Goal: Task Accomplishment & Management: Use online tool/utility

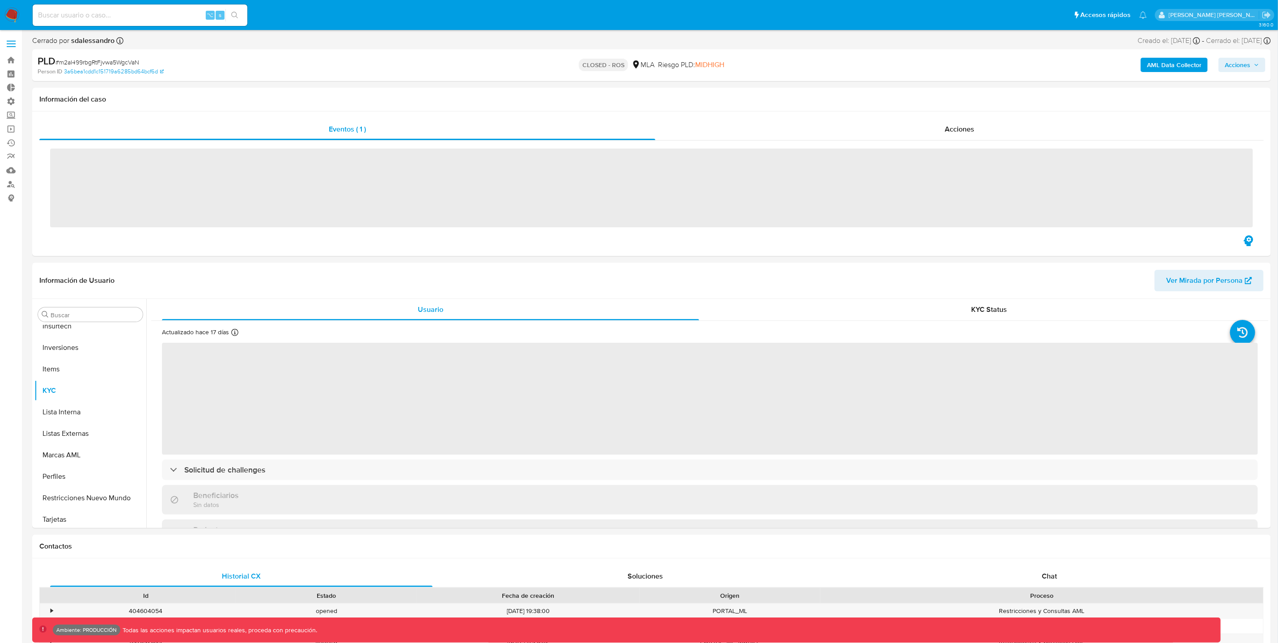
scroll to position [420, 0]
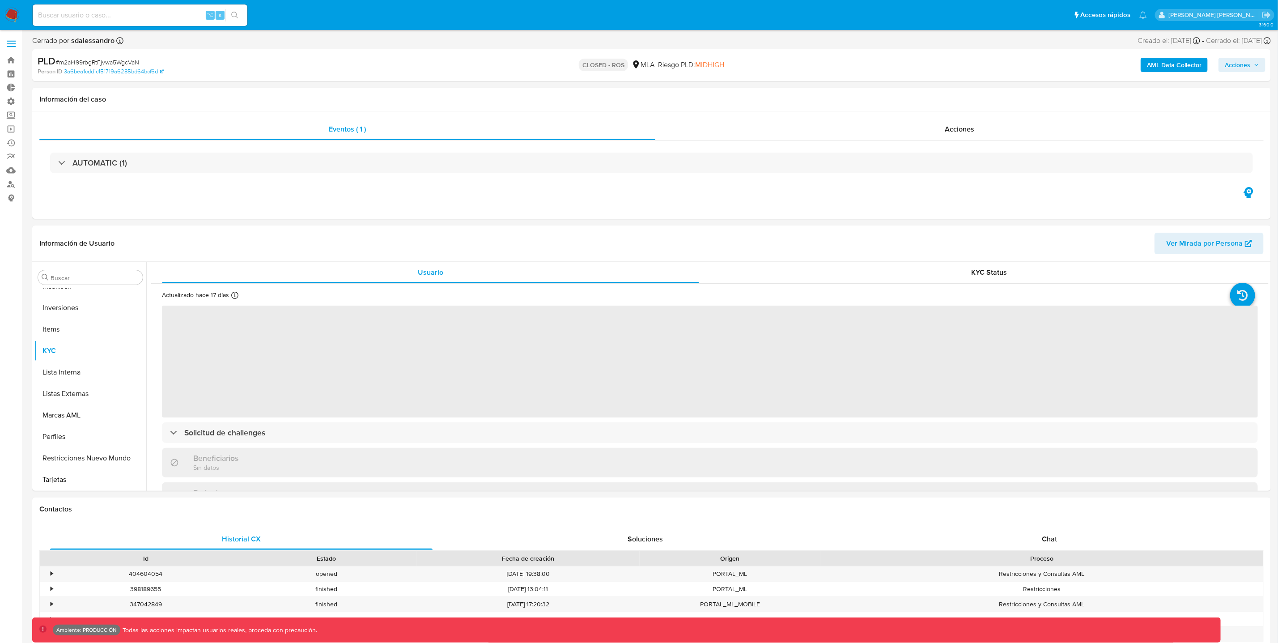
select select "10"
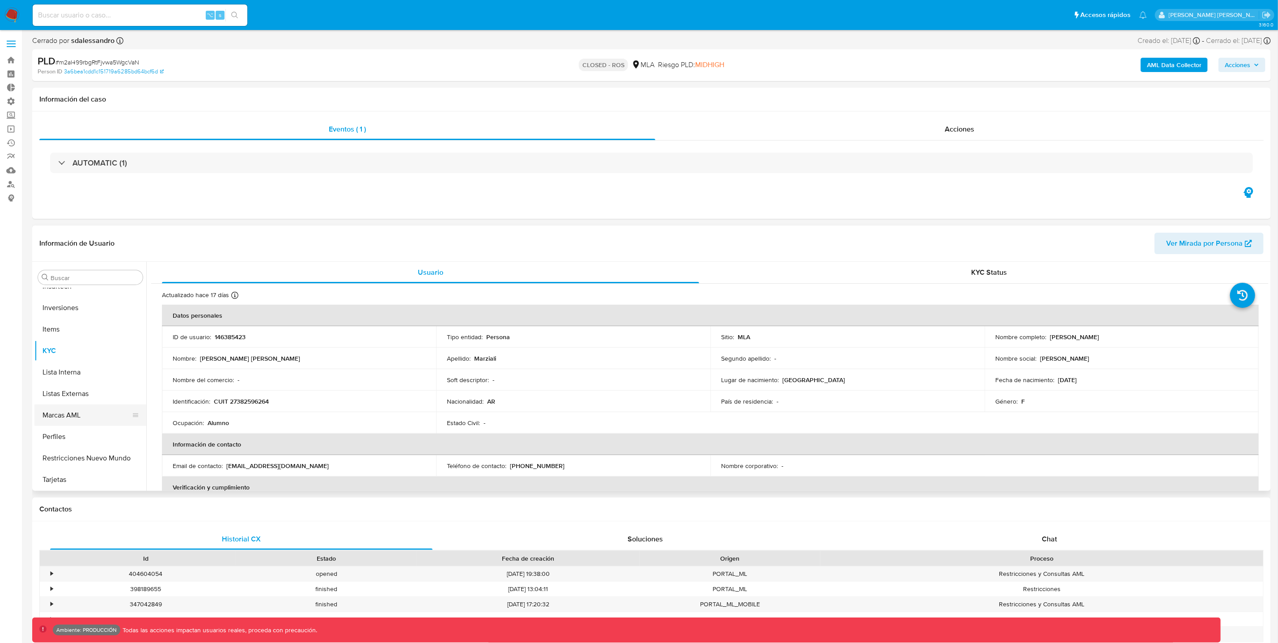
scroll to position [0, 0]
click at [79, 318] on button "Archivos adjuntos" at bounding box center [86, 319] width 105 height 21
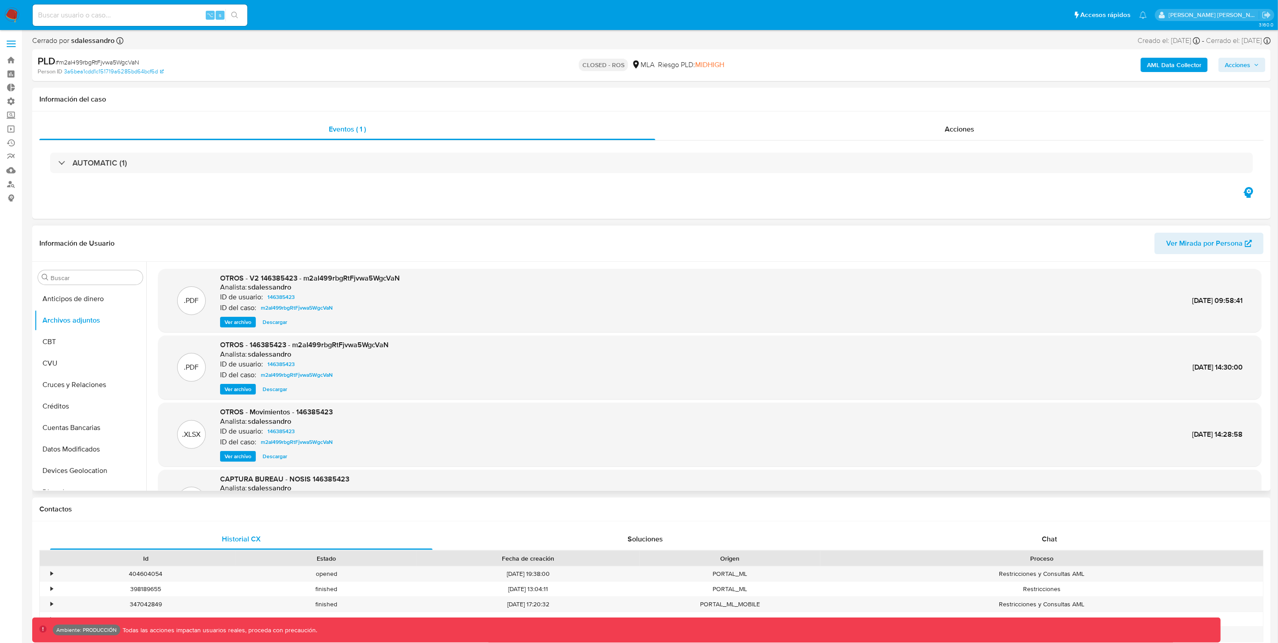
click at [238, 323] on span "Ver archivo" at bounding box center [238, 322] width 27 height 9
click at [281, 322] on span "Descargar" at bounding box center [275, 322] width 25 height 9
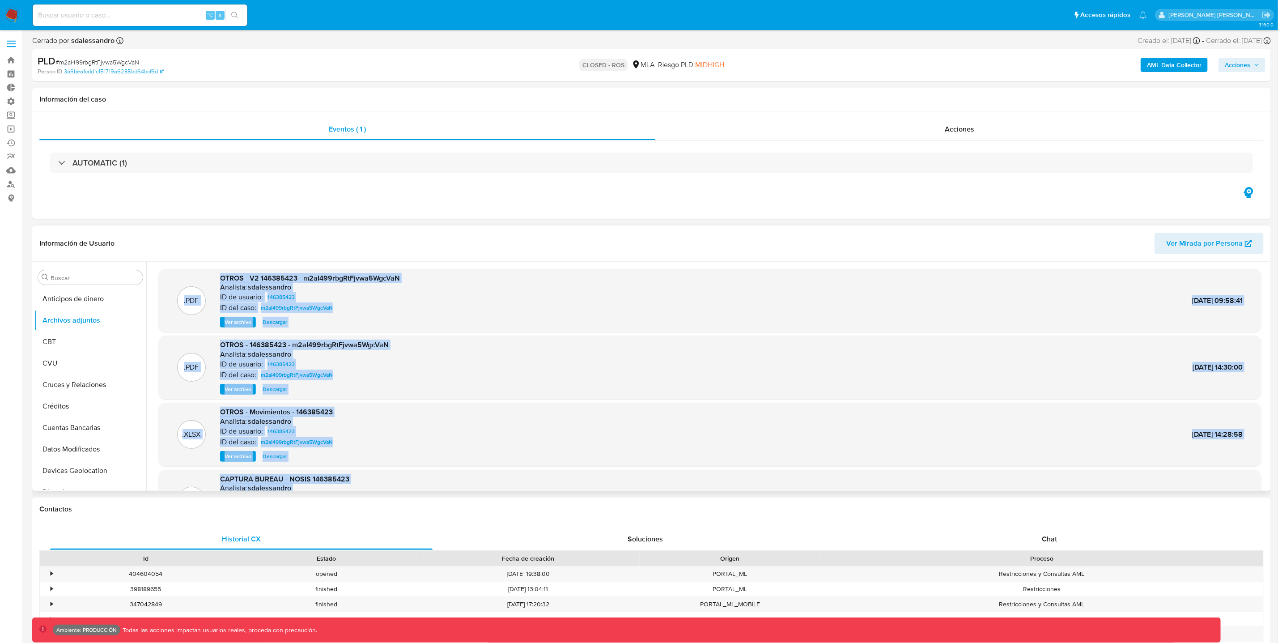
drag, startPoint x: 159, startPoint y: 267, endPoint x: 792, endPoint y: 476, distance: 667.0
click at [792, 476] on div ".PDF OTROS - V2 146385423 - m2aI499rbgRtFjvwa5WgcVaN Analista: sdalessandro ID …" at bounding box center [707, 376] width 1122 height 229
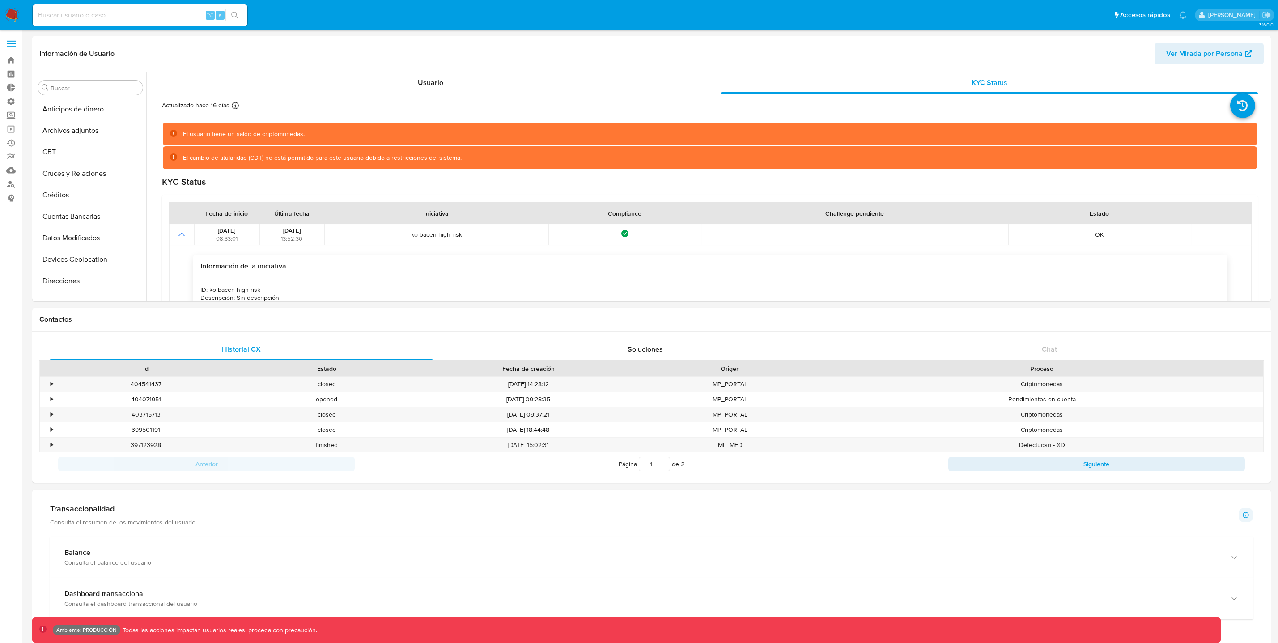
select select "10"
click at [113, 13] on input at bounding box center [140, 15] width 215 height 12
paste input "200337803"
type input "200337803"
click at [234, 15] on icon "search-icon" at bounding box center [234, 15] width 7 height 7
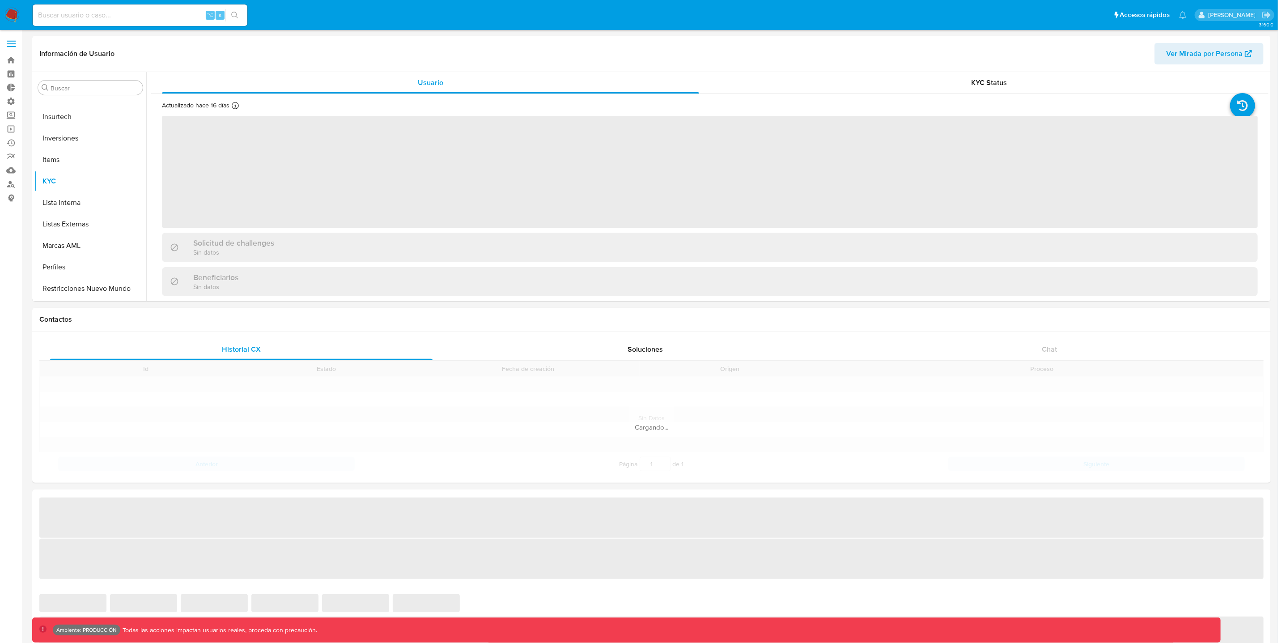
scroll to position [420, 0]
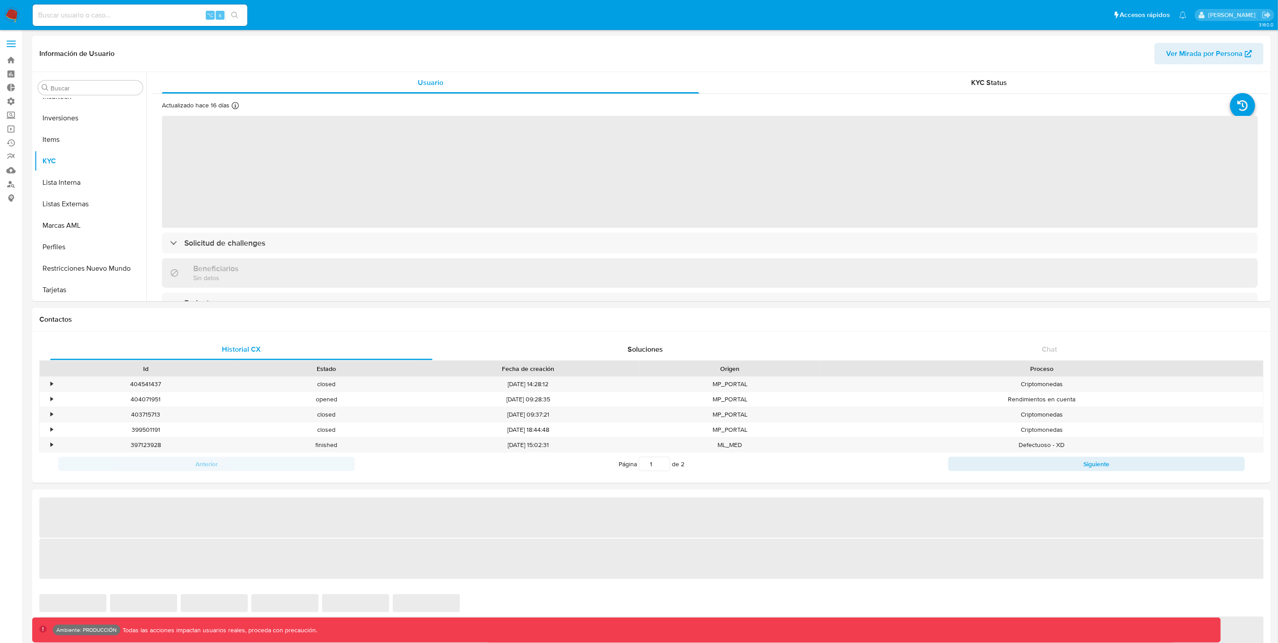
select select "10"
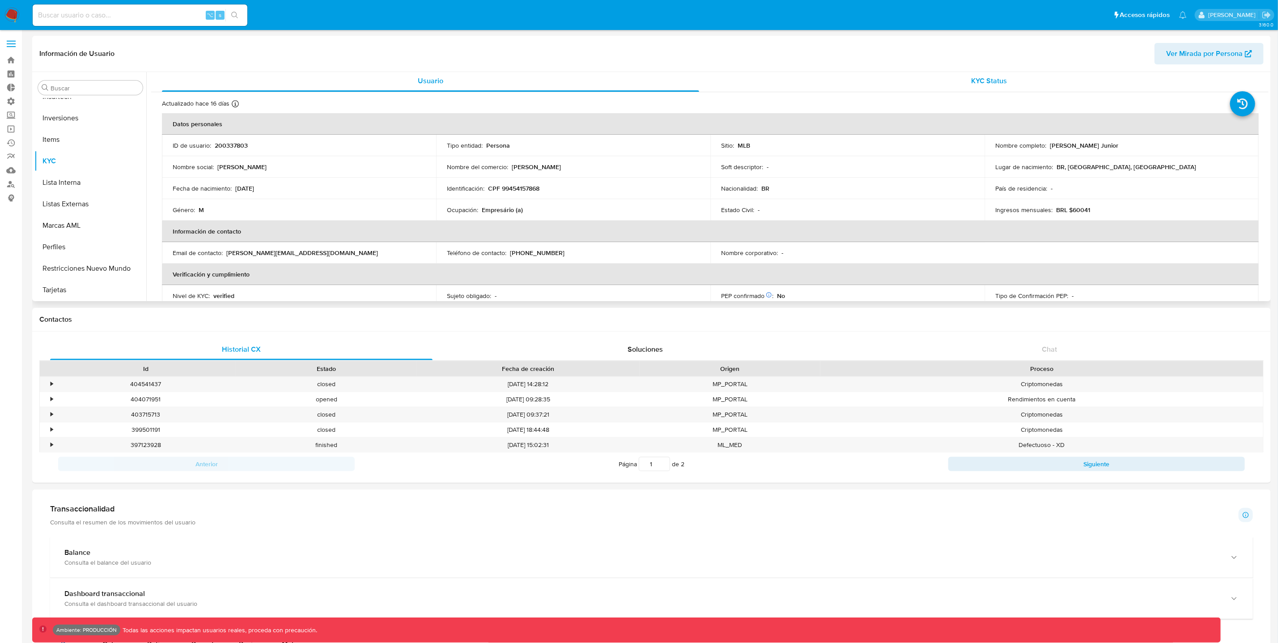
scroll to position [0, 0]
click at [1006, 88] on div "KYC Status" at bounding box center [988, 82] width 537 height 21
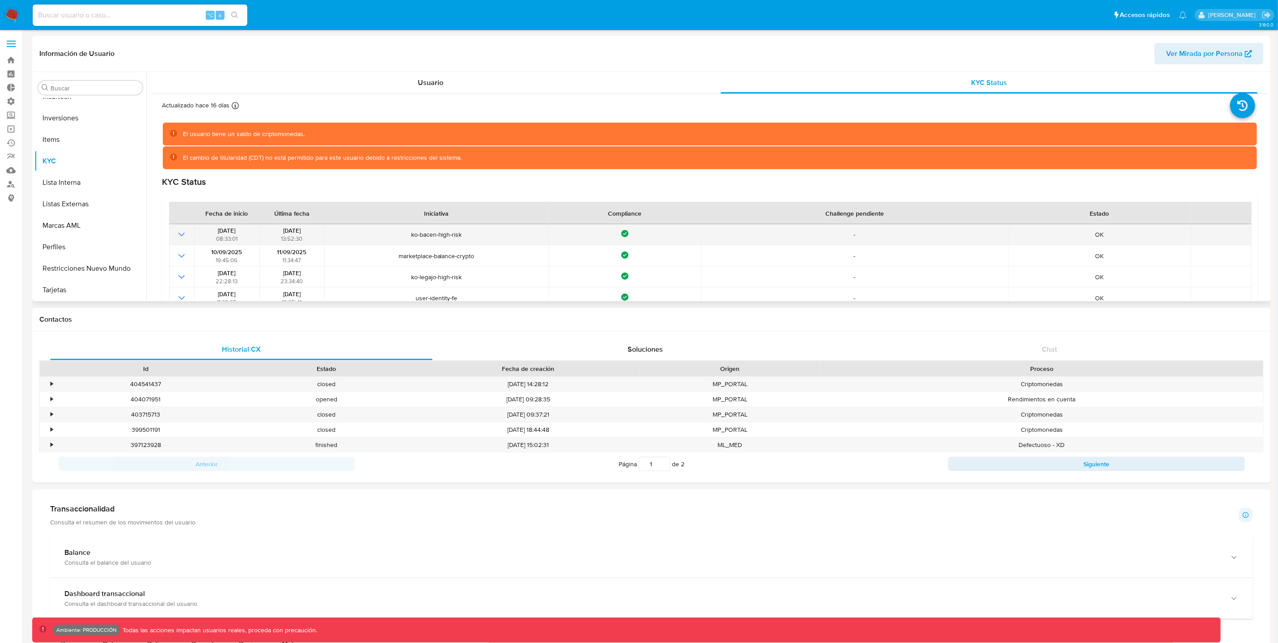
scroll to position [3, 0]
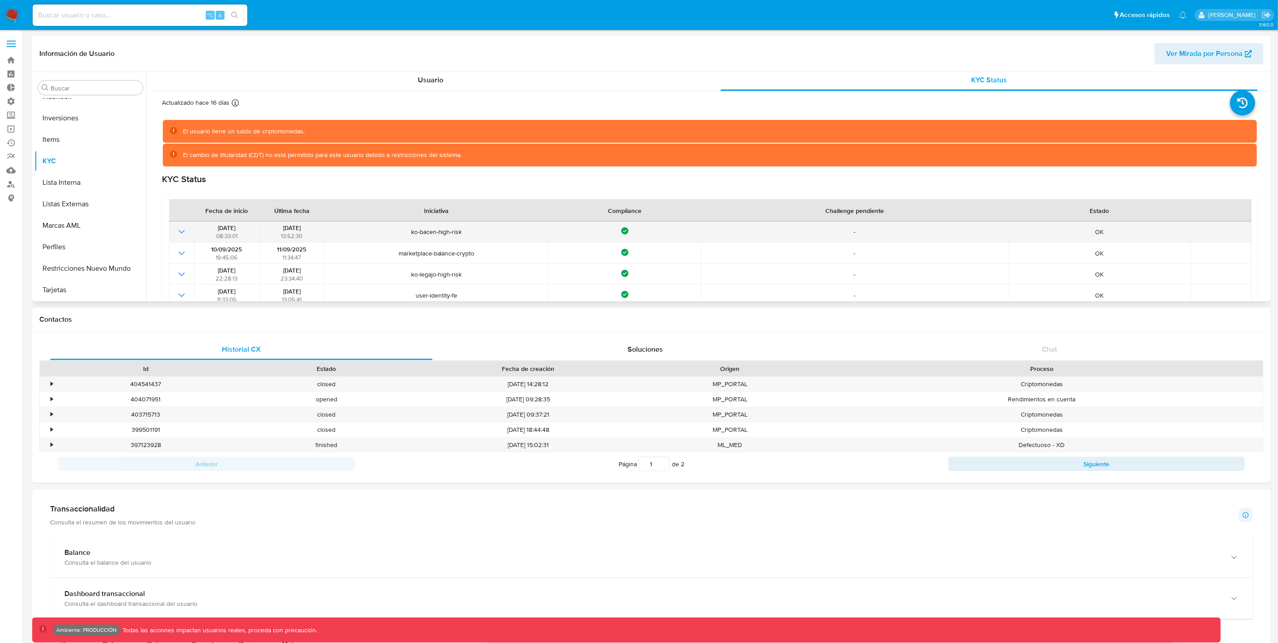
click at [182, 233] on icon "Mostrar operación" at bounding box center [181, 231] width 11 height 11
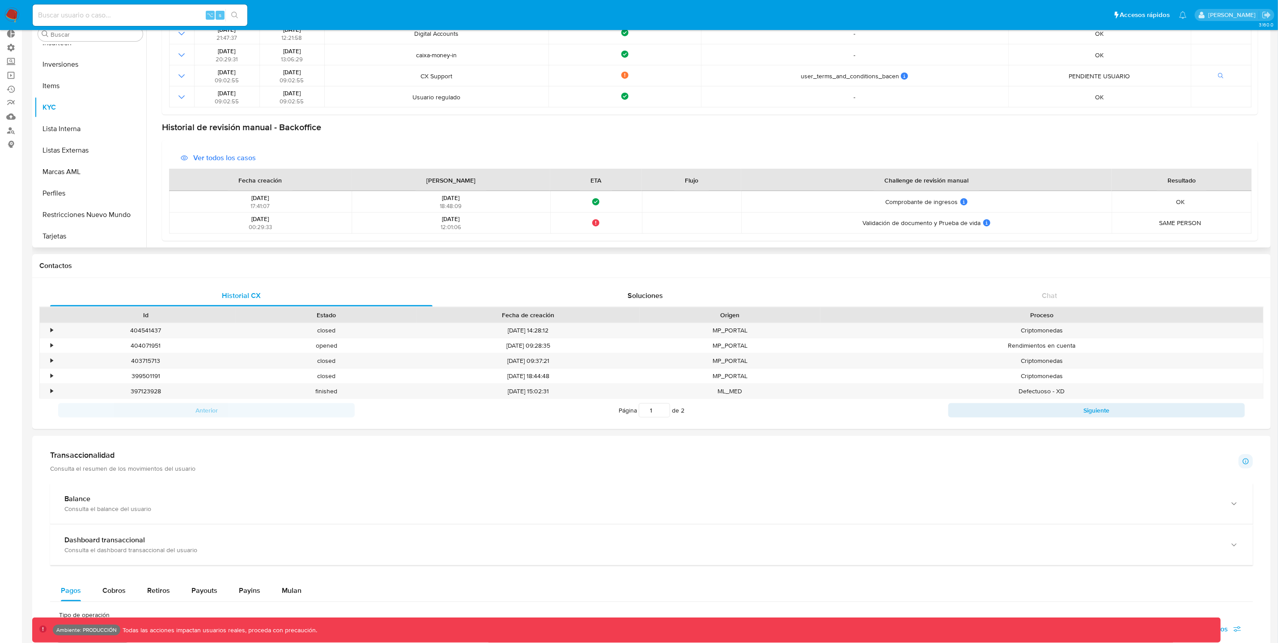
scroll to position [54, 0]
click at [247, 161] on span "Ver todos los casos" at bounding box center [224, 157] width 63 height 21
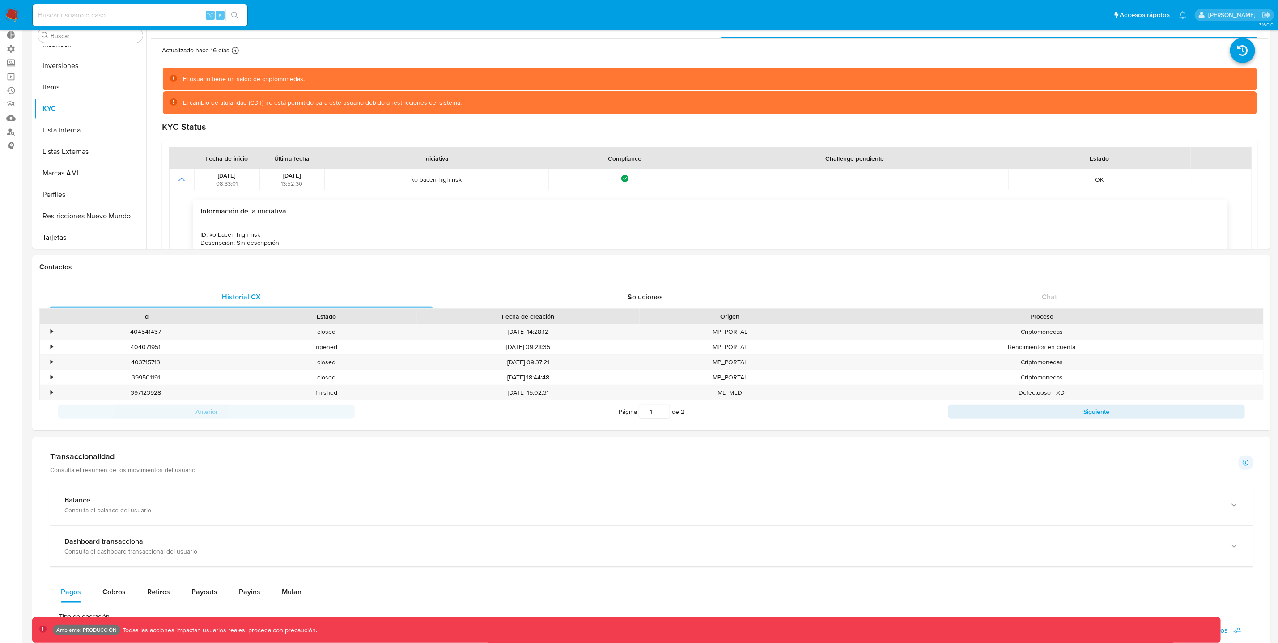
scroll to position [51, 0]
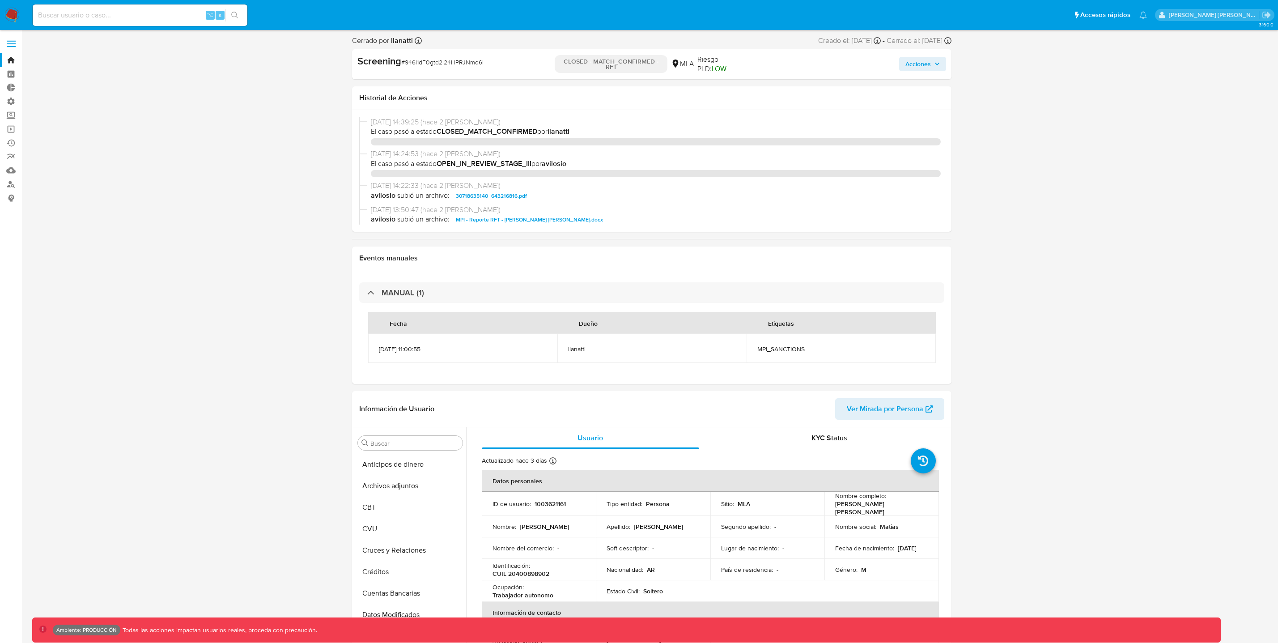
select select "10"
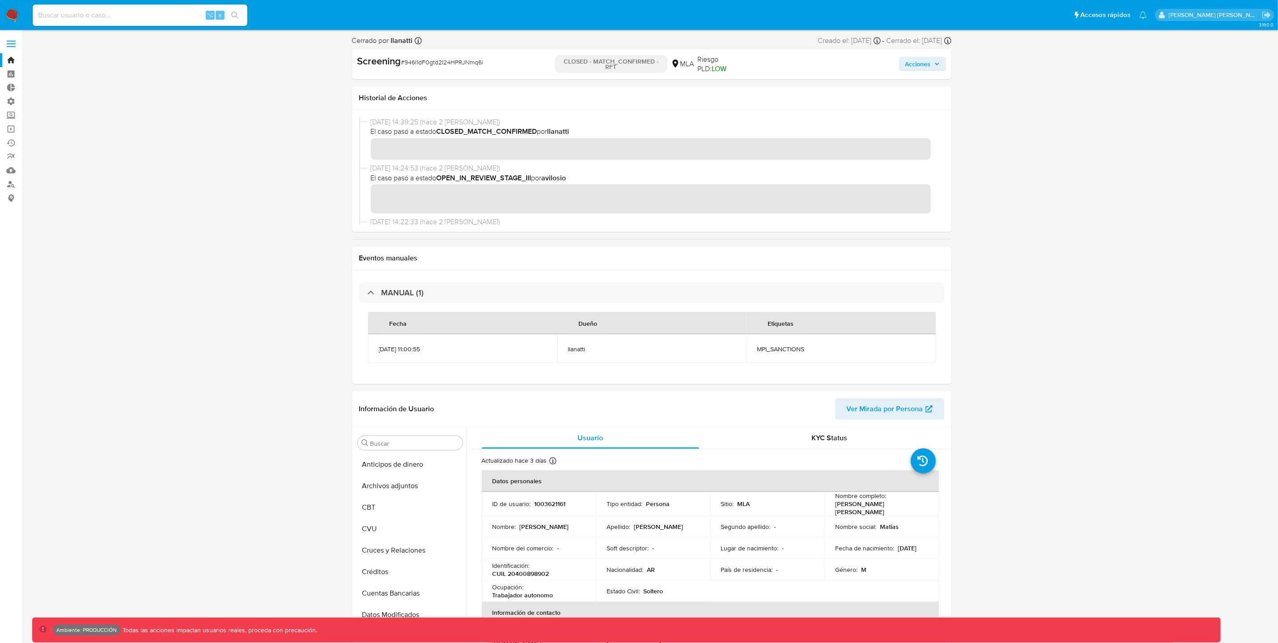
scroll to position [420, 0]
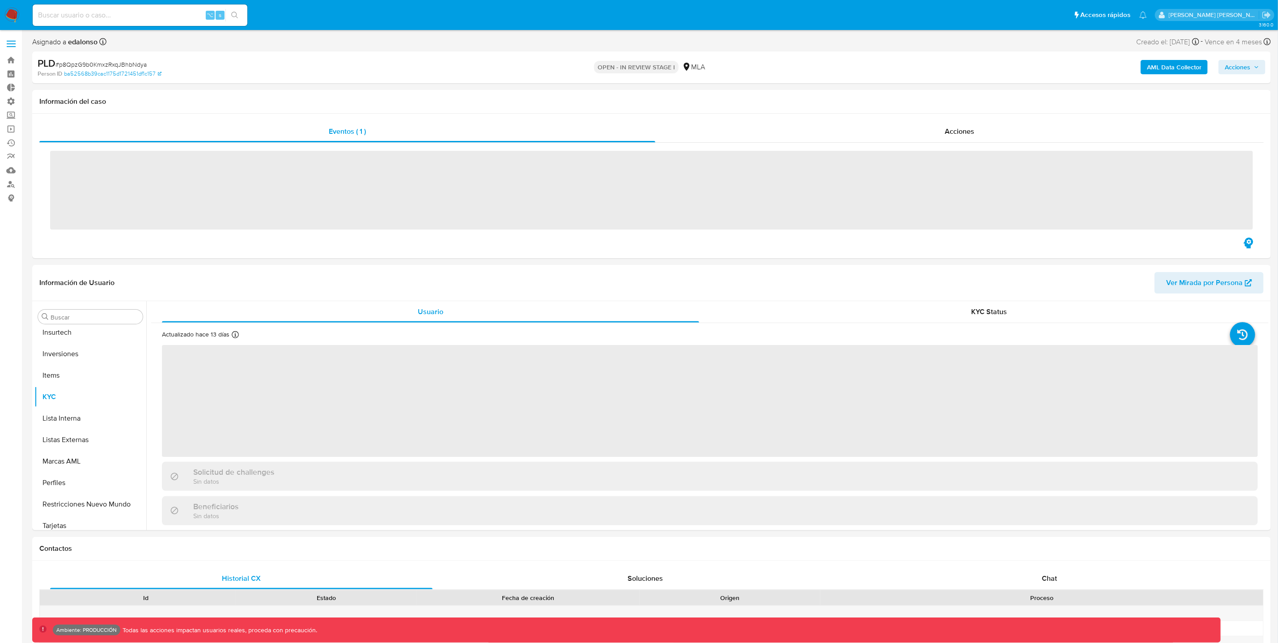
scroll to position [420, 0]
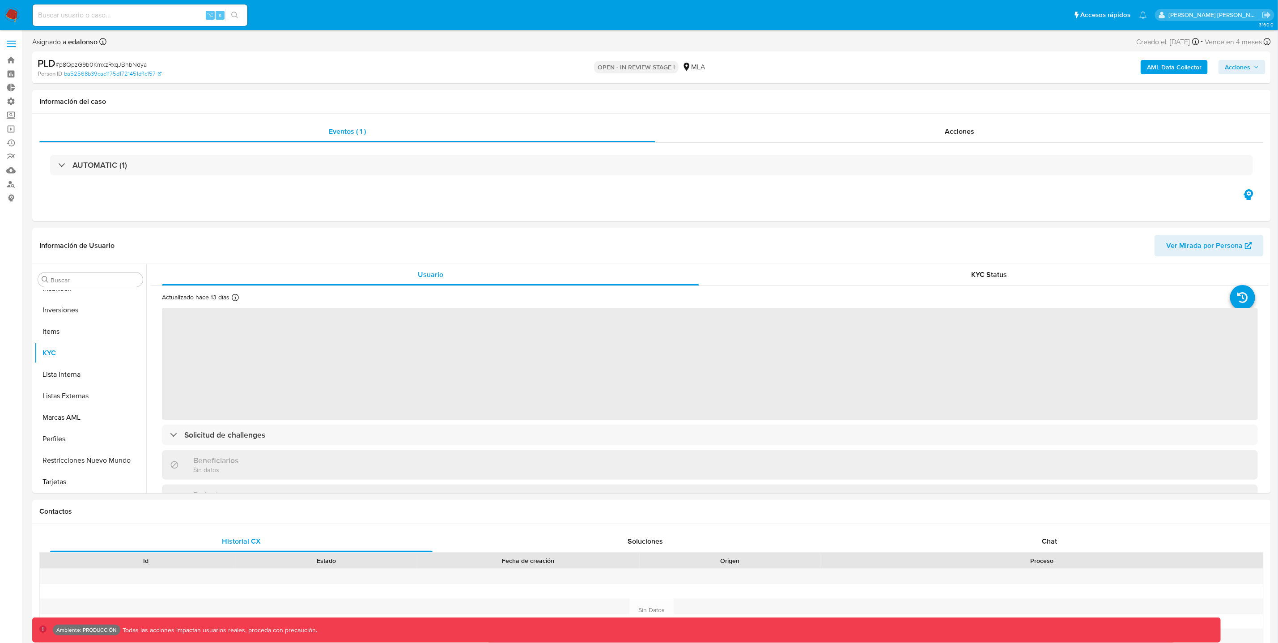
select select "10"
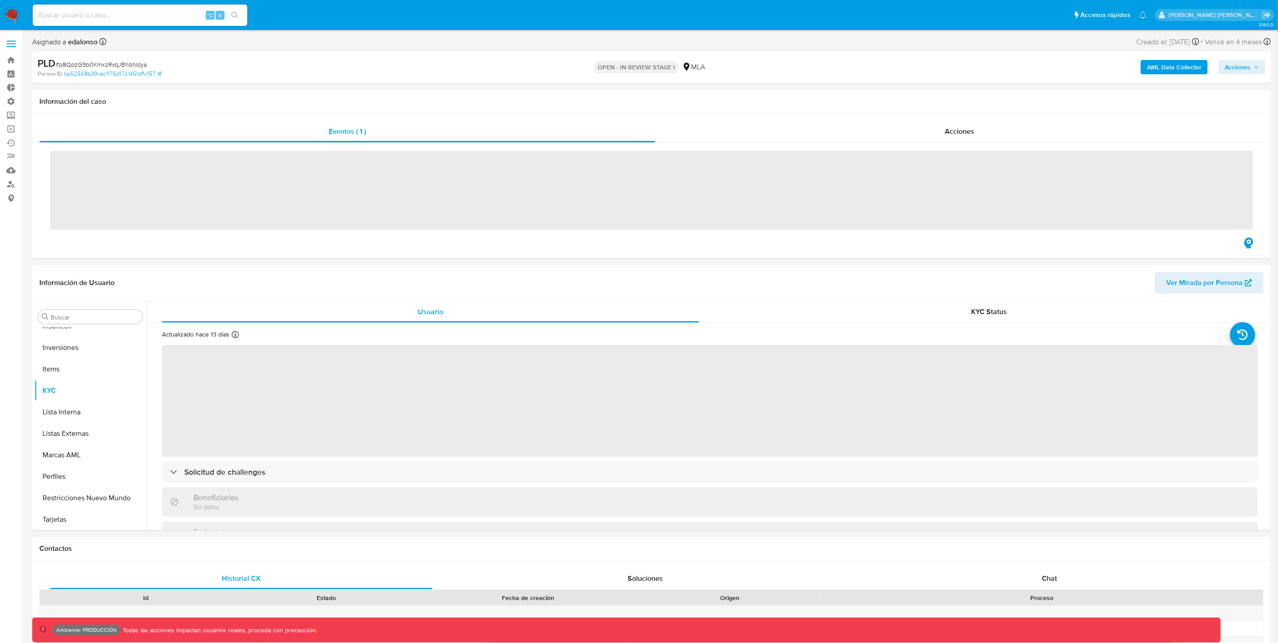
scroll to position [420, 0]
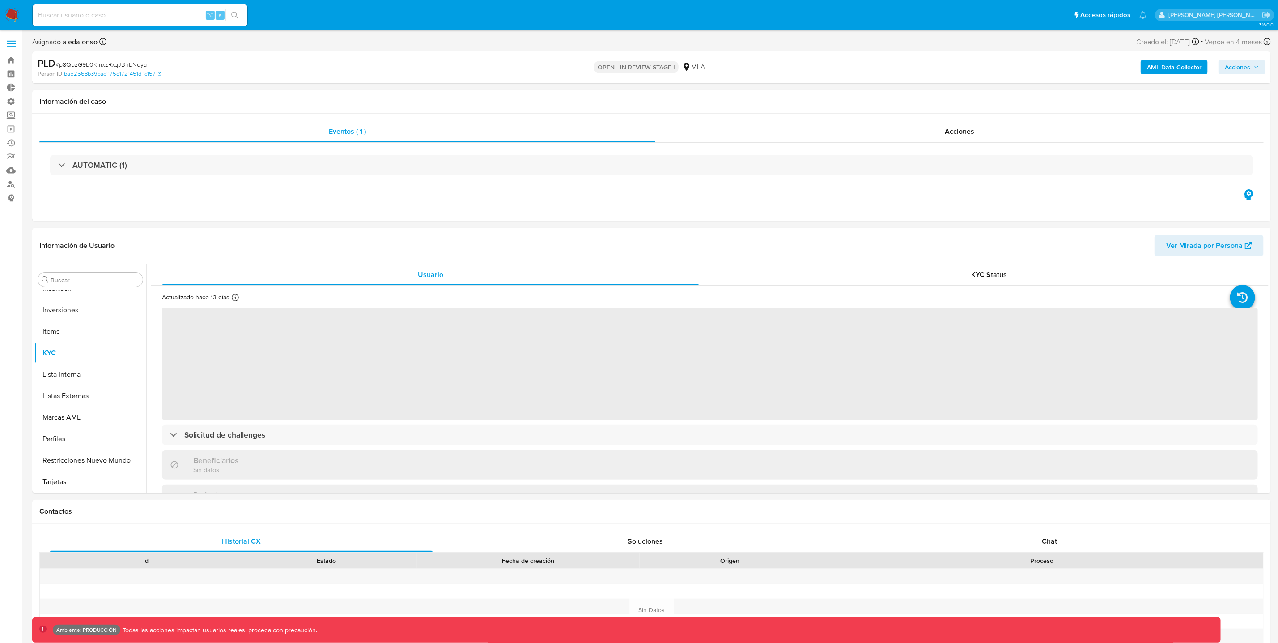
select select "10"
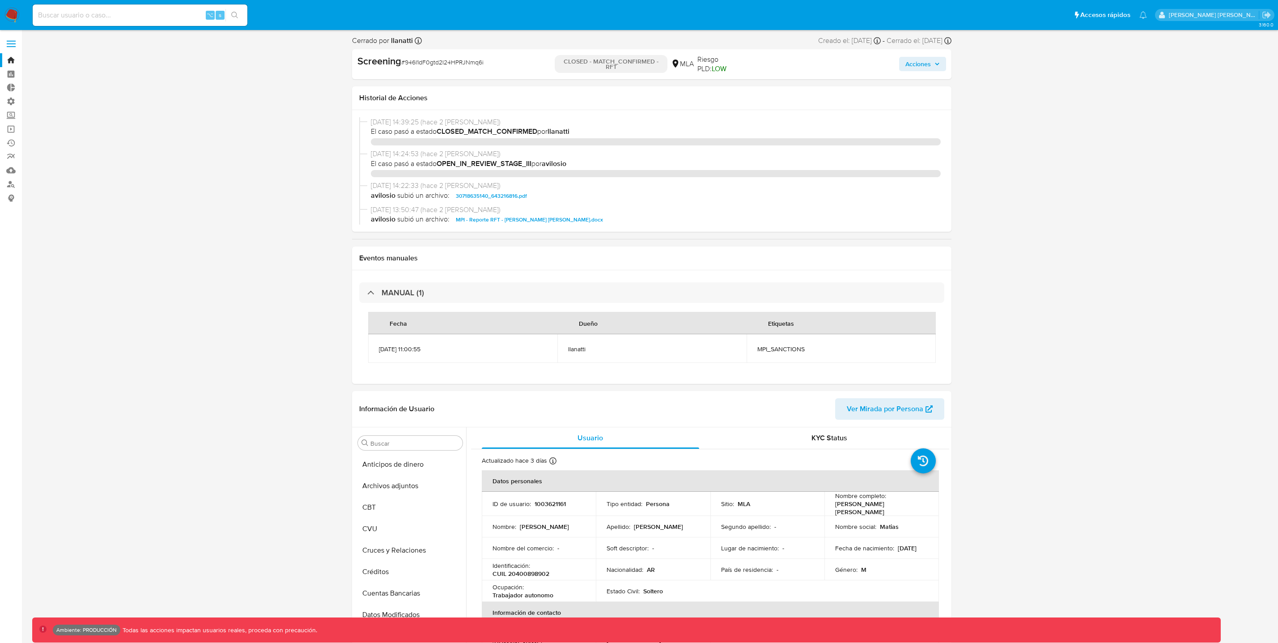
select select "10"
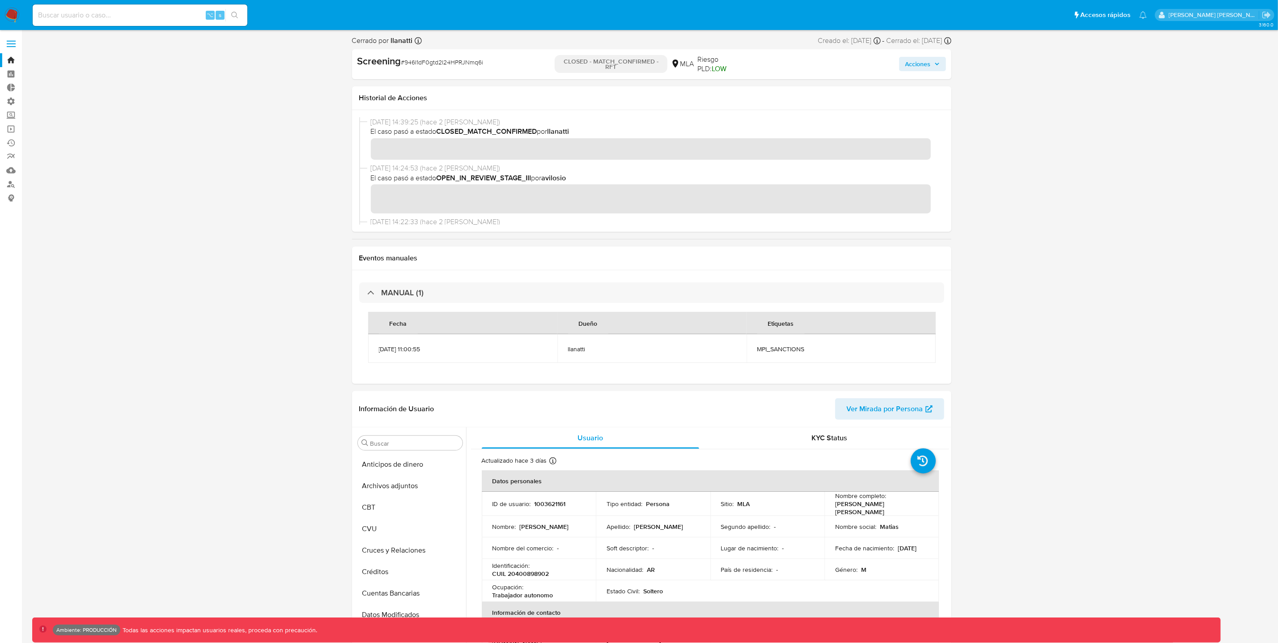
scroll to position [420, 0]
click at [13, 58] on link "Bandeja" at bounding box center [53, 60] width 106 height 14
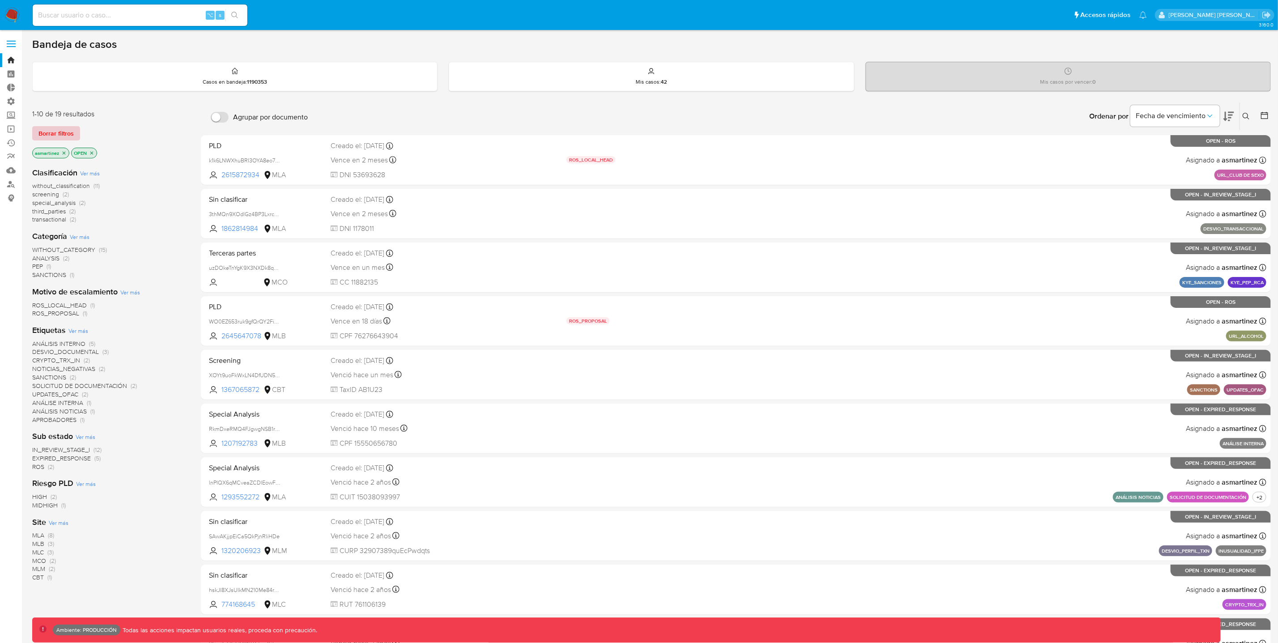
click at [53, 133] on span "Borrar filtros" at bounding box center [55, 133] width 35 height 13
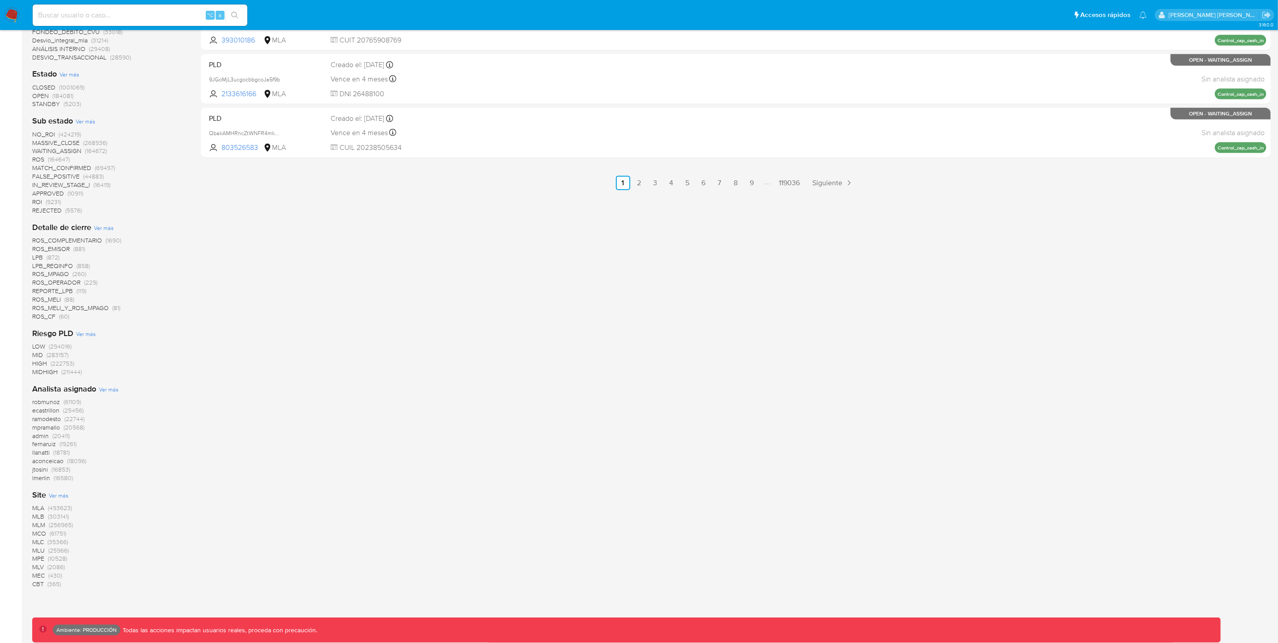
scroll to position [535, 0]
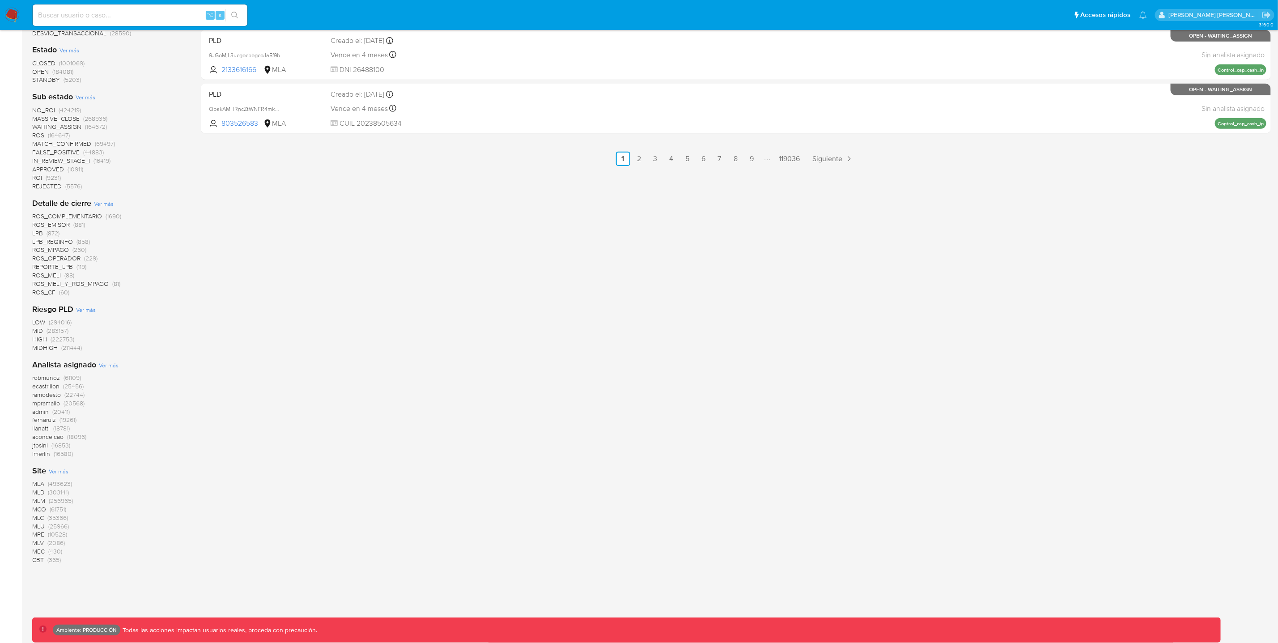
click at [42, 482] on span "MLA" at bounding box center [38, 483] width 12 height 9
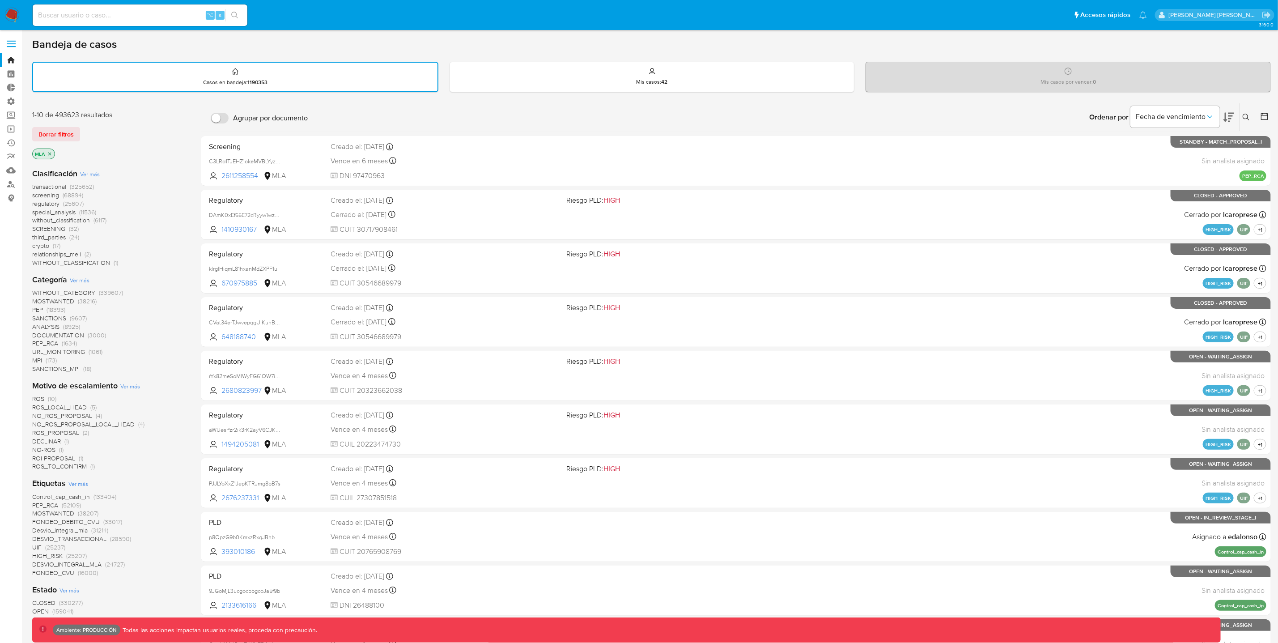
click at [35, 400] on span "ROS" at bounding box center [38, 398] width 12 height 9
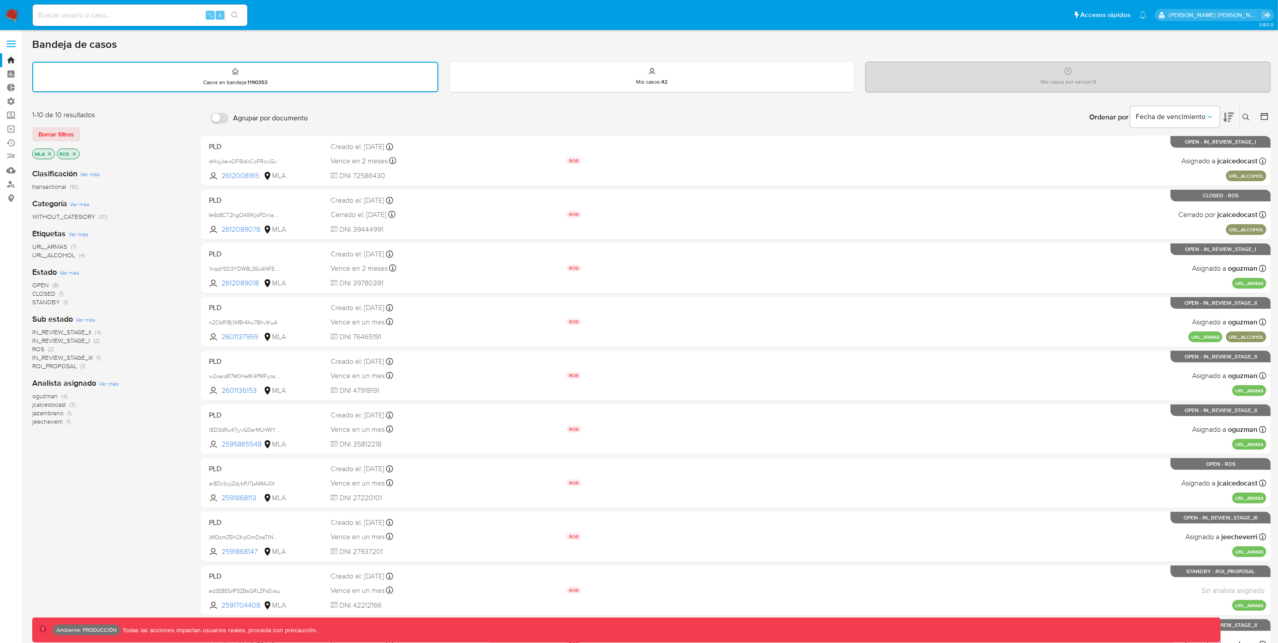
click at [50, 292] on span "CLOSED" at bounding box center [43, 293] width 23 height 9
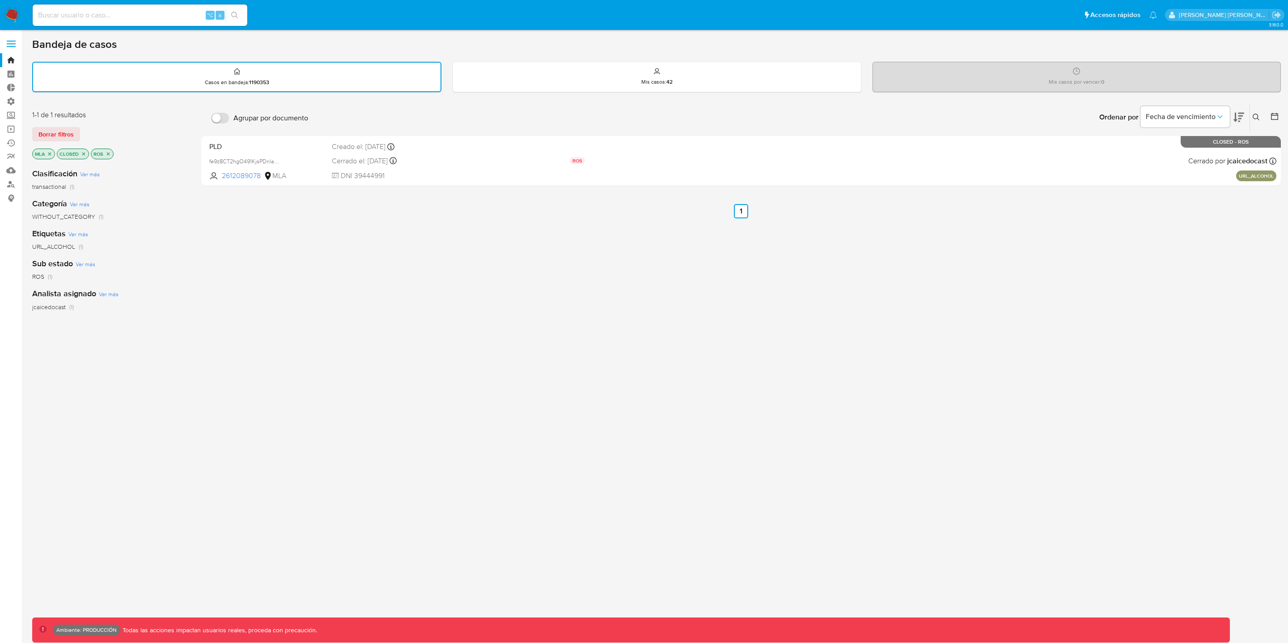
click at [84, 155] on icon "close-filter" at bounding box center [83, 153] width 5 height 5
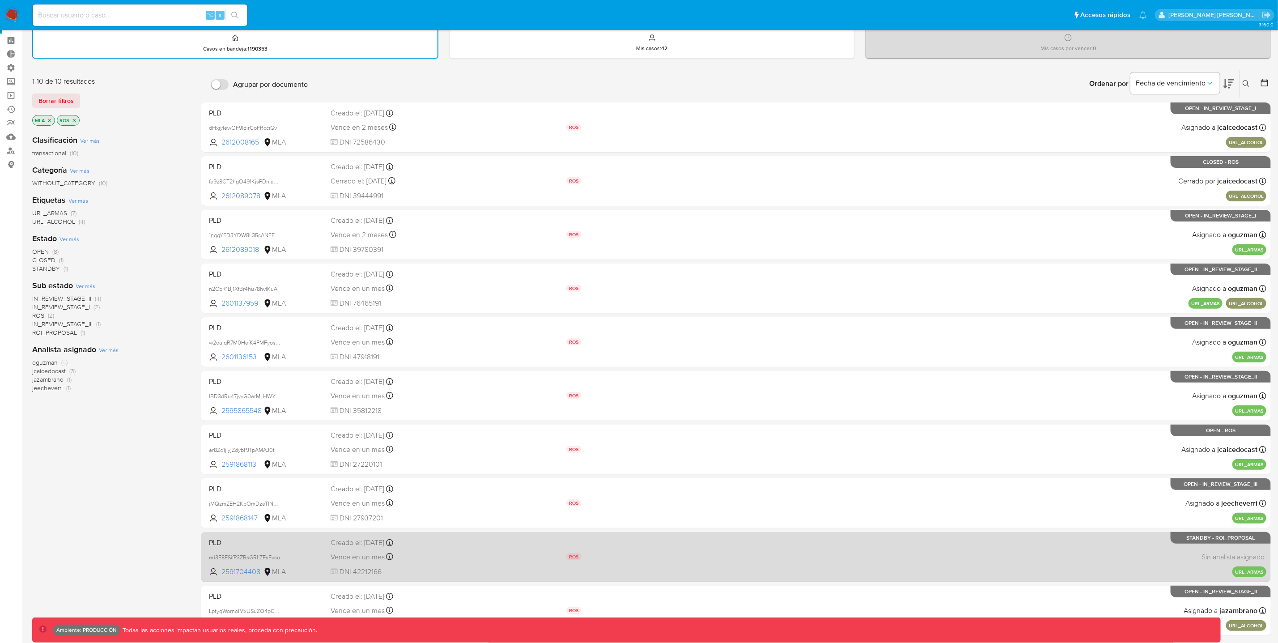
scroll to position [31, 0]
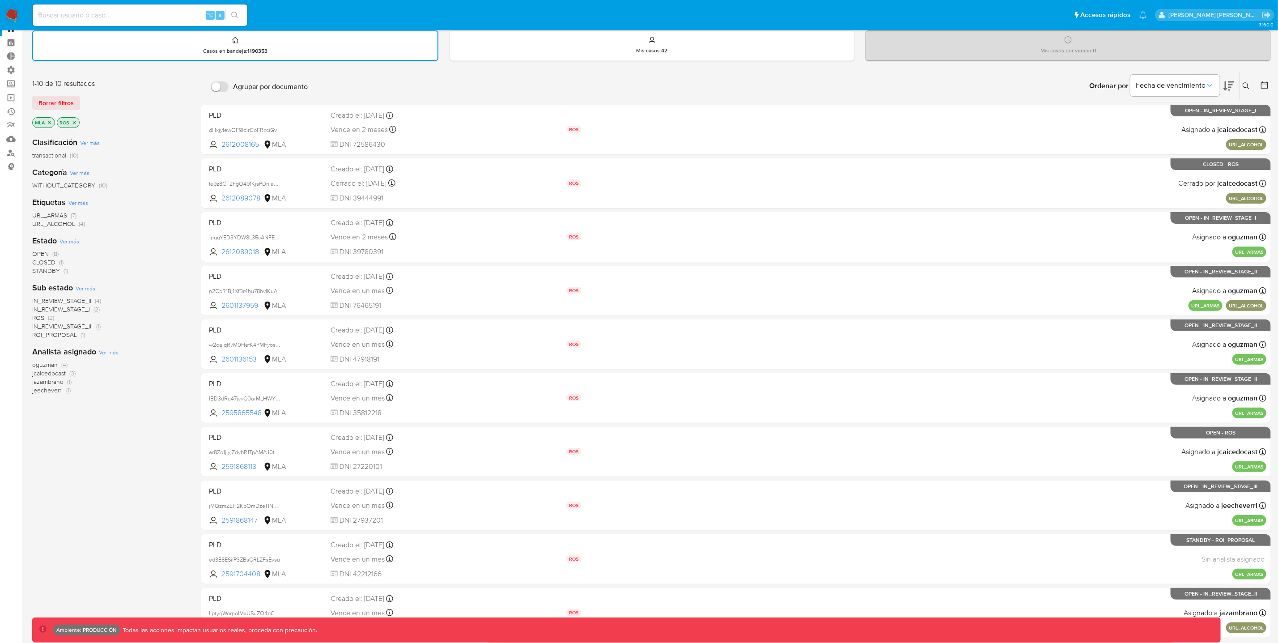
click at [74, 122] on icon "close-filter" at bounding box center [74, 122] width 5 height 5
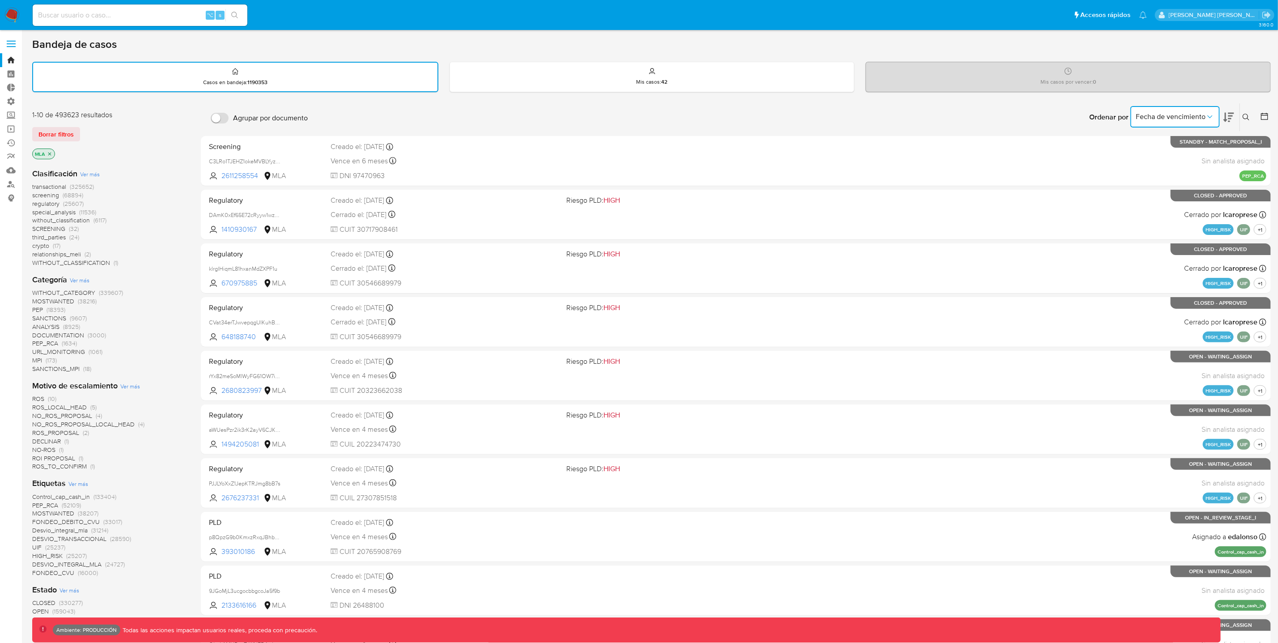
click at [1211, 119] on icon "Ordenar por" at bounding box center [1209, 116] width 9 height 9
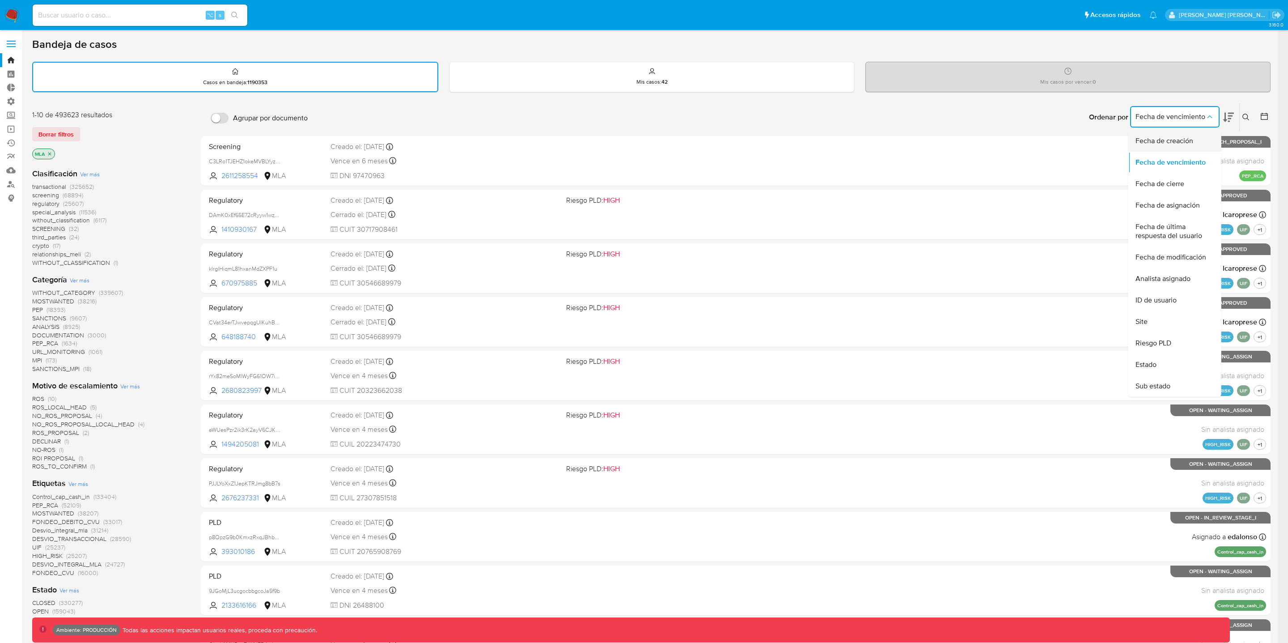
click at [1190, 141] on span "Fecha de creación" at bounding box center [1164, 140] width 58 height 9
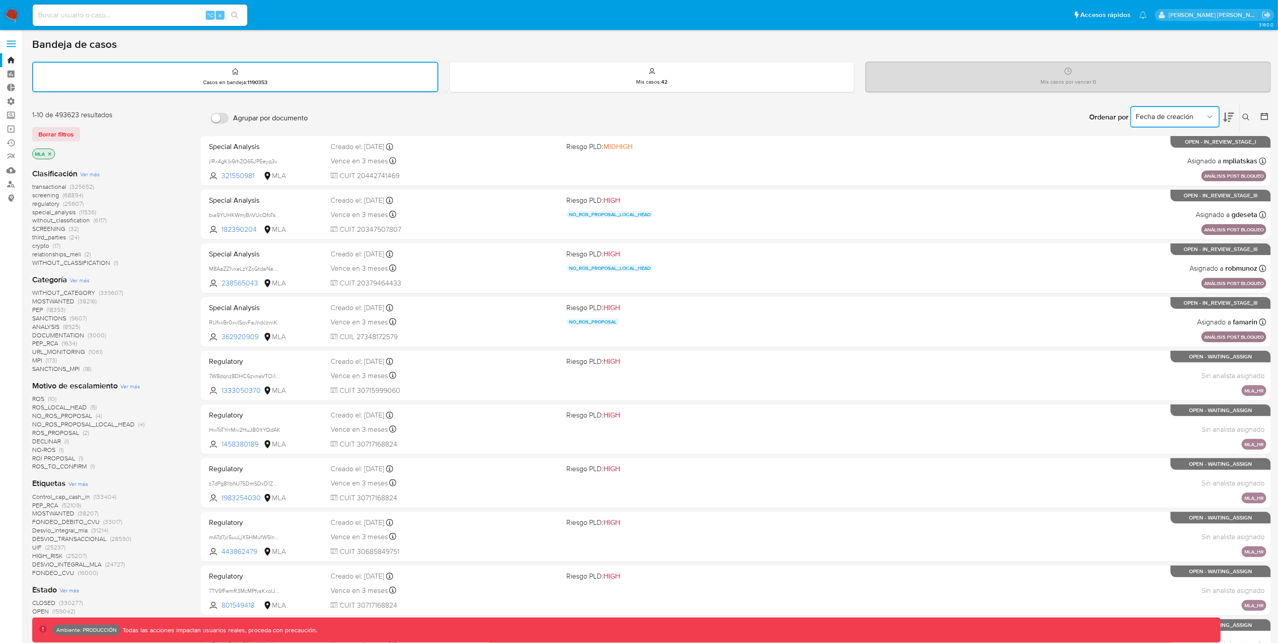
click at [1212, 116] on icon "Ordenar por" at bounding box center [1209, 116] width 9 height 9
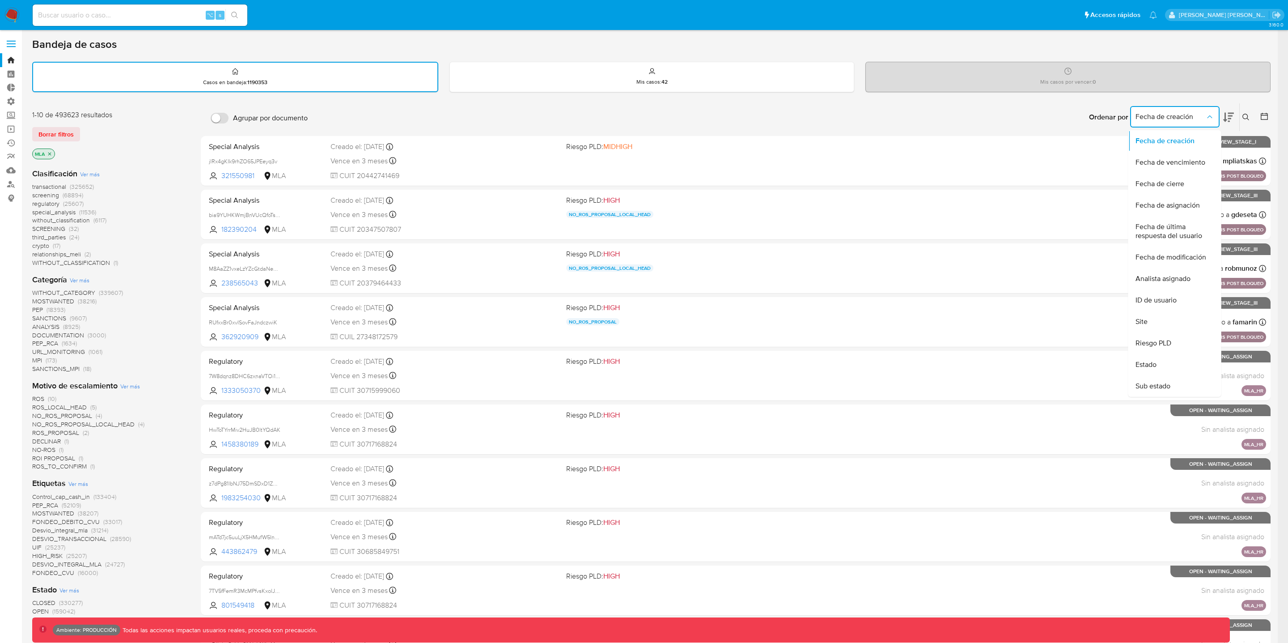
click at [1220, 99] on div "Bandeja de casos Casos en bandeja : 1190353 Mis casos : 42 Mis casos por vencer…" at bounding box center [651, 518] width 1238 height 961
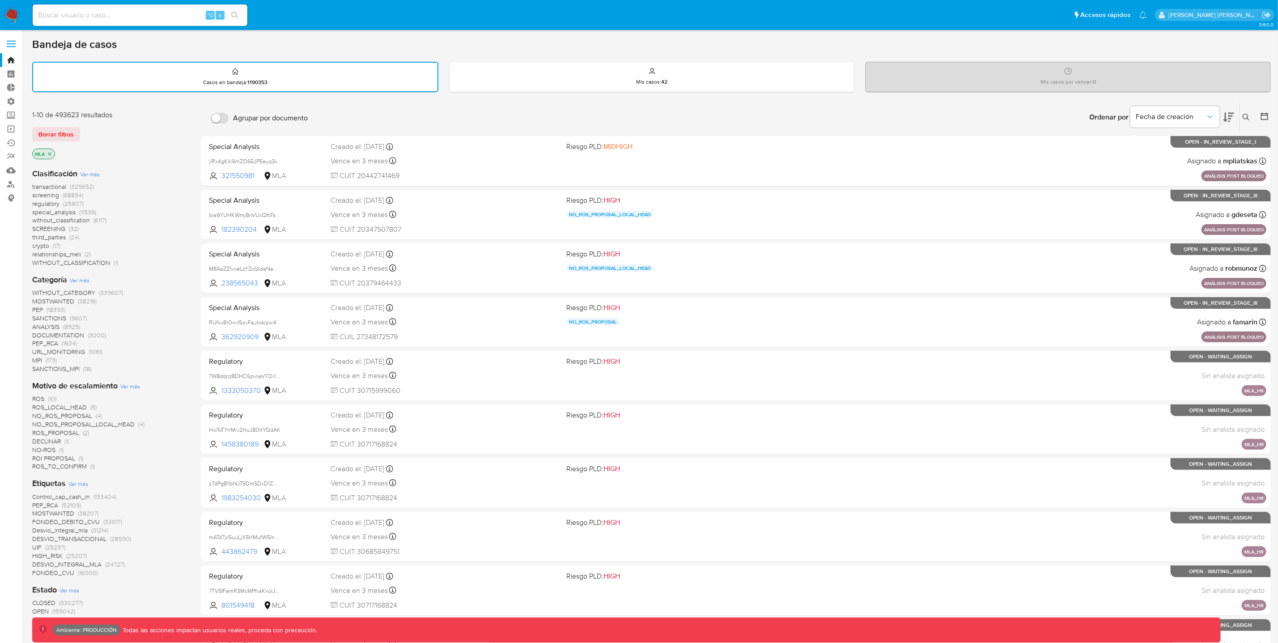
click at [1265, 117] on icon at bounding box center [1264, 116] width 9 height 9
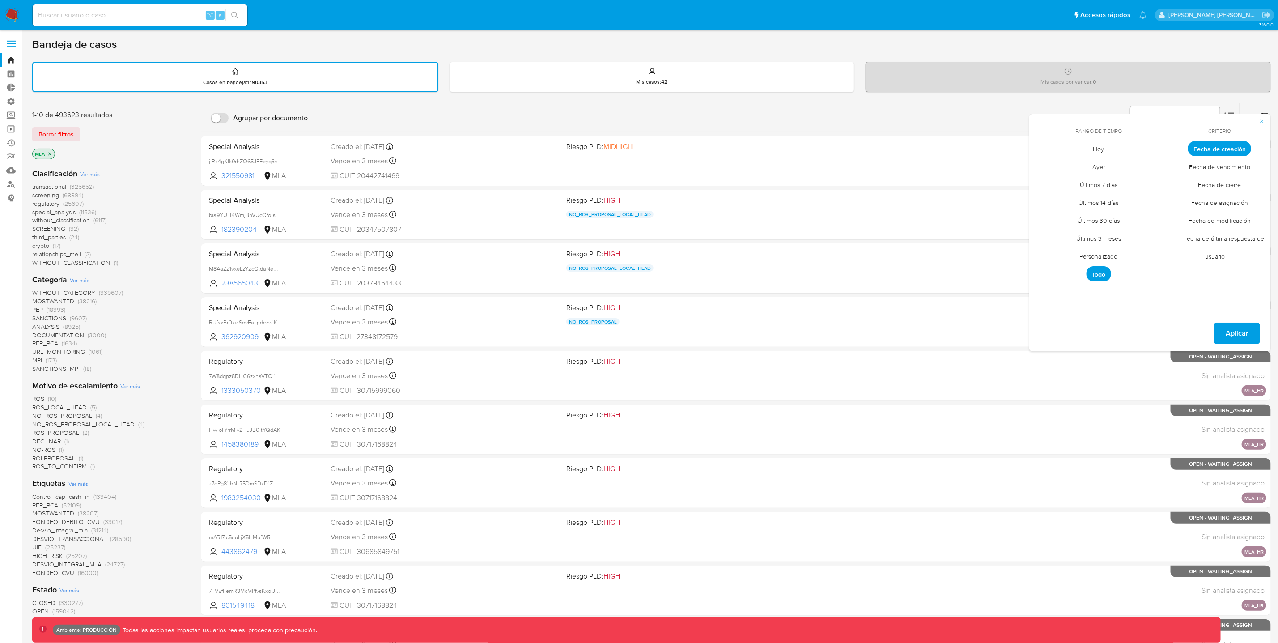
click at [9, 126] on link "Operaciones masivas" at bounding box center [53, 129] width 106 height 14
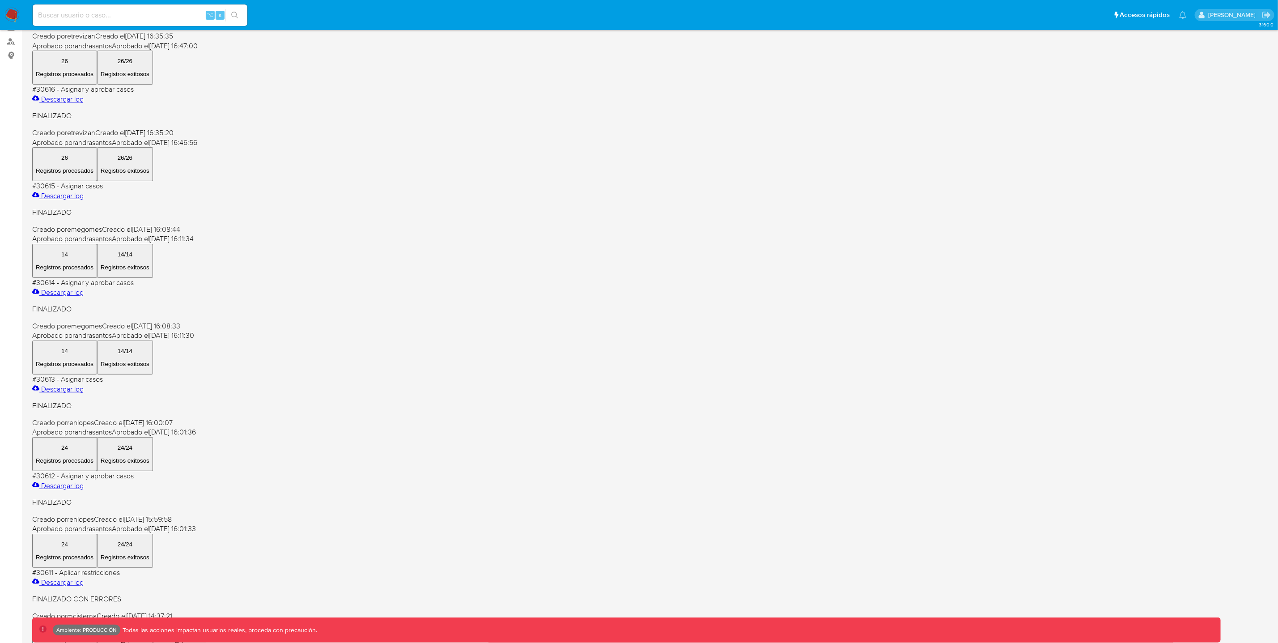
scroll to position [153, 0]
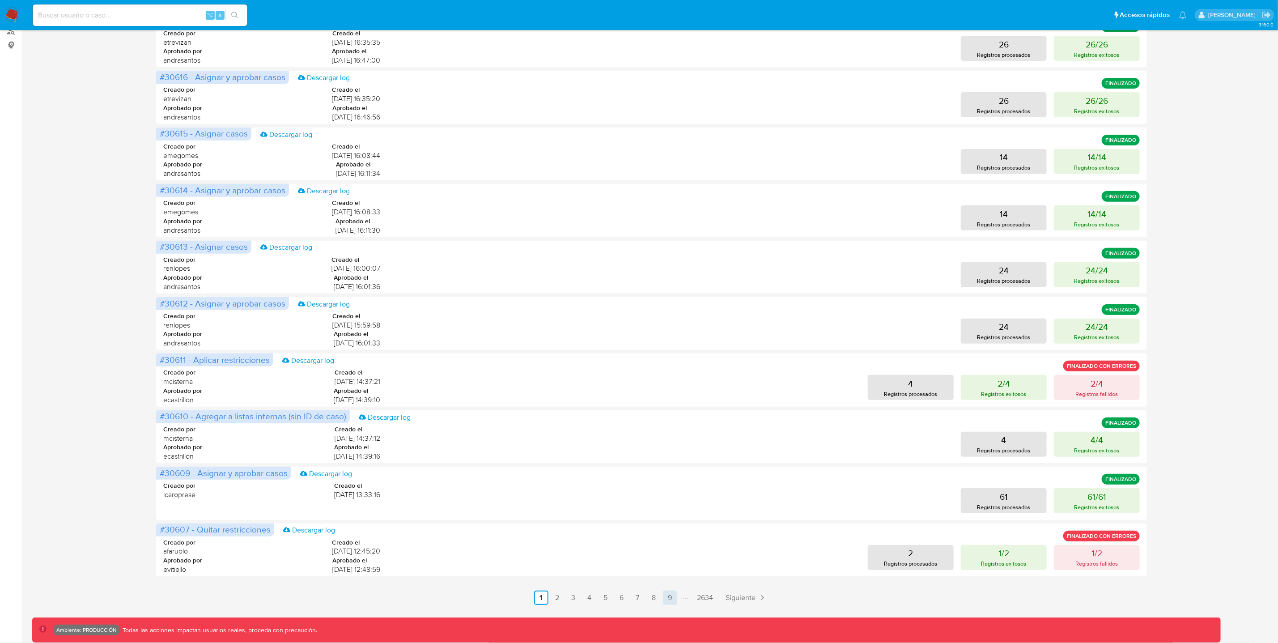
click at [670, 596] on link "9" at bounding box center [670, 597] width 14 height 14
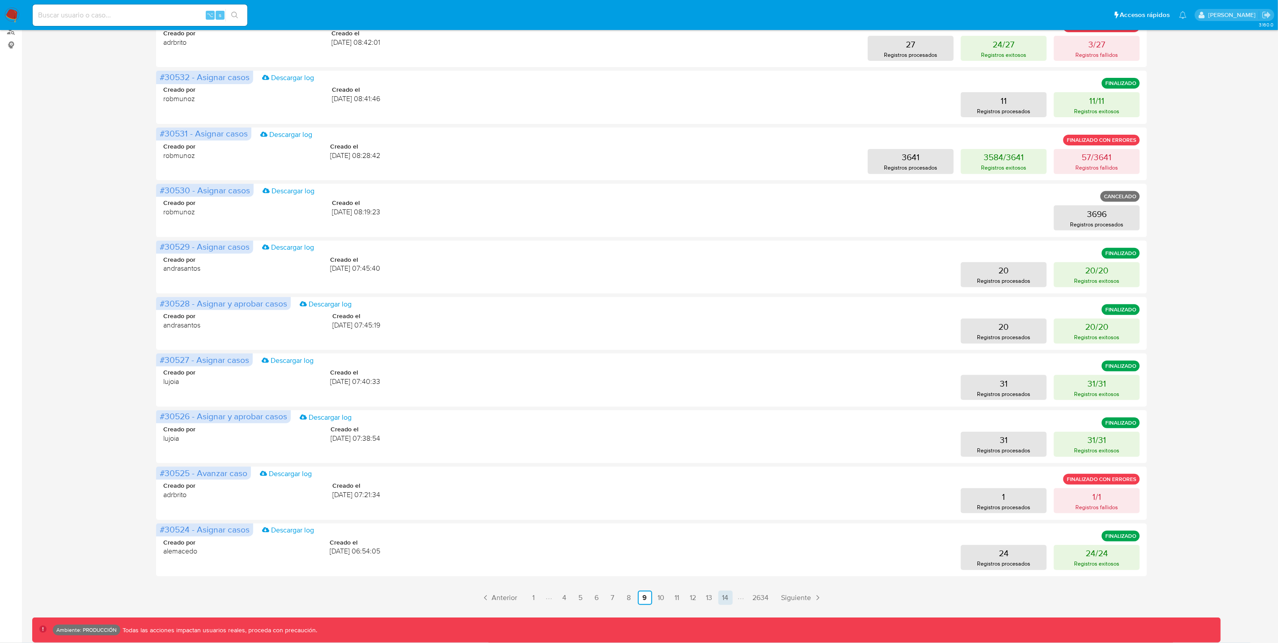
click at [724, 597] on link "14" at bounding box center [725, 597] width 14 height 14
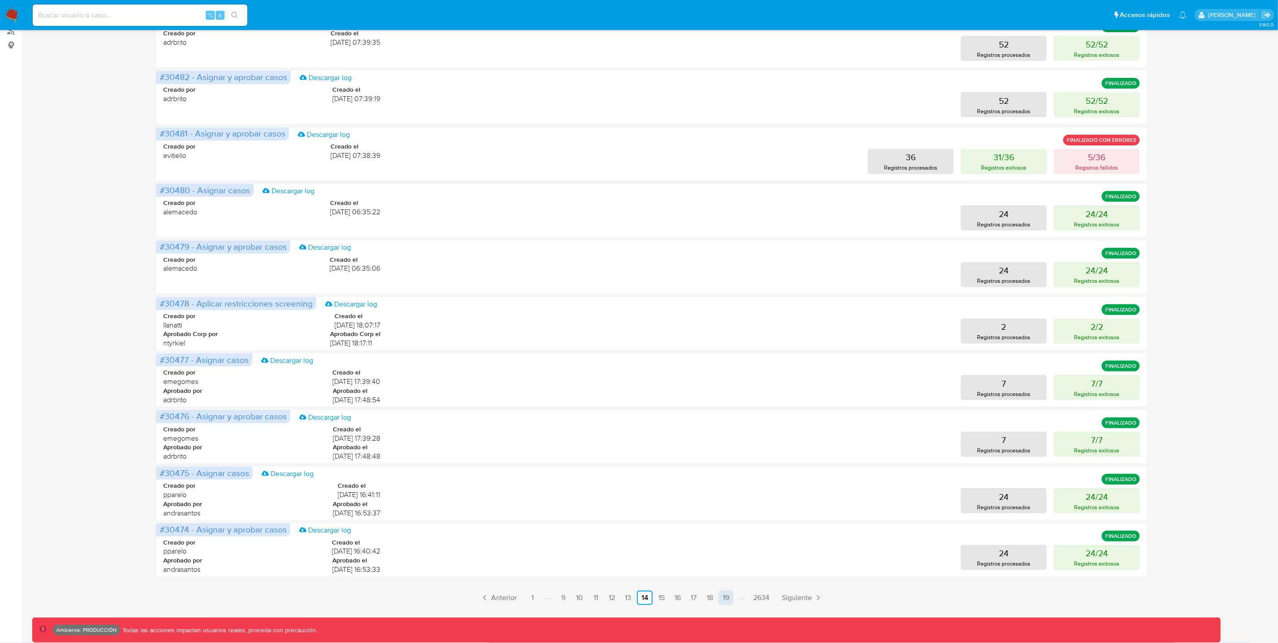
click at [726, 600] on link "19" at bounding box center [726, 597] width 14 height 14
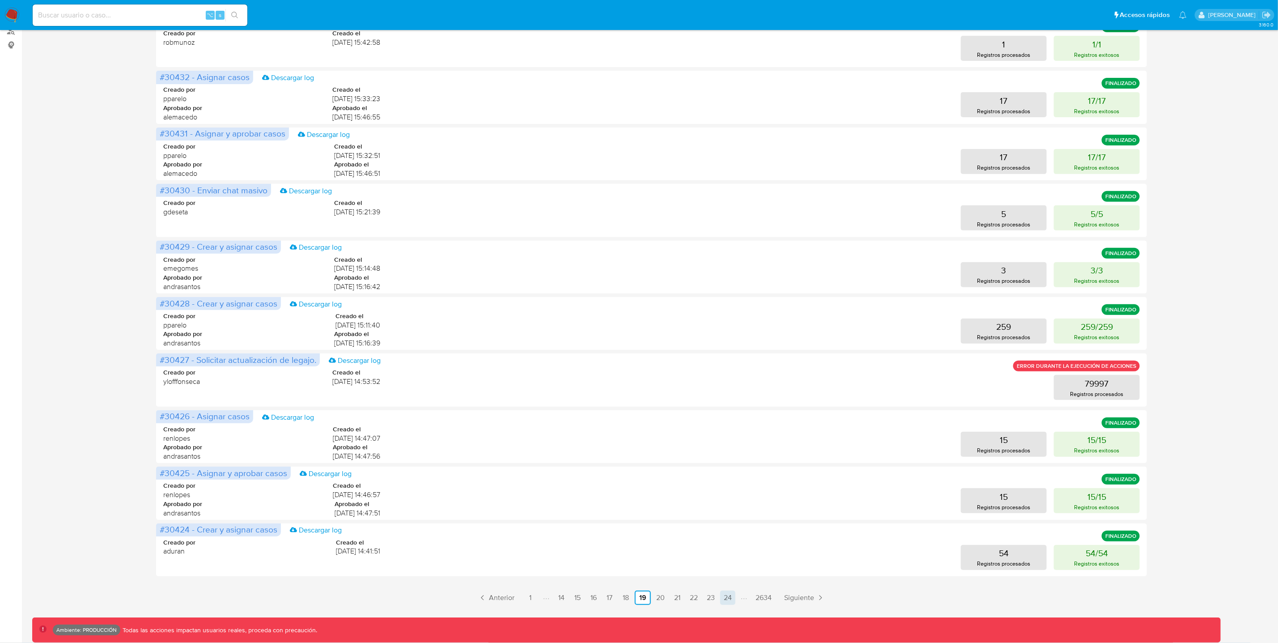
click at [726, 595] on link "24" at bounding box center [727, 597] width 15 height 14
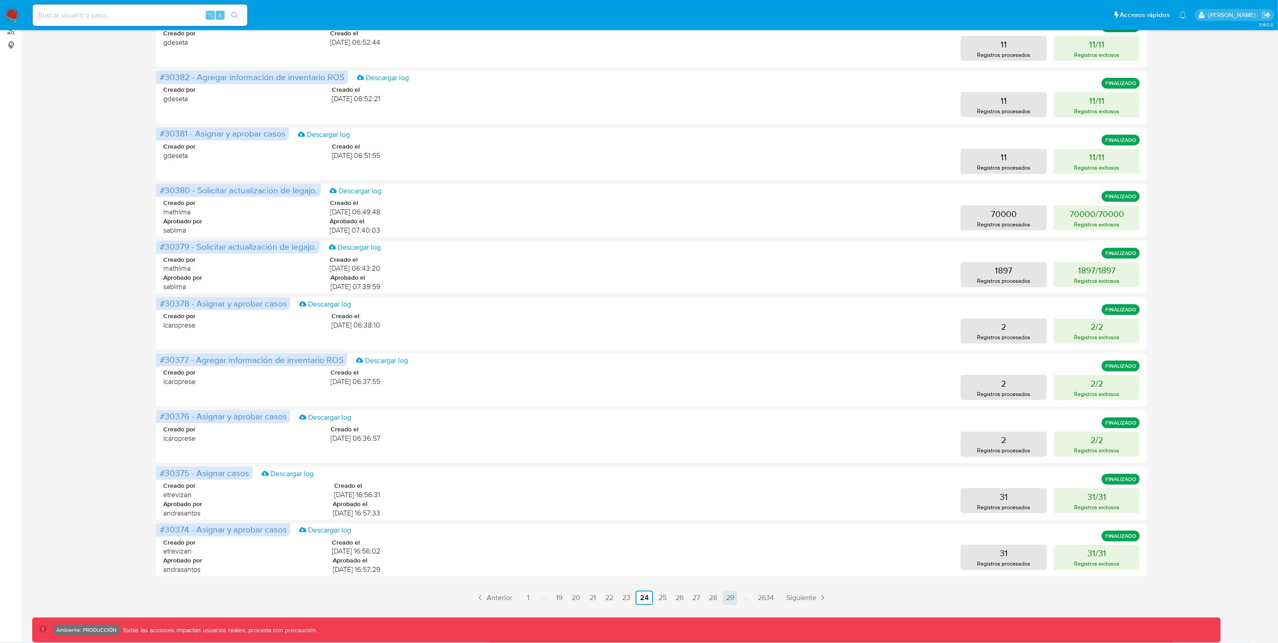
click at [726, 597] on link "29" at bounding box center [729, 597] width 15 height 14
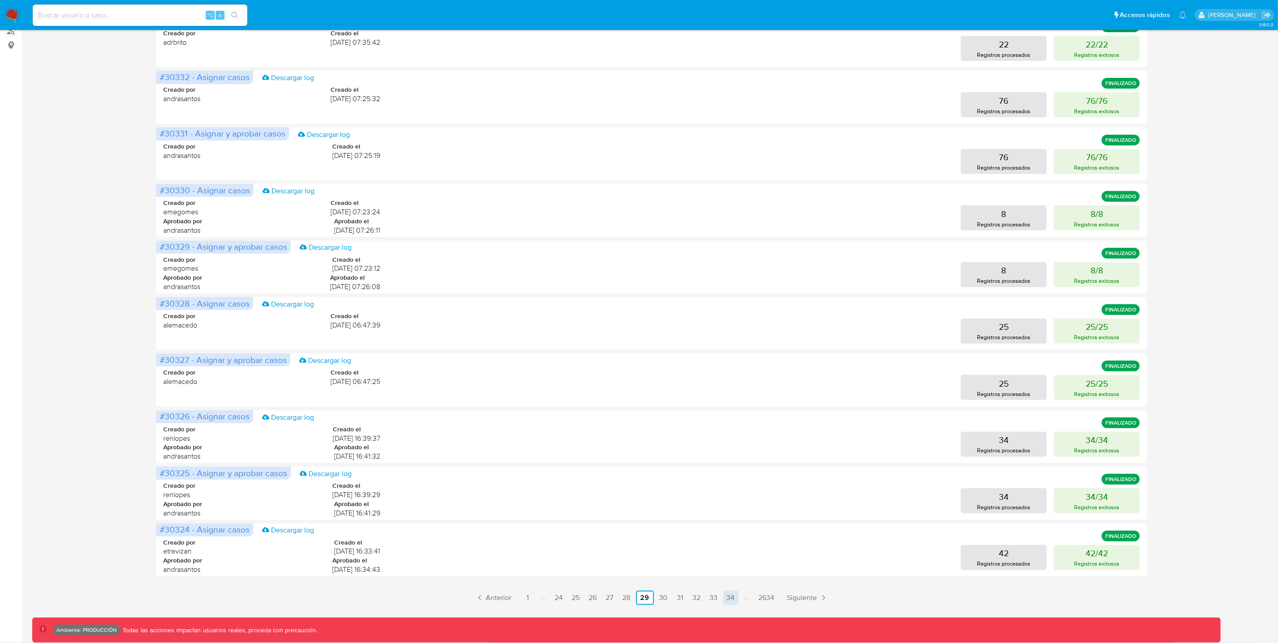
click at [733, 601] on link "34" at bounding box center [730, 597] width 15 height 14
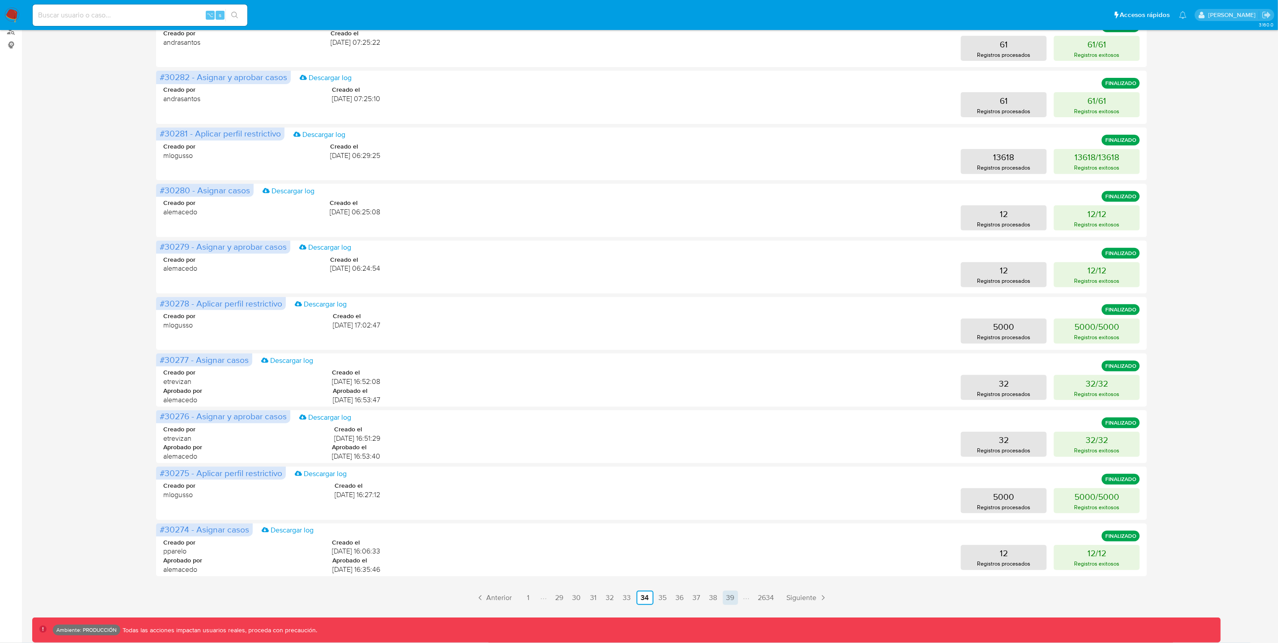
click at [732, 597] on link "39" at bounding box center [730, 597] width 15 height 14
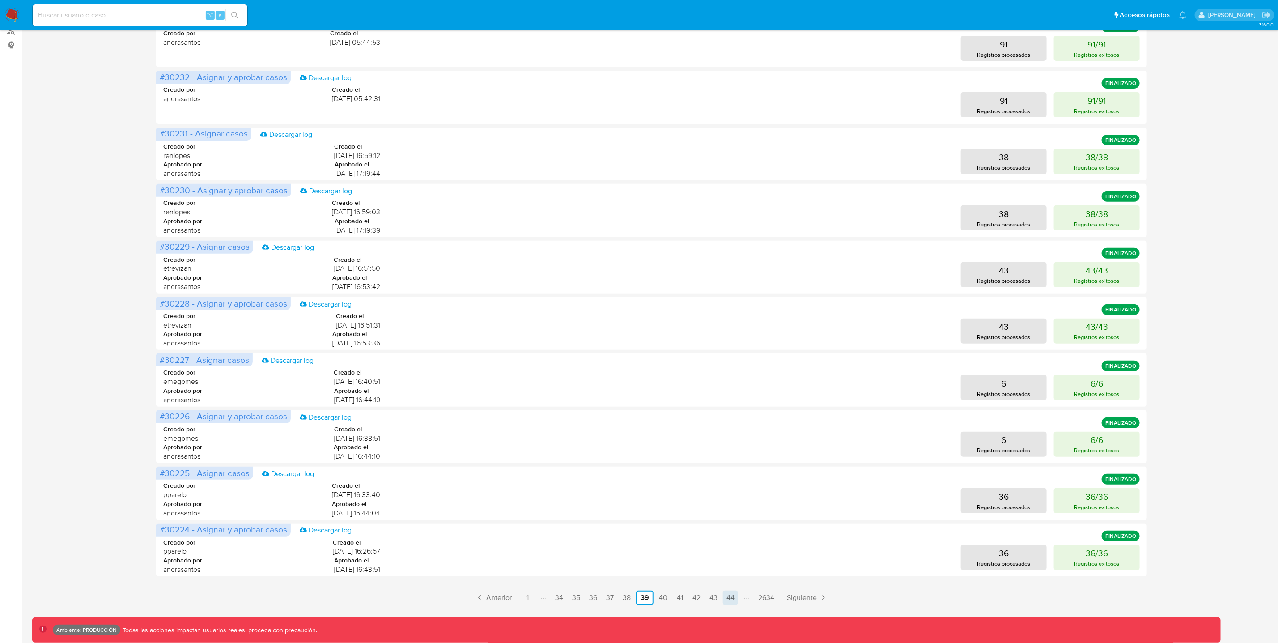
click at [729, 596] on link "44" at bounding box center [730, 597] width 15 height 14
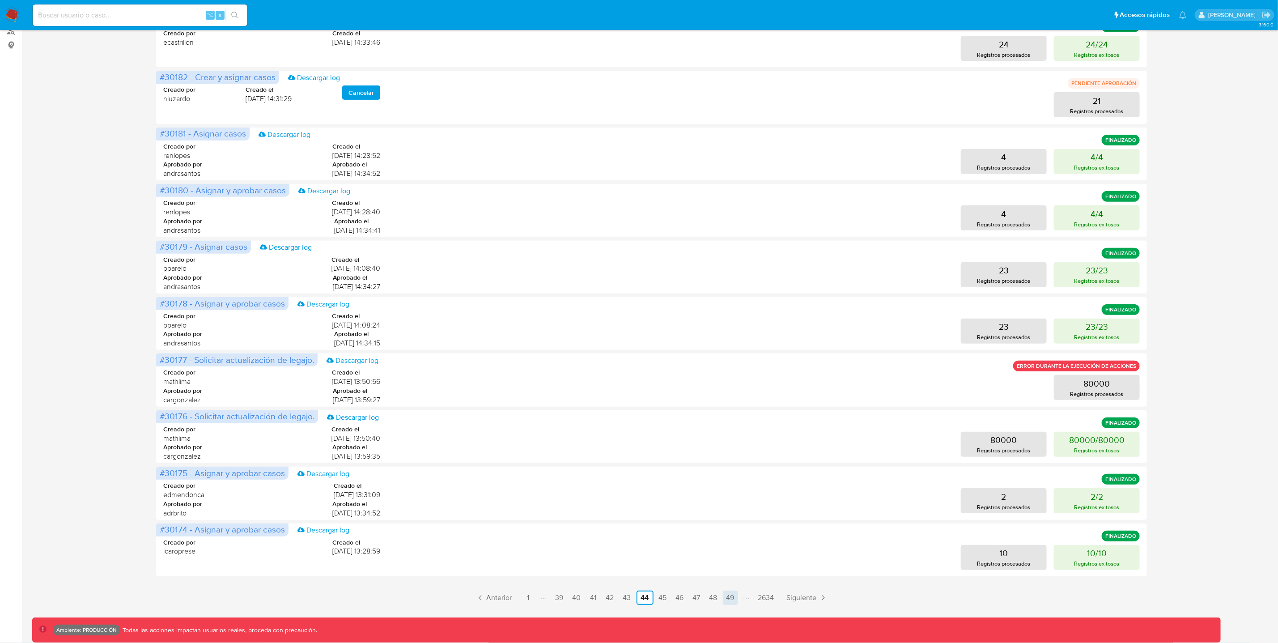
click at [736, 592] on link "49" at bounding box center [730, 597] width 15 height 14
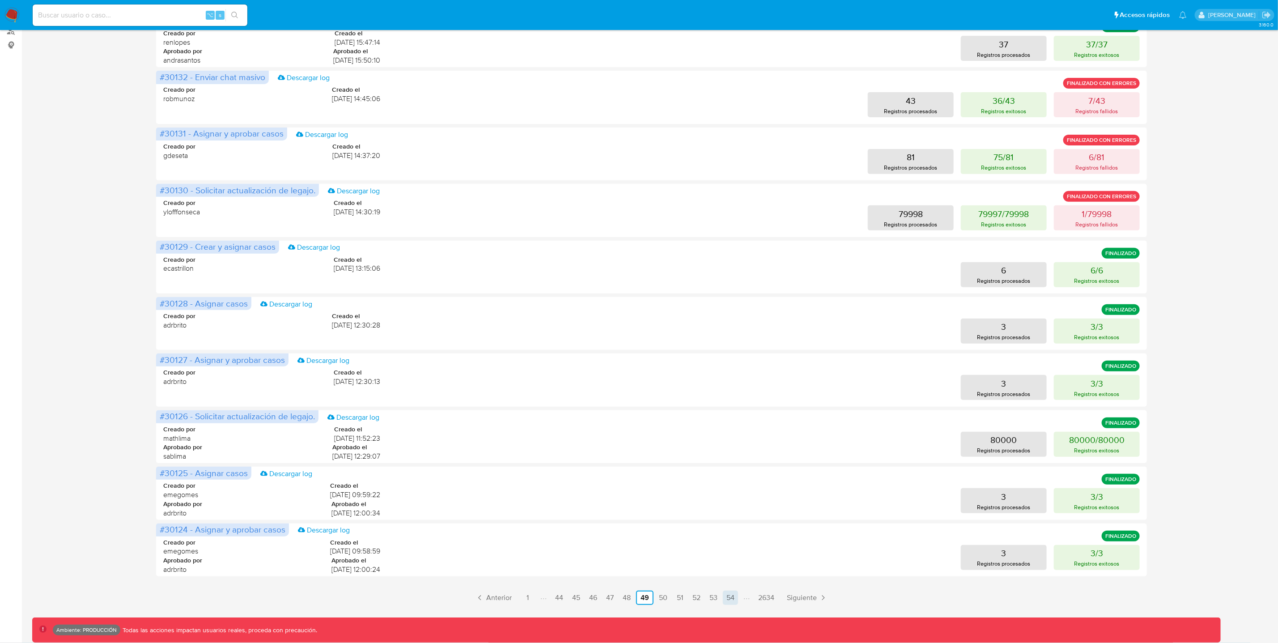
click at [731, 600] on link "54" at bounding box center [730, 597] width 15 height 14
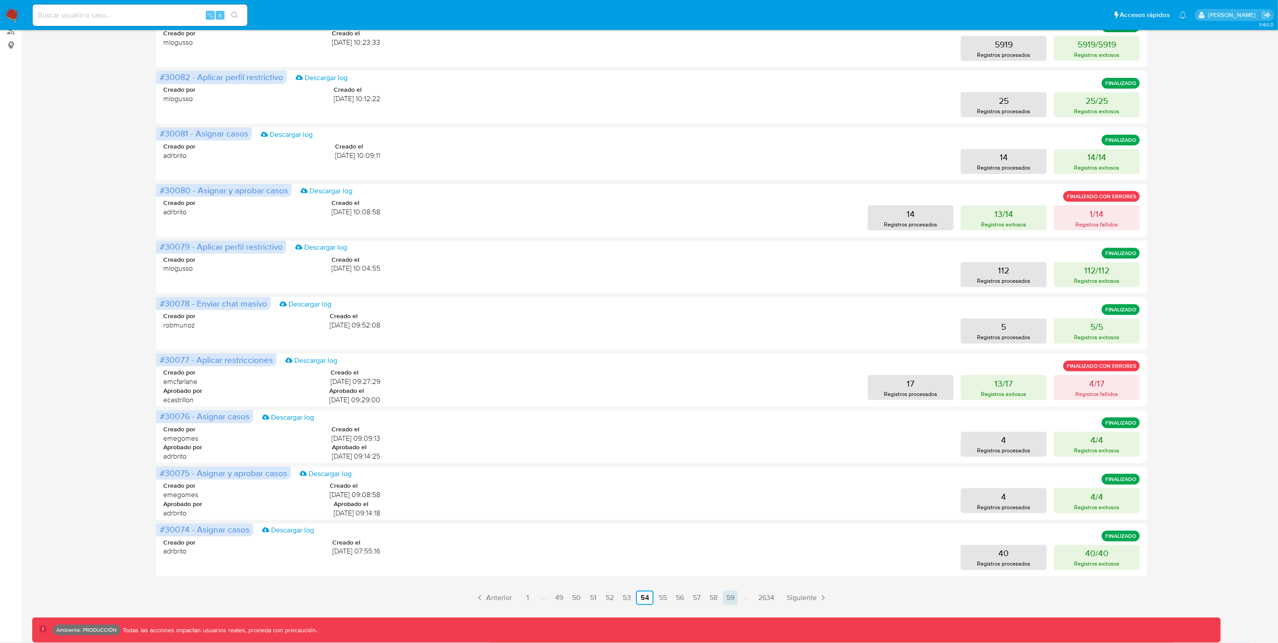
click at [729, 600] on link "59" at bounding box center [730, 597] width 15 height 14
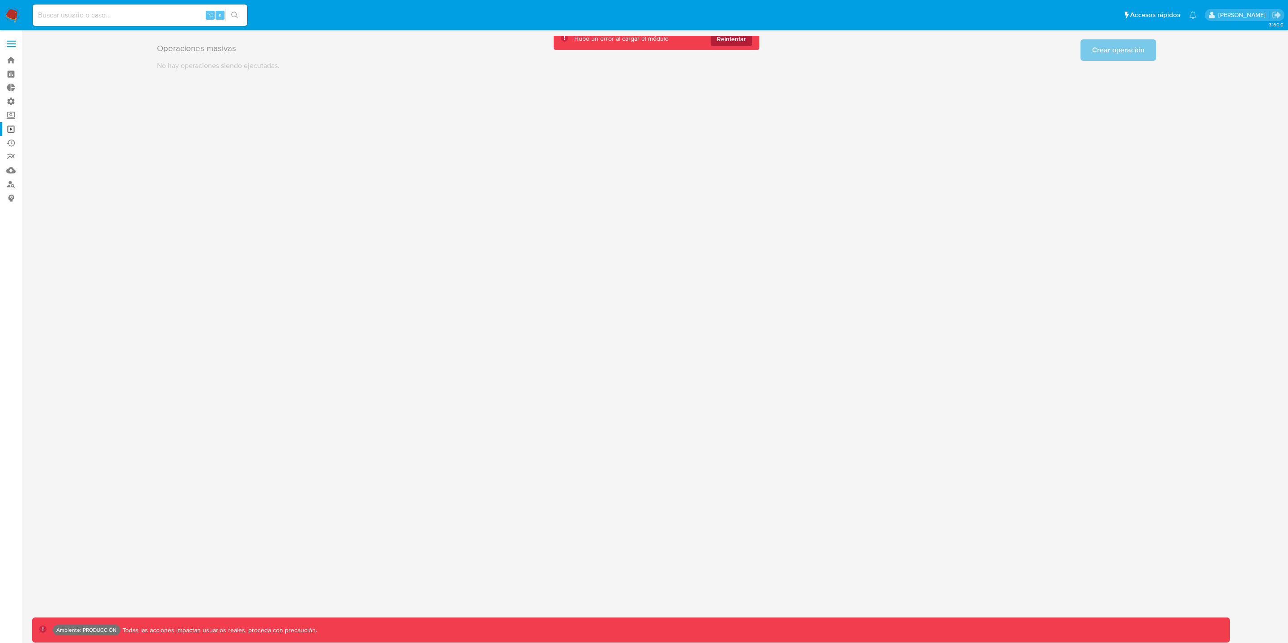
click at [740, 38] on span "Reintentar" at bounding box center [731, 39] width 29 height 14
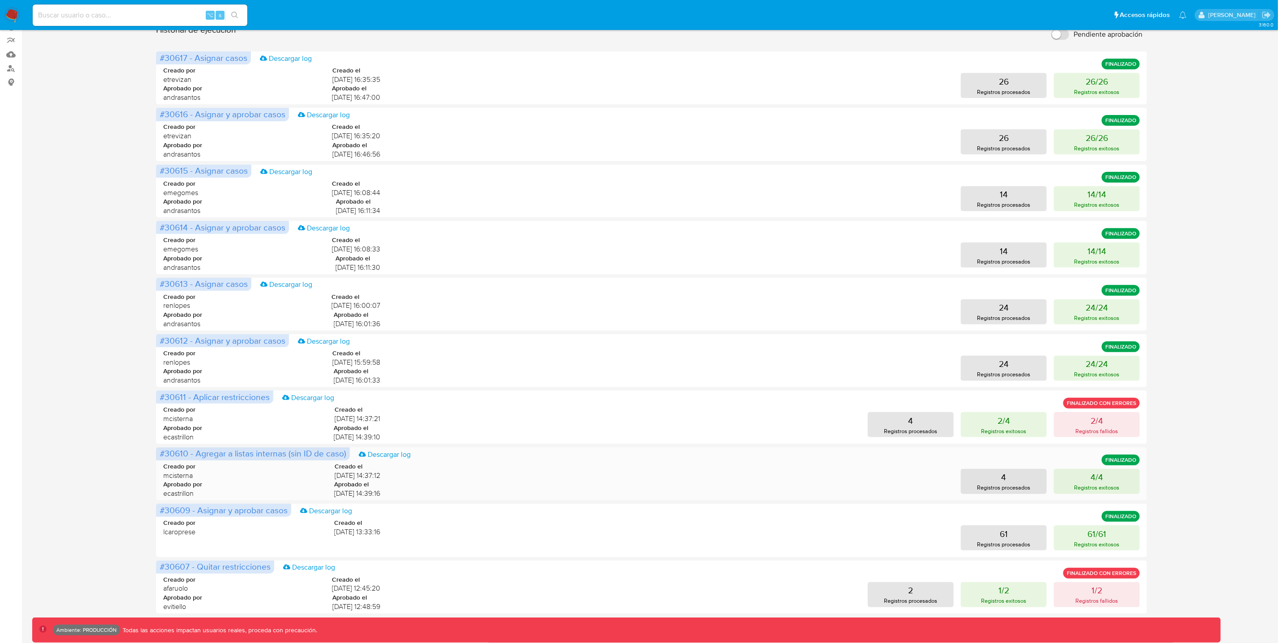
scroll to position [153, 0]
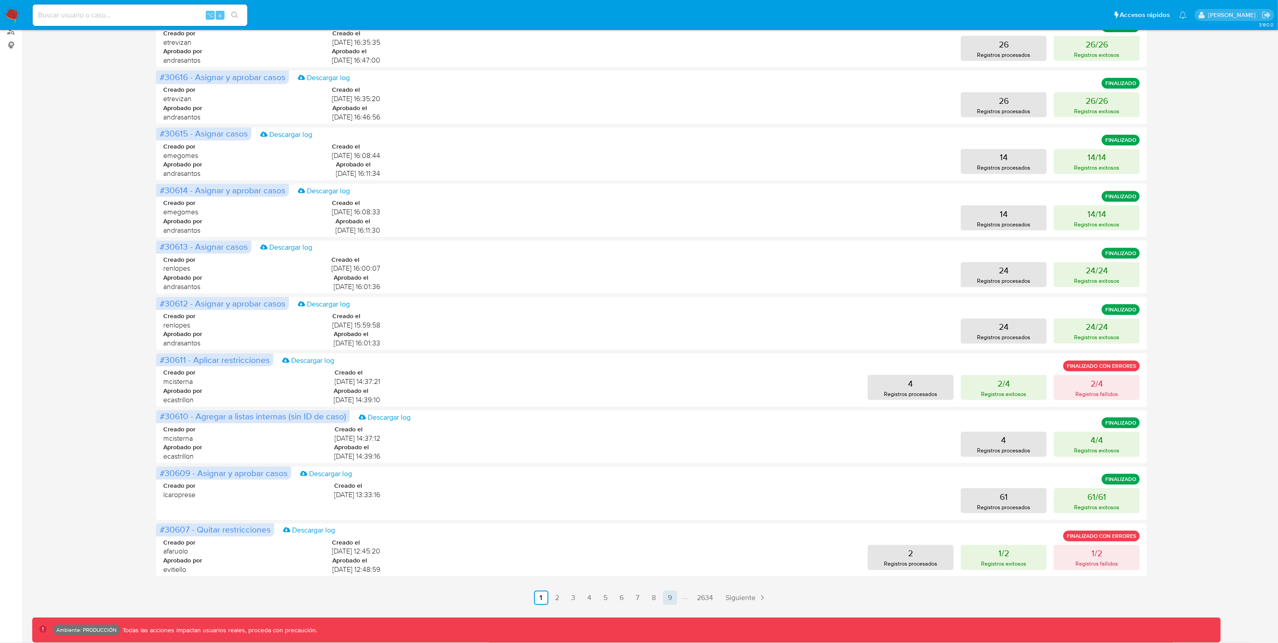
click at [669, 593] on link "9" at bounding box center [670, 597] width 14 height 14
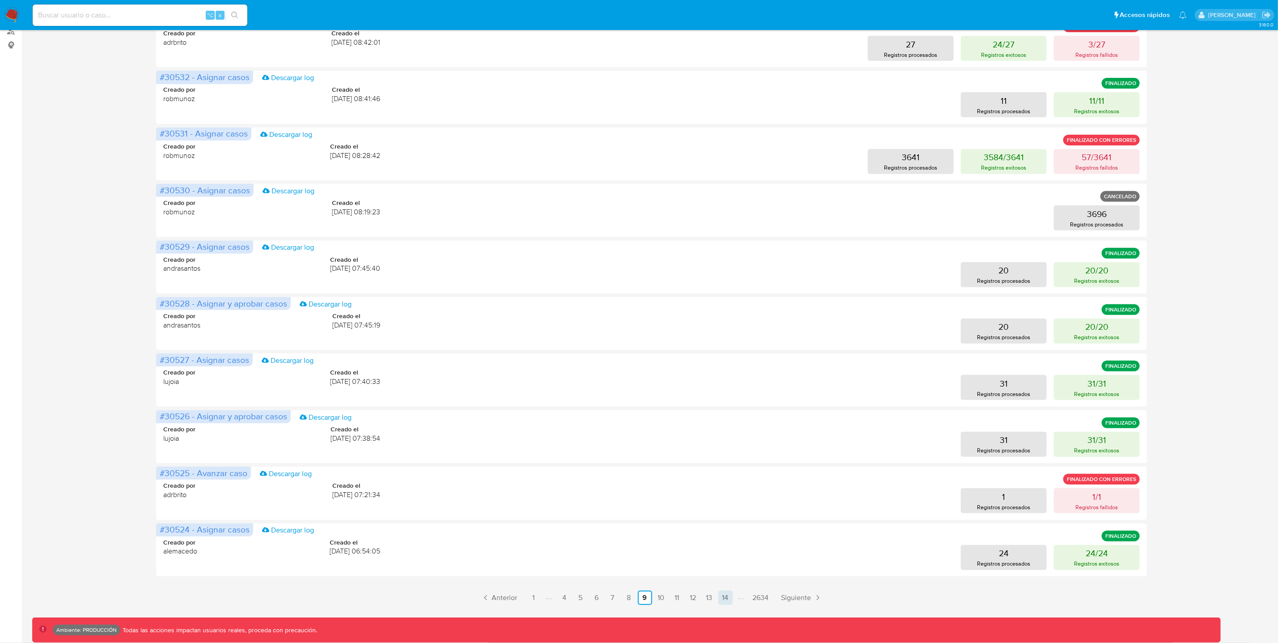
click at [729, 599] on link "14" at bounding box center [725, 597] width 14 height 14
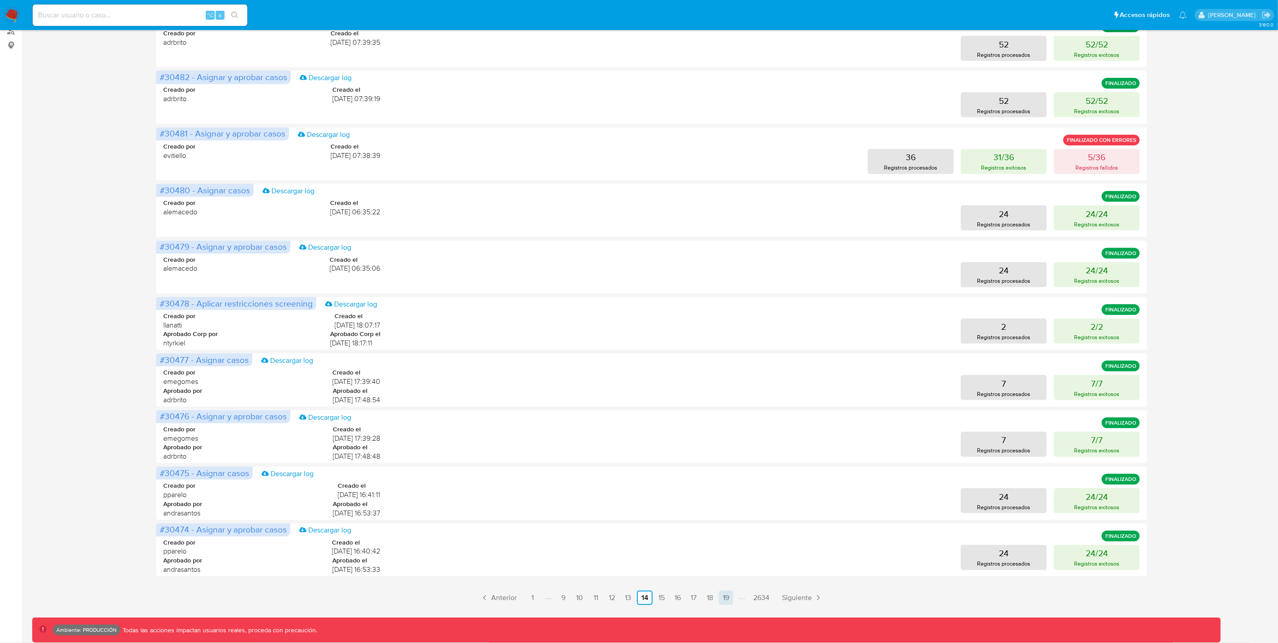
click at [729, 593] on link "19" at bounding box center [726, 597] width 14 height 14
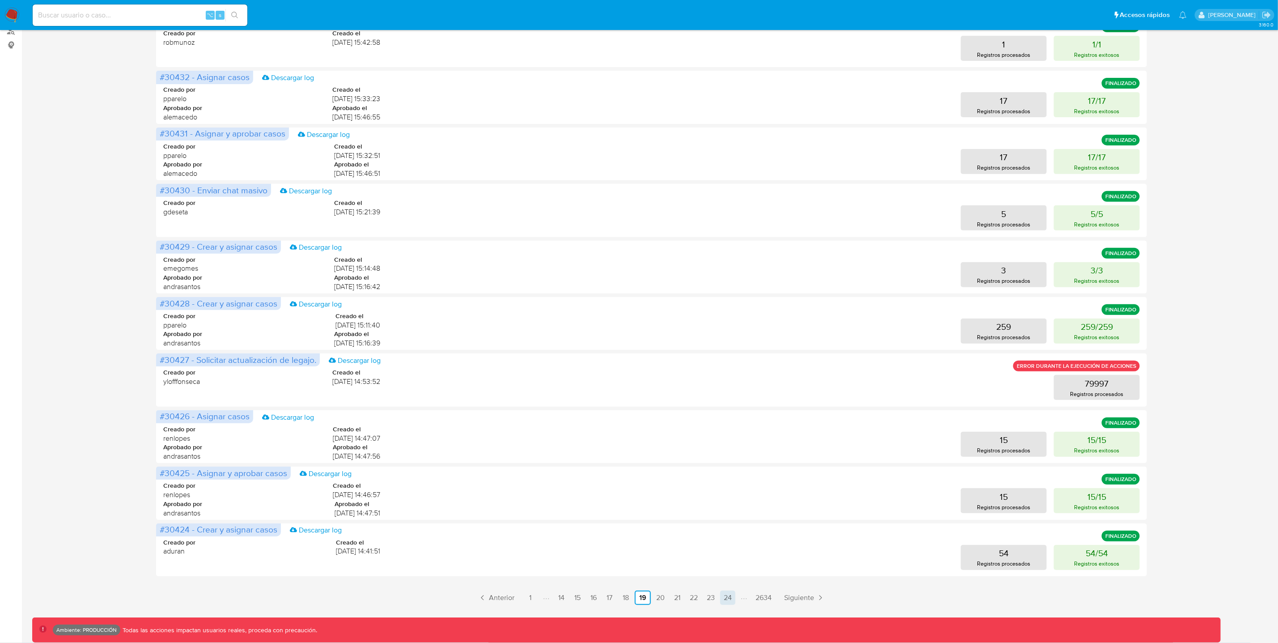
click at [727, 600] on link "24" at bounding box center [727, 597] width 15 height 14
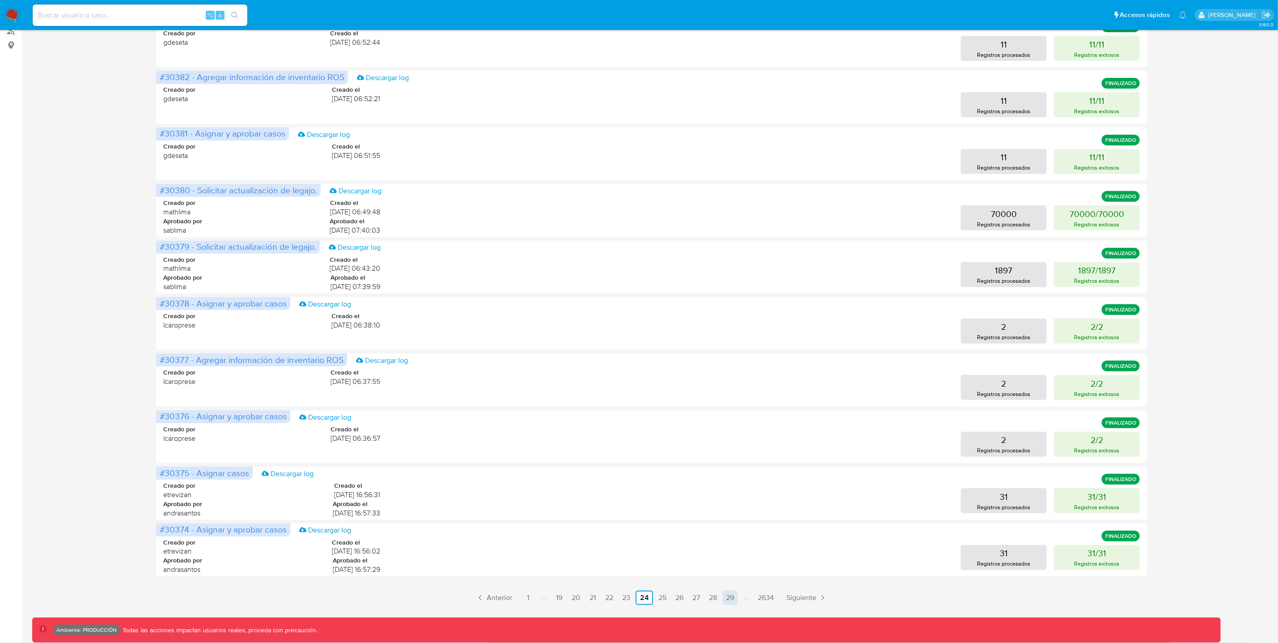
click at [737, 599] on link "29" at bounding box center [729, 597] width 15 height 14
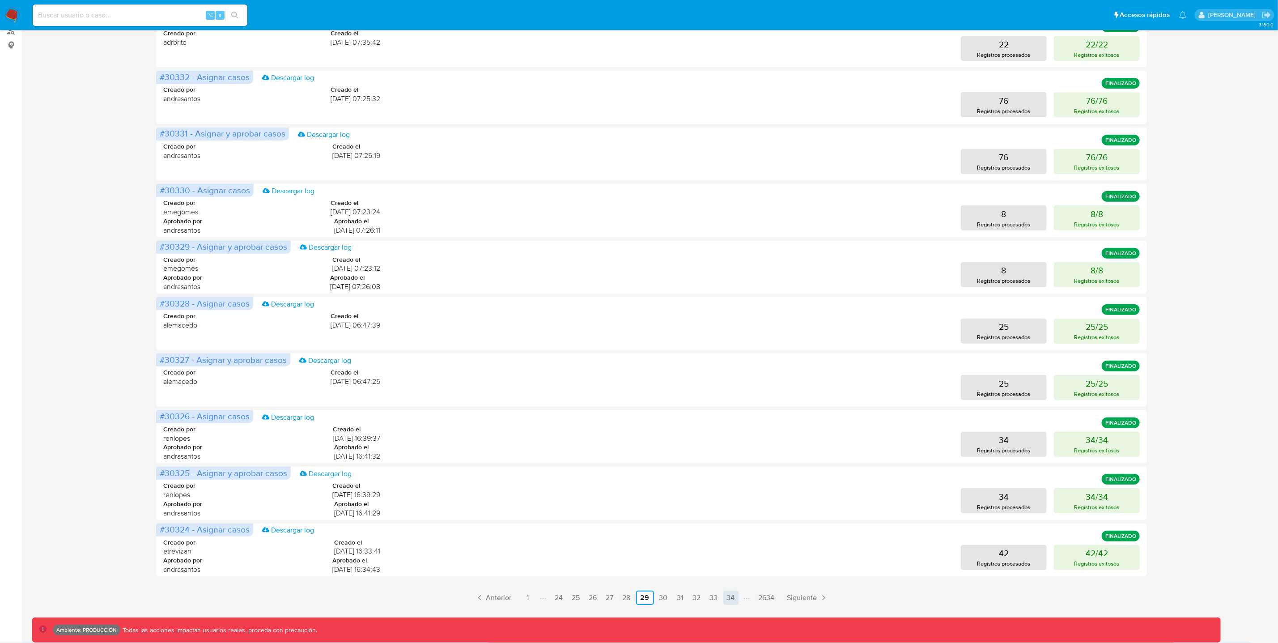
click at [729, 597] on link "34" at bounding box center [730, 597] width 15 height 14
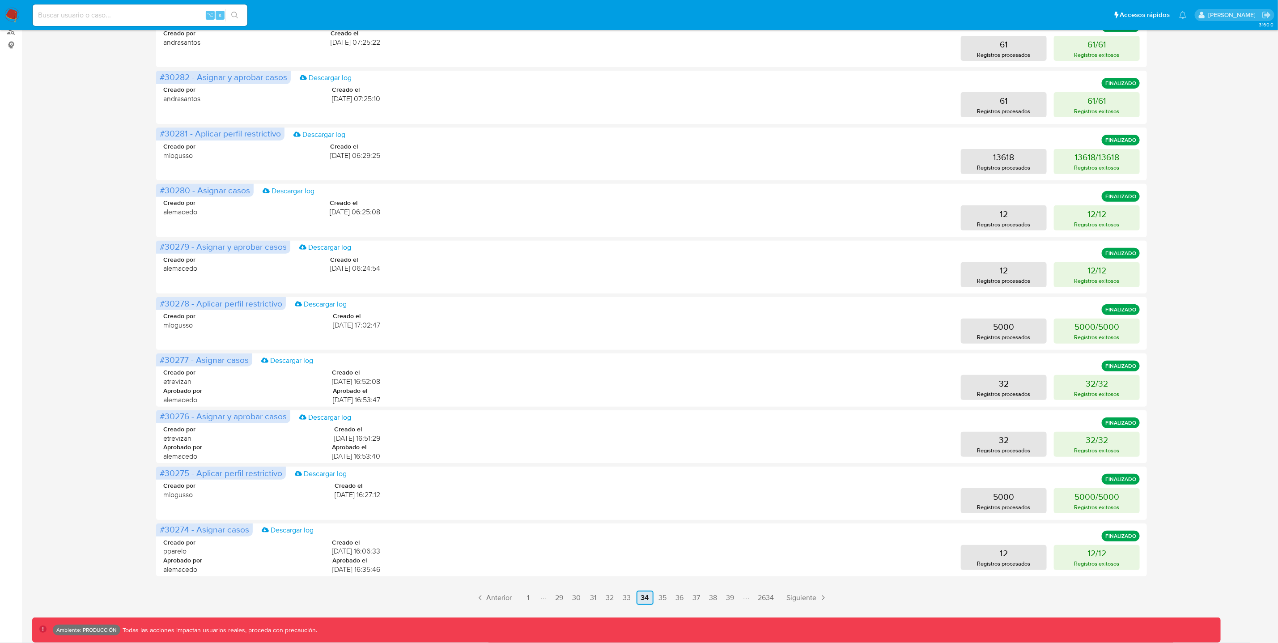
click at [729, 597] on link "39" at bounding box center [730, 597] width 15 height 14
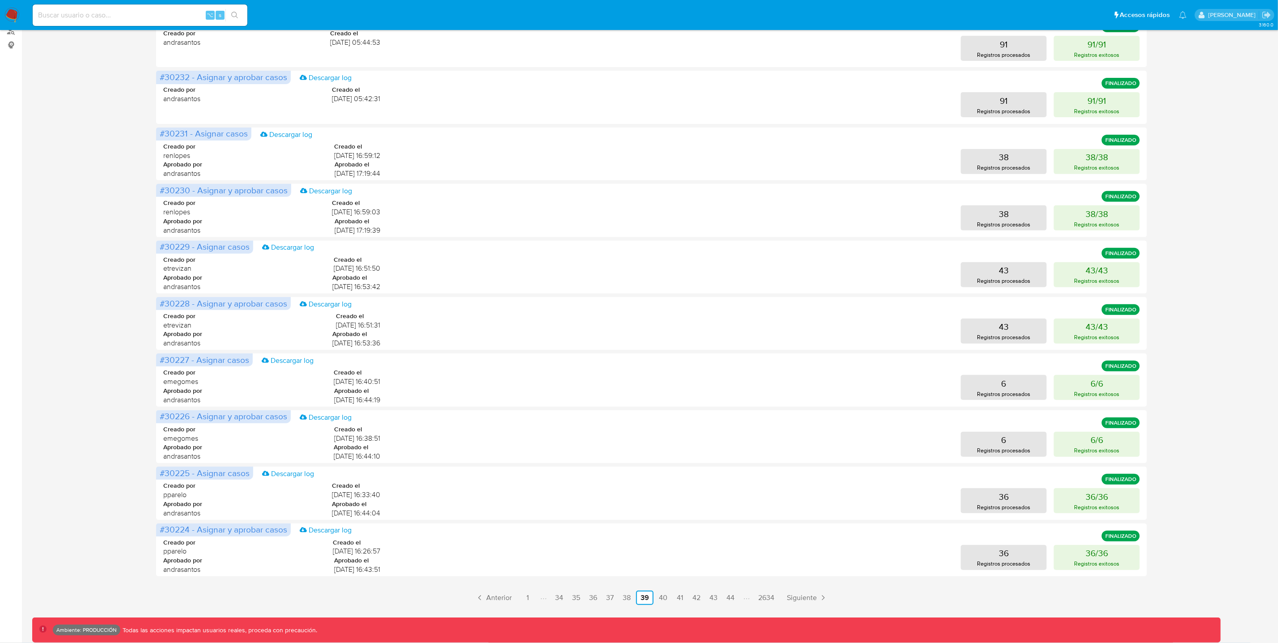
click at [729, 597] on link "44" at bounding box center [730, 597] width 15 height 14
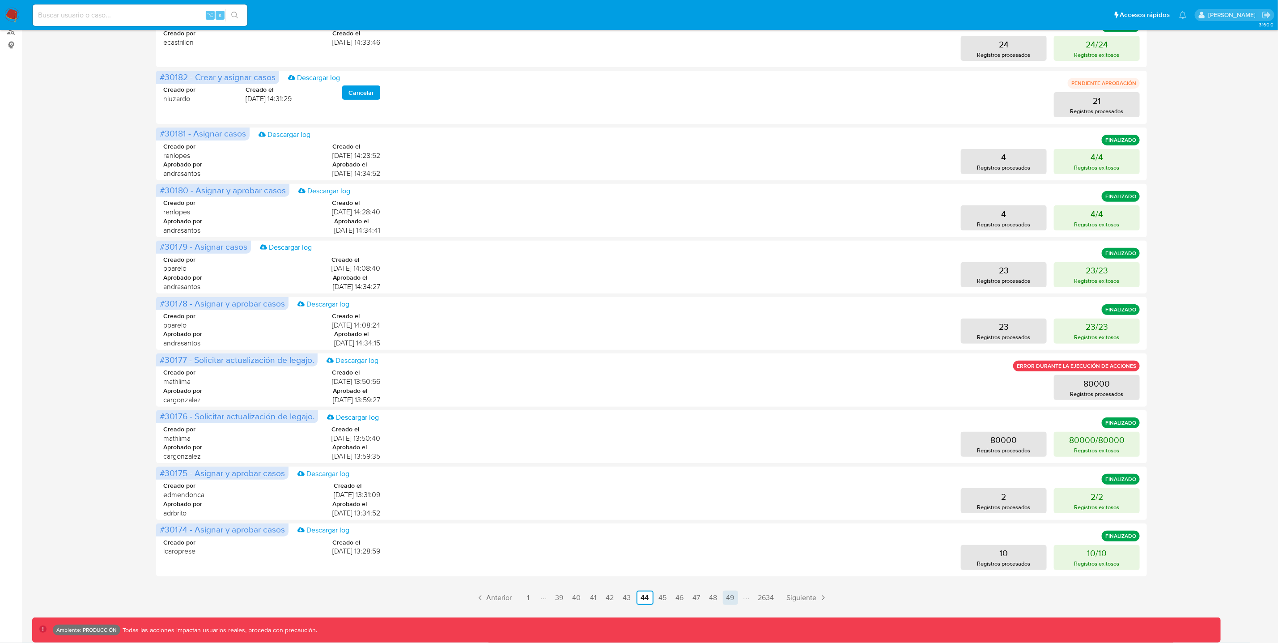
click at [732, 594] on link "49" at bounding box center [730, 597] width 15 height 14
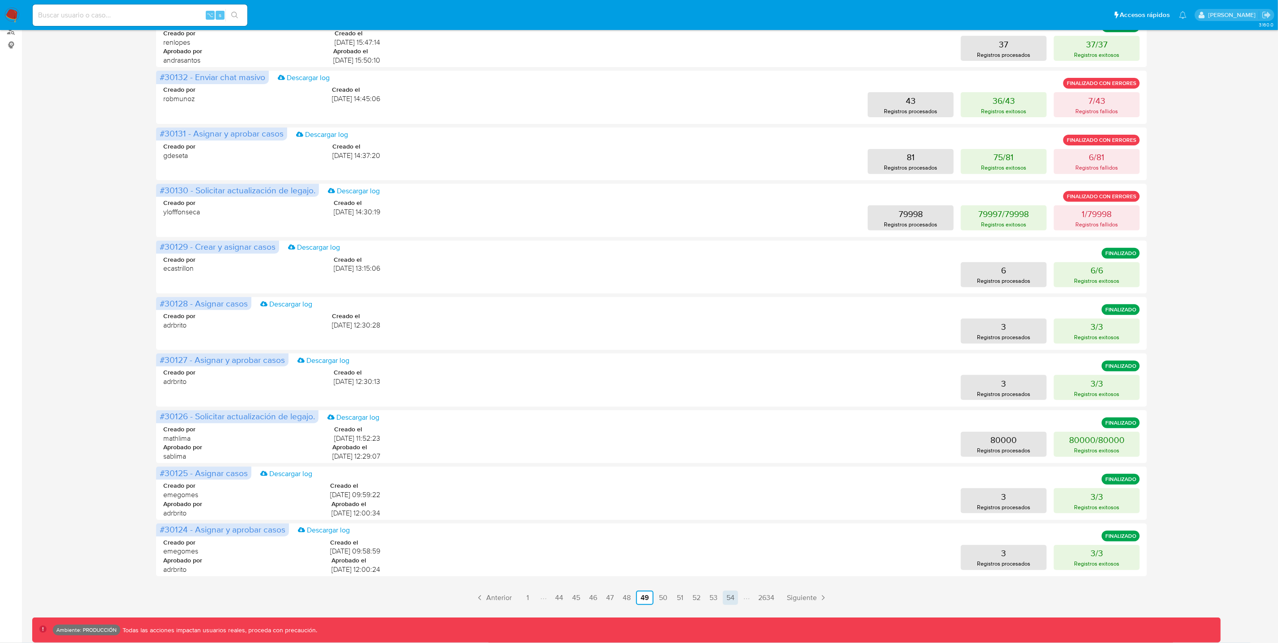
click at [729, 595] on link "54" at bounding box center [730, 597] width 15 height 14
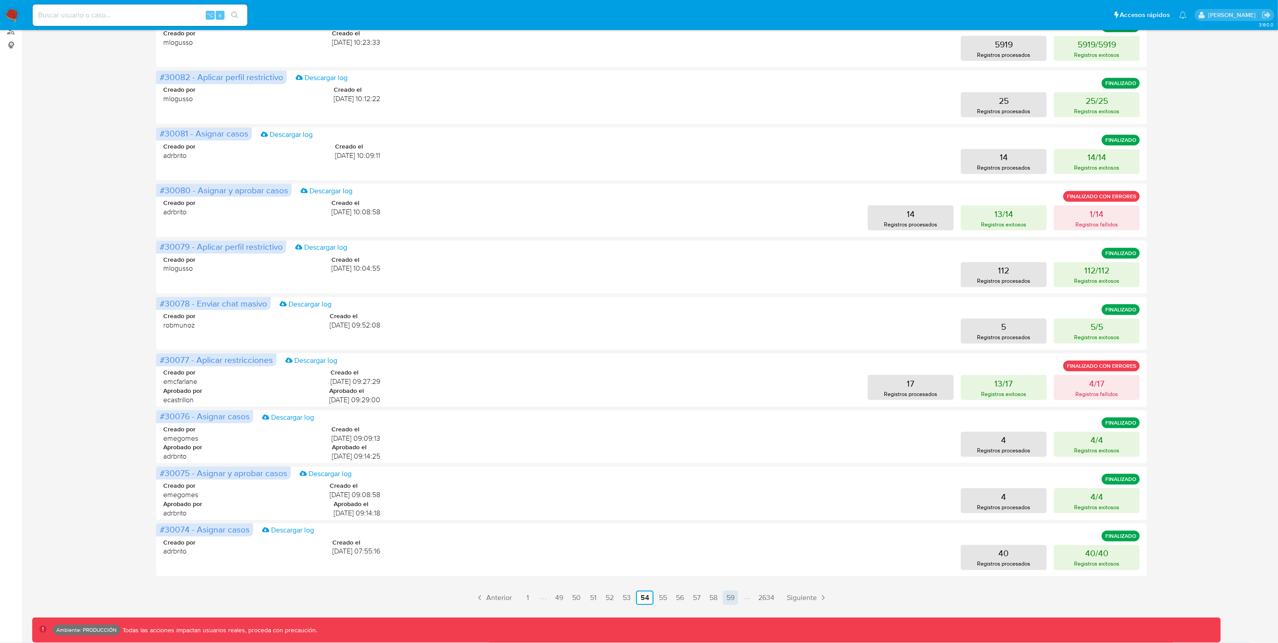
click at [727, 602] on link "59" at bounding box center [730, 597] width 15 height 14
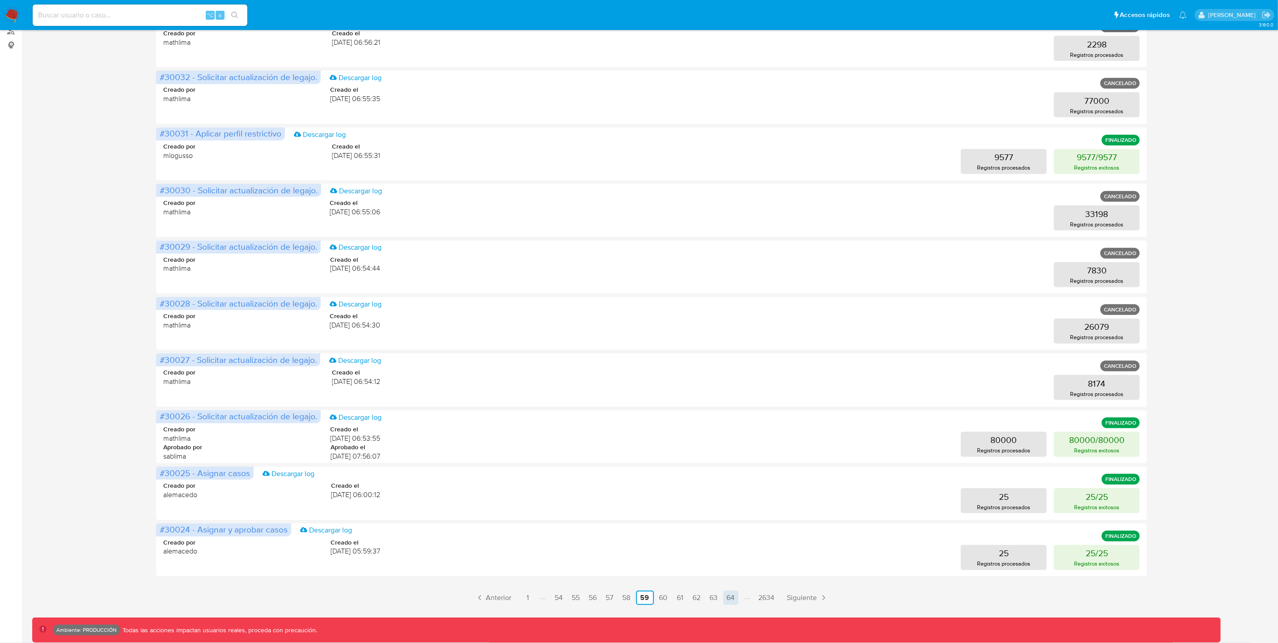
click at [733, 597] on link "64" at bounding box center [730, 597] width 15 height 14
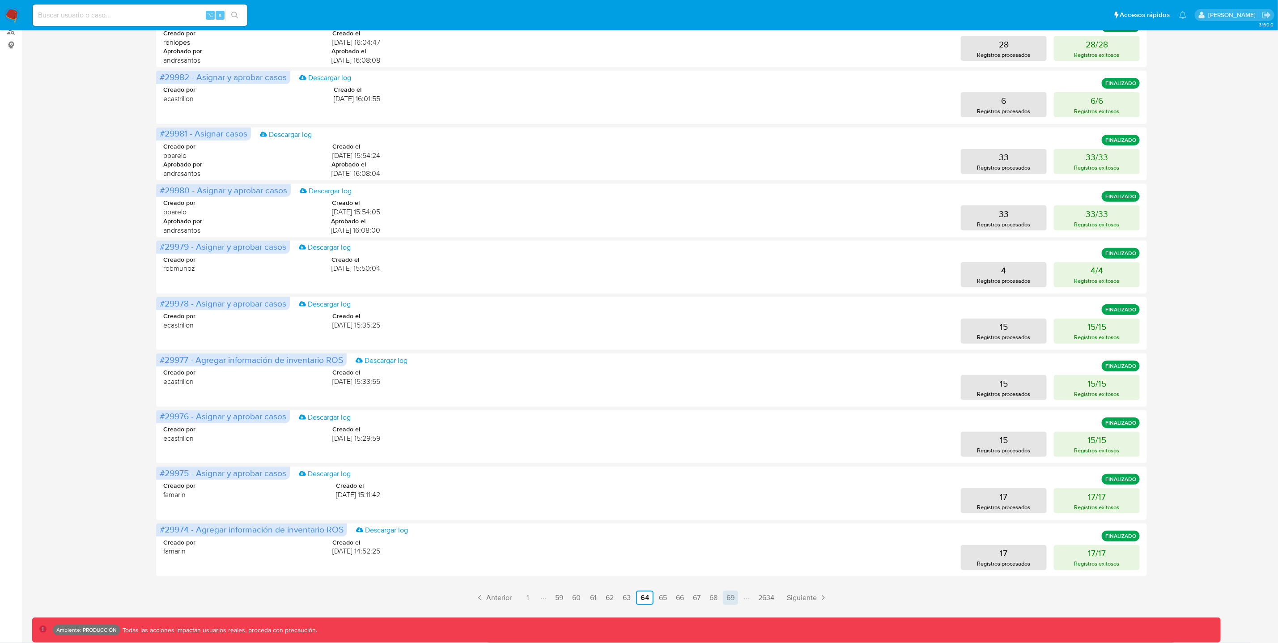
click at [729, 598] on link "69" at bounding box center [730, 597] width 15 height 14
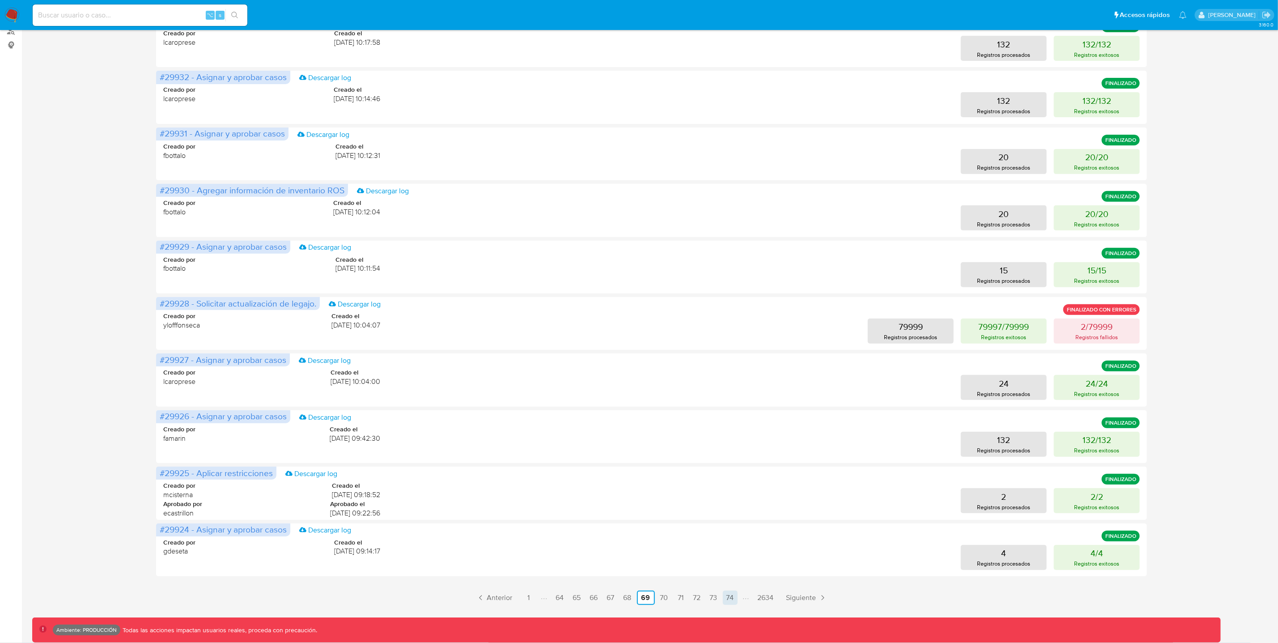
click at [730, 597] on link "74" at bounding box center [730, 597] width 15 height 14
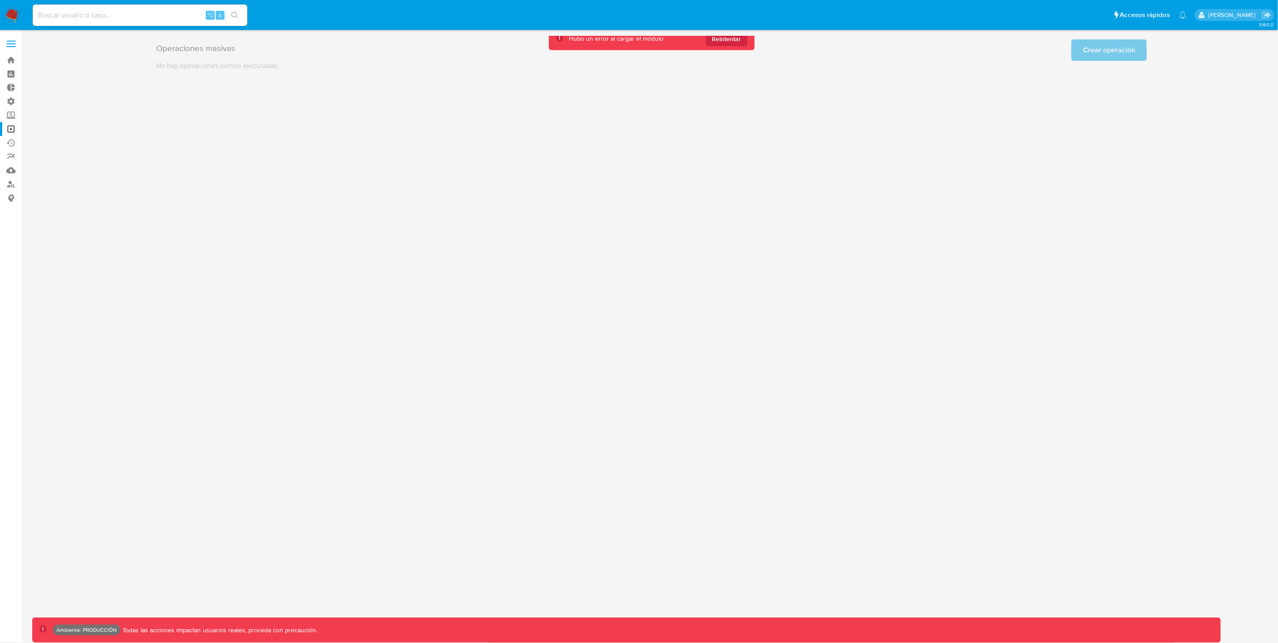
scroll to position [0, 0]
click at [726, 595] on div "3.160.0 Ambiente: PRODUCCIÓN Todas las acciones impactan usuarios reales, proce…" at bounding box center [656, 336] width 1249 height 601
click at [743, 40] on span "Reintentar" at bounding box center [731, 39] width 29 height 14
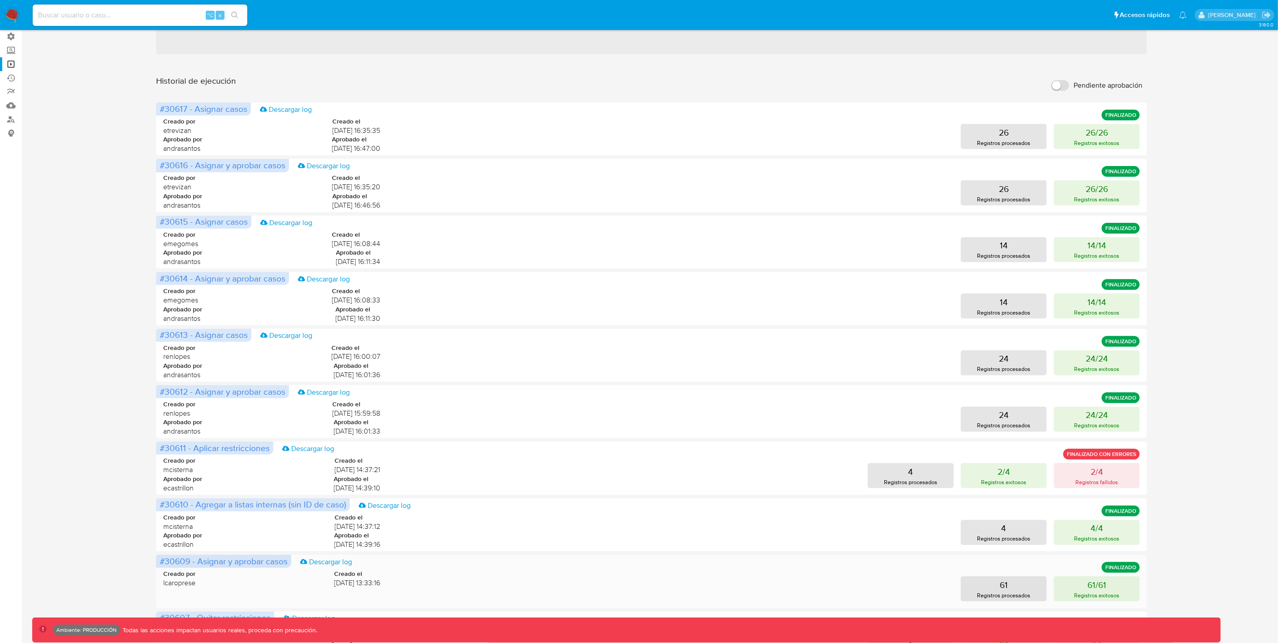
scroll to position [153, 0]
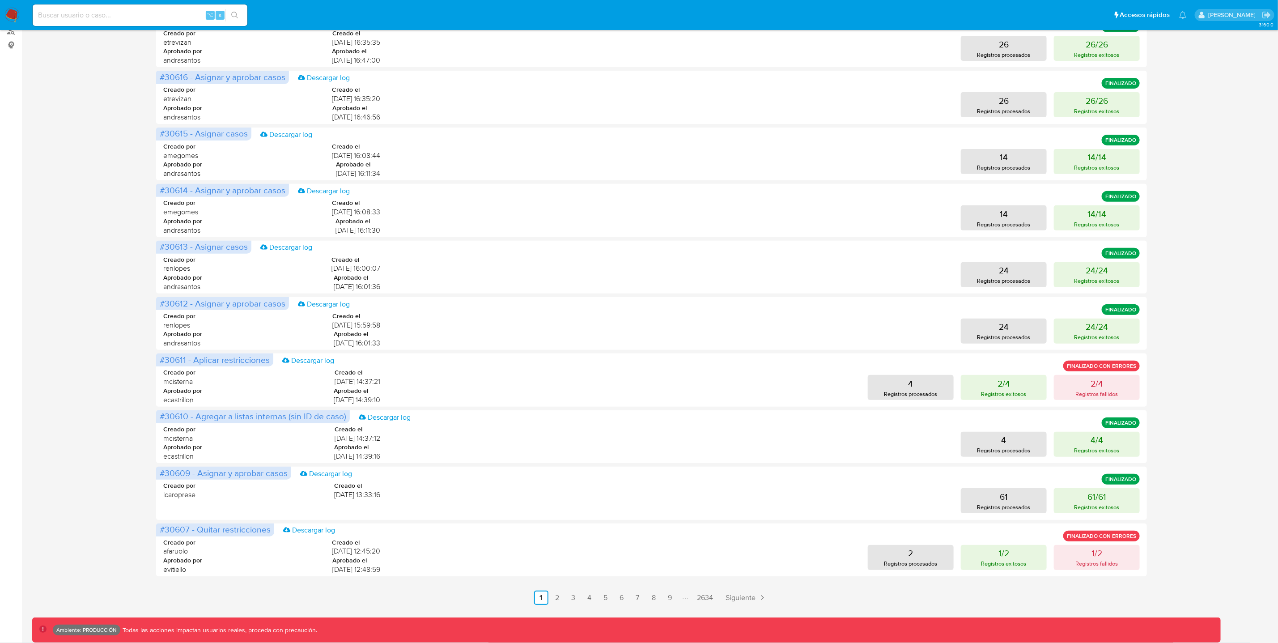
click at [689, 598] on li "Paginación" at bounding box center [685, 598] width 15 height 10
click at [684, 599] on icon "Paginación" at bounding box center [685, 597] width 2 height 7
click at [670, 598] on link "9" at bounding box center [670, 597] width 14 height 14
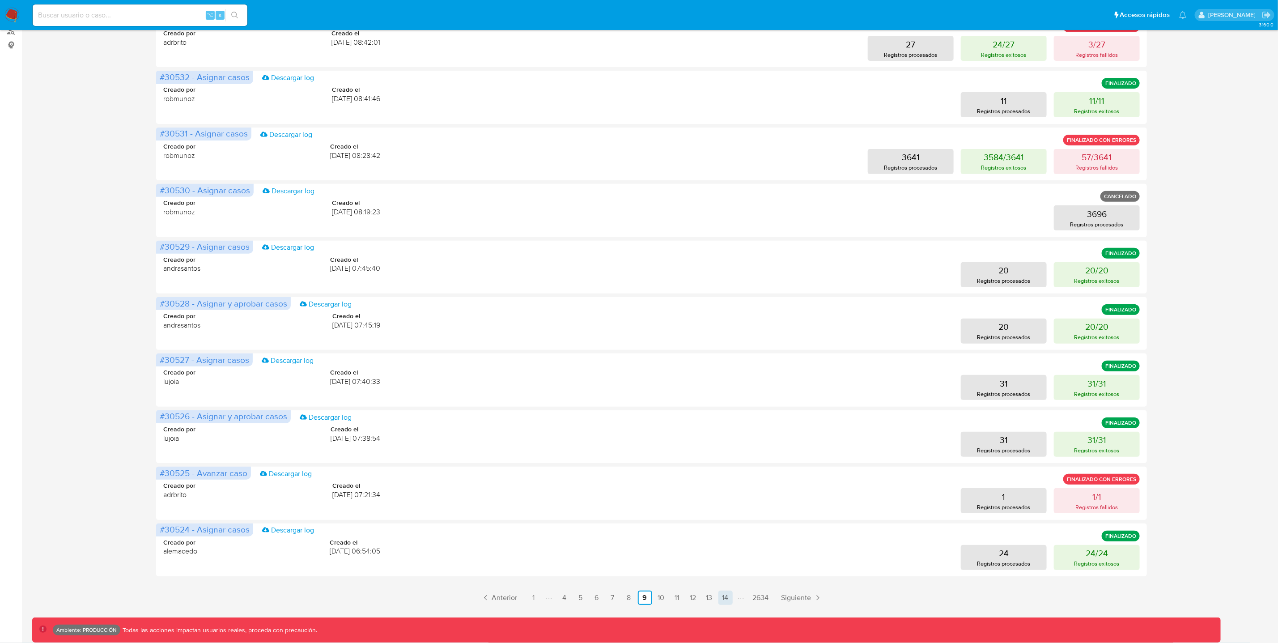
click at [723, 602] on link "14" at bounding box center [725, 597] width 14 height 14
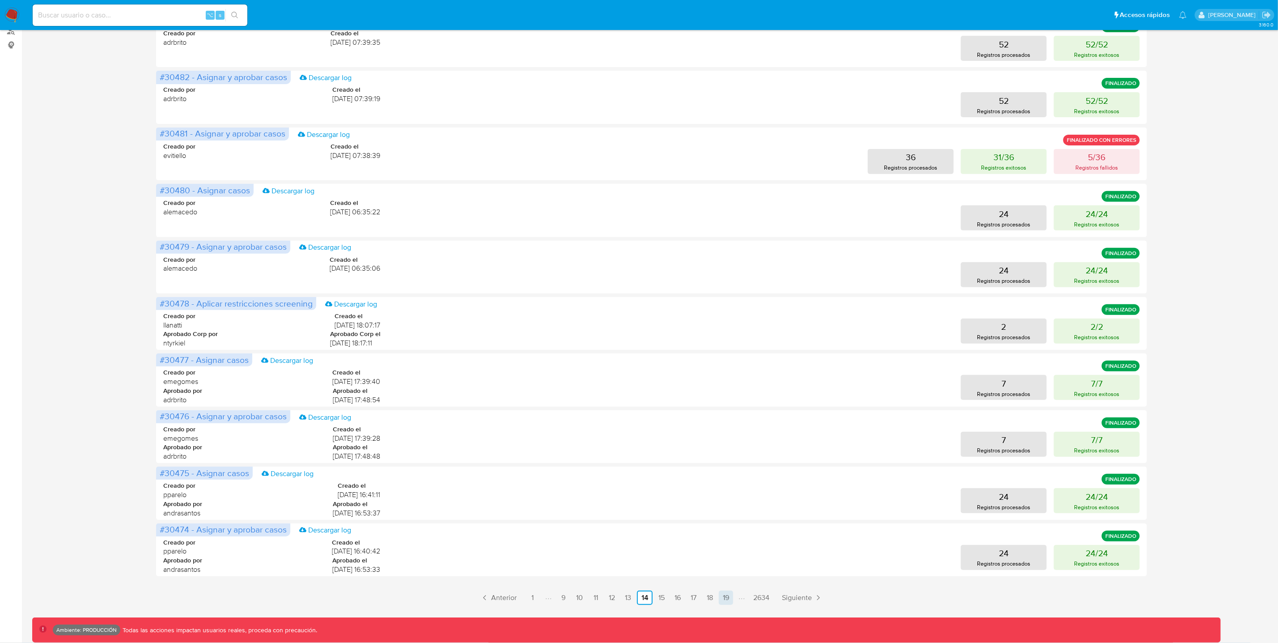
click at [724, 598] on link "19" at bounding box center [726, 597] width 14 height 14
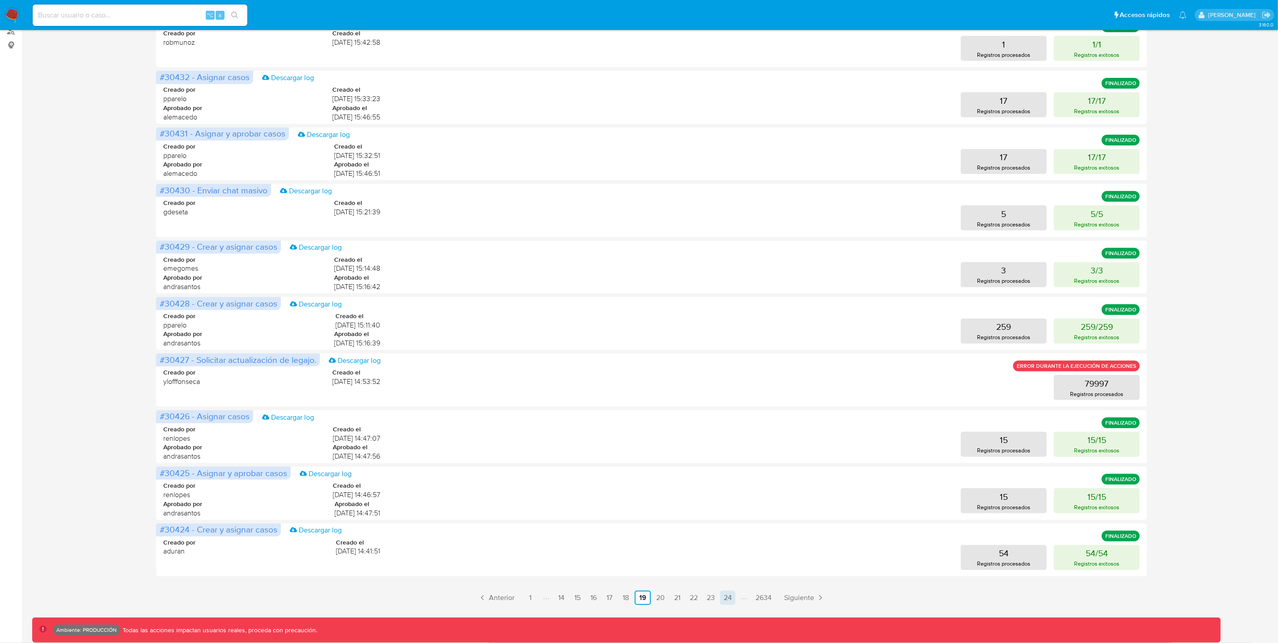
click at [729, 597] on link "24" at bounding box center [727, 597] width 15 height 14
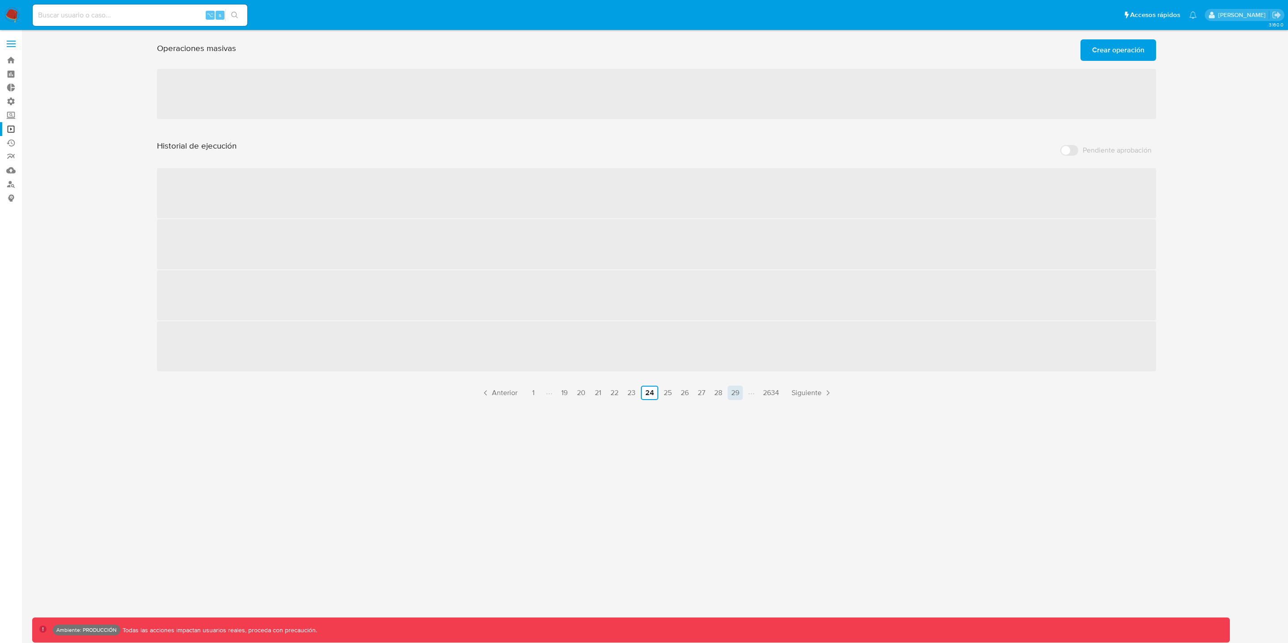
click at [736, 396] on link "29" at bounding box center [735, 393] width 15 height 14
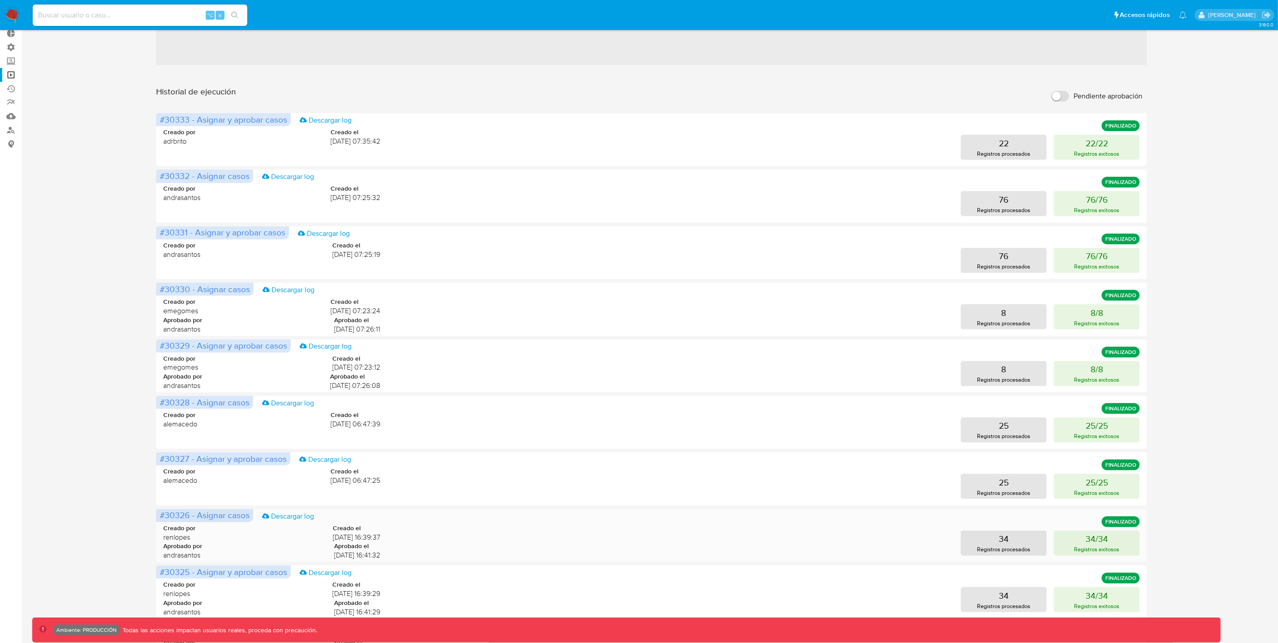
scroll to position [153, 0]
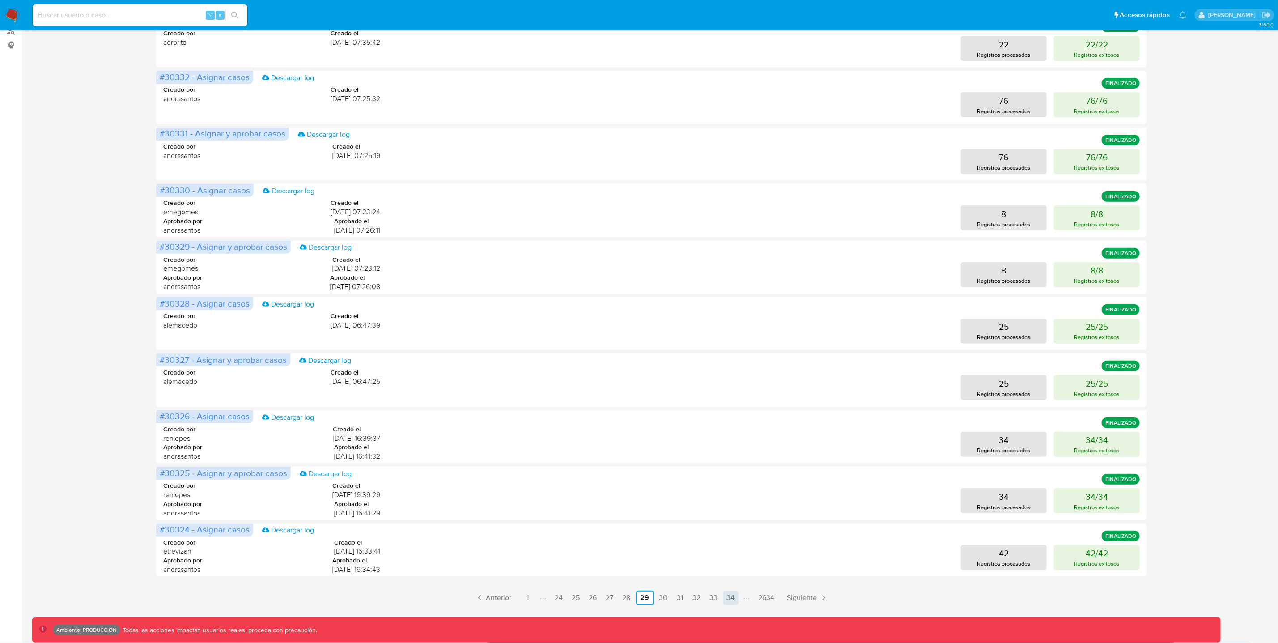
click at [732, 593] on link "34" at bounding box center [730, 597] width 15 height 14
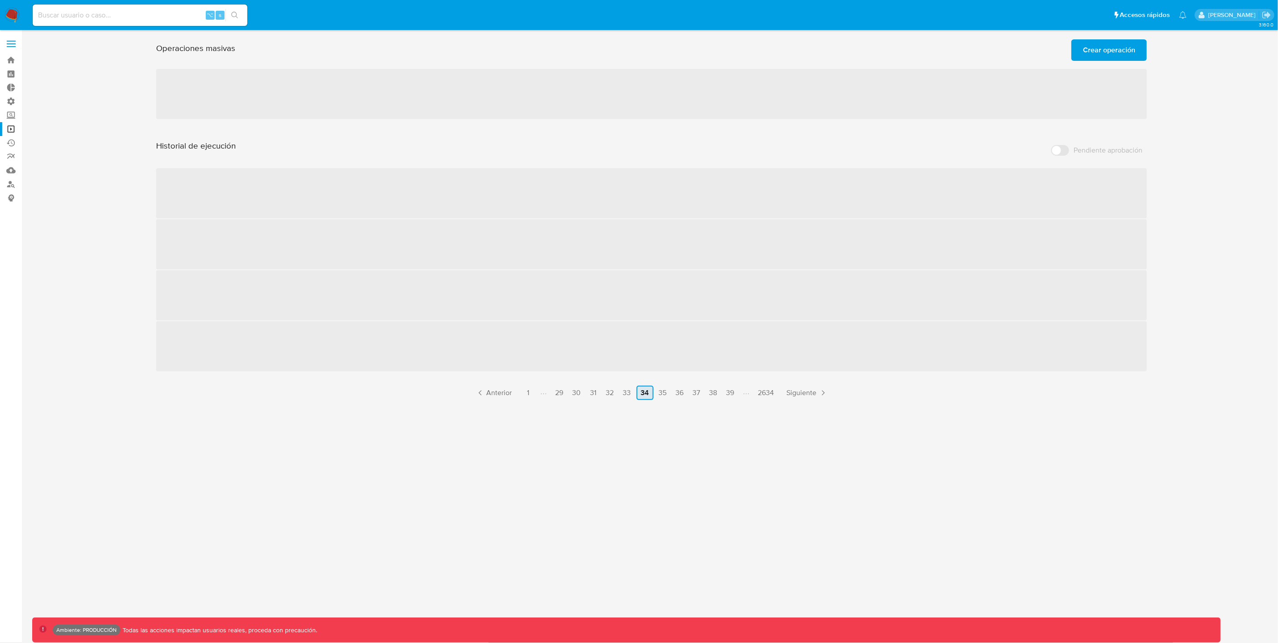
scroll to position [0, 0]
click at [734, 394] on div "Historial de ejecución Pendiente aprobación ‌ ‌ ‌ ‌ Anterior 1 29 30 31 32 33 3…" at bounding box center [656, 269] width 999 height 259
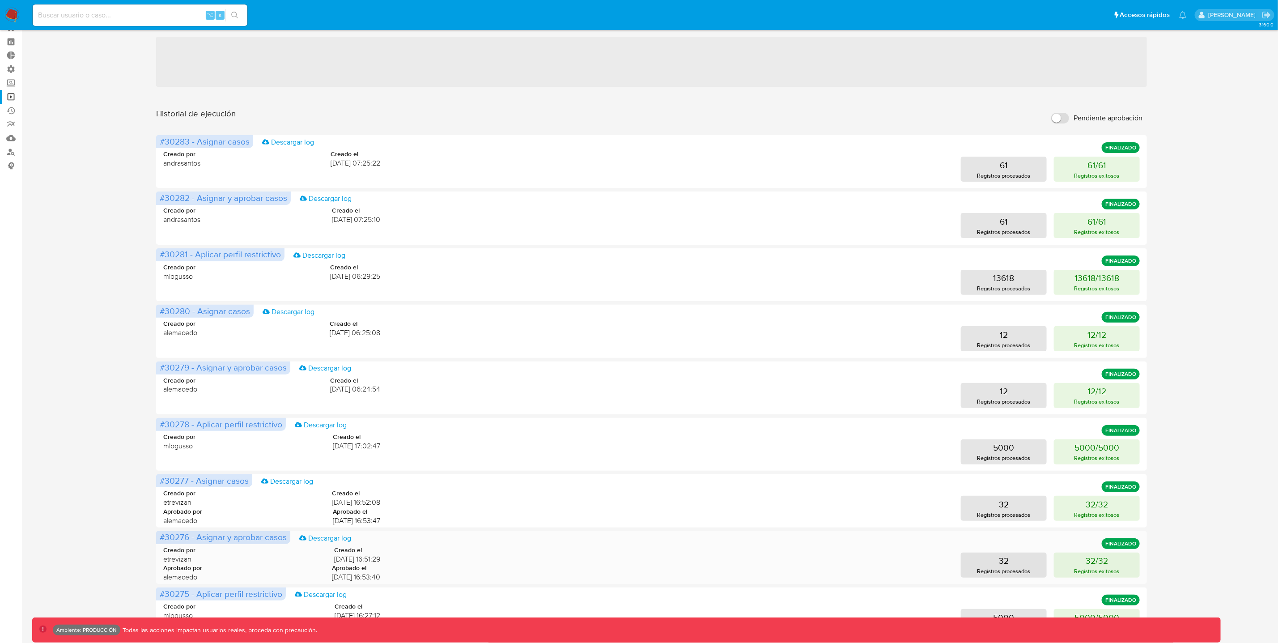
scroll to position [153, 0]
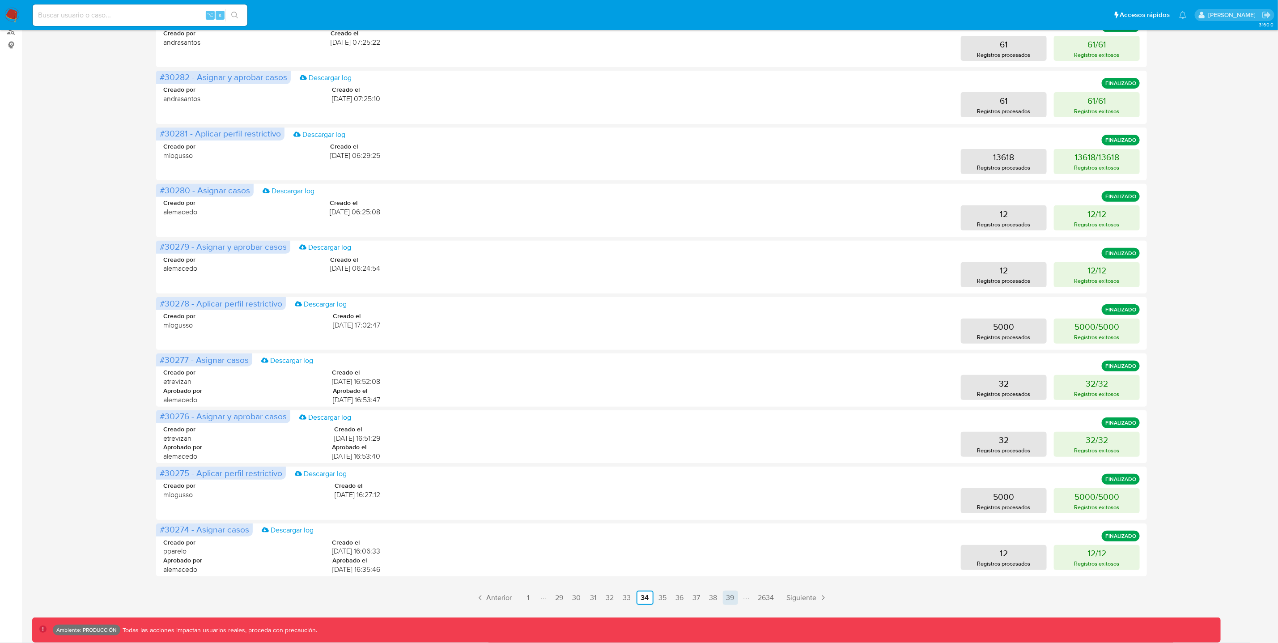
click at [733, 597] on link "39" at bounding box center [730, 597] width 15 height 14
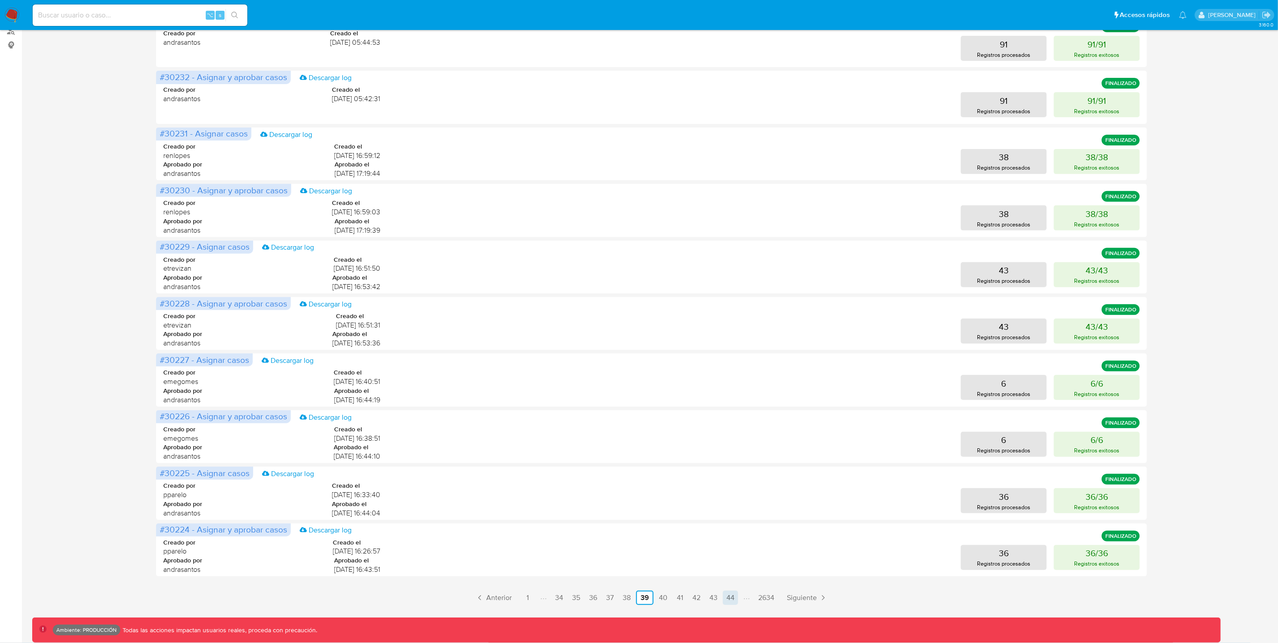
click at [733, 598] on link "44" at bounding box center [730, 597] width 15 height 14
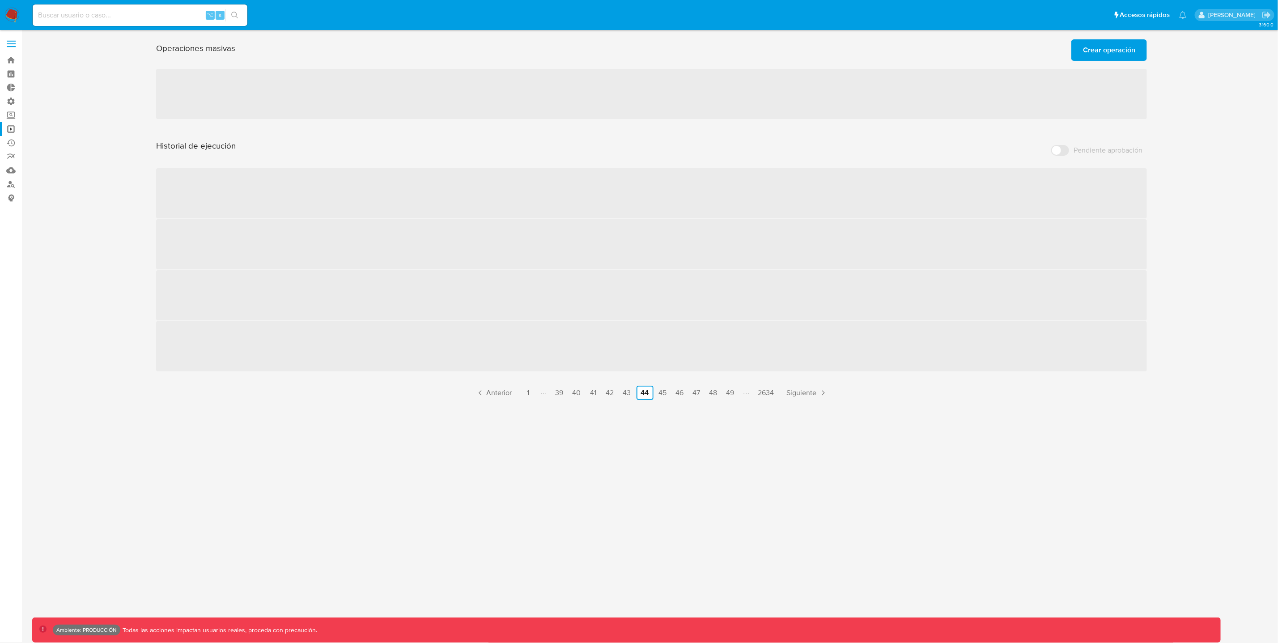
scroll to position [0, 0]
click at [740, 396] on link "49" at bounding box center [735, 393] width 15 height 14
click at [736, 392] on link "54" at bounding box center [735, 393] width 15 height 14
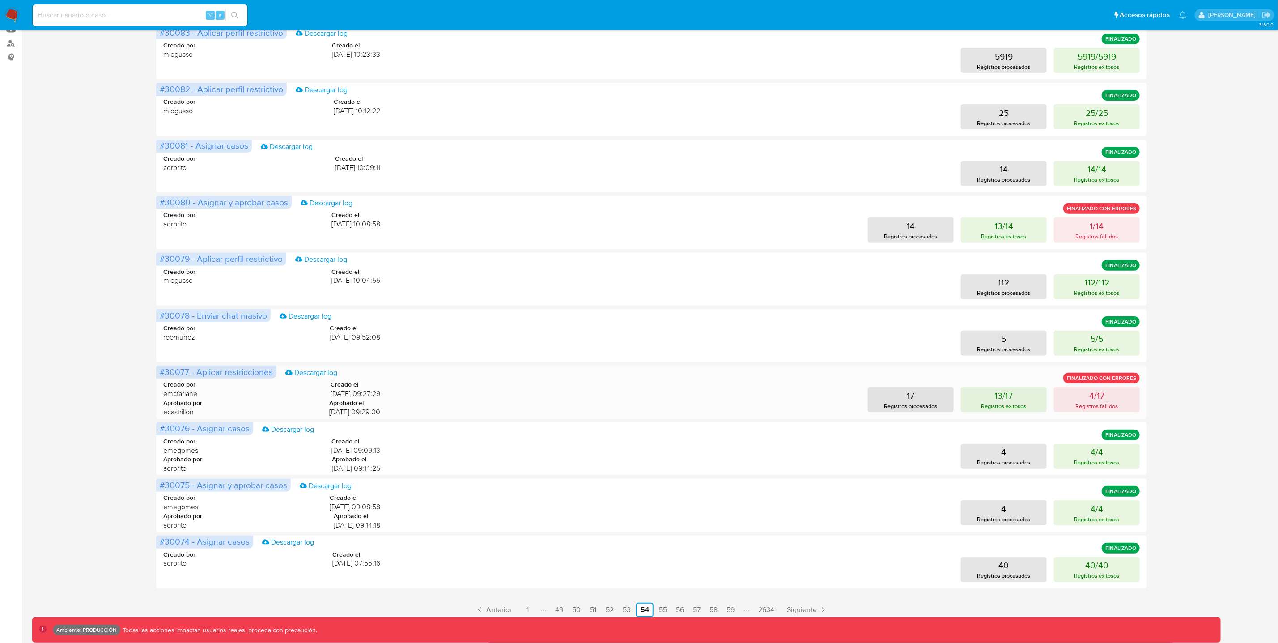
scroll to position [153, 0]
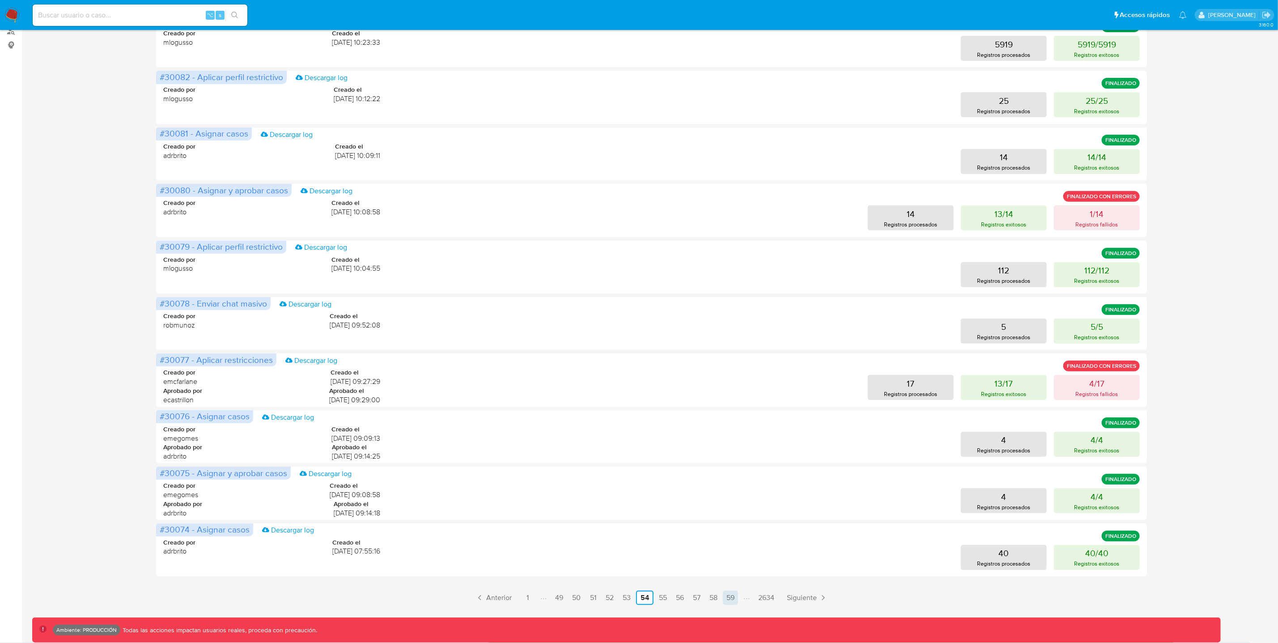
click at [732, 597] on link "59" at bounding box center [730, 597] width 15 height 14
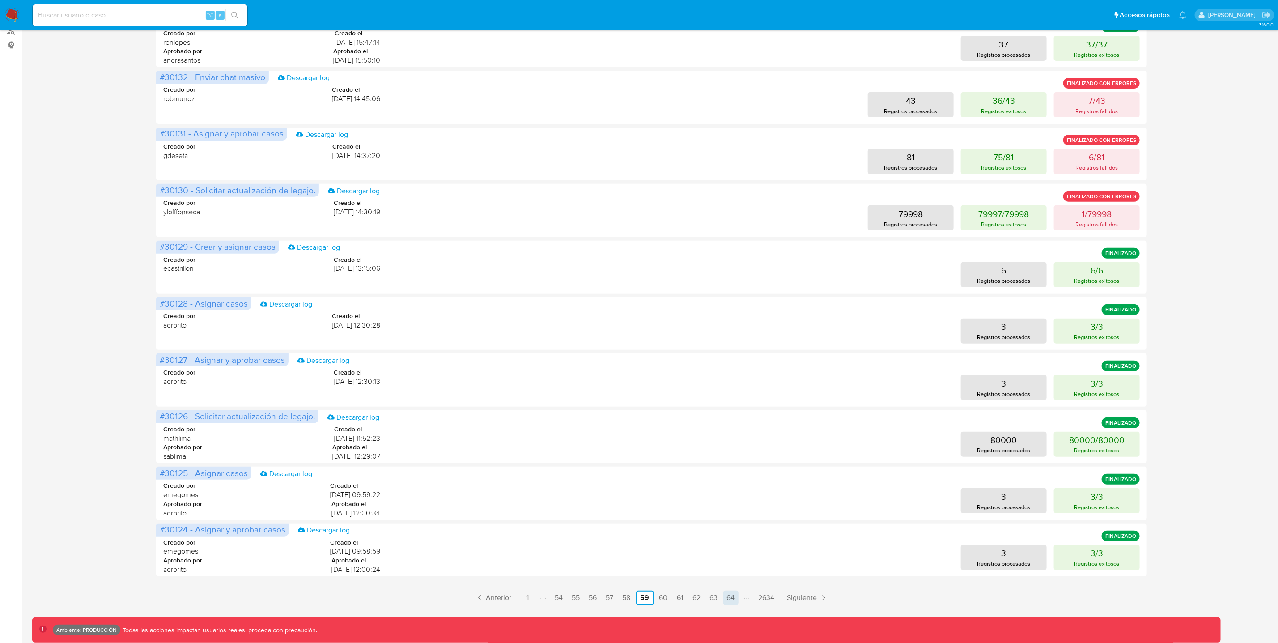
click at [731, 599] on link "64" at bounding box center [730, 597] width 15 height 14
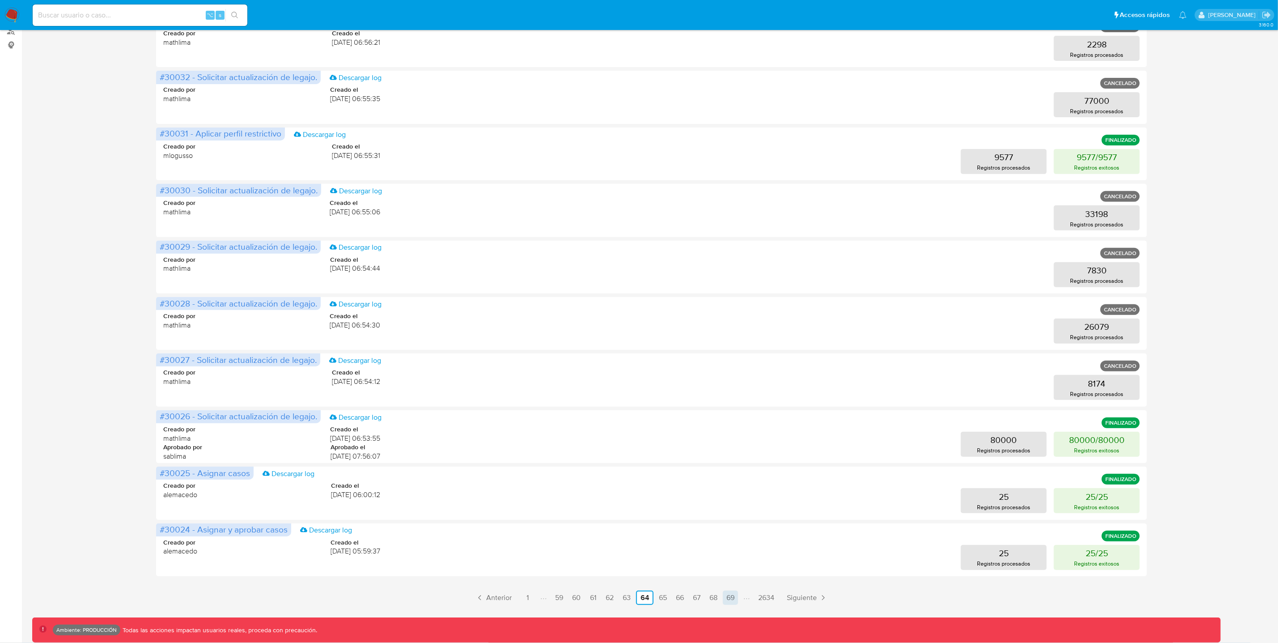
click at [735, 601] on link "69" at bounding box center [730, 597] width 15 height 14
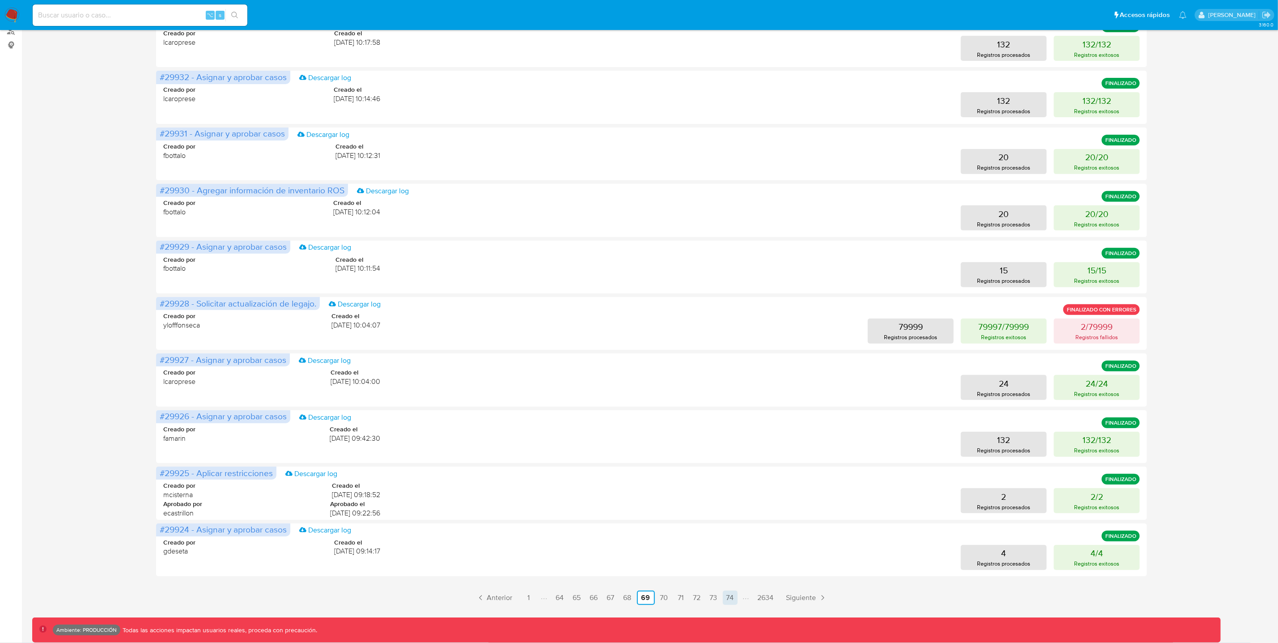
click at [728, 597] on link "74" at bounding box center [730, 597] width 15 height 14
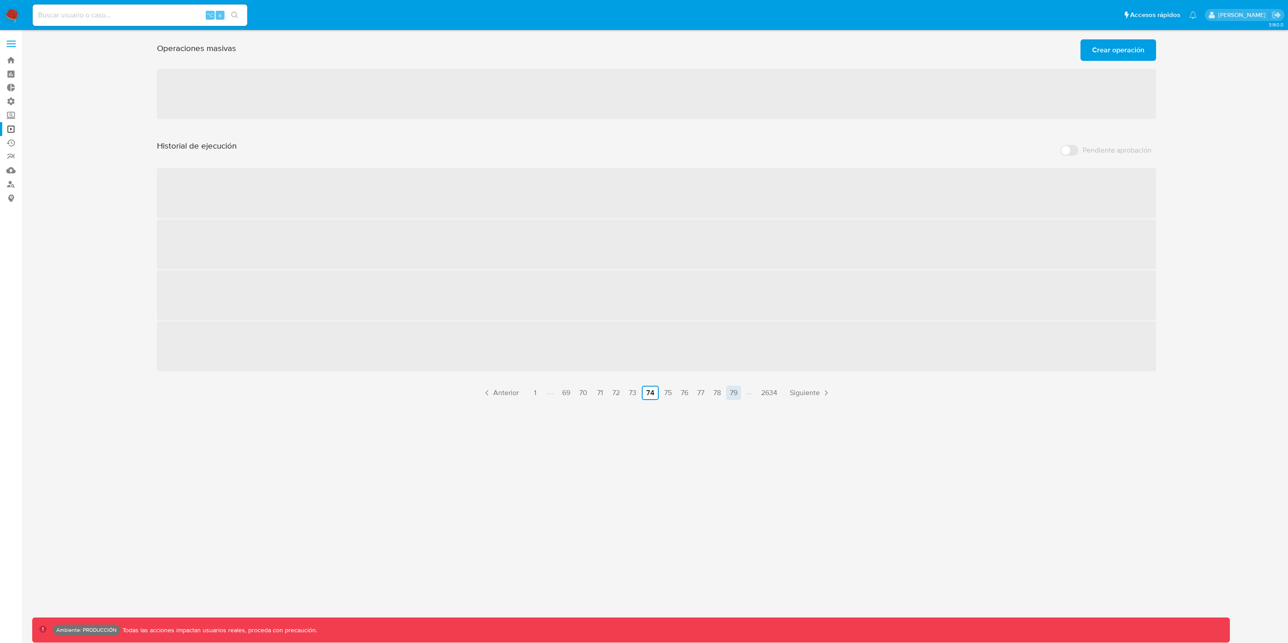
click at [734, 394] on link "79" at bounding box center [733, 393] width 15 height 14
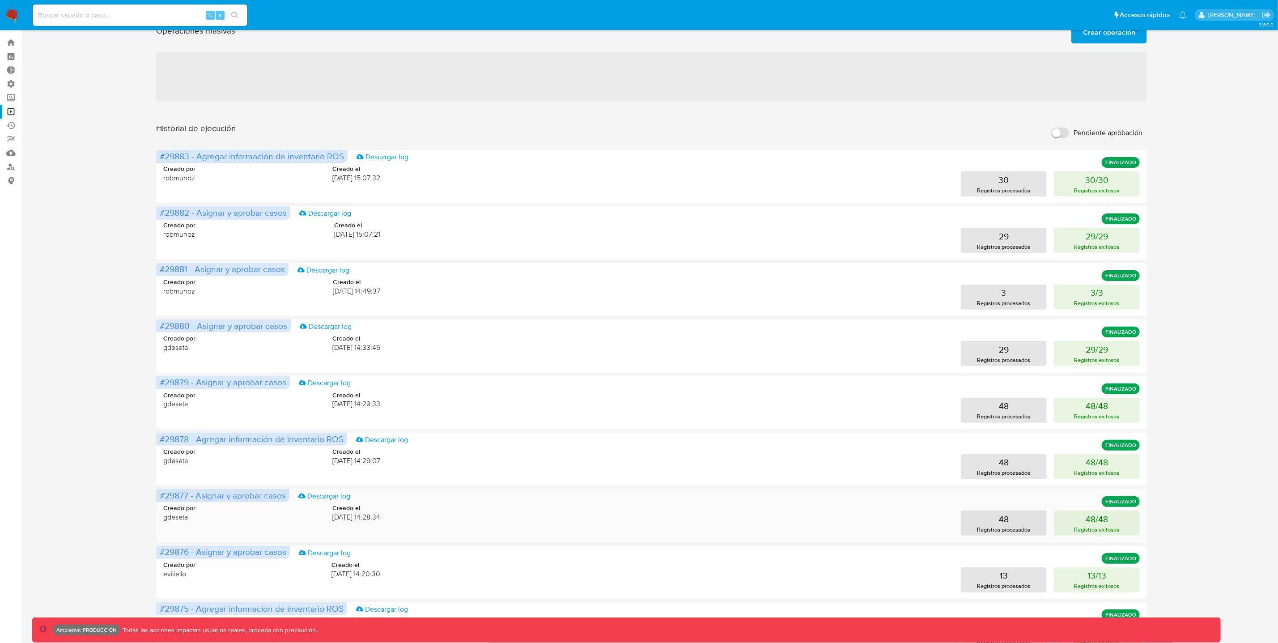
scroll to position [153, 0]
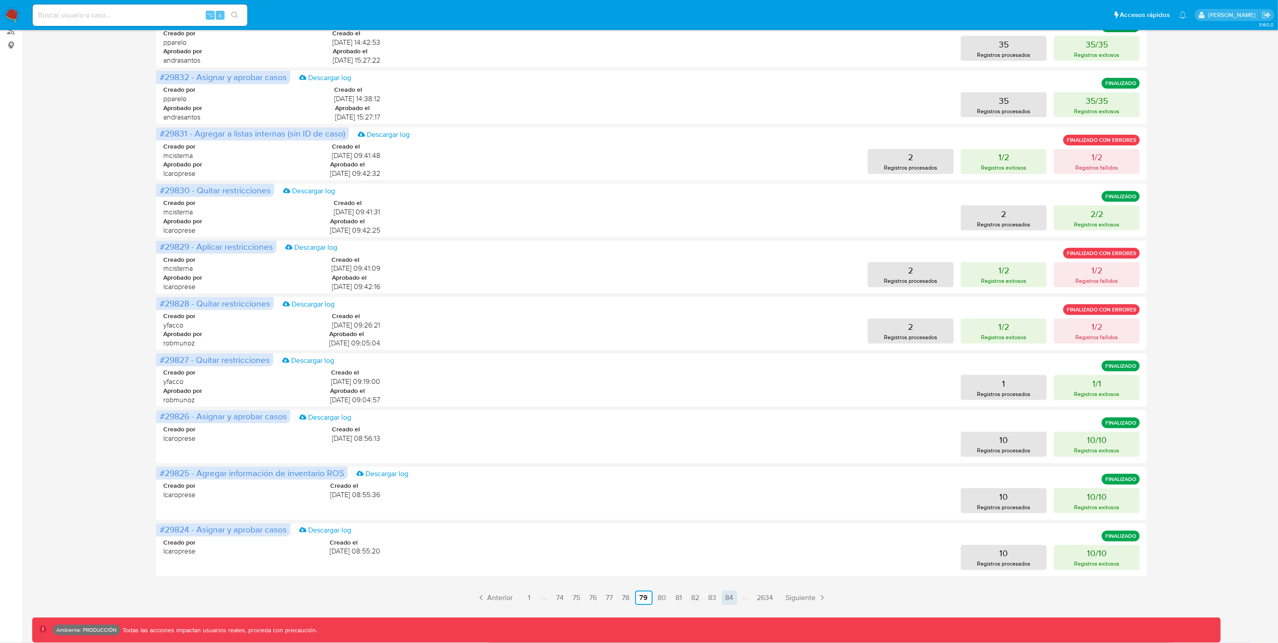
click at [729, 593] on link "84" at bounding box center [729, 597] width 15 height 14
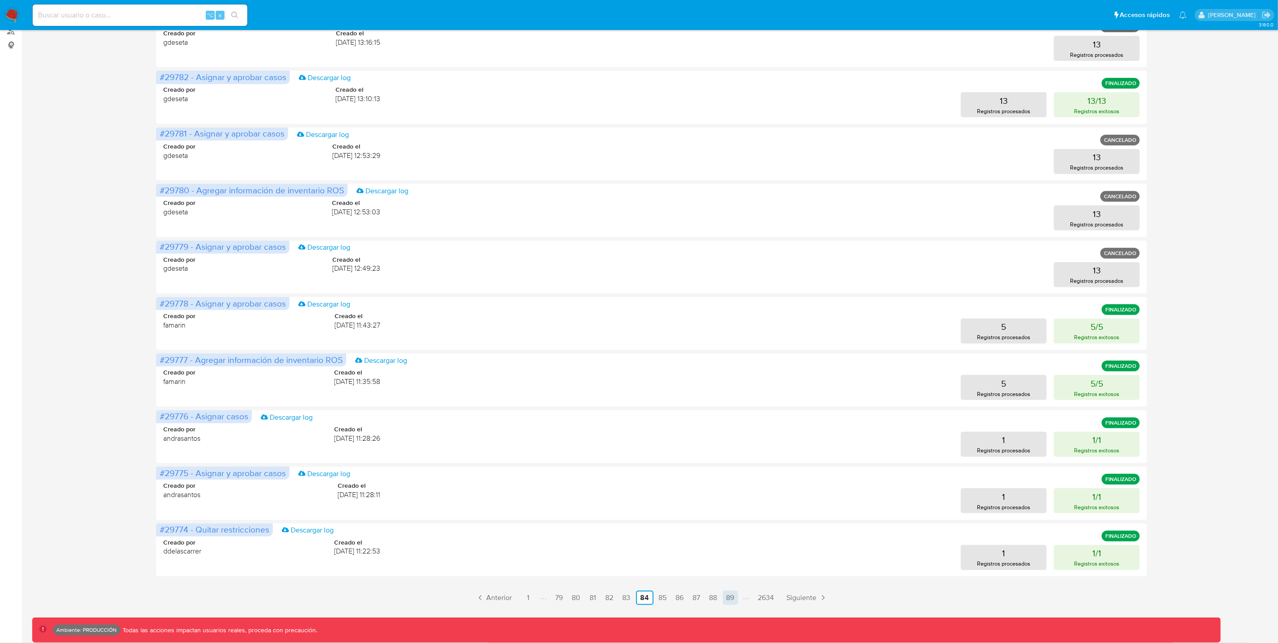
click at [734, 602] on link "89" at bounding box center [730, 597] width 15 height 14
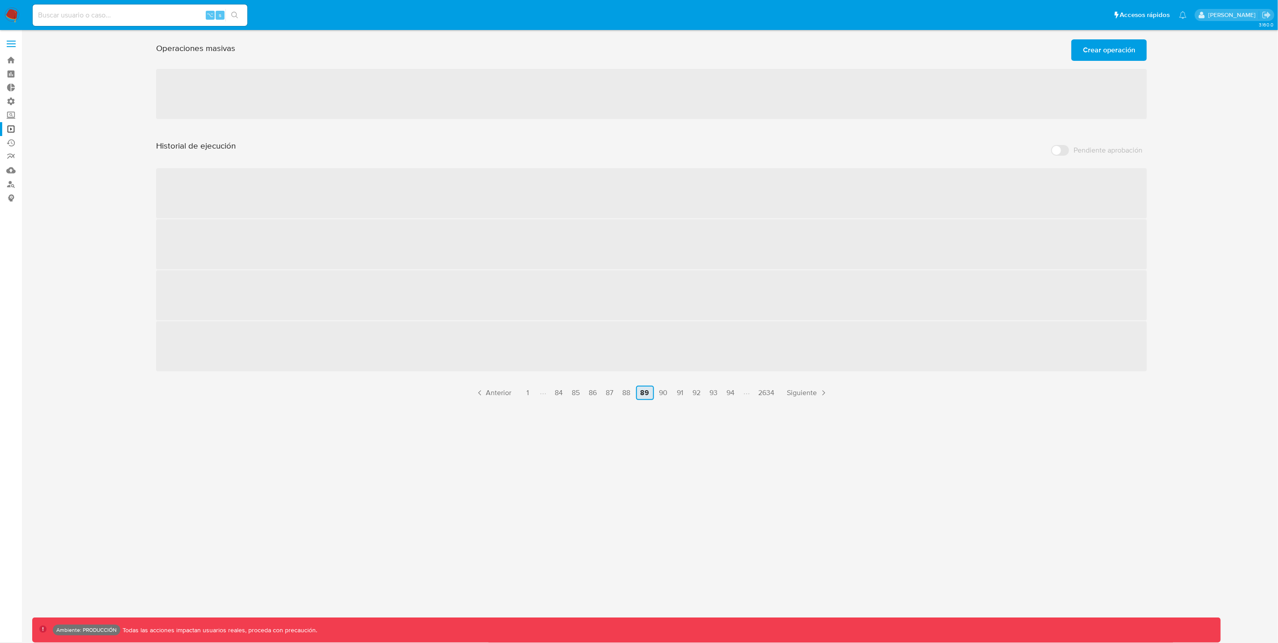
scroll to position [0, 0]
click at [735, 395] on link "94" at bounding box center [735, 393] width 15 height 14
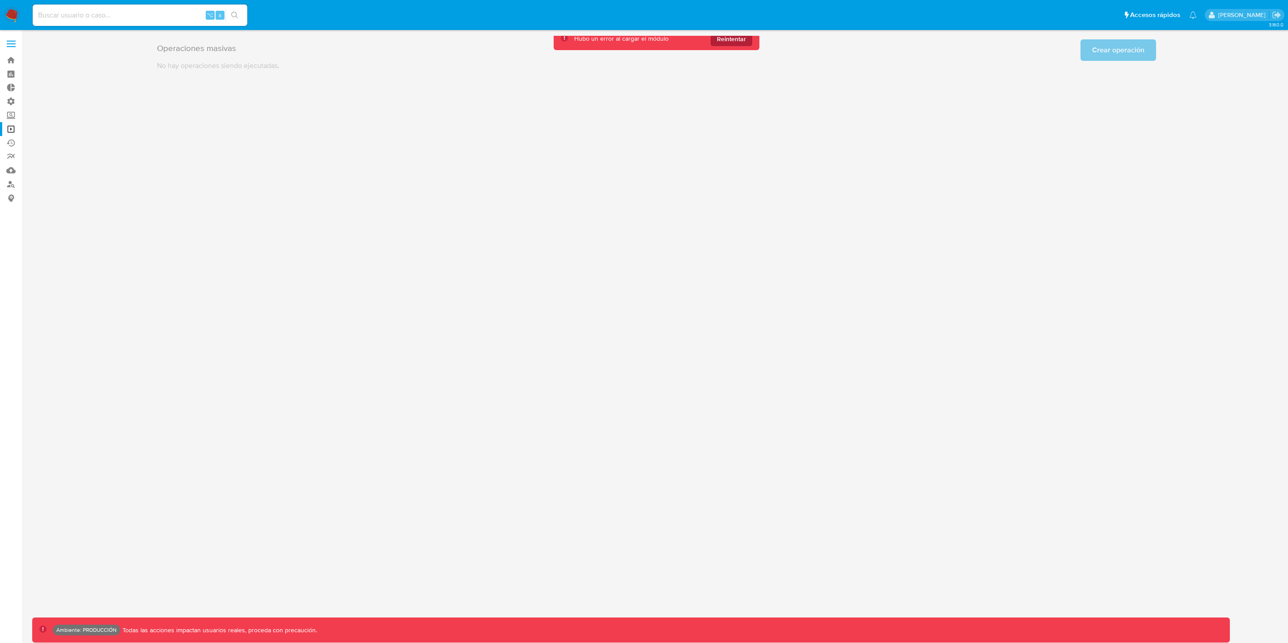
click at [746, 40] on span "Reintentar" at bounding box center [731, 39] width 29 height 14
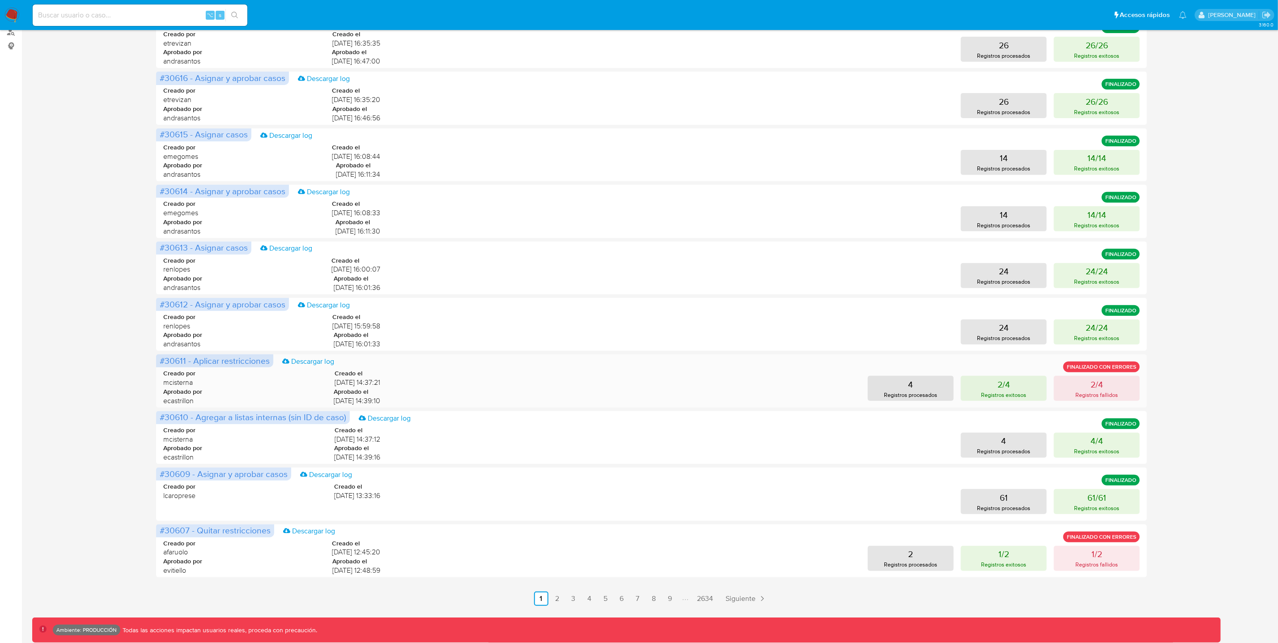
scroll to position [153, 0]
click at [670, 597] on link "9" at bounding box center [670, 597] width 14 height 14
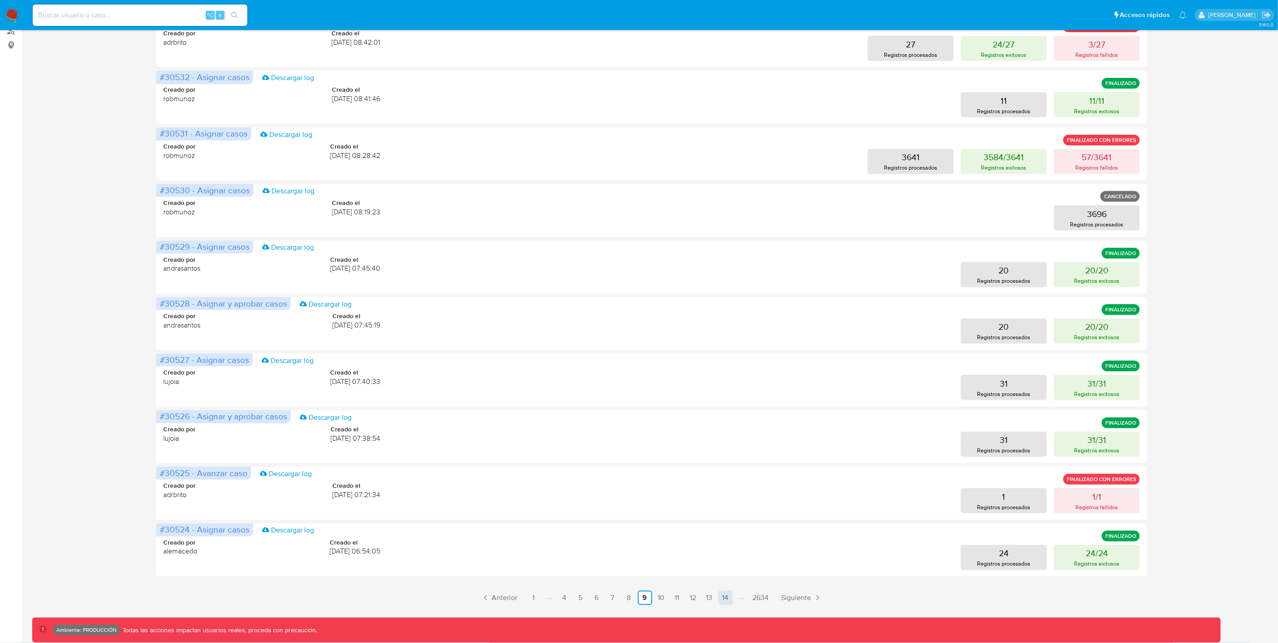
click at [724, 600] on link "14" at bounding box center [725, 597] width 14 height 14
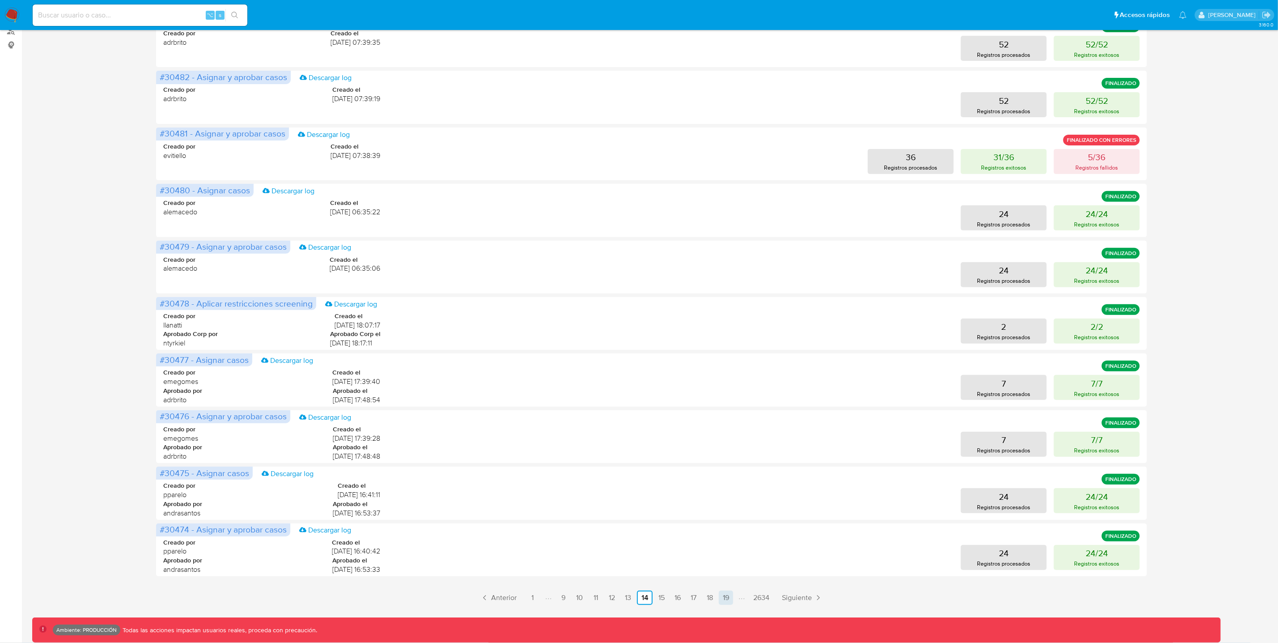
click at [724, 598] on link "19" at bounding box center [726, 597] width 14 height 14
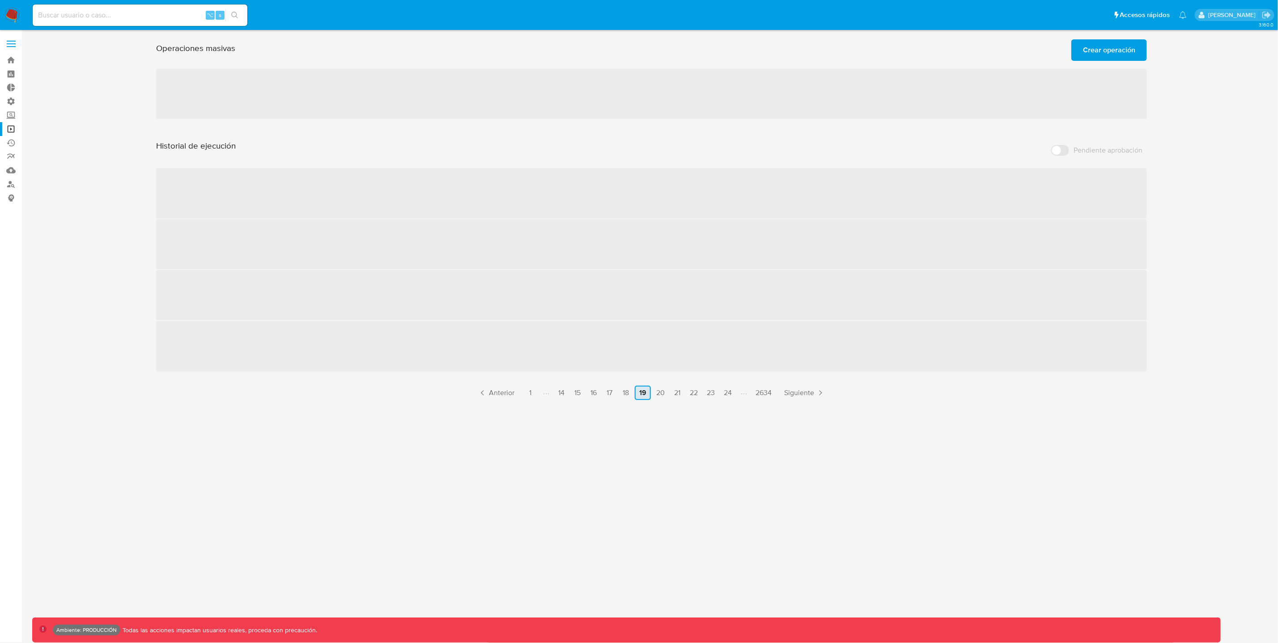
scroll to position [0, 0]
click at [731, 397] on link "24" at bounding box center [732, 393] width 15 height 14
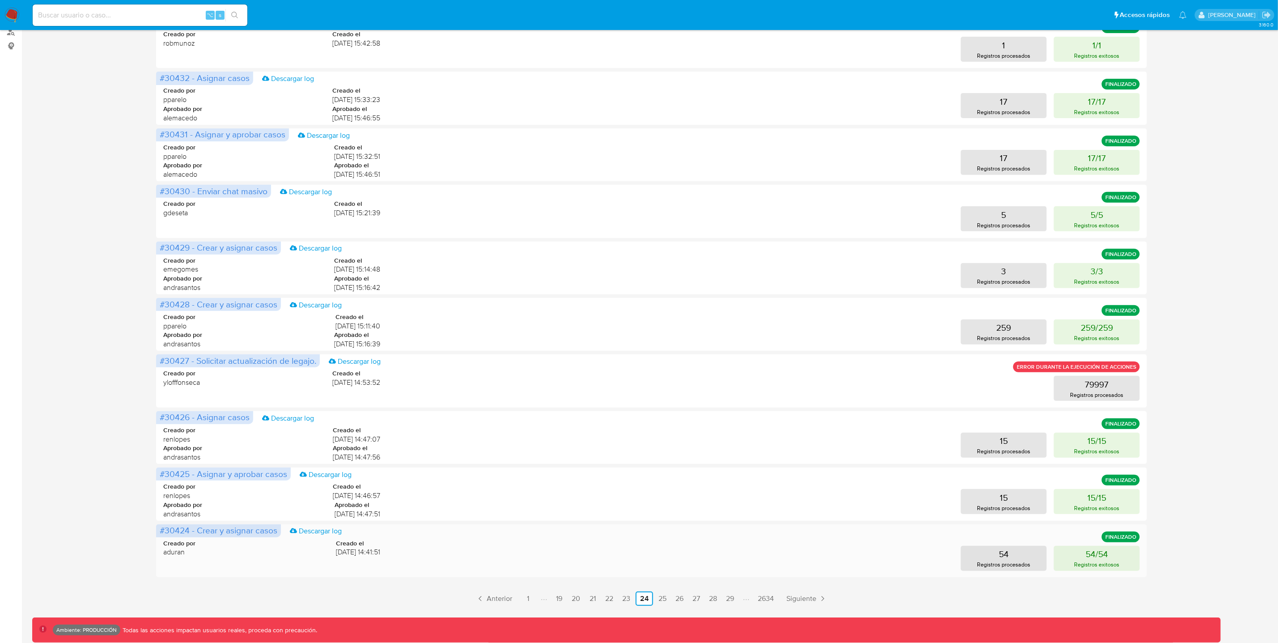
scroll to position [153, 0]
click at [733, 597] on link "29" at bounding box center [729, 597] width 15 height 14
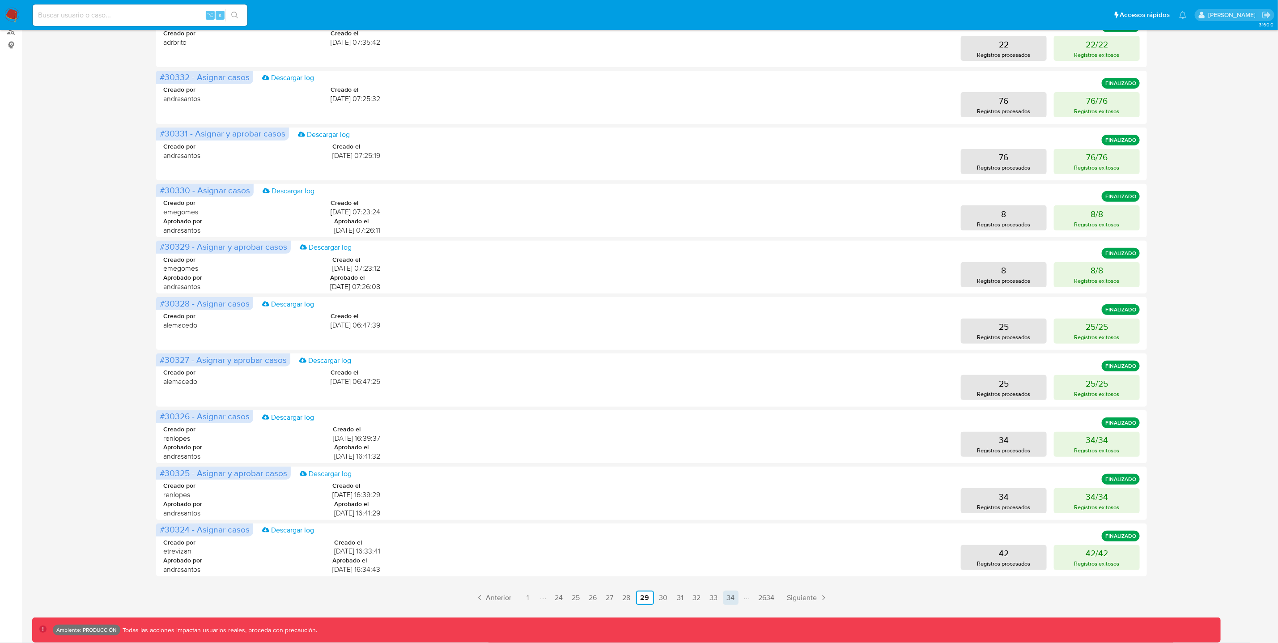
click at [732, 597] on link "34" at bounding box center [730, 597] width 15 height 14
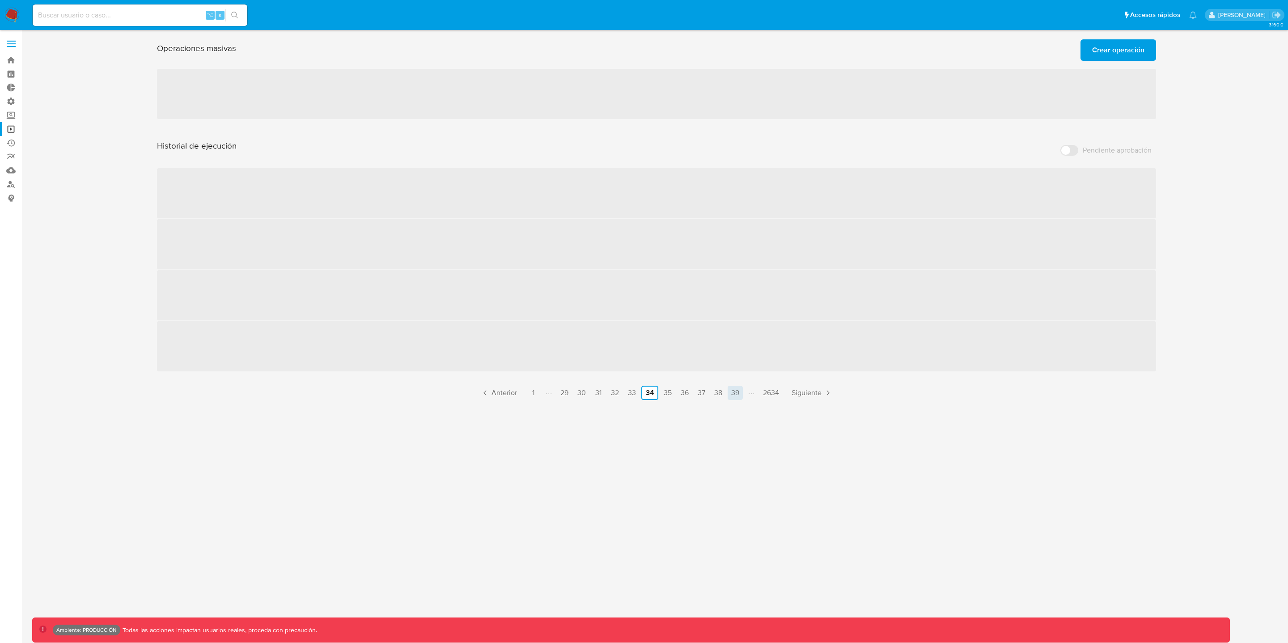
click at [732, 396] on div "Historial de ejecución Pendiente aprobación ‌ ‌ ‌ ‌ Anterior 1 29 30 31 32 33 3…" at bounding box center [656, 269] width 999 height 259
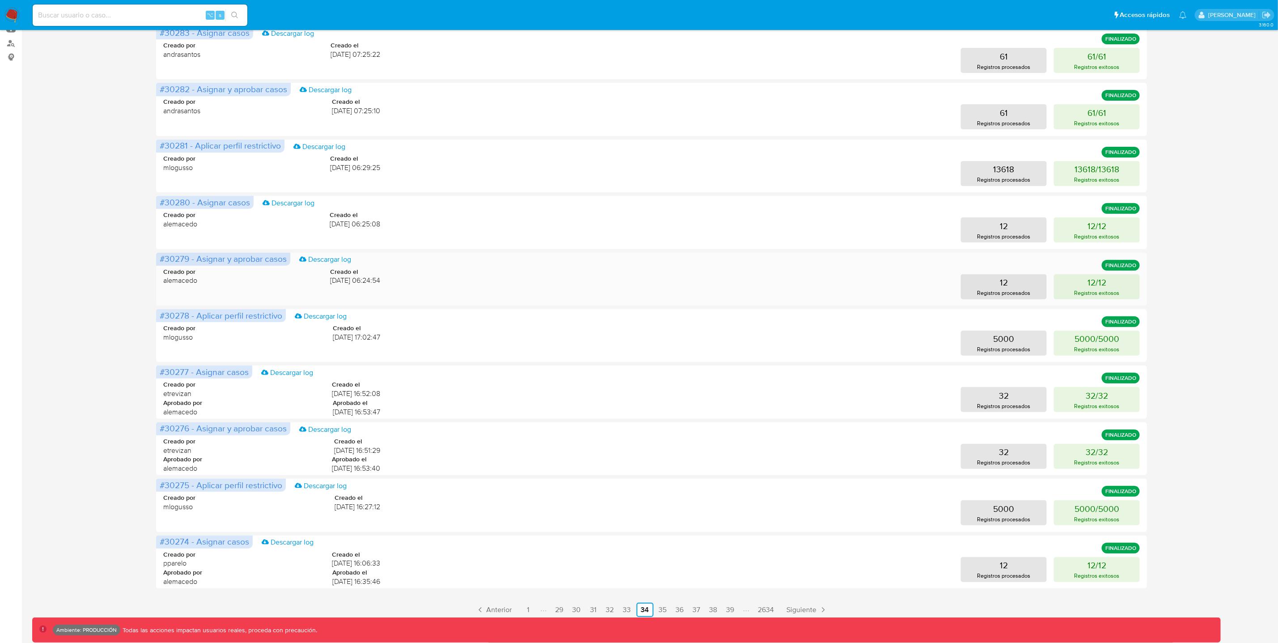
scroll to position [153, 0]
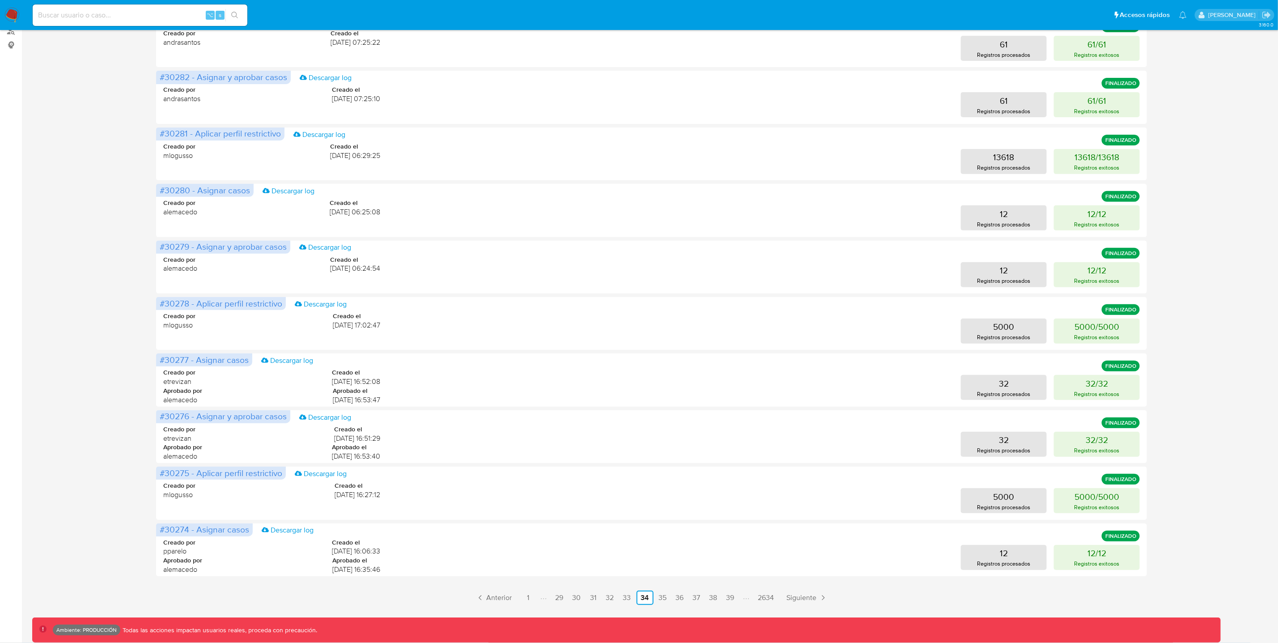
click at [737, 585] on div "Historial de ejecución Pendiente aprobación #30283 - Asignar casos Descargar lo…" at bounding box center [651, 295] width 991 height 617
click at [733, 593] on link "39" at bounding box center [730, 597] width 15 height 14
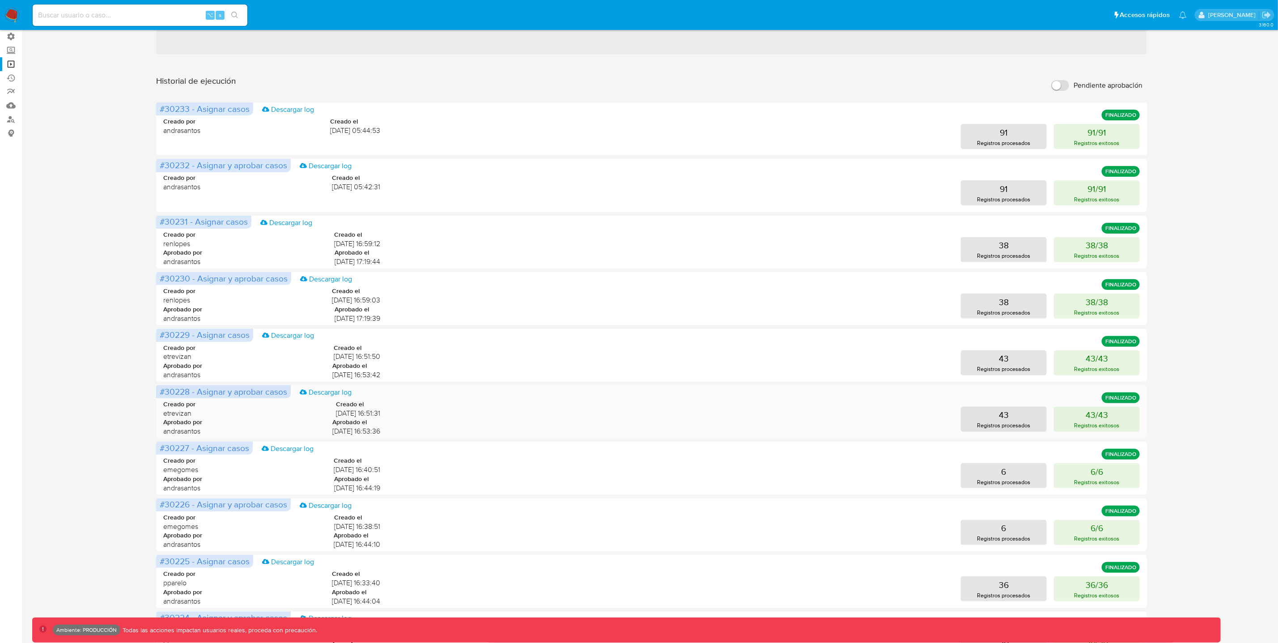
scroll to position [0, 0]
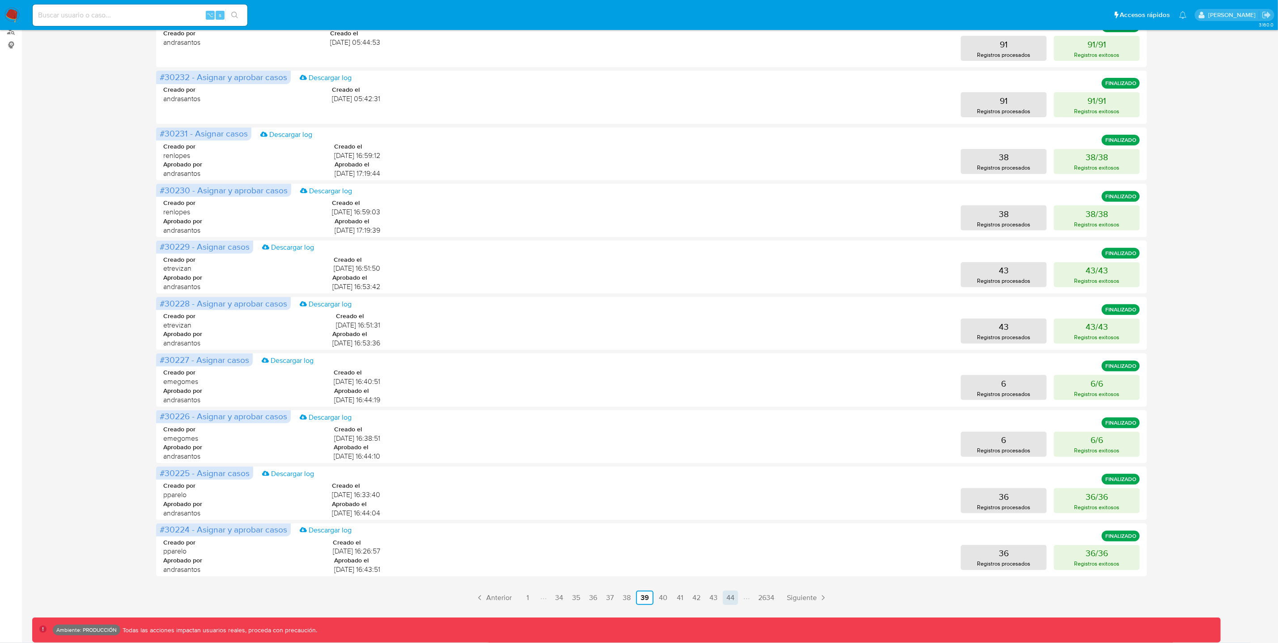
click at [734, 600] on link "44" at bounding box center [730, 597] width 15 height 14
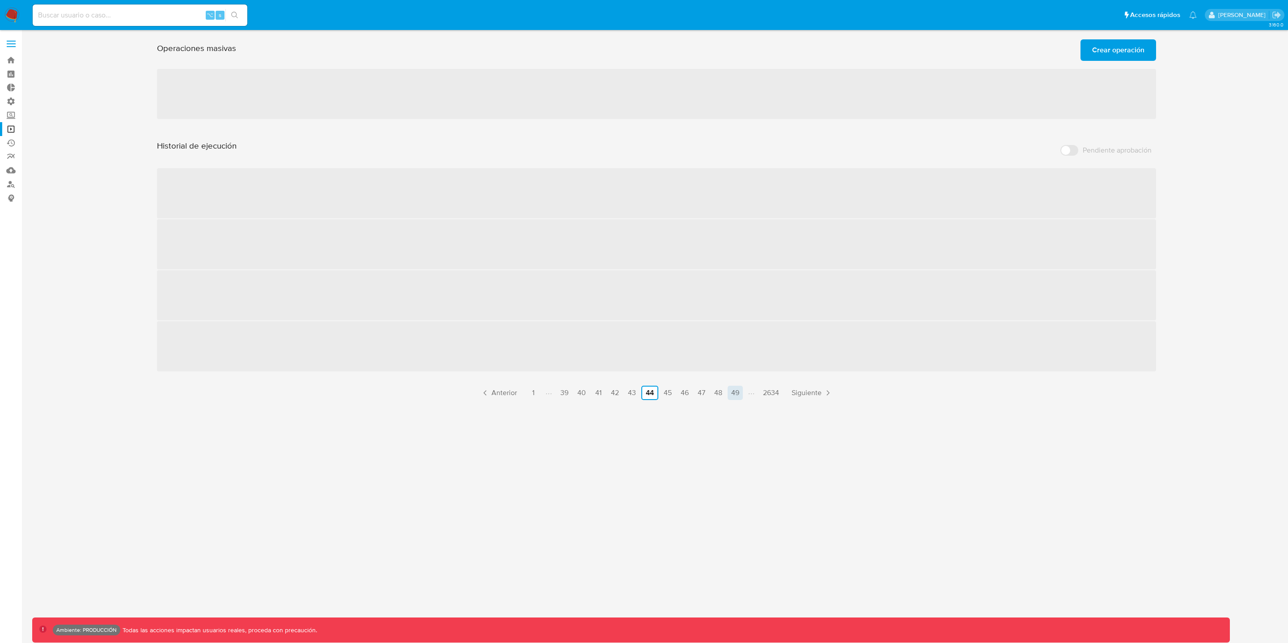
click at [737, 395] on link "49" at bounding box center [735, 393] width 15 height 14
click at [740, 396] on link "54" at bounding box center [735, 393] width 15 height 14
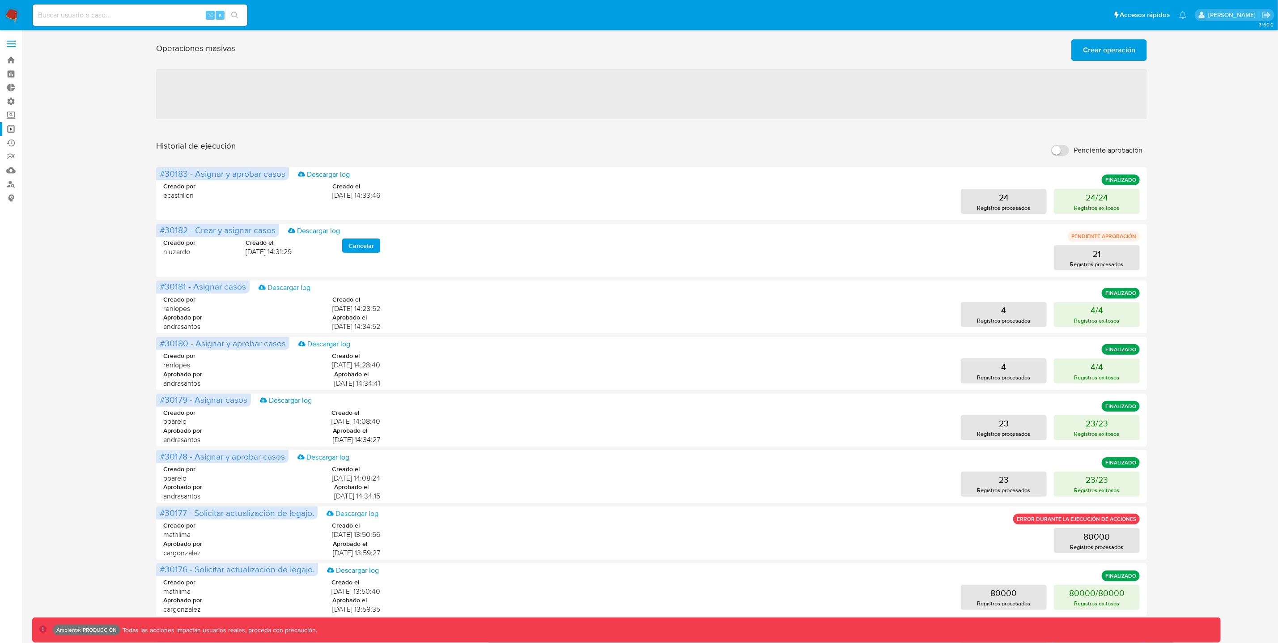
click at [738, 397] on div "Creado por pparelo Creado el 05/09/2025 14:08:40 Aprobado por andrasantos Aprob…" at bounding box center [651, 424] width 976 height 54
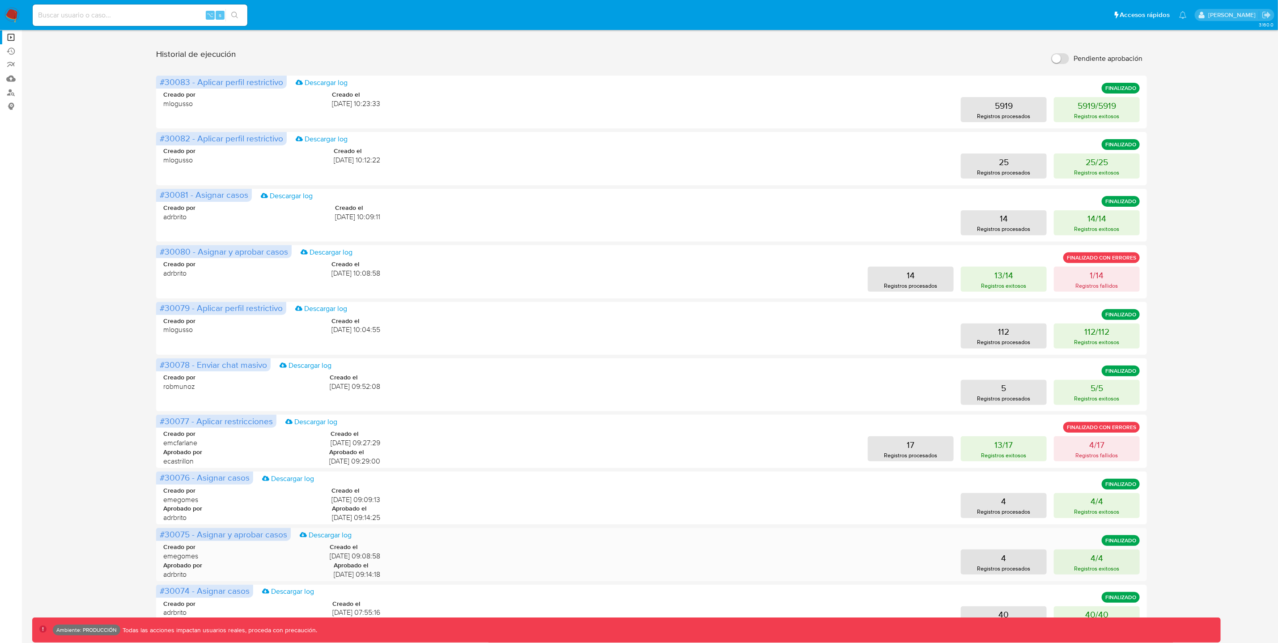
scroll to position [153, 0]
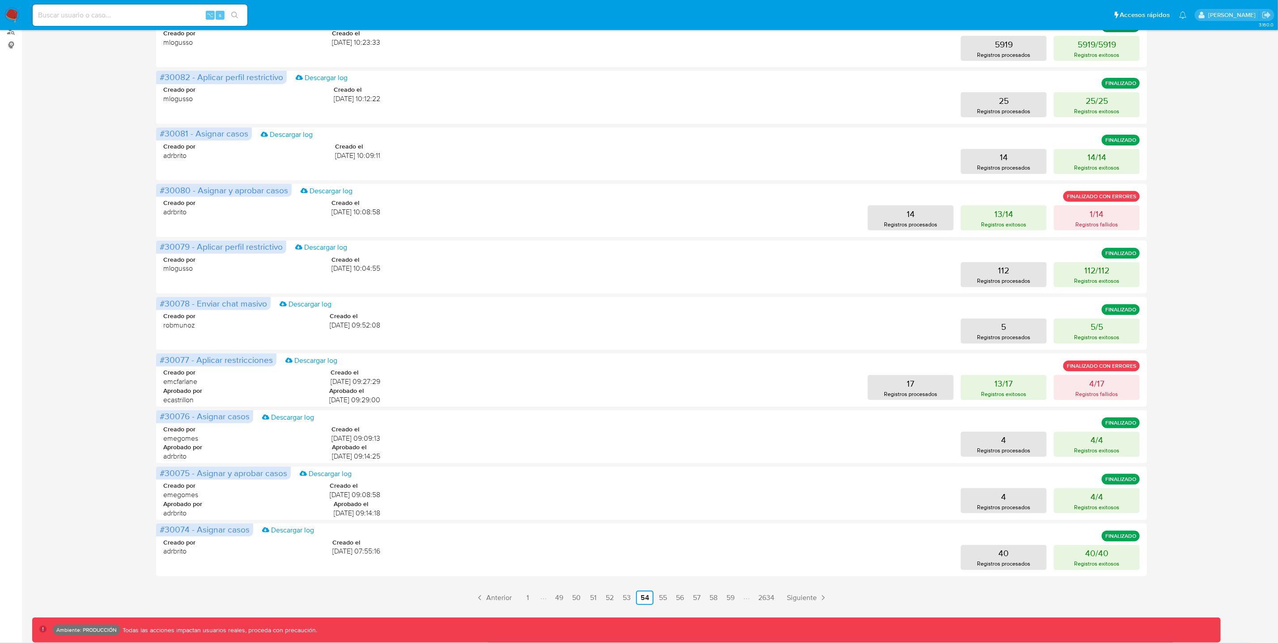
click at [733, 595] on link "59" at bounding box center [730, 597] width 15 height 14
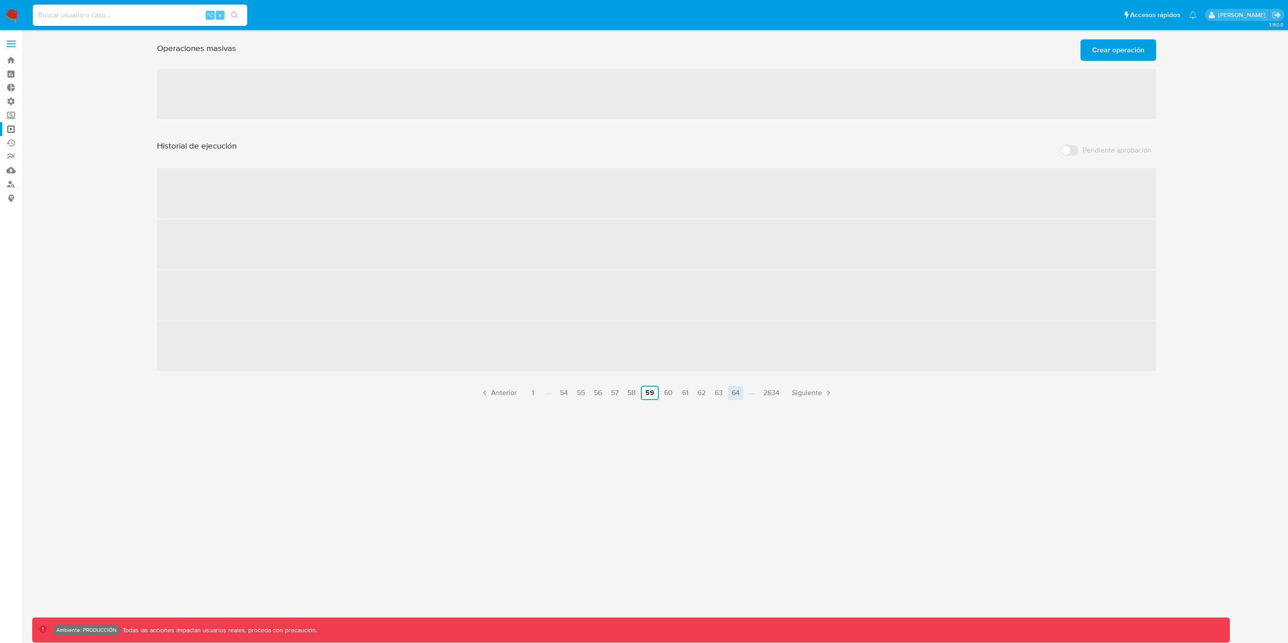
click at [739, 395] on link "64" at bounding box center [735, 393] width 15 height 14
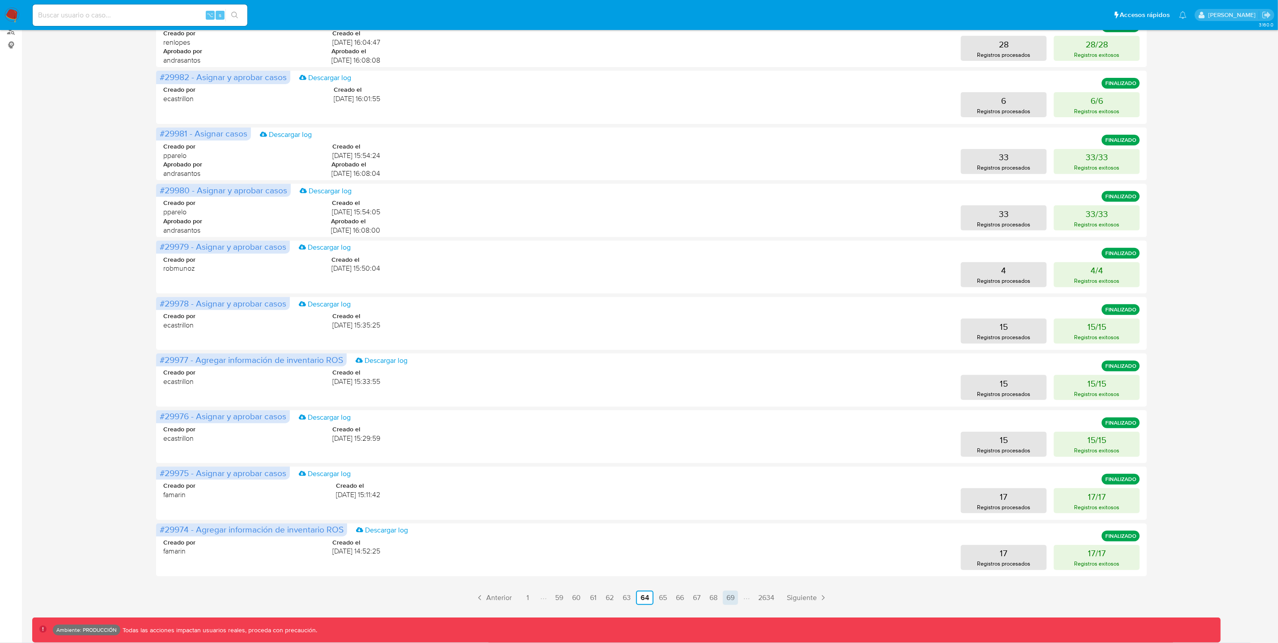
click at [729, 600] on link "69" at bounding box center [730, 597] width 15 height 14
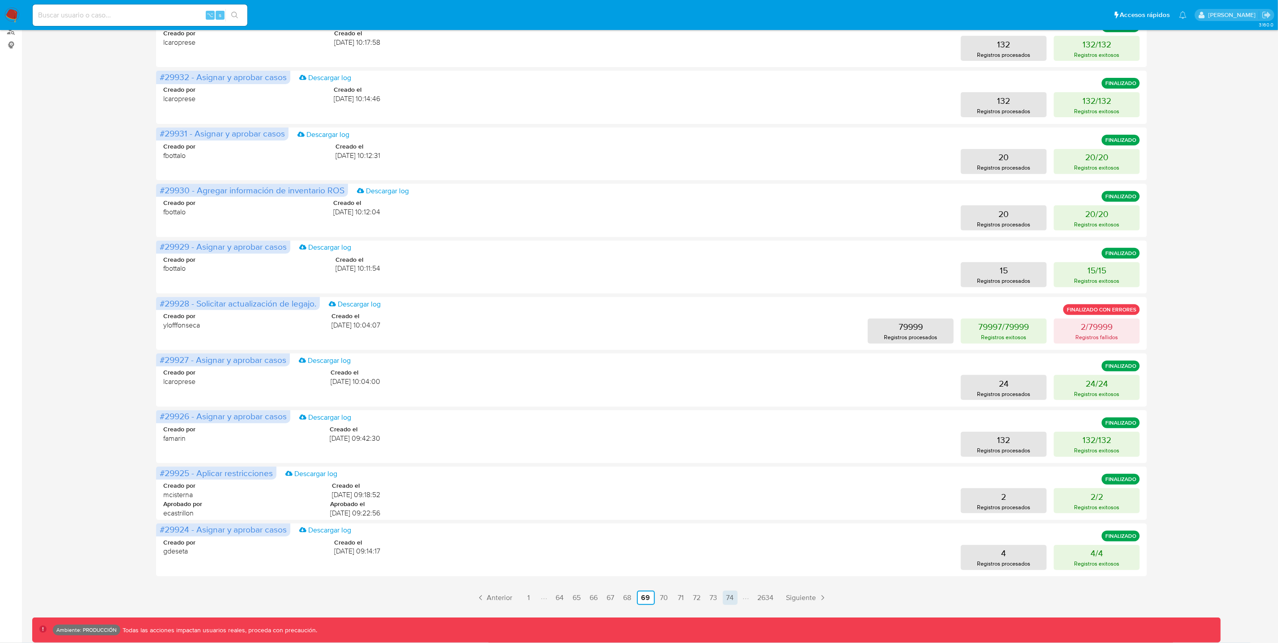
click at [726, 598] on link "74" at bounding box center [730, 597] width 15 height 14
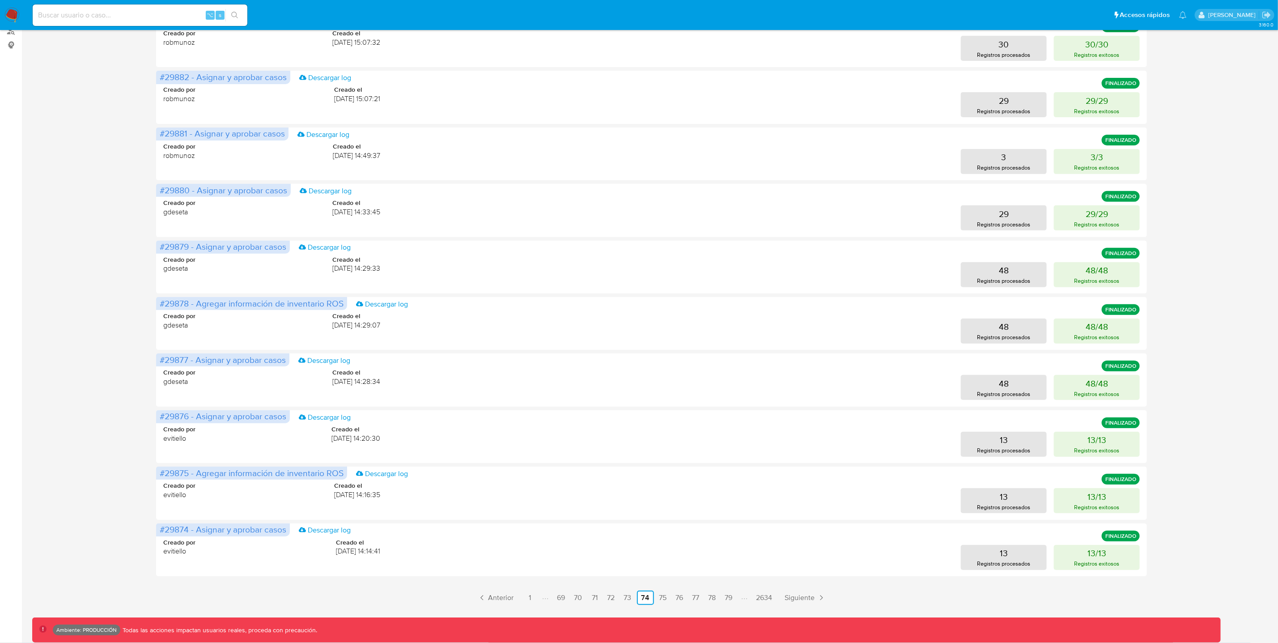
click at [732, 592] on link "79" at bounding box center [728, 597] width 15 height 14
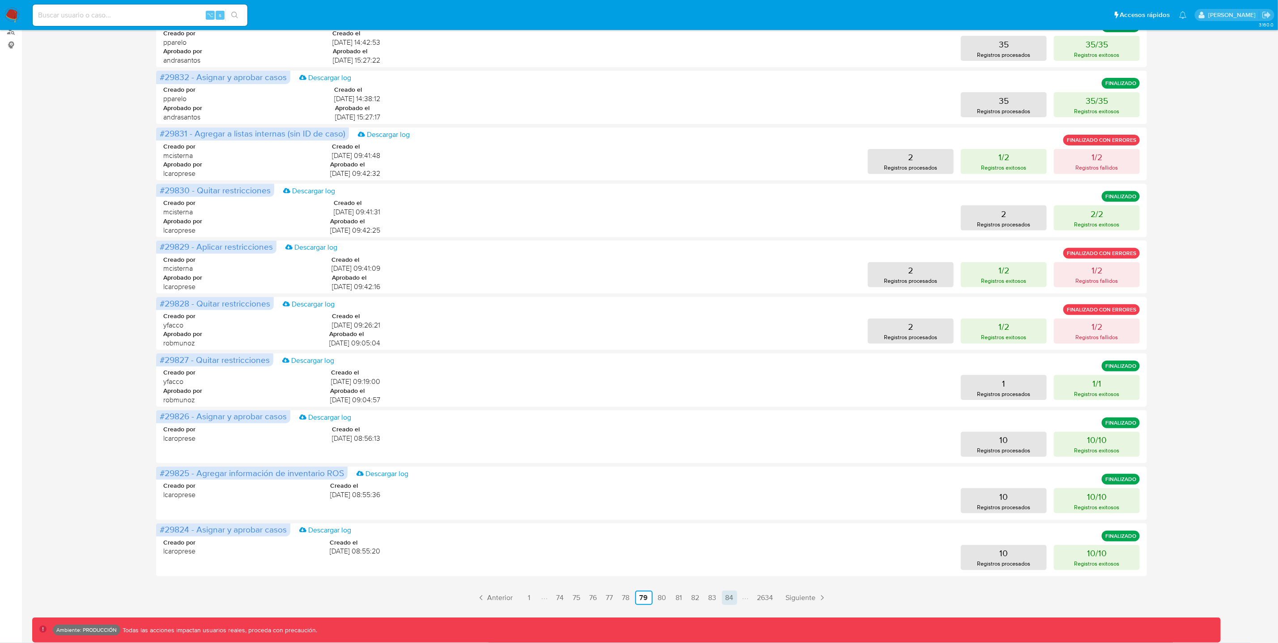
click at [724, 598] on link "84" at bounding box center [729, 597] width 15 height 14
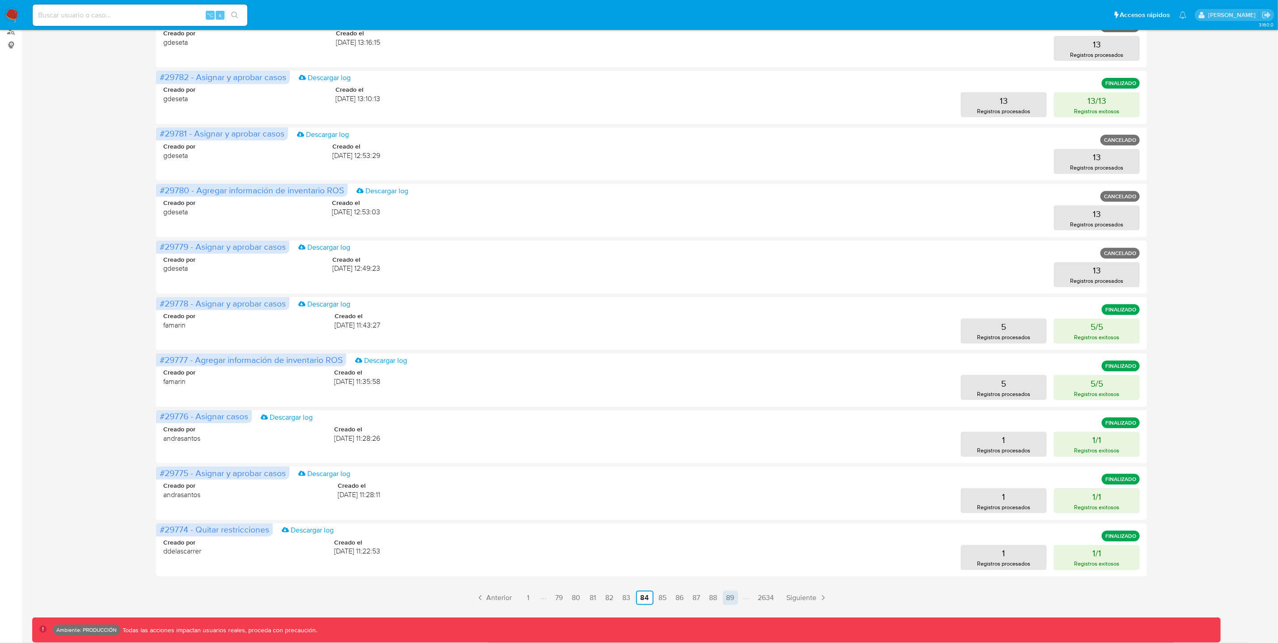
click at [729, 593] on link "89" at bounding box center [730, 597] width 15 height 14
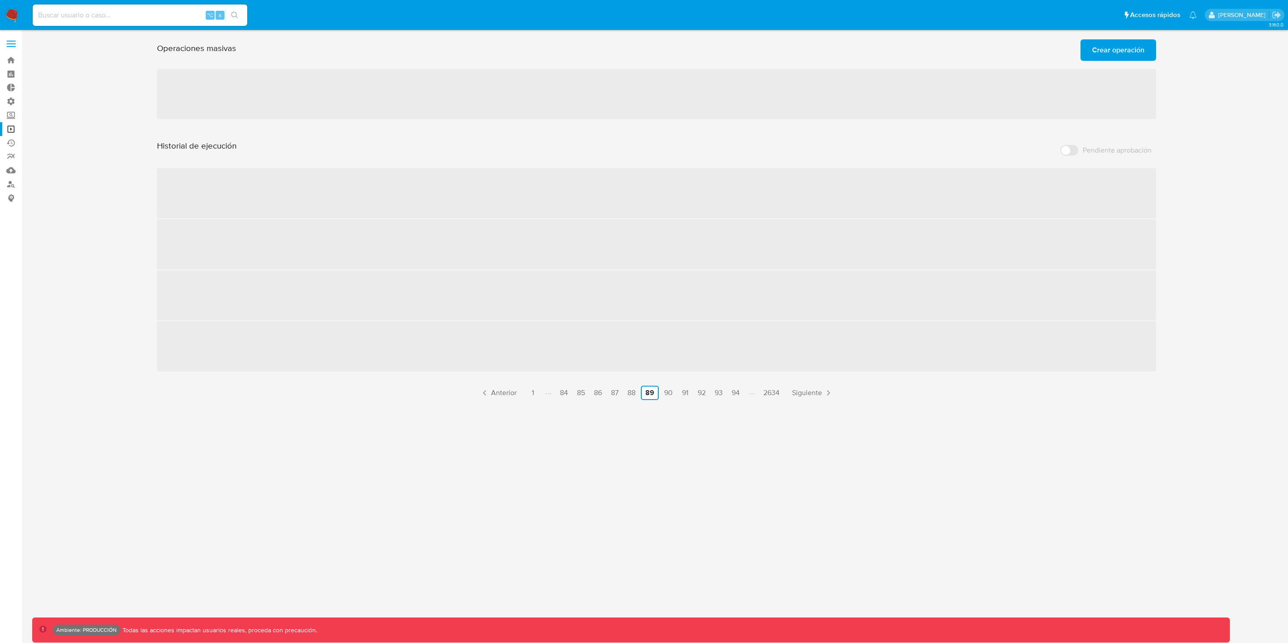
click at [739, 402] on div "3.160.0 Ambiente: PRODUCCIÓN Todas las acciones impactan usuarios reales, proce…" at bounding box center [656, 336] width 1249 height 601
click at [738, 399] on link "94" at bounding box center [735, 393] width 15 height 14
click at [737, 395] on link "99" at bounding box center [735, 393] width 15 height 14
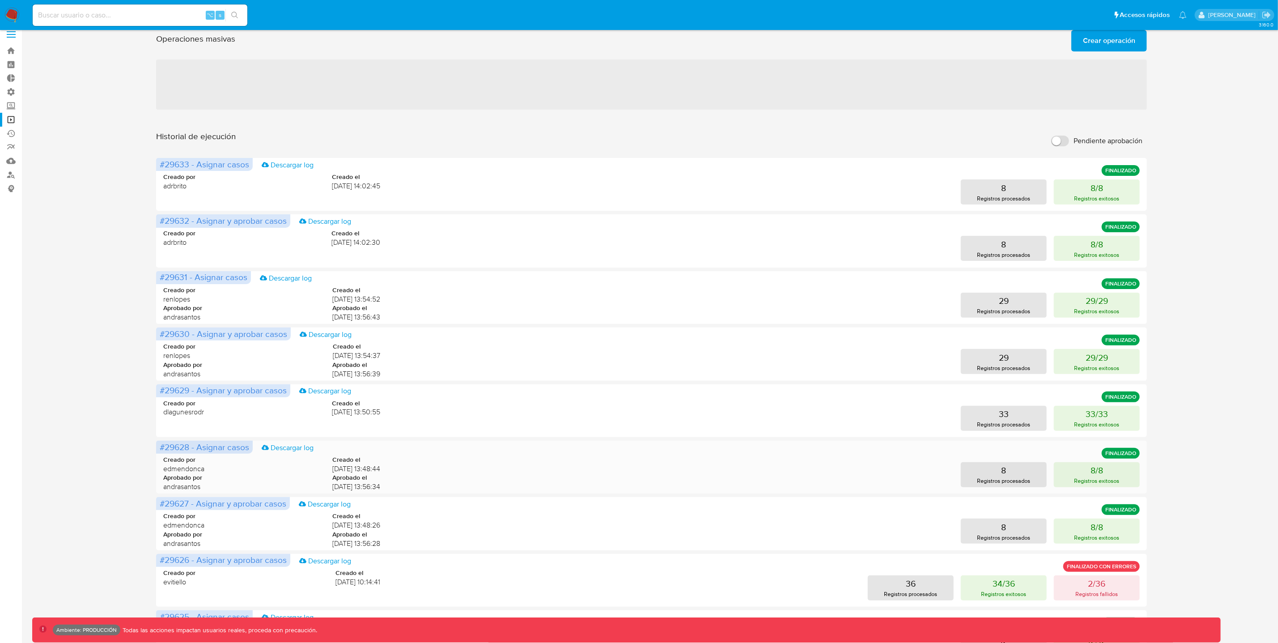
scroll to position [153, 0]
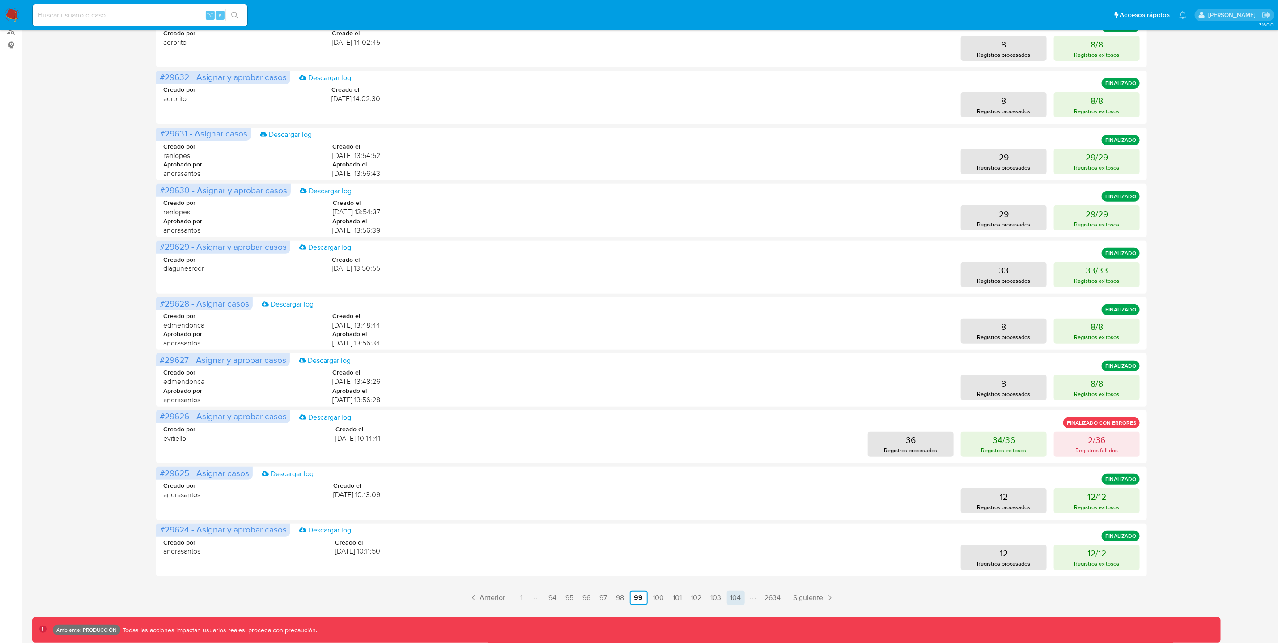
click at [741, 597] on link "104" at bounding box center [736, 597] width 18 height 14
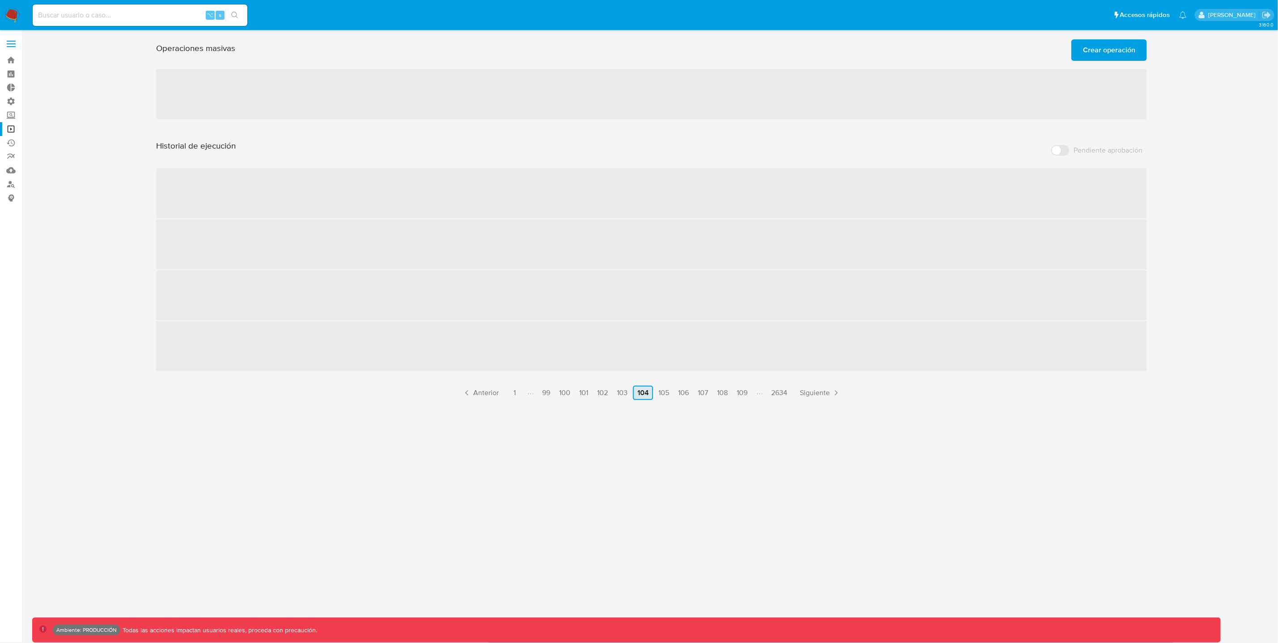
scroll to position [0, 0]
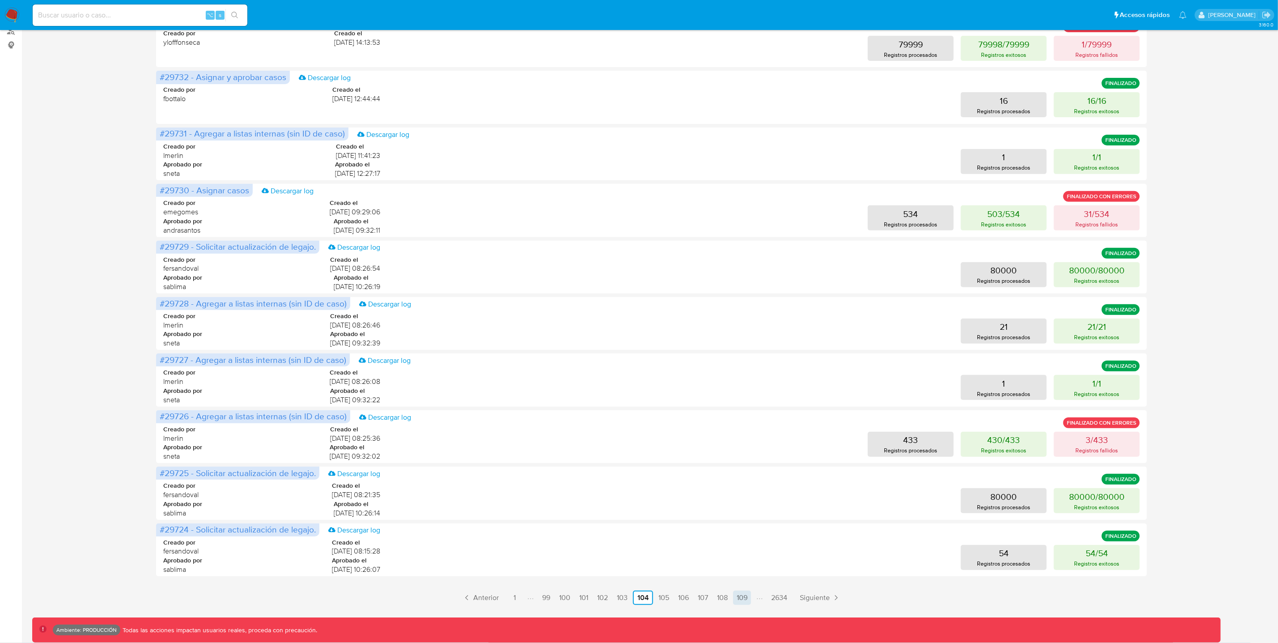
click at [741, 596] on link "109" at bounding box center [742, 597] width 18 height 14
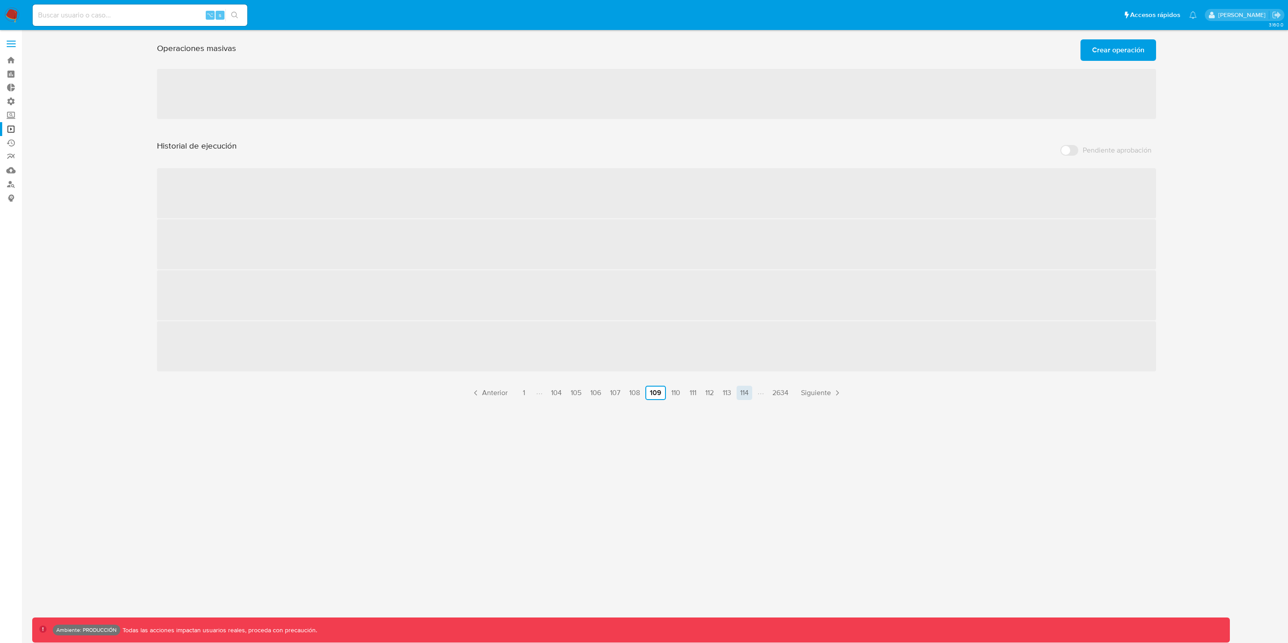
click at [745, 395] on link "114" at bounding box center [745, 393] width 16 height 14
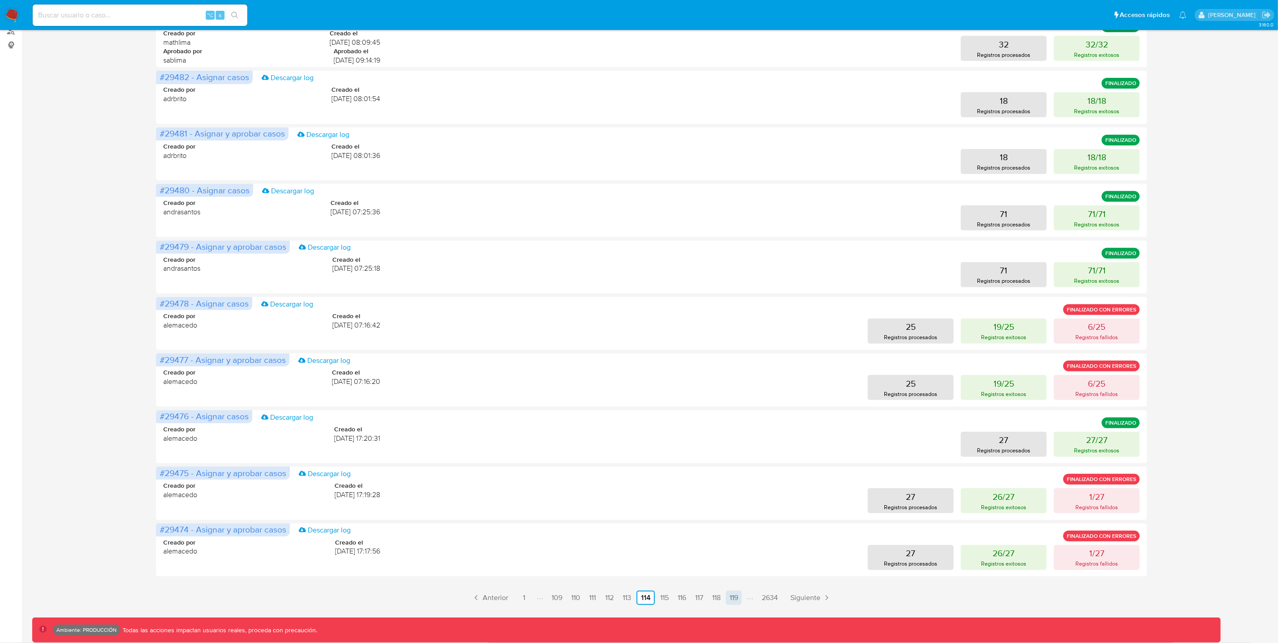
click at [731, 600] on link "119" at bounding box center [734, 597] width 16 height 14
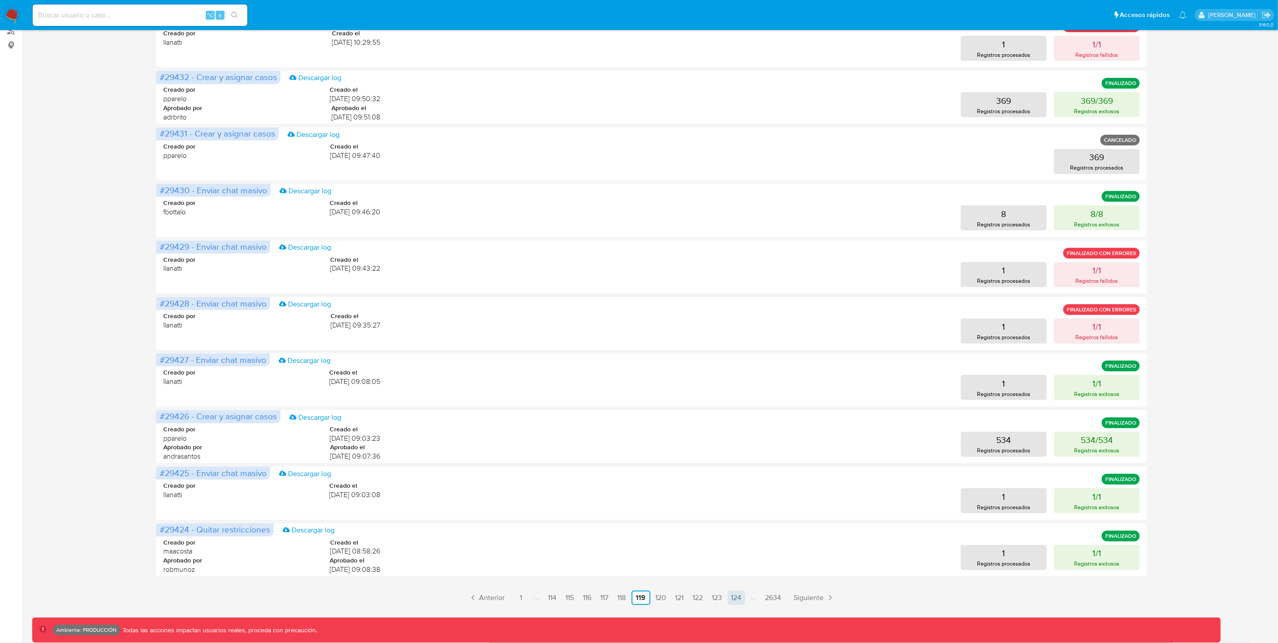
click at [745, 602] on link "124" at bounding box center [736, 597] width 17 height 14
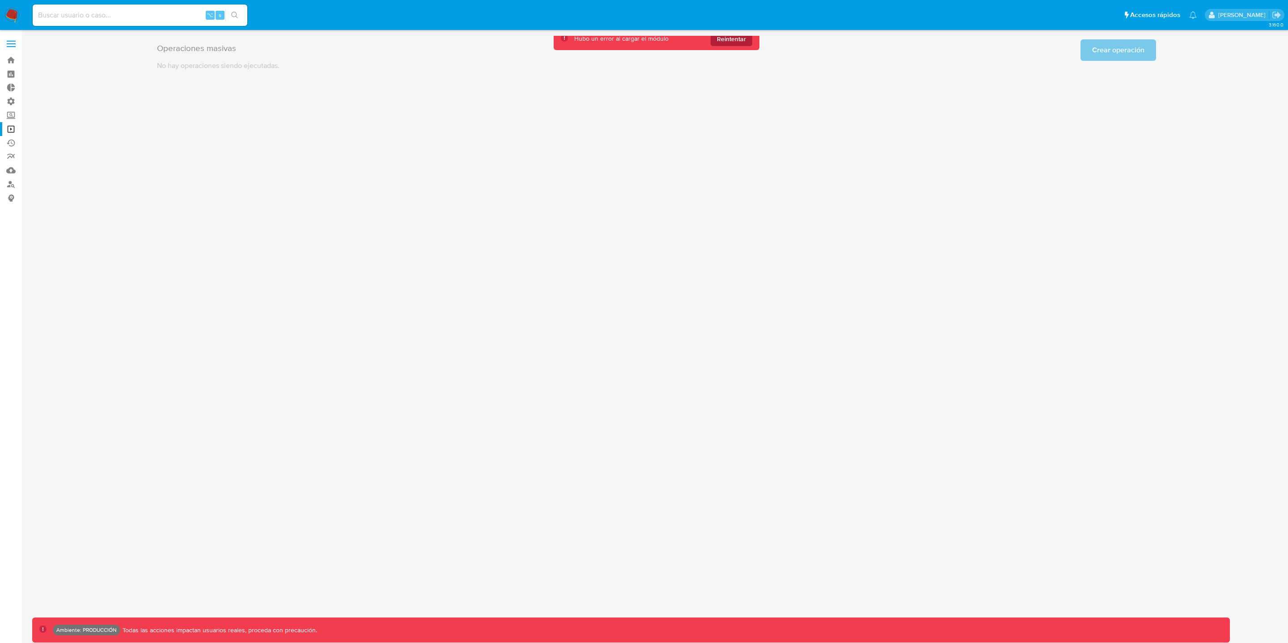
click at [751, 41] on button "Reintentar" at bounding box center [732, 39] width 42 height 14
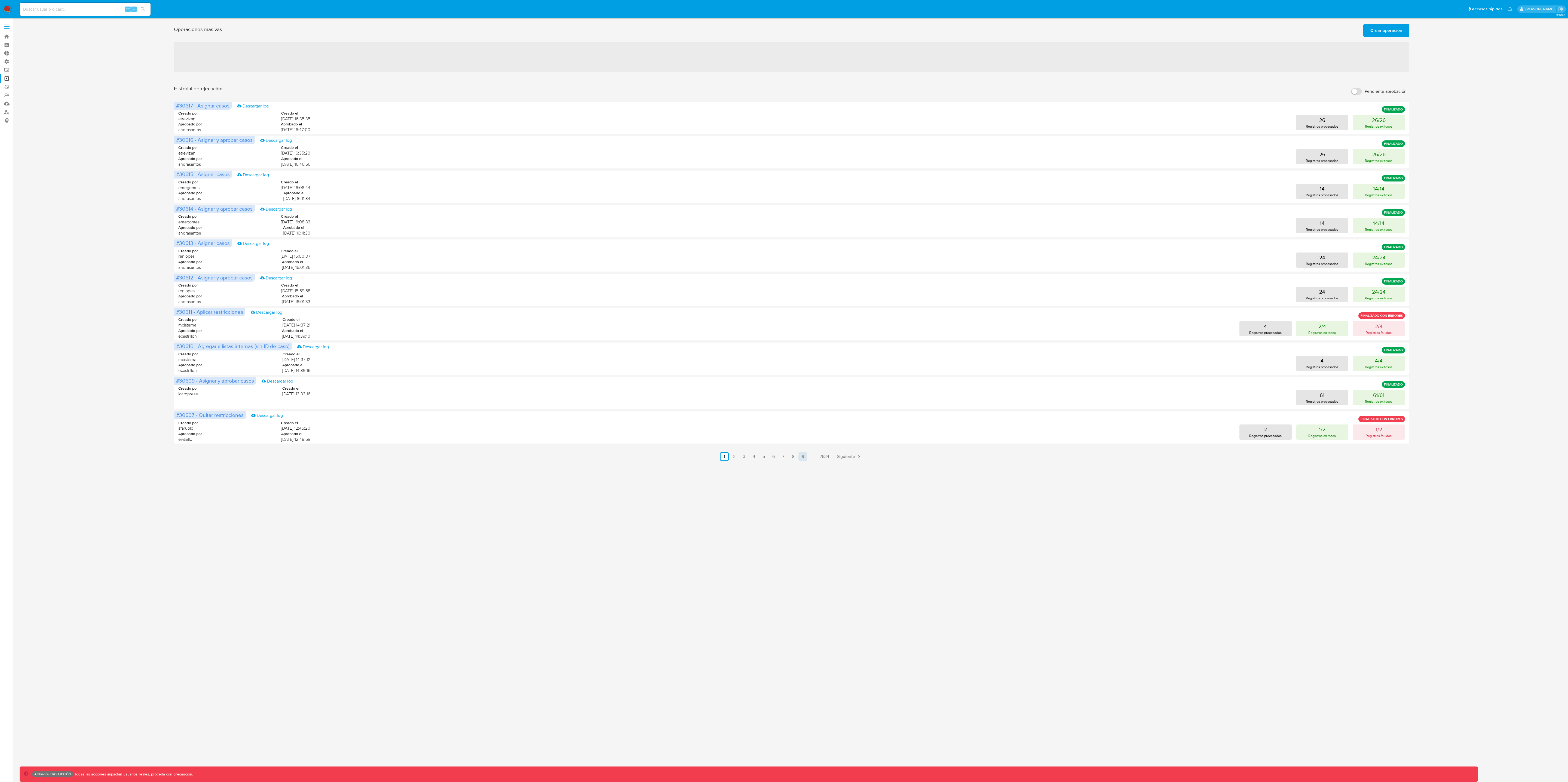
click at [784, 391] on link "9" at bounding box center [803, 456] width 9 height 9
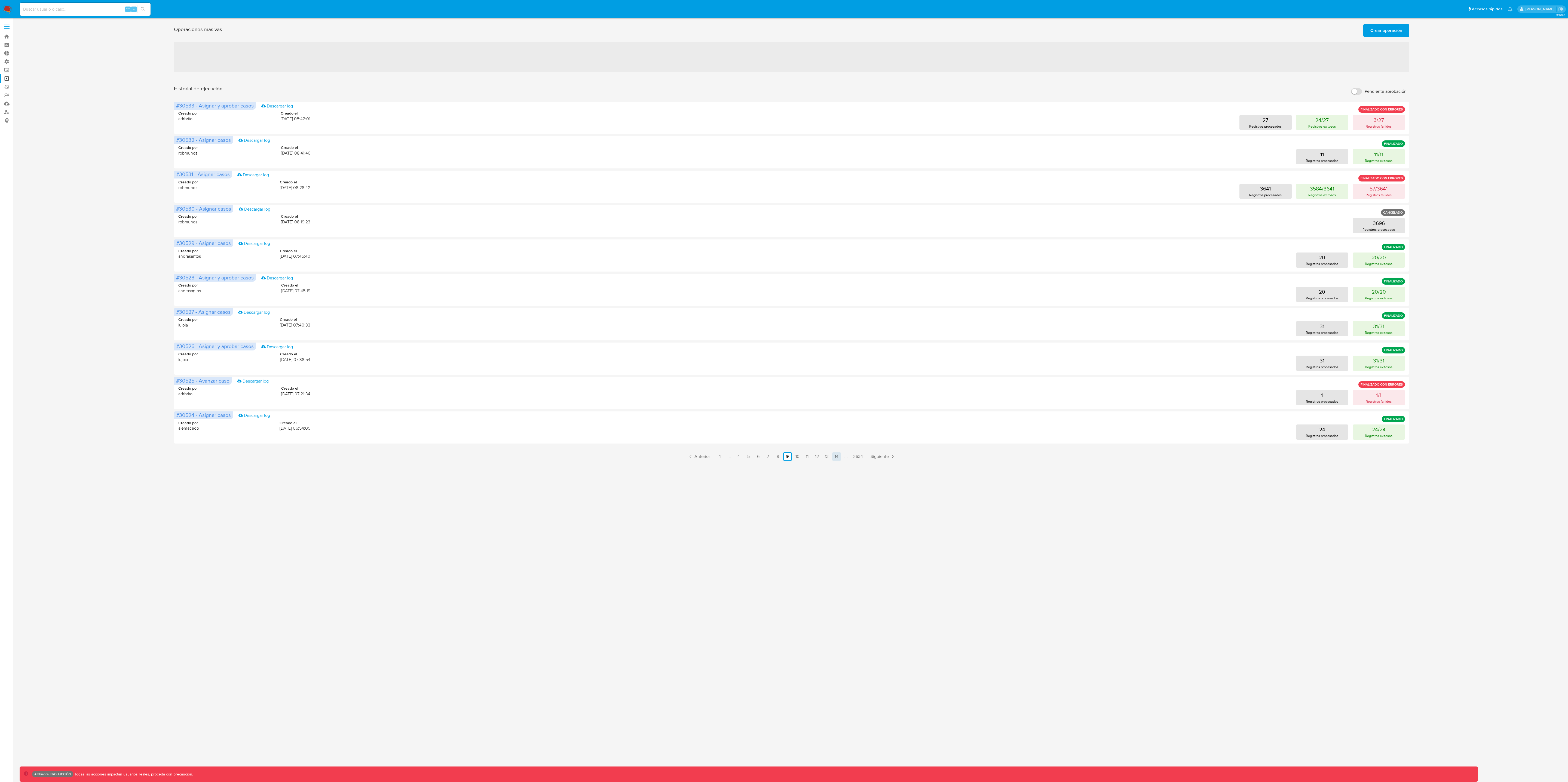
click at [784, 391] on link "14" at bounding box center [836, 456] width 9 height 9
click at [784, 391] on link "19" at bounding box center [837, 456] width 9 height 9
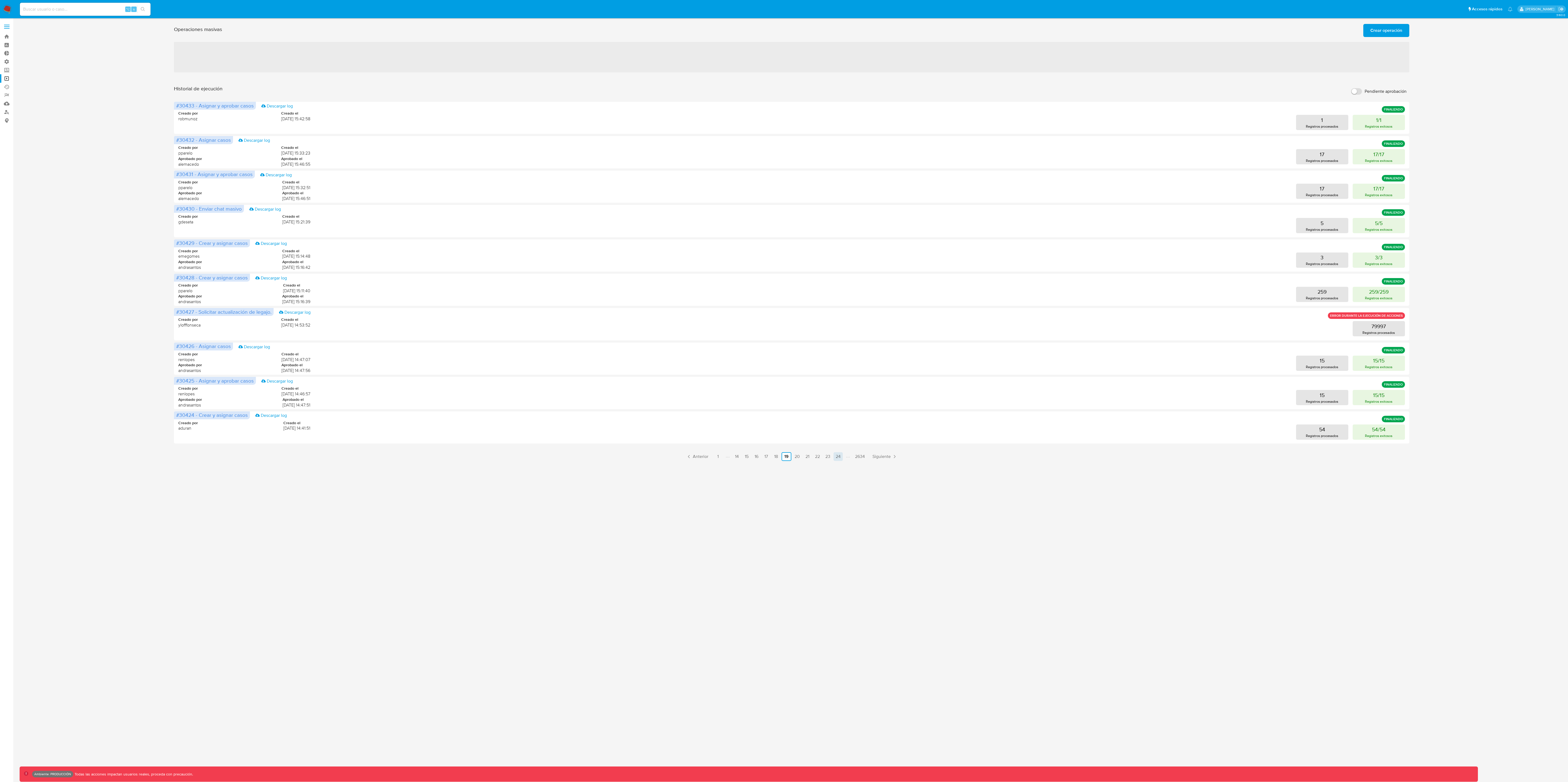
click at [784, 391] on link "24" at bounding box center [838, 456] width 9 height 9
click at [784, 391] on link "29" at bounding box center [839, 456] width 9 height 9
click at [784, 391] on link "34" at bounding box center [839, 456] width 9 height 9
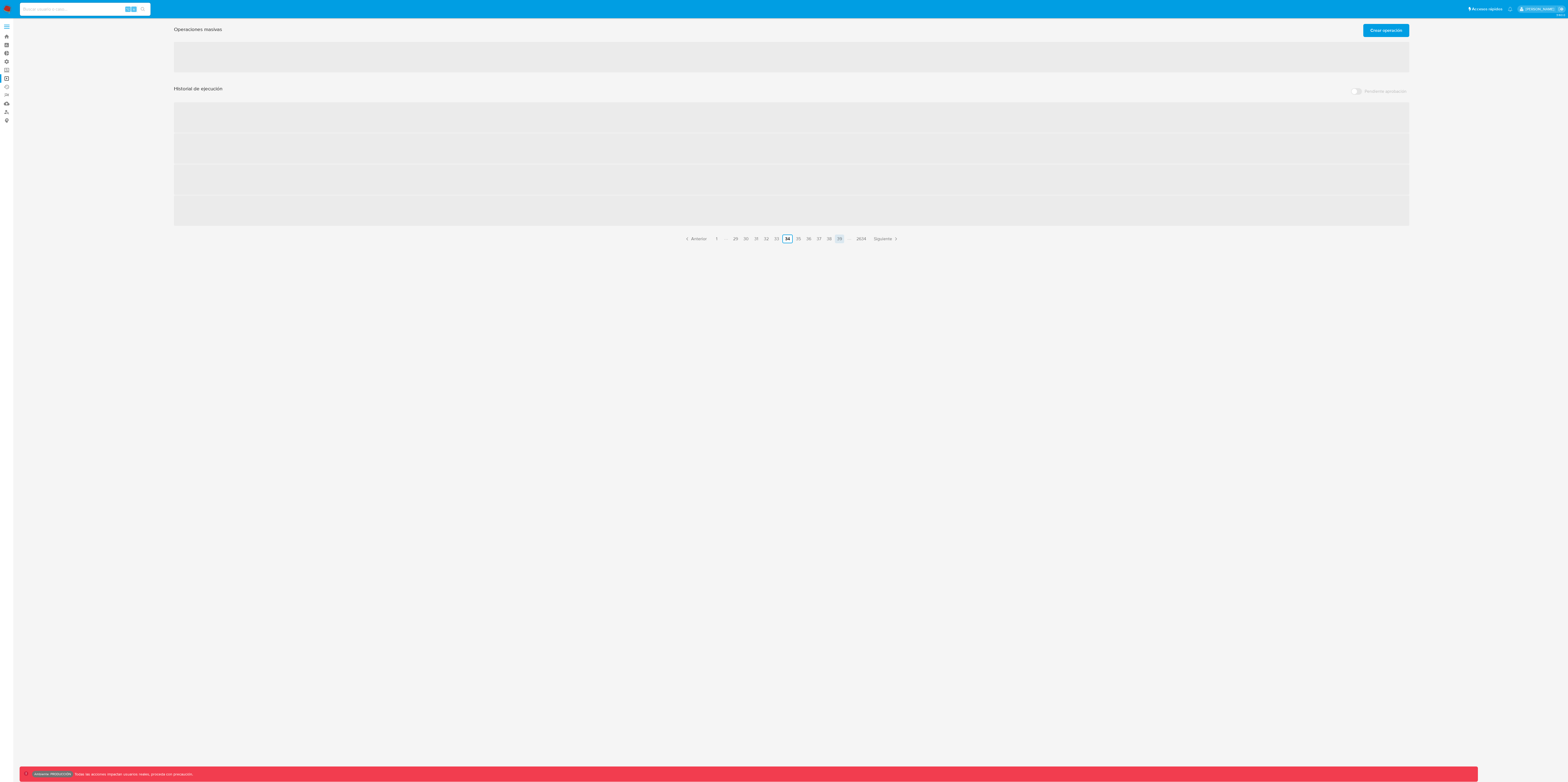
click at [784, 243] on div "Historial de ejecución Pendiente aprobación ‌ ‌ ‌ ‌ Anterior 1 29 30 31 32 33 3…" at bounding box center [791, 164] width 1235 height 158
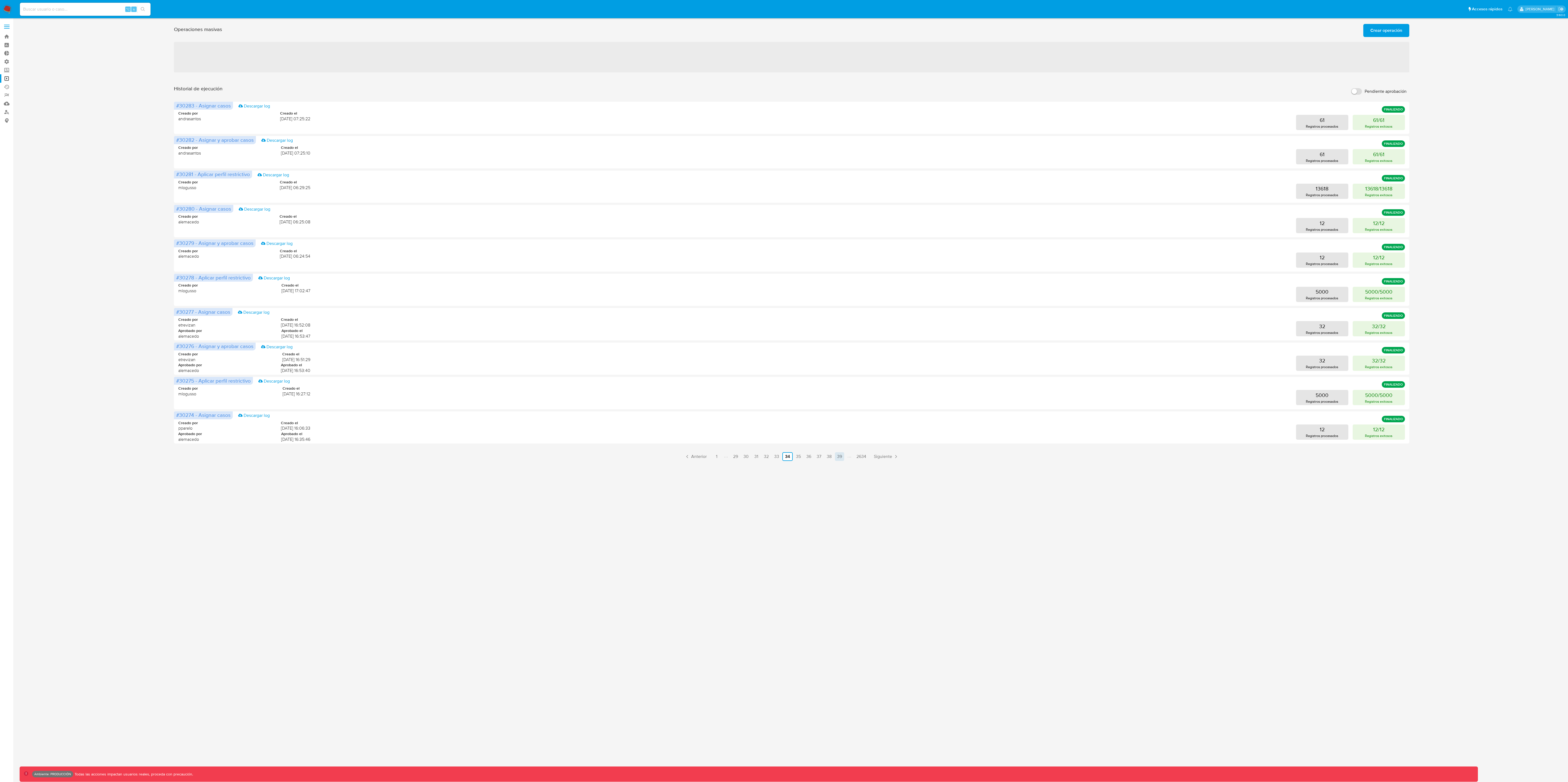
click at [784, 391] on link "39" at bounding box center [839, 456] width 9 height 9
click at [784, 391] on link "44" at bounding box center [839, 456] width 9 height 9
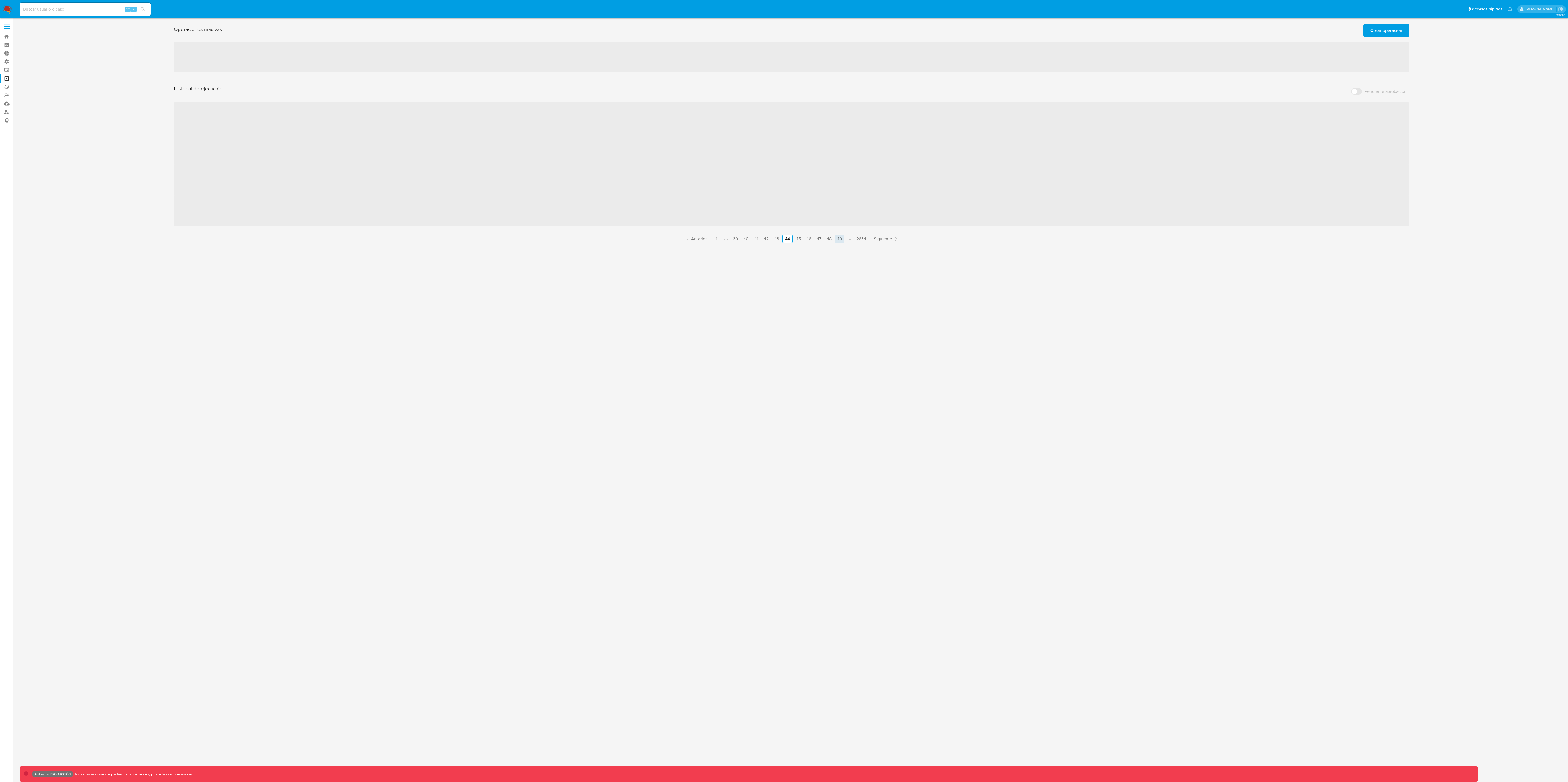
click at [784, 240] on link "49" at bounding box center [839, 239] width 9 height 9
click at [784, 237] on link "54" at bounding box center [839, 239] width 9 height 9
click at [784, 242] on link "59" at bounding box center [839, 239] width 9 height 9
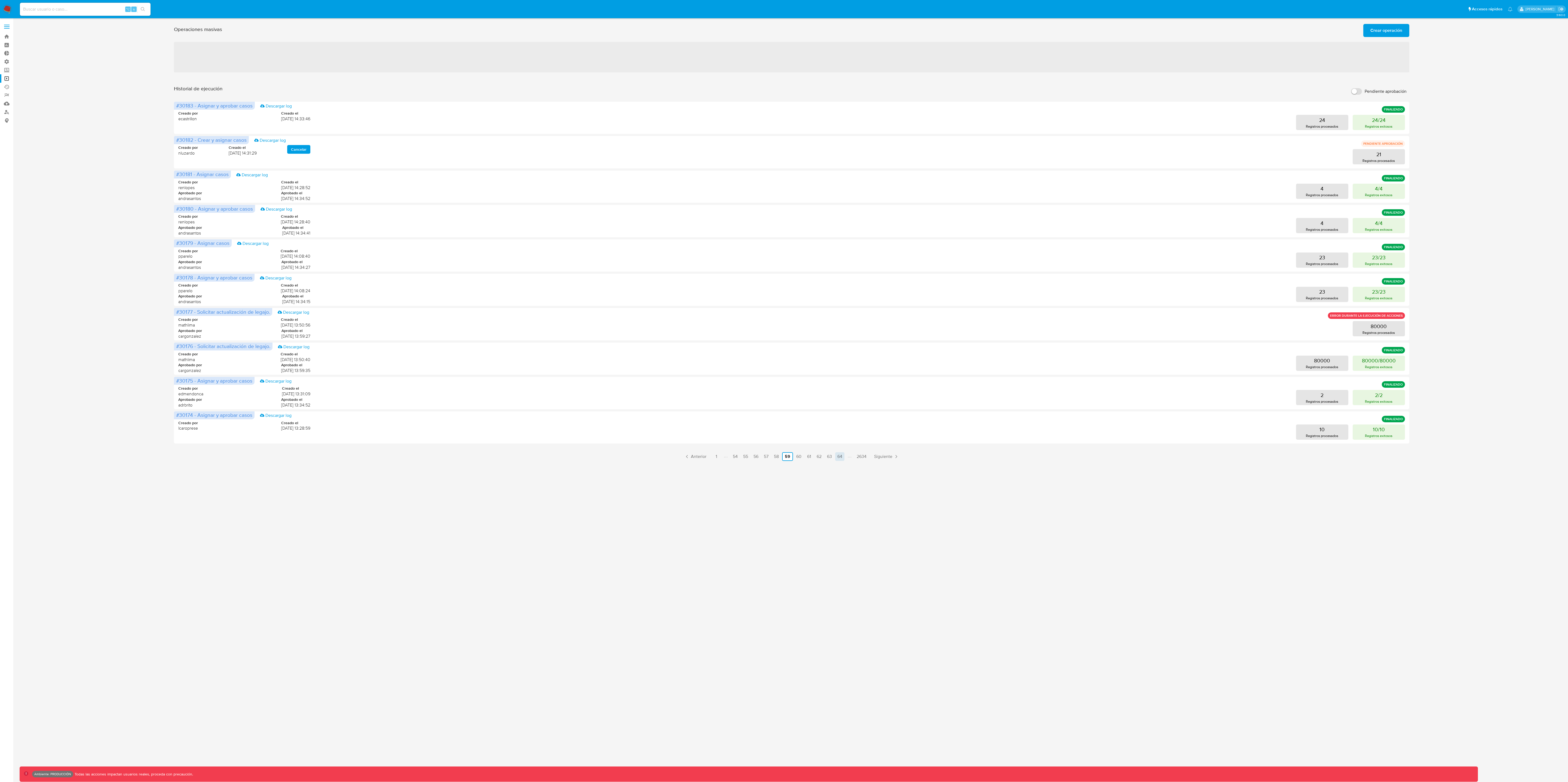
click at [784, 391] on link "64" at bounding box center [839, 456] width 9 height 9
click at [784, 391] on link "69" at bounding box center [839, 456] width 9 height 9
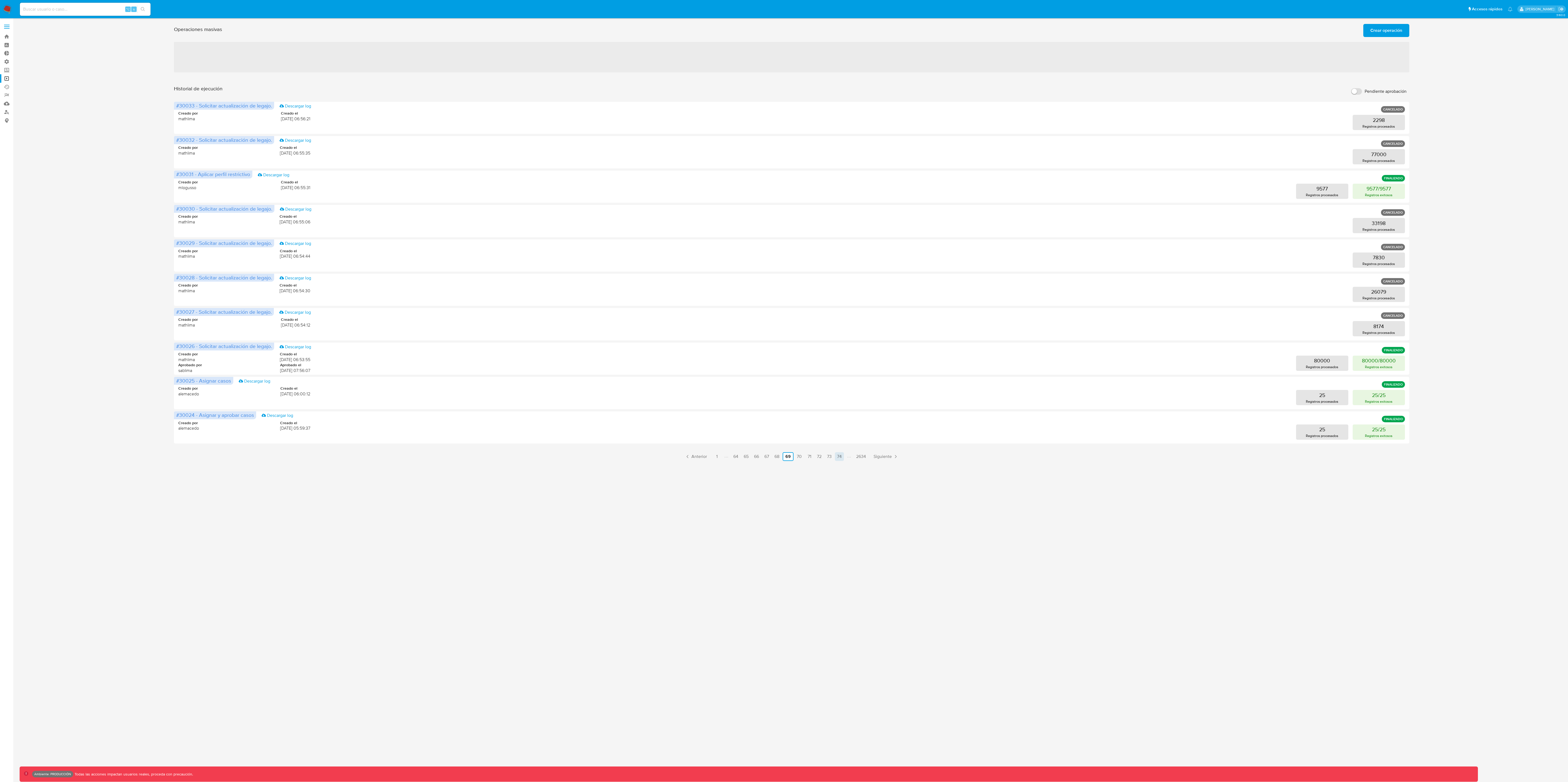
click at [784, 391] on link "74" at bounding box center [839, 456] width 9 height 9
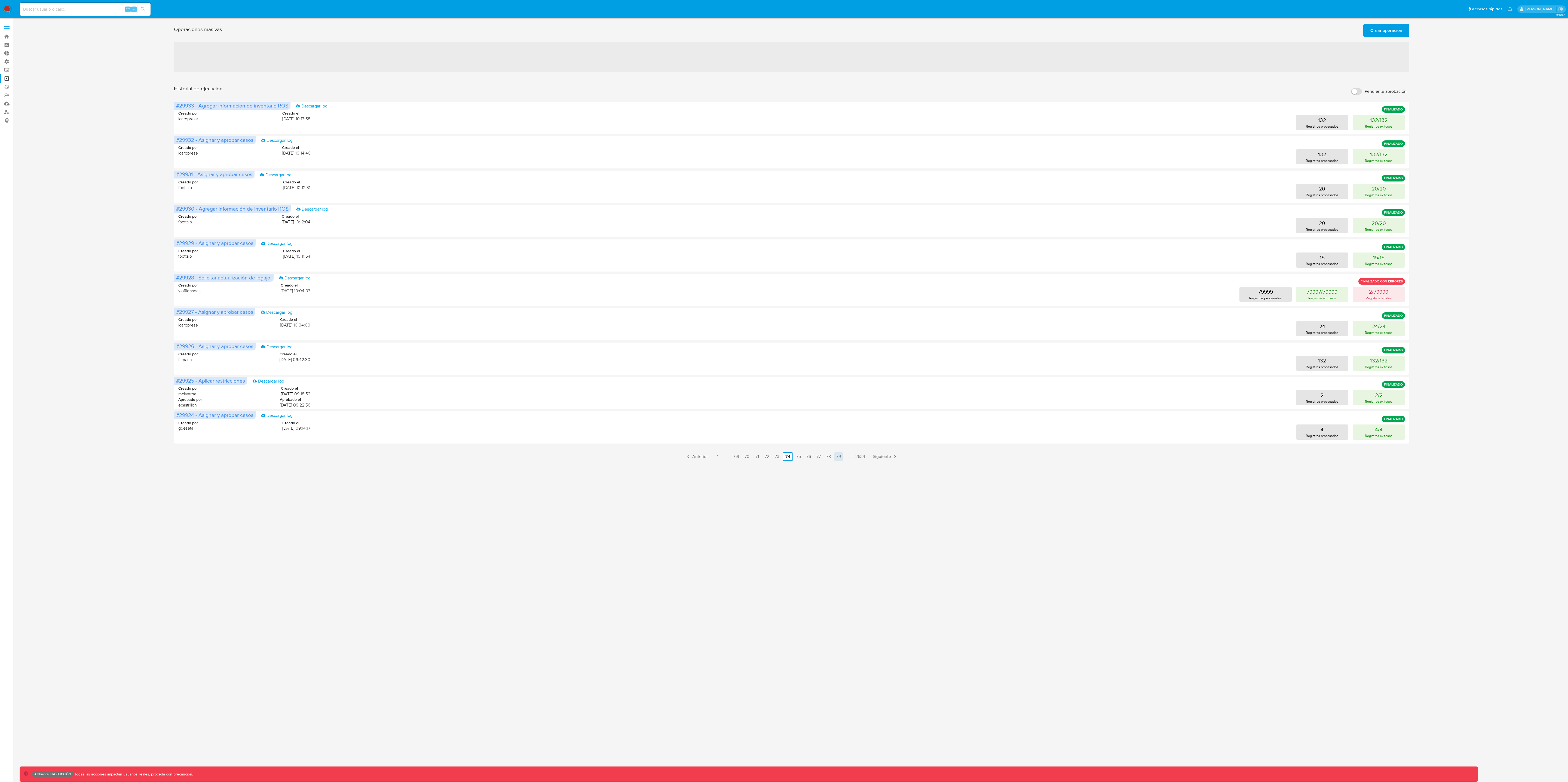
click at [784, 391] on link "79" at bounding box center [838, 456] width 9 height 9
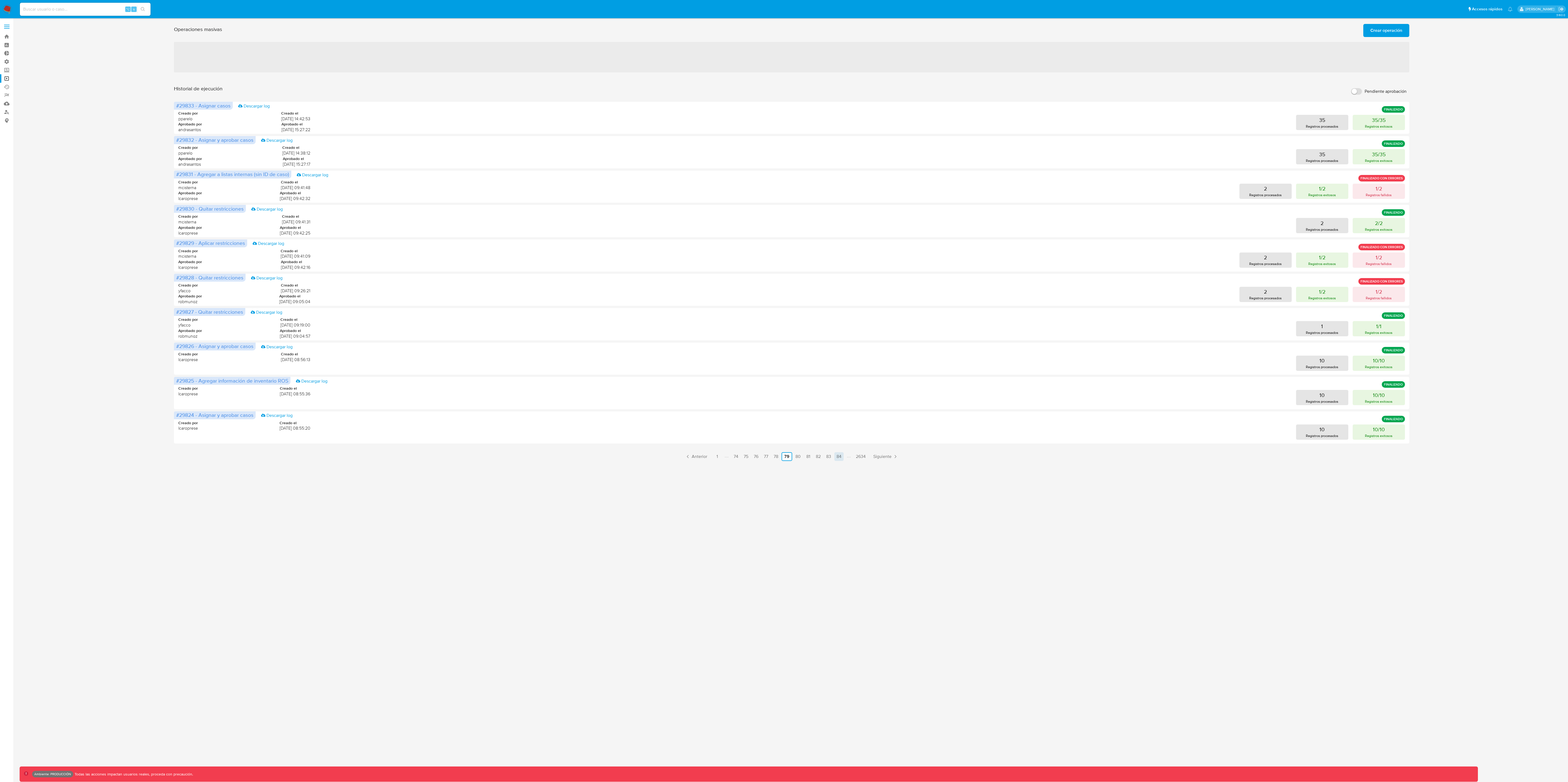
click at [784, 391] on link "84" at bounding box center [839, 456] width 9 height 9
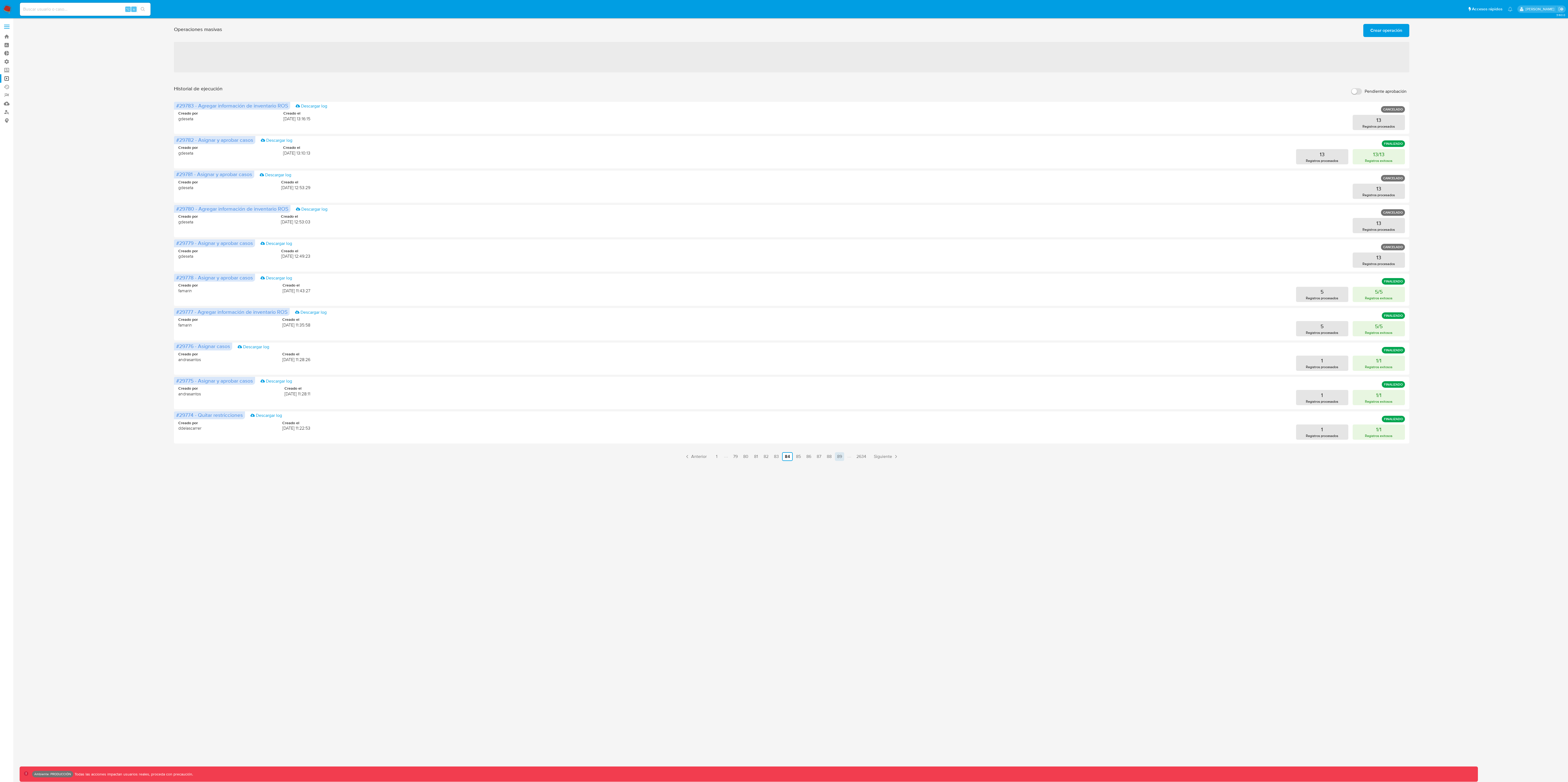
click at [784, 391] on link "89" at bounding box center [839, 456] width 9 height 9
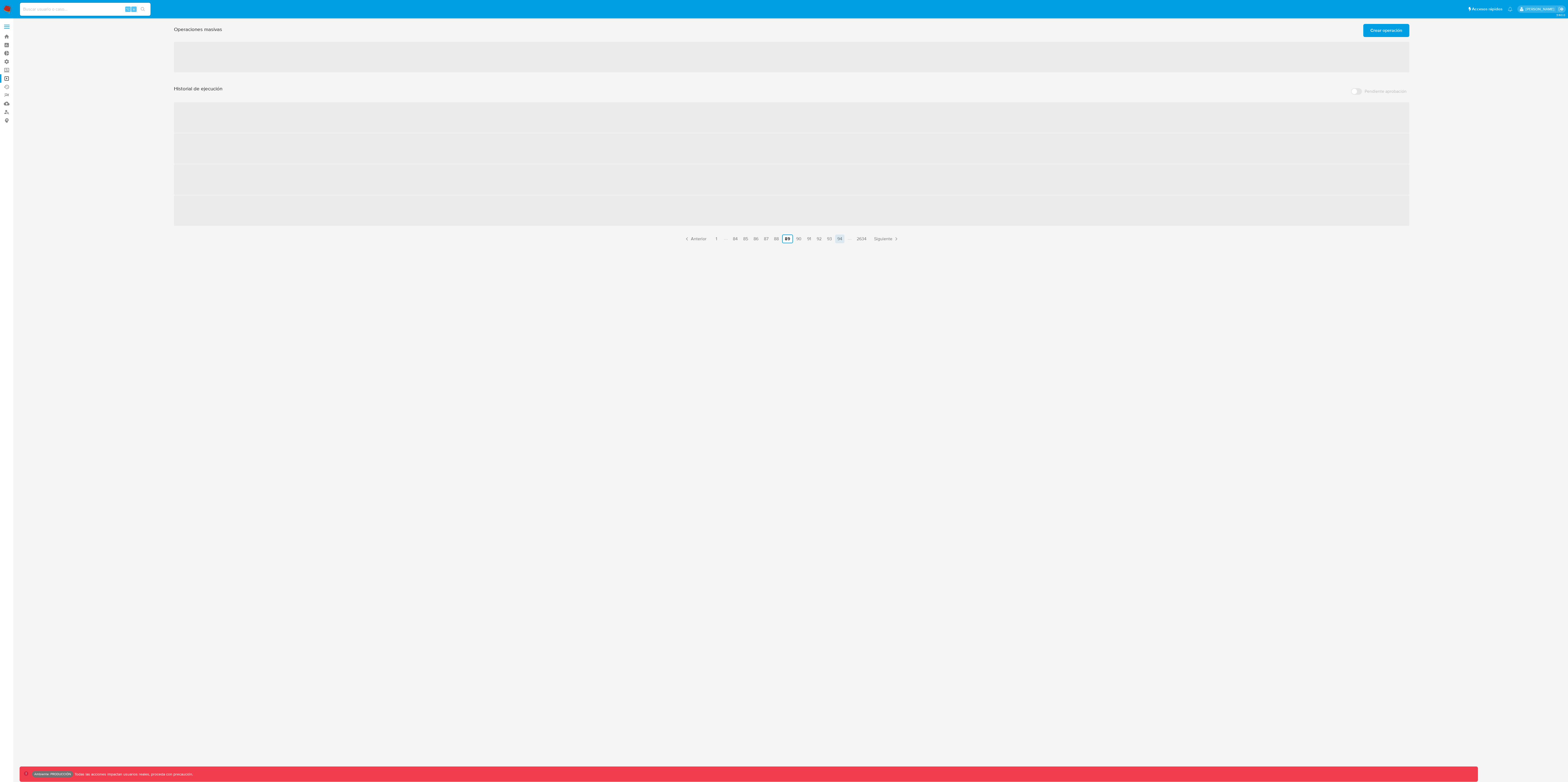
click at [784, 243] on link "94" at bounding box center [839, 239] width 9 height 9
click at [784, 237] on link "99" at bounding box center [839, 239] width 9 height 9
click at [784, 240] on div "Historial de ejecución Pendiente aprobación ‌ ‌ ‌ ‌ Anterior 1 94 95 96 97 98 9…" at bounding box center [791, 164] width 1235 height 158
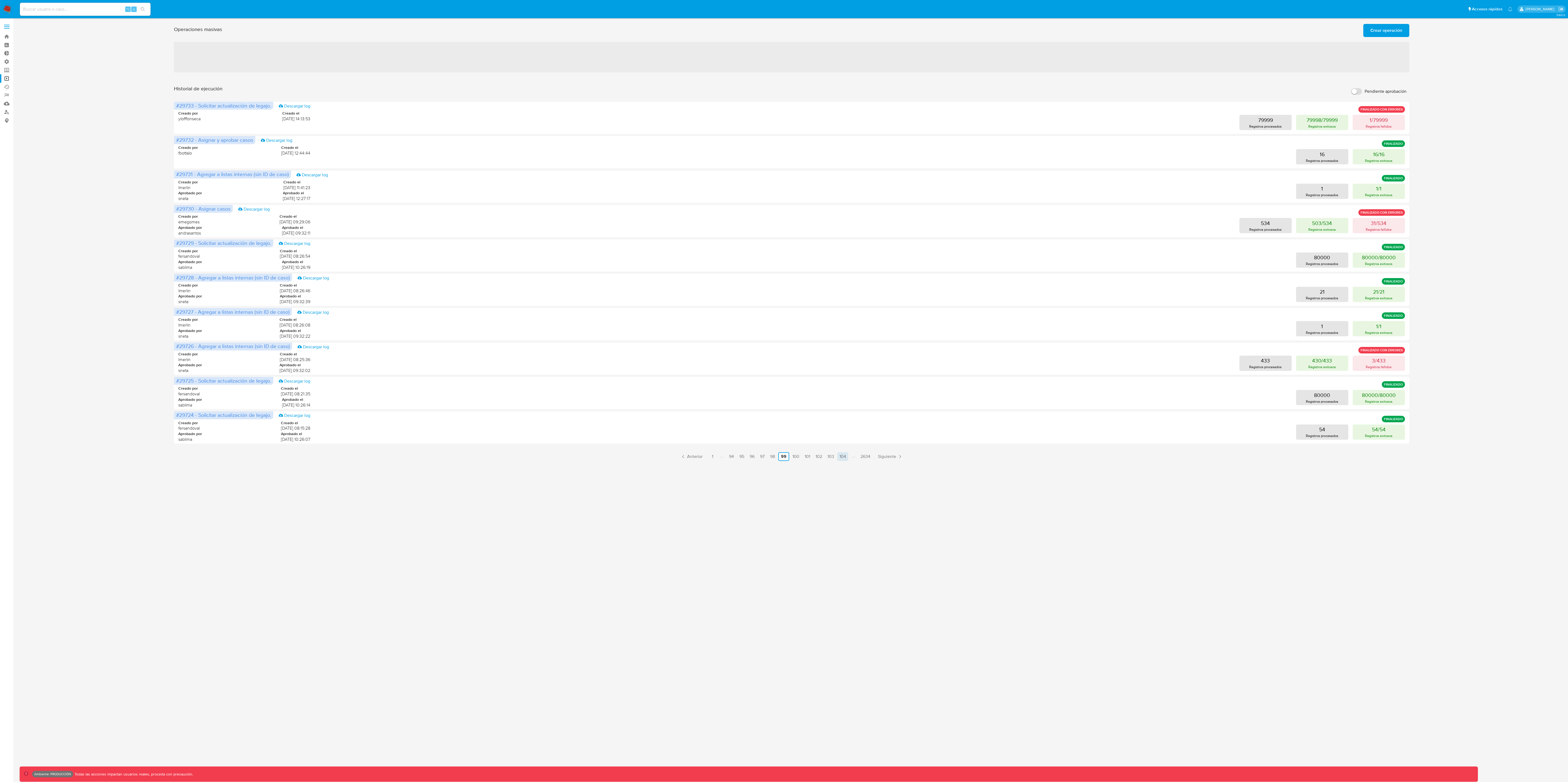
click at [784, 391] on link "104" at bounding box center [843, 456] width 11 height 9
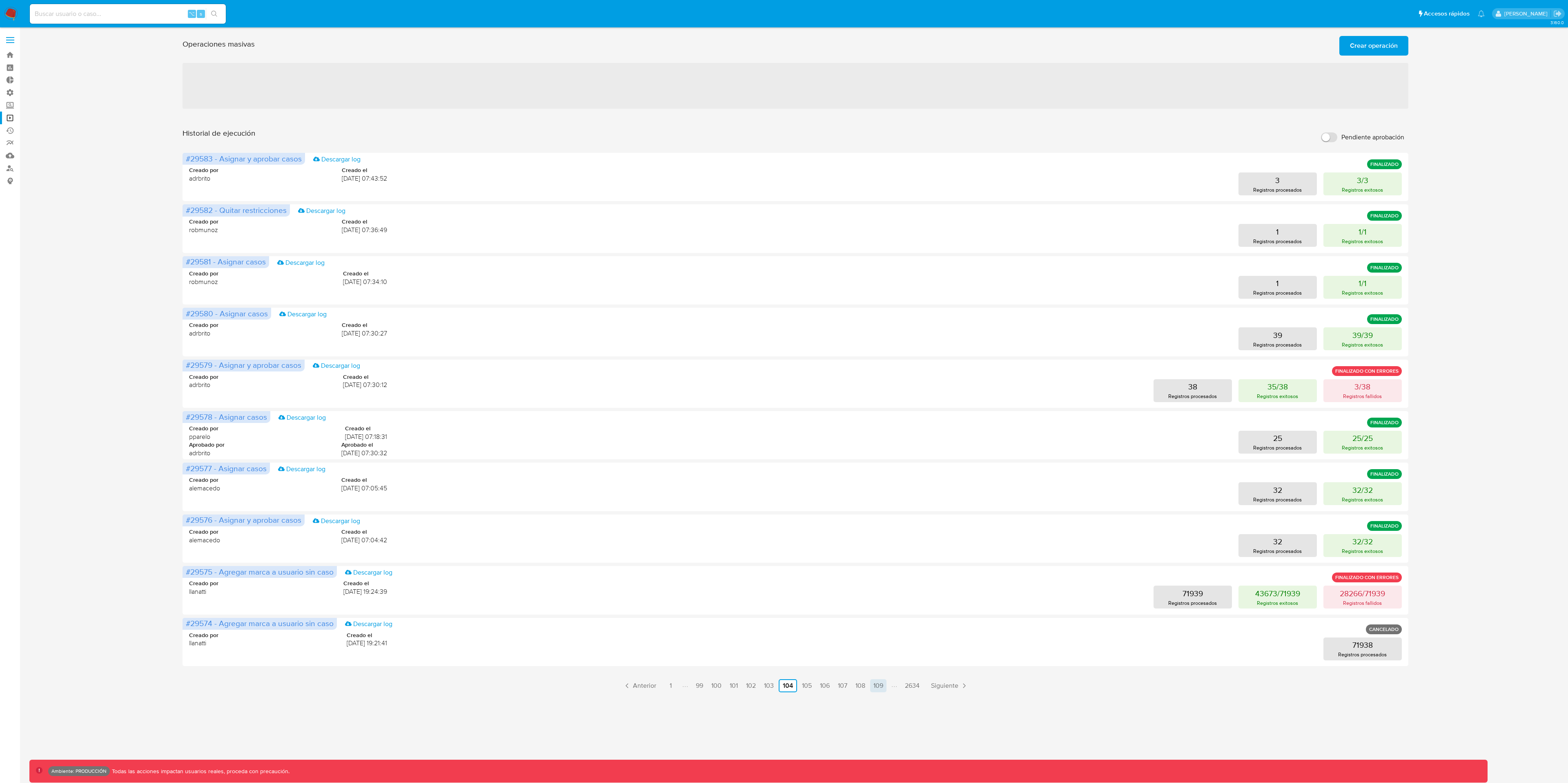
click at [882, 587] on link "109" at bounding box center [879, 685] width 16 height 13
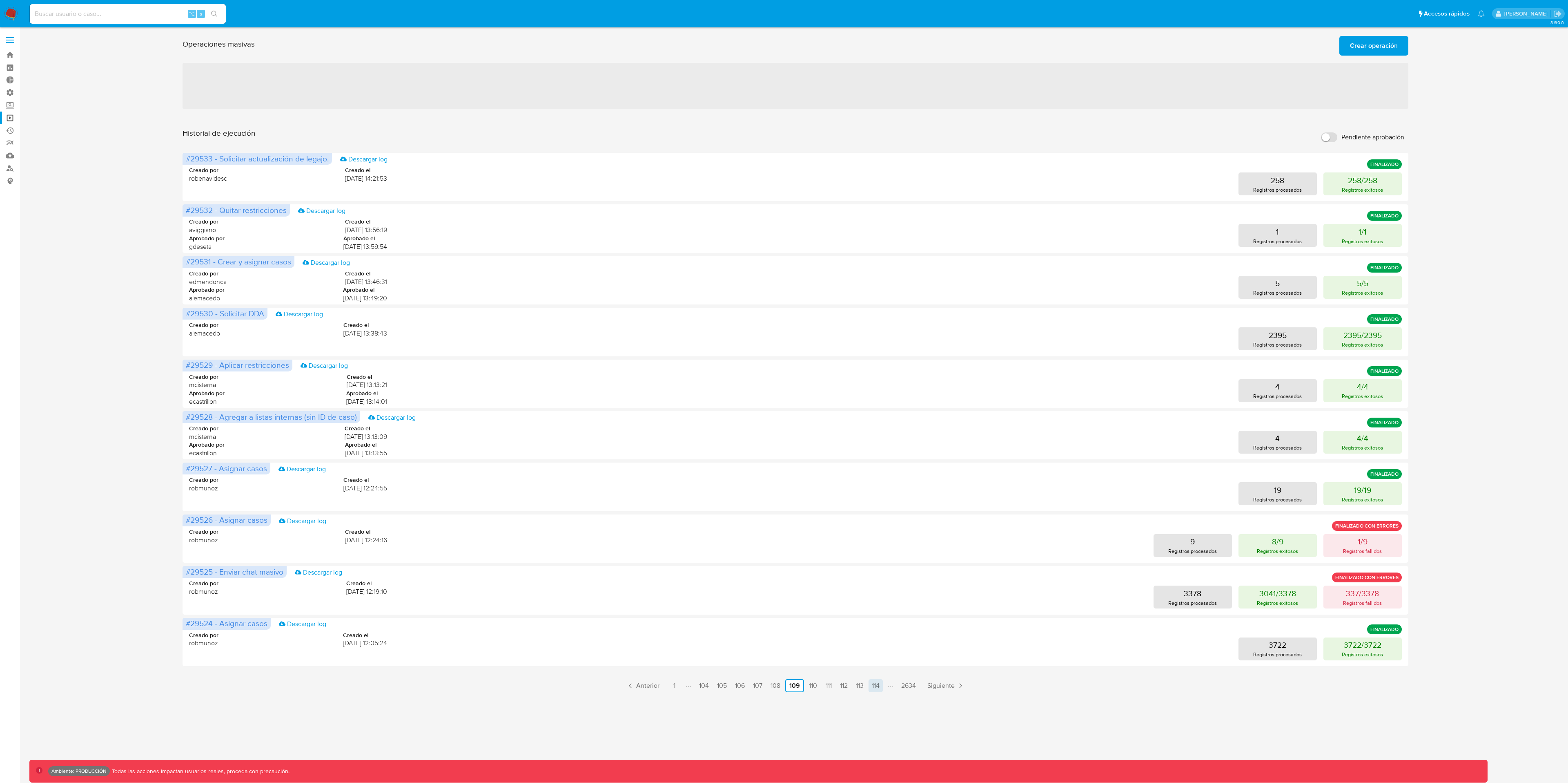
click at [879, 587] on link "114" at bounding box center [876, 685] width 15 height 13
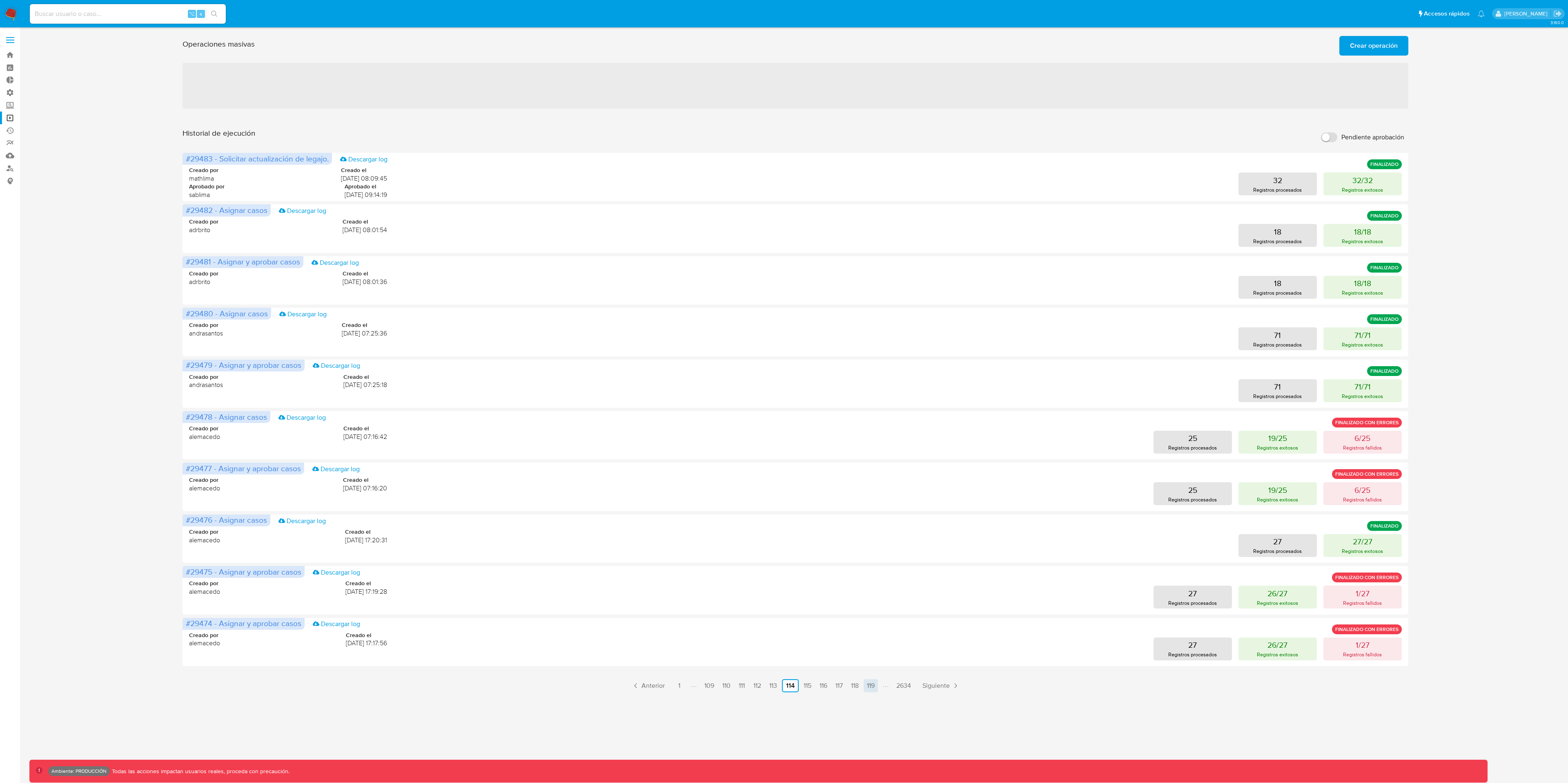
click at [878, 587] on link "119" at bounding box center [871, 685] width 15 height 13
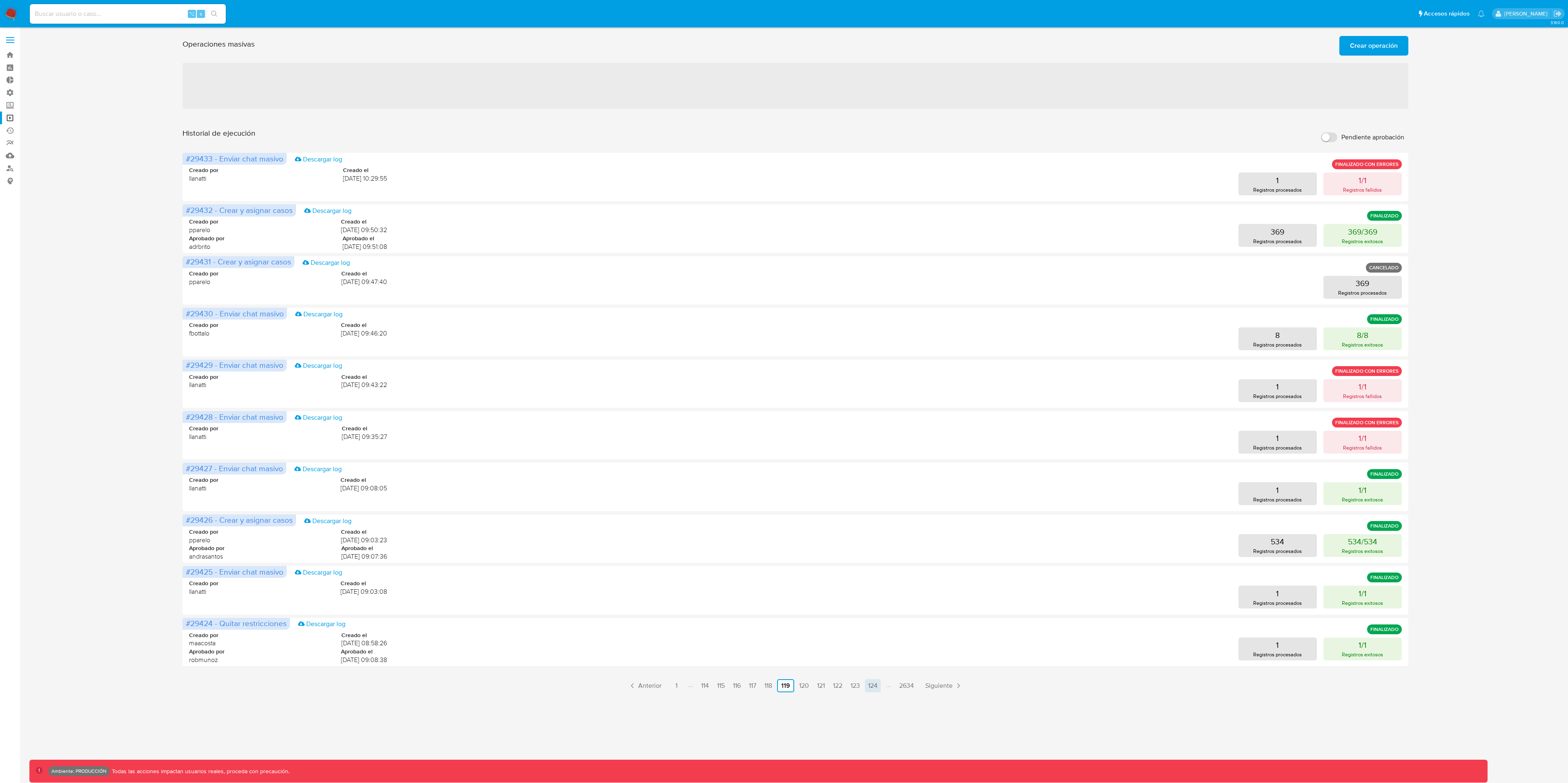
click at [877, 587] on link "124" at bounding box center [872, 685] width 16 height 13
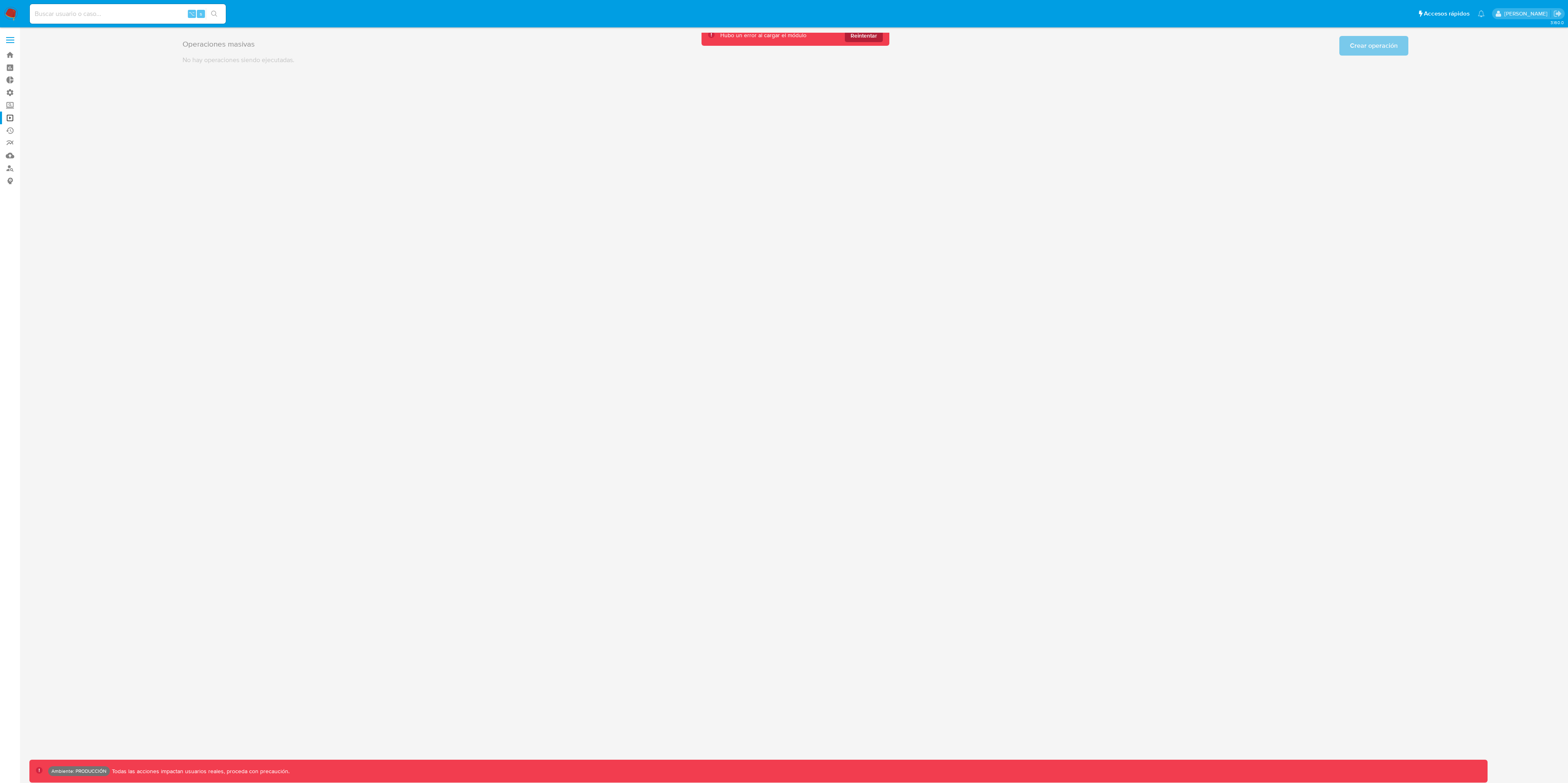
click at [862, 37] on span "Reintentar" at bounding box center [864, 36] width 26 height 13
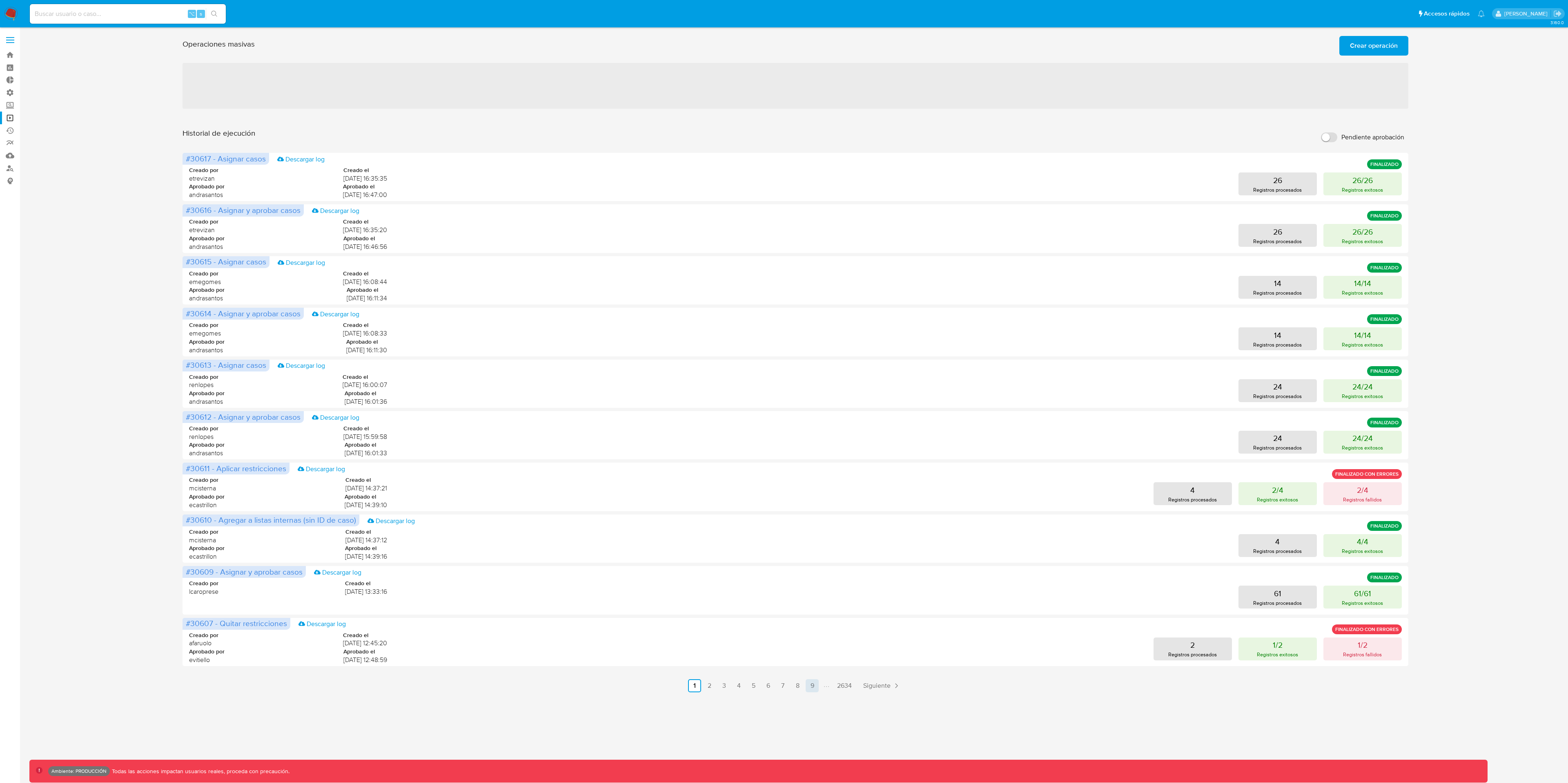
click at [817, 587] on link "9" at bounding box center [812, 685] width 13 height 13
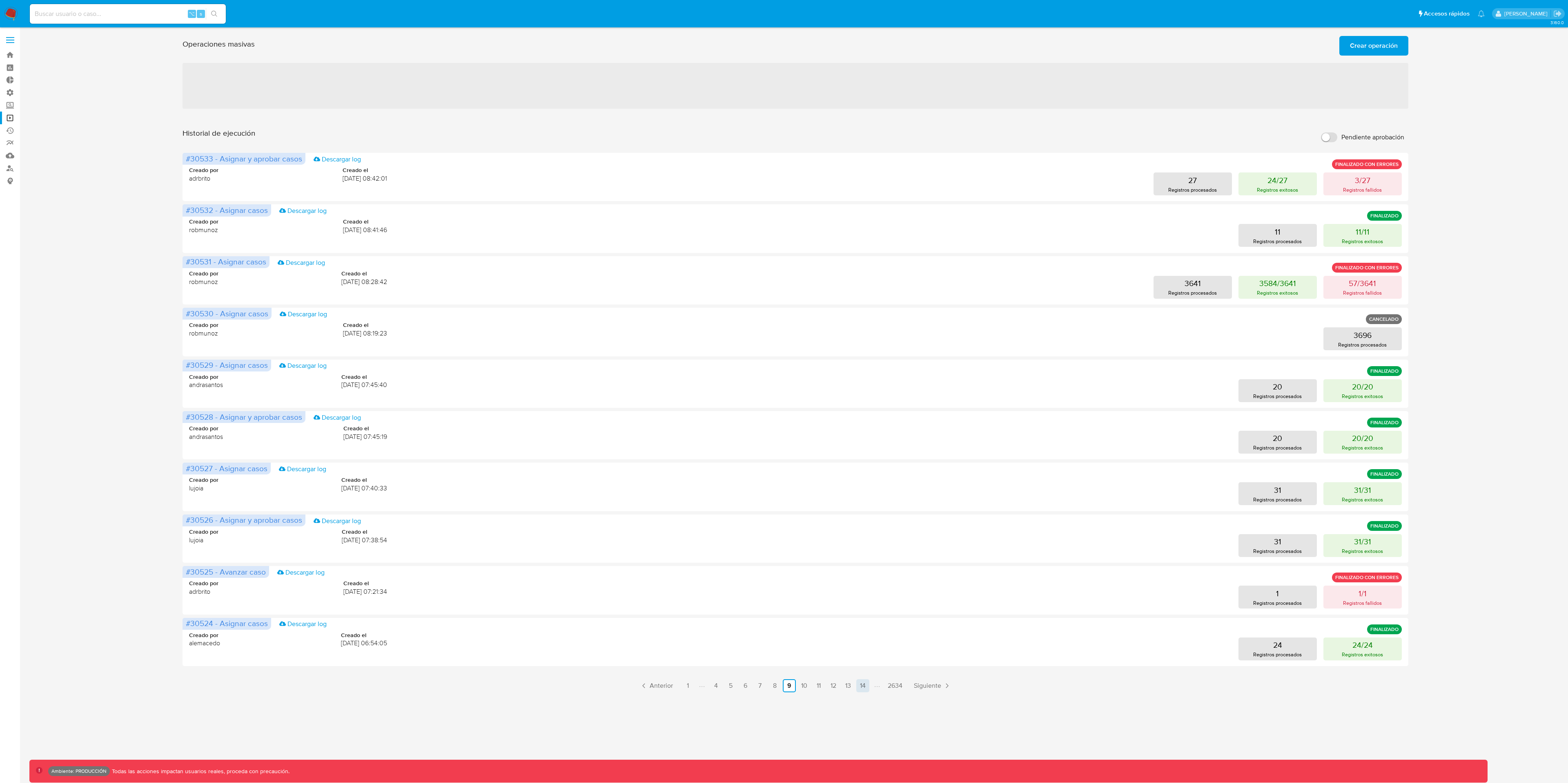
click at [858, 587] on link "14" at bounding box center [863, 685] width 13 height 13
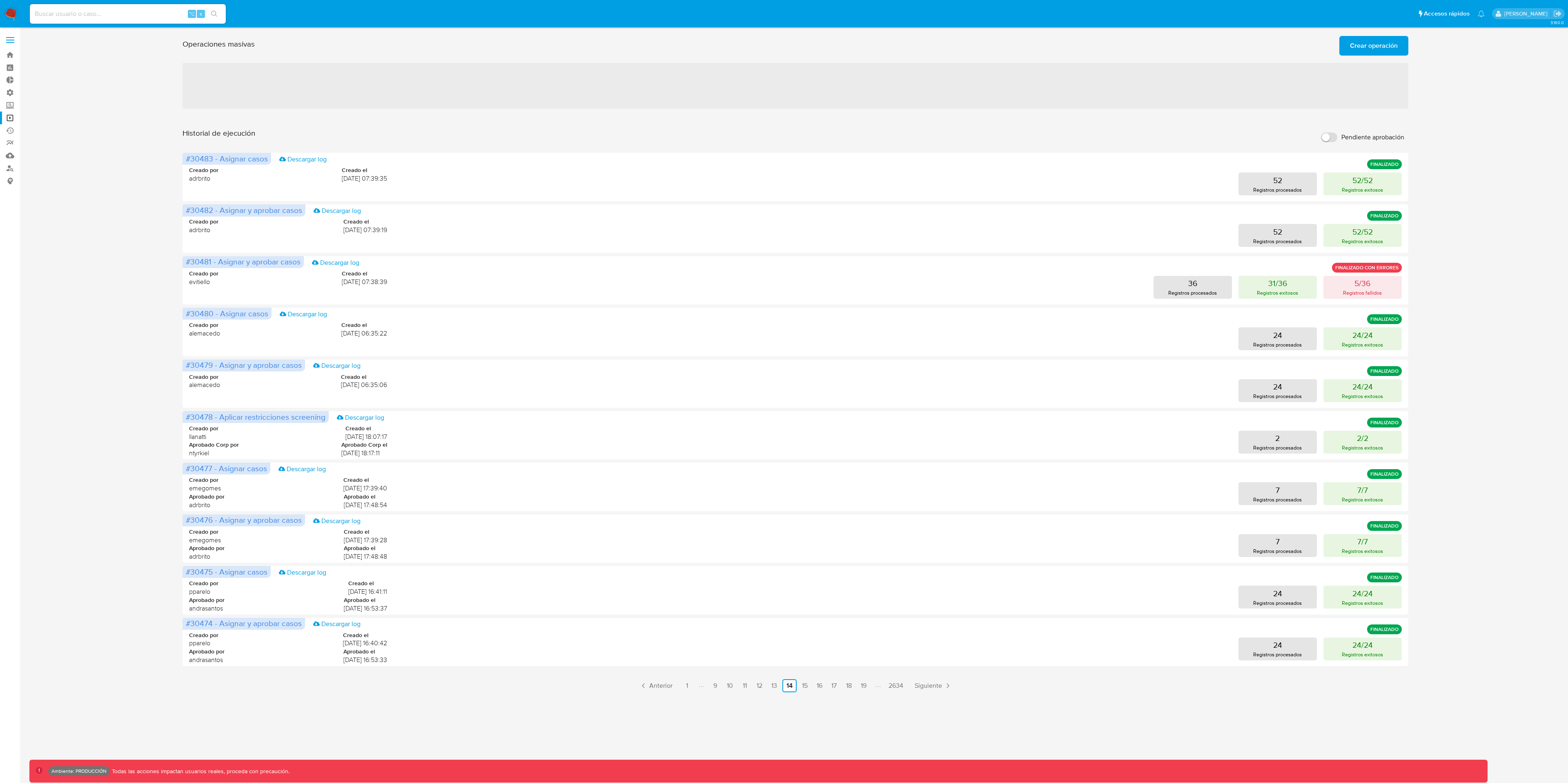
click at [864, 587] on div "3.160.0 Ambiente: PRODUCCIÓN Todas las acciones impactan usuarios reales, proce…" at bounding box center [795, 405] width 1532 height 745
click at [862, 587] on link "19" at bounding box center [864, 685] width 13 height 13
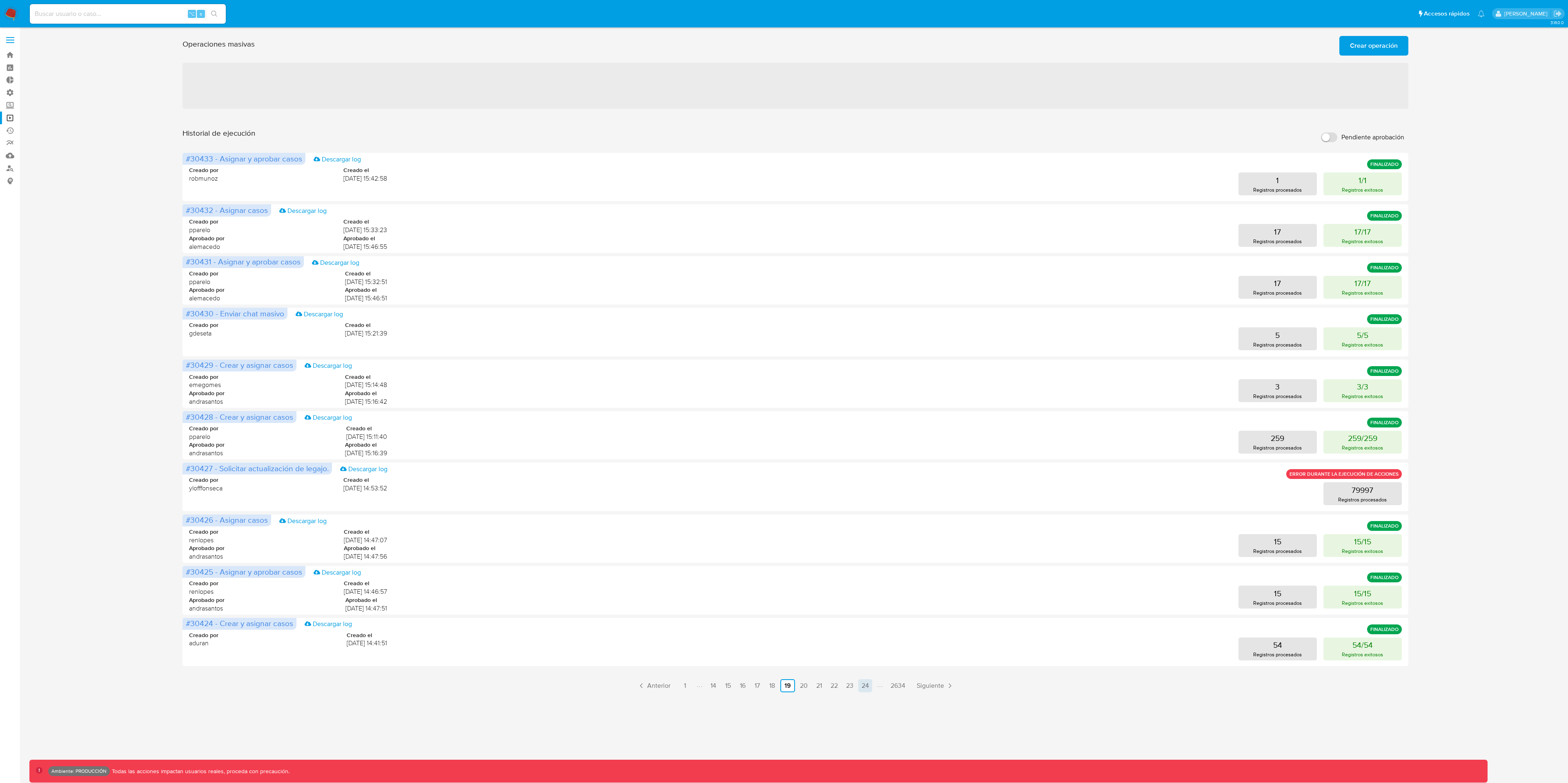
click at [866, 587] on link "24" at bounding box center [865, 685] width 14 height 13
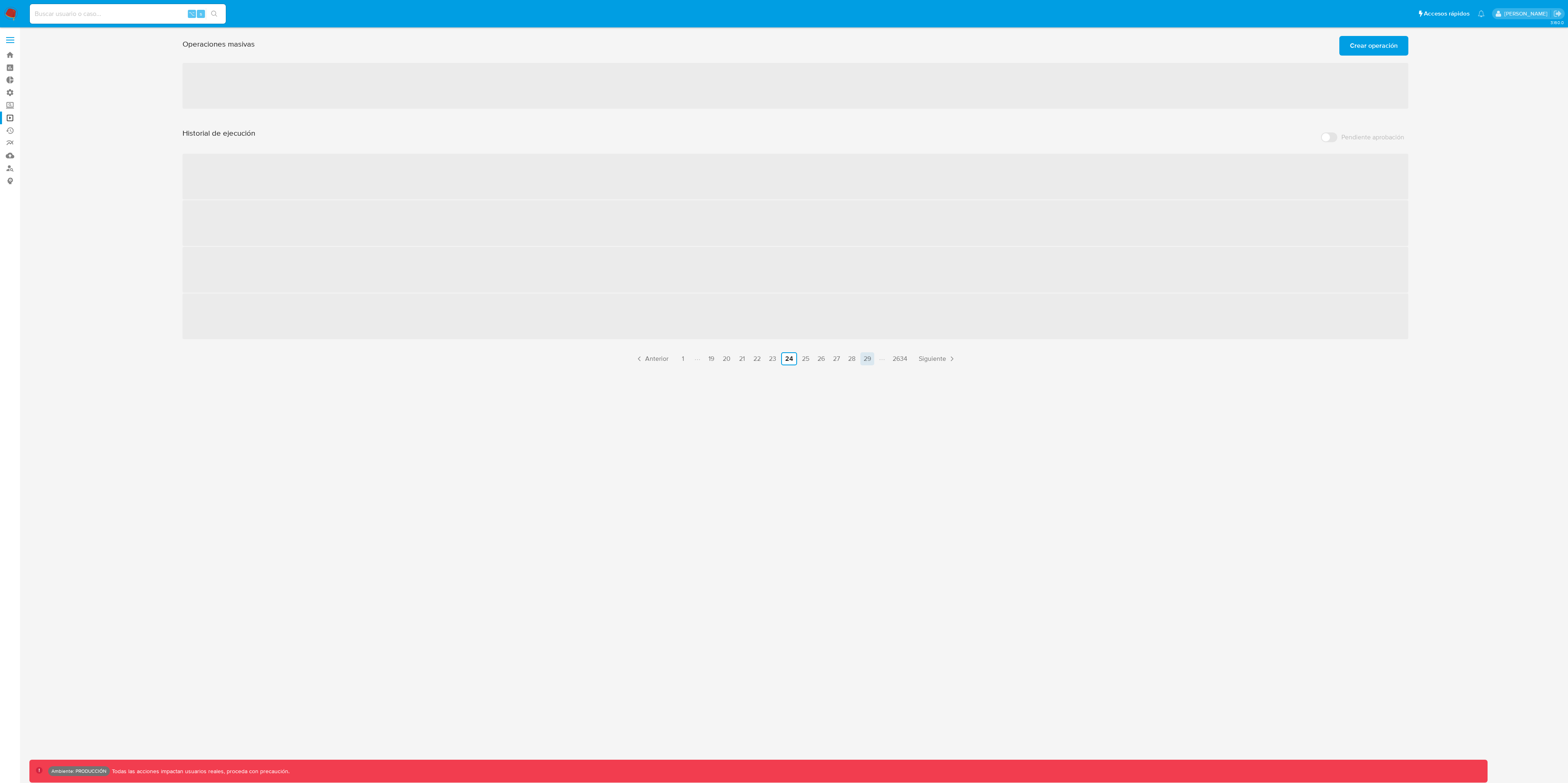
click at [873, 359] on link "29" at bounding box center [867, 359] width 14 height 13
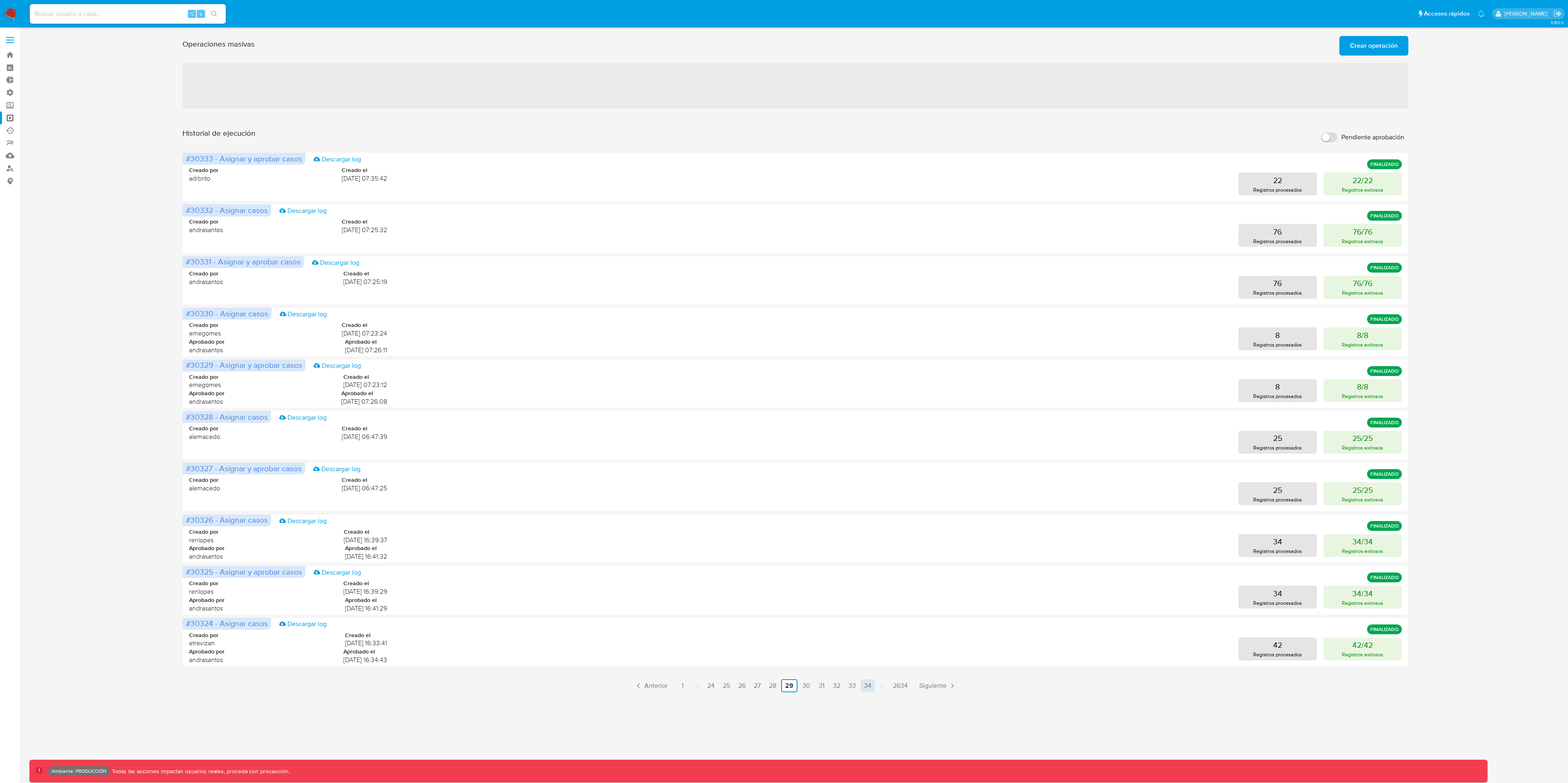
click at [869, 587] on link "34" at bounding box center [868, 685] width 14 height 13
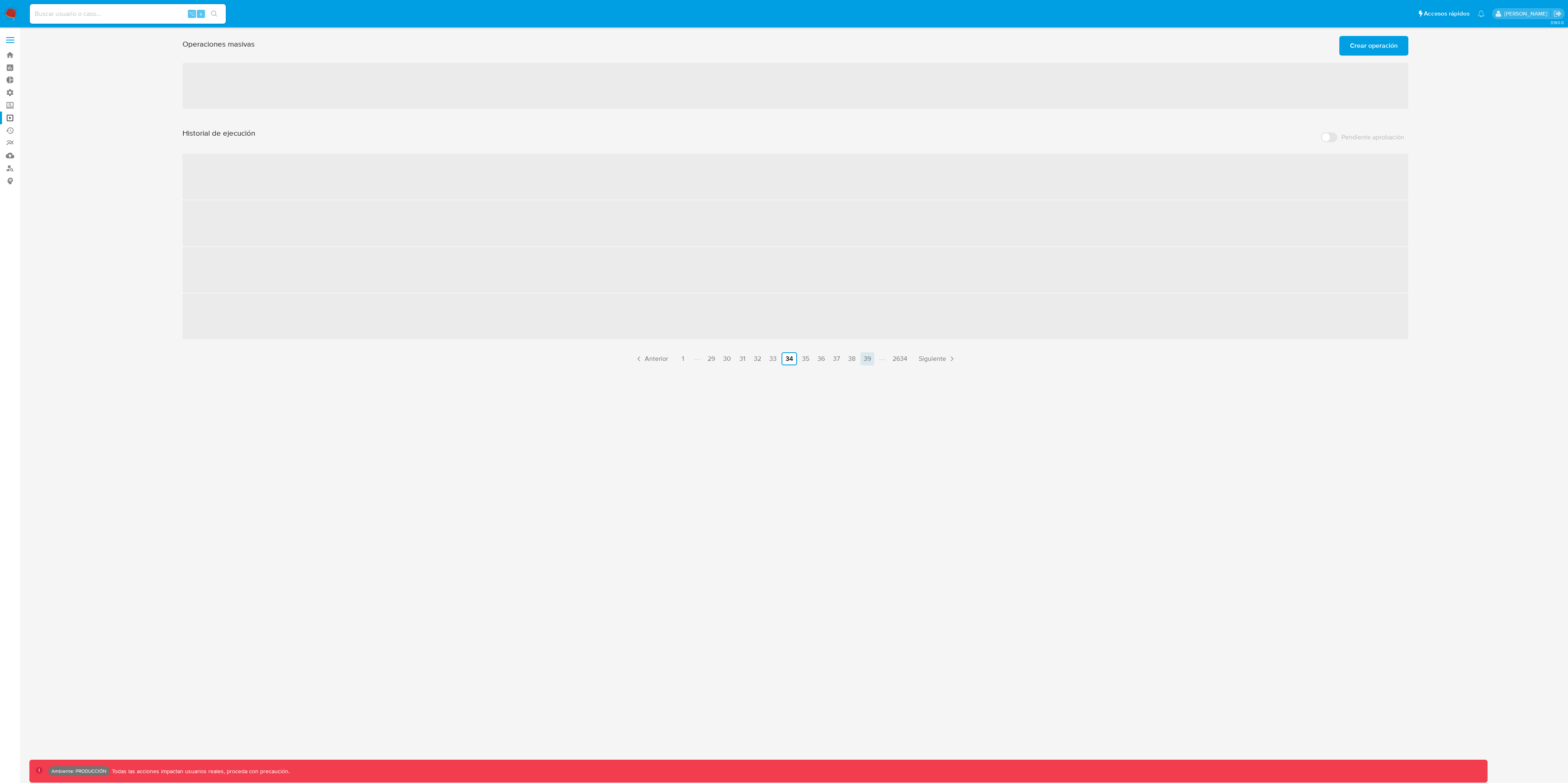
click at [870, 359] on link "39" at bounding box center [867, 359] width 14 height 13
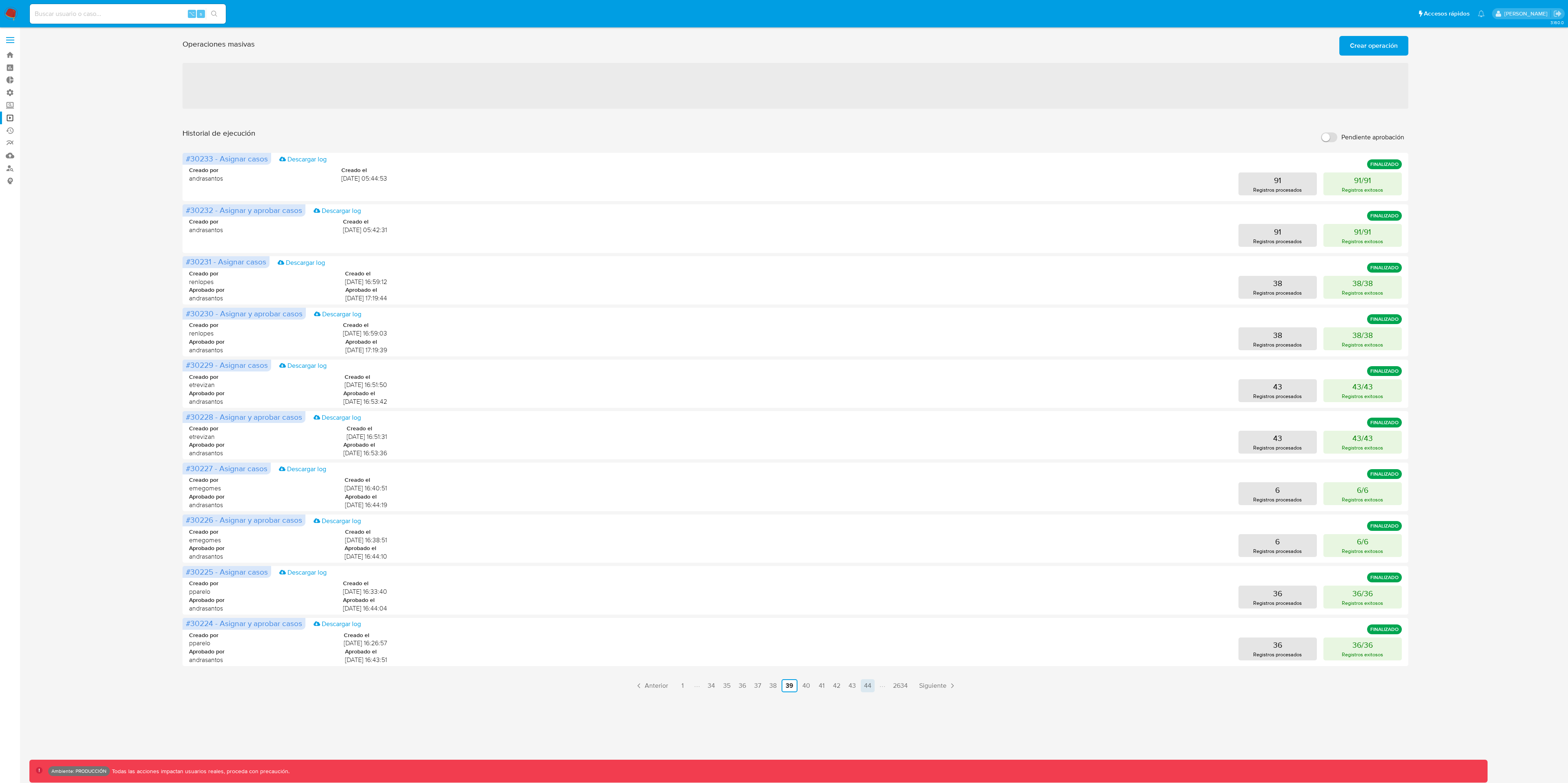
click at [867, 587] on link "44" at bounding box center [868, 685] width 14 height 13
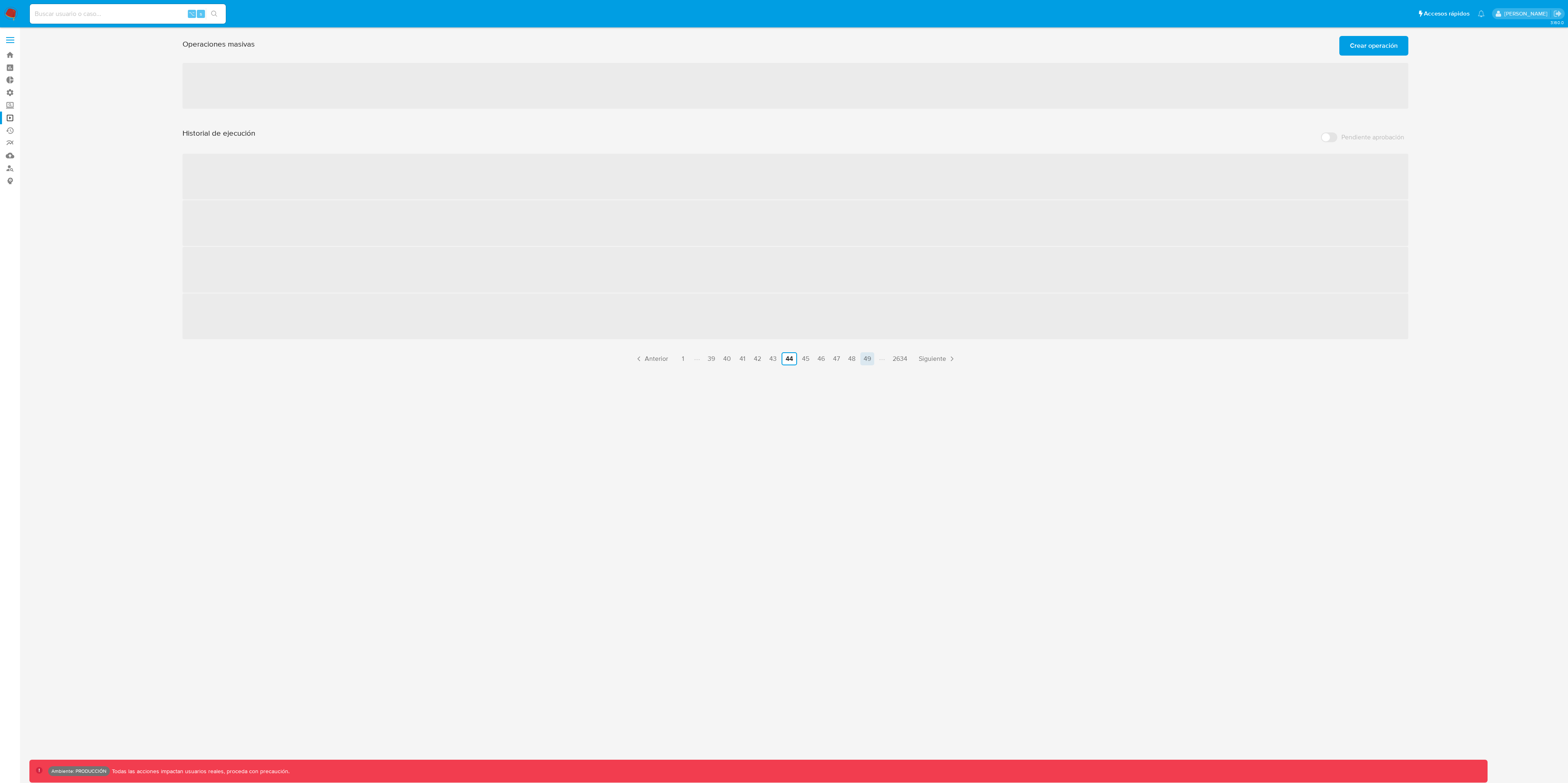
click at [870, 361] on link "49" at bounding box center [867, 359] width 14 height 13
click at [870, 361] on link "54" at bounding box center [868, 359] width 14 height 13
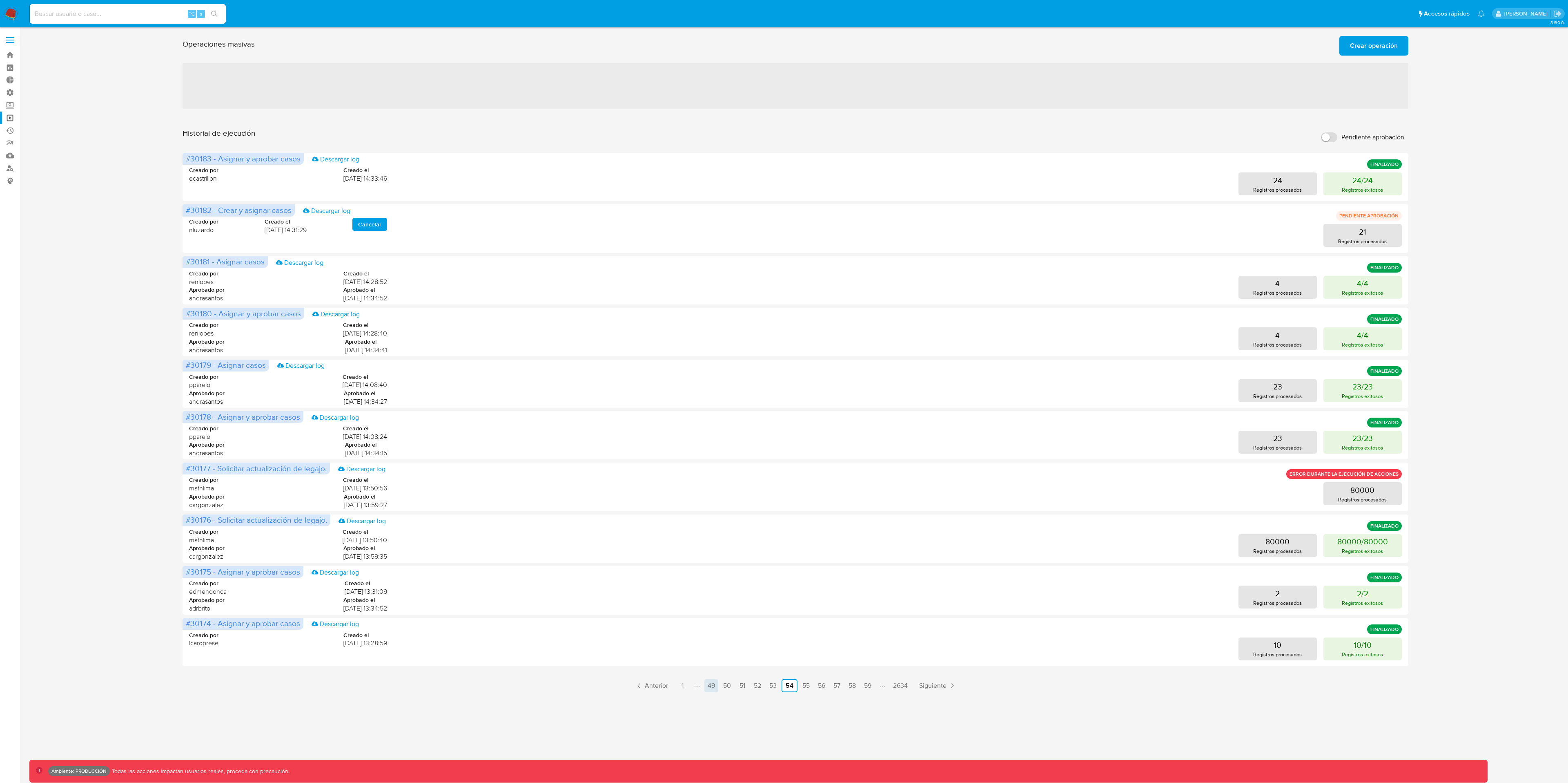
click at [870, 361] on div "Historial de ejecución Pendiente aprobación #30183 - Asignar y aprobar casos De…" at bounding box center [795, 409] width 1226 height 564
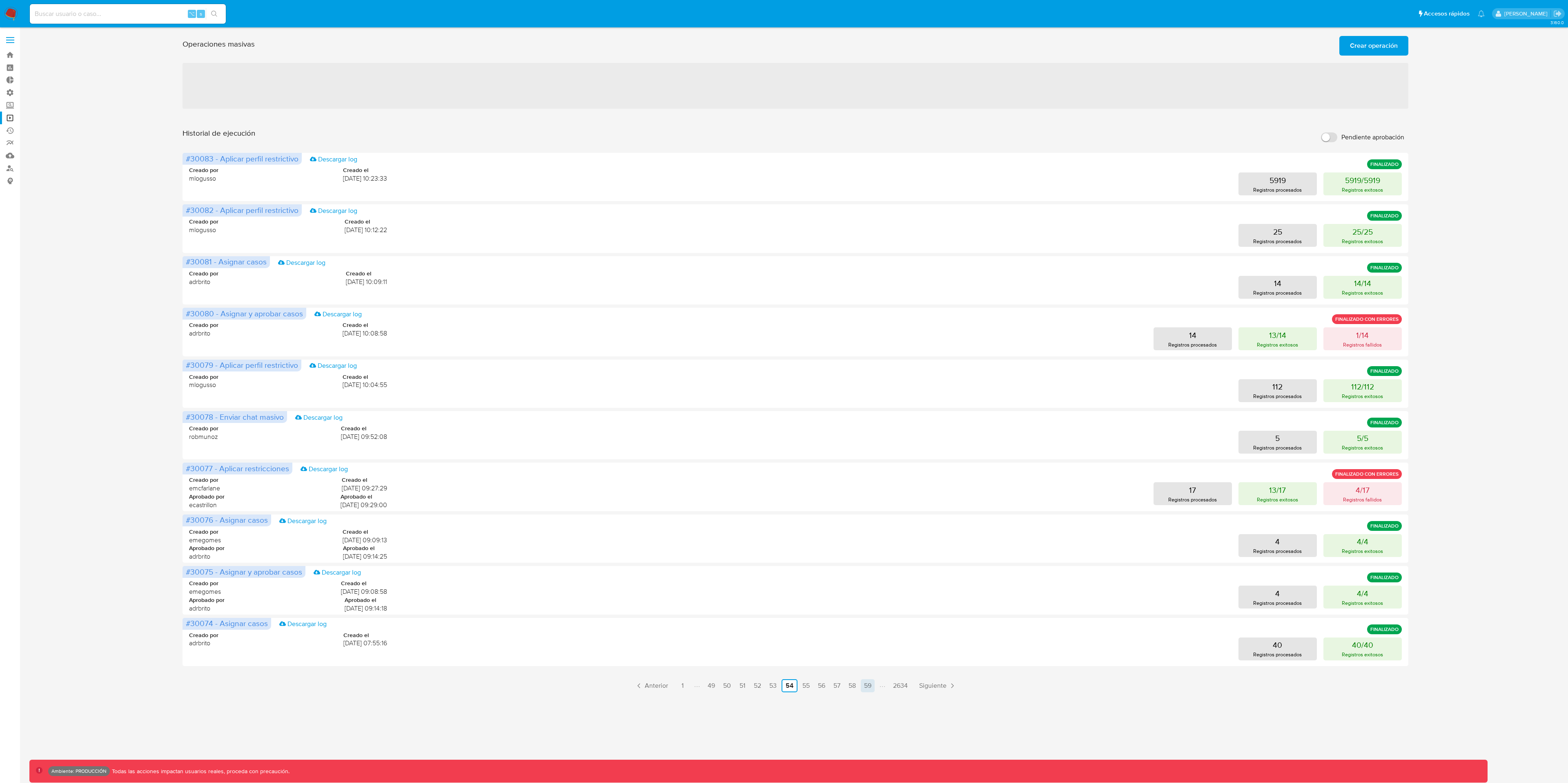
click at [869, 587] on link "59" at bounding box center [868, 685] width 14 height 13
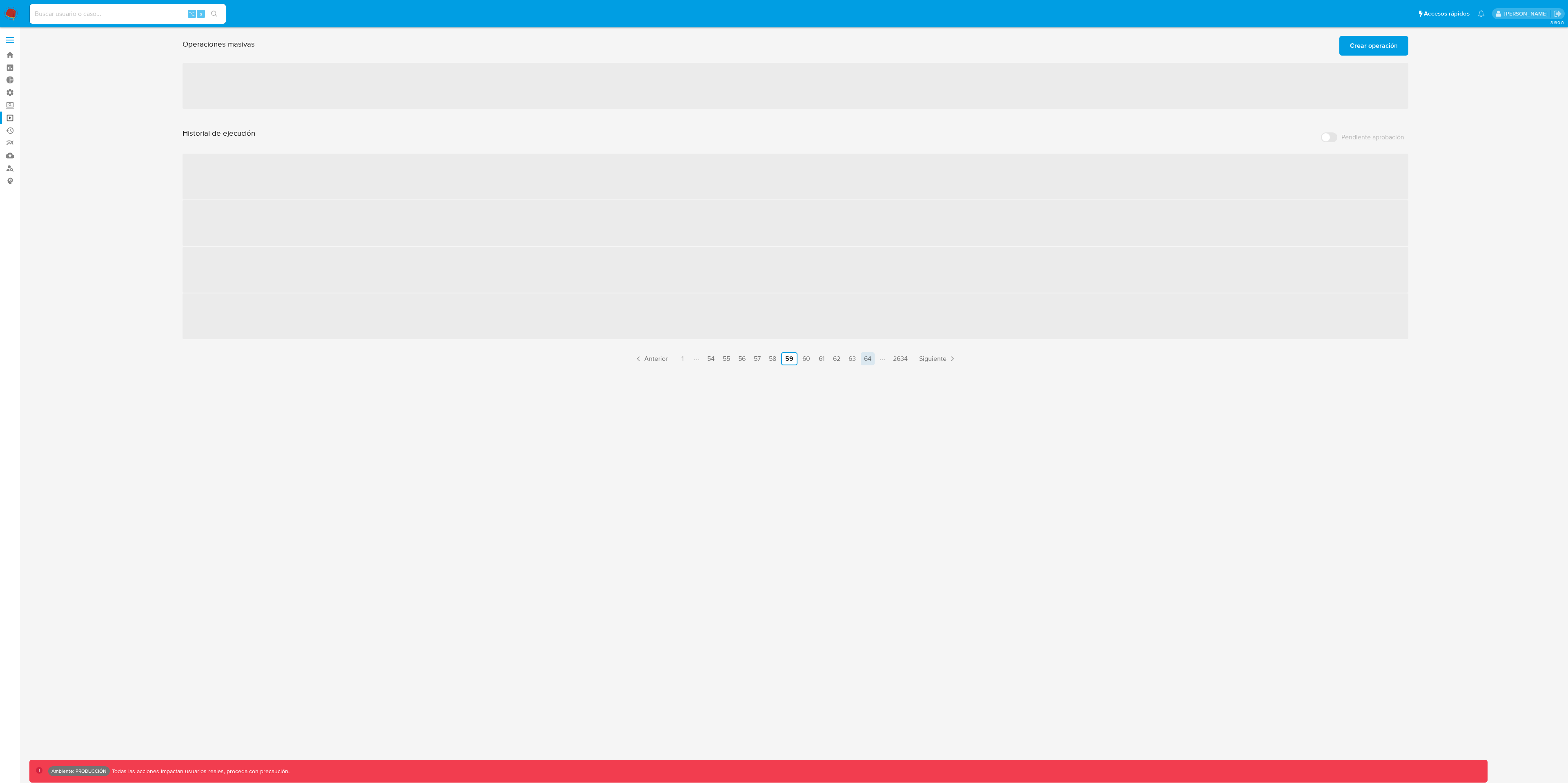
click at [872, 359] on link "64" at bounding box center [868, 359] width 14 height 13
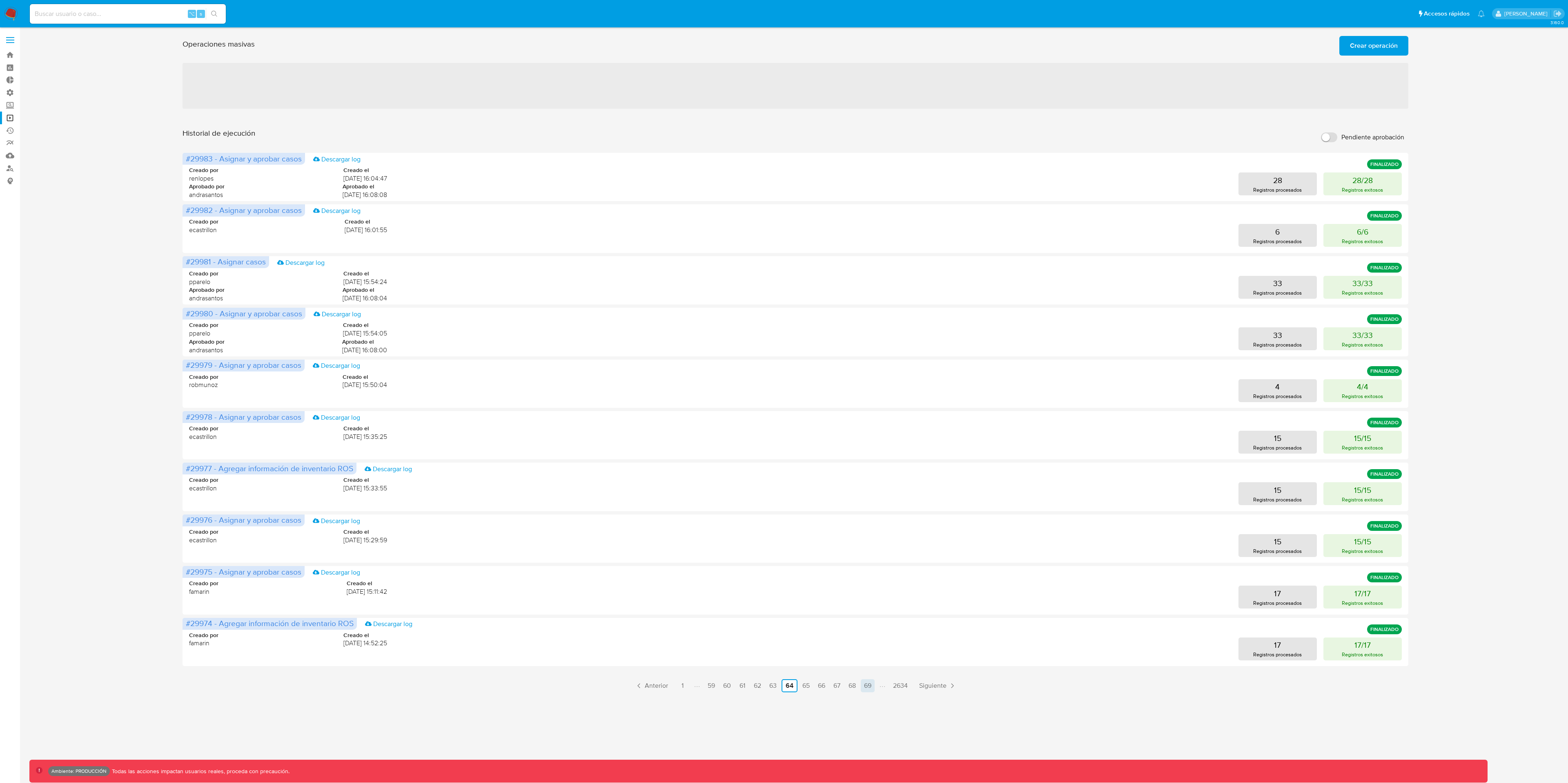
click at [870, 358] on div "Creado por pparelo Creado el 29/08/2025 15:54:05 Aprobado por andrasantos Aprob…" at bounding box center [795, 335] width 1213 height 49
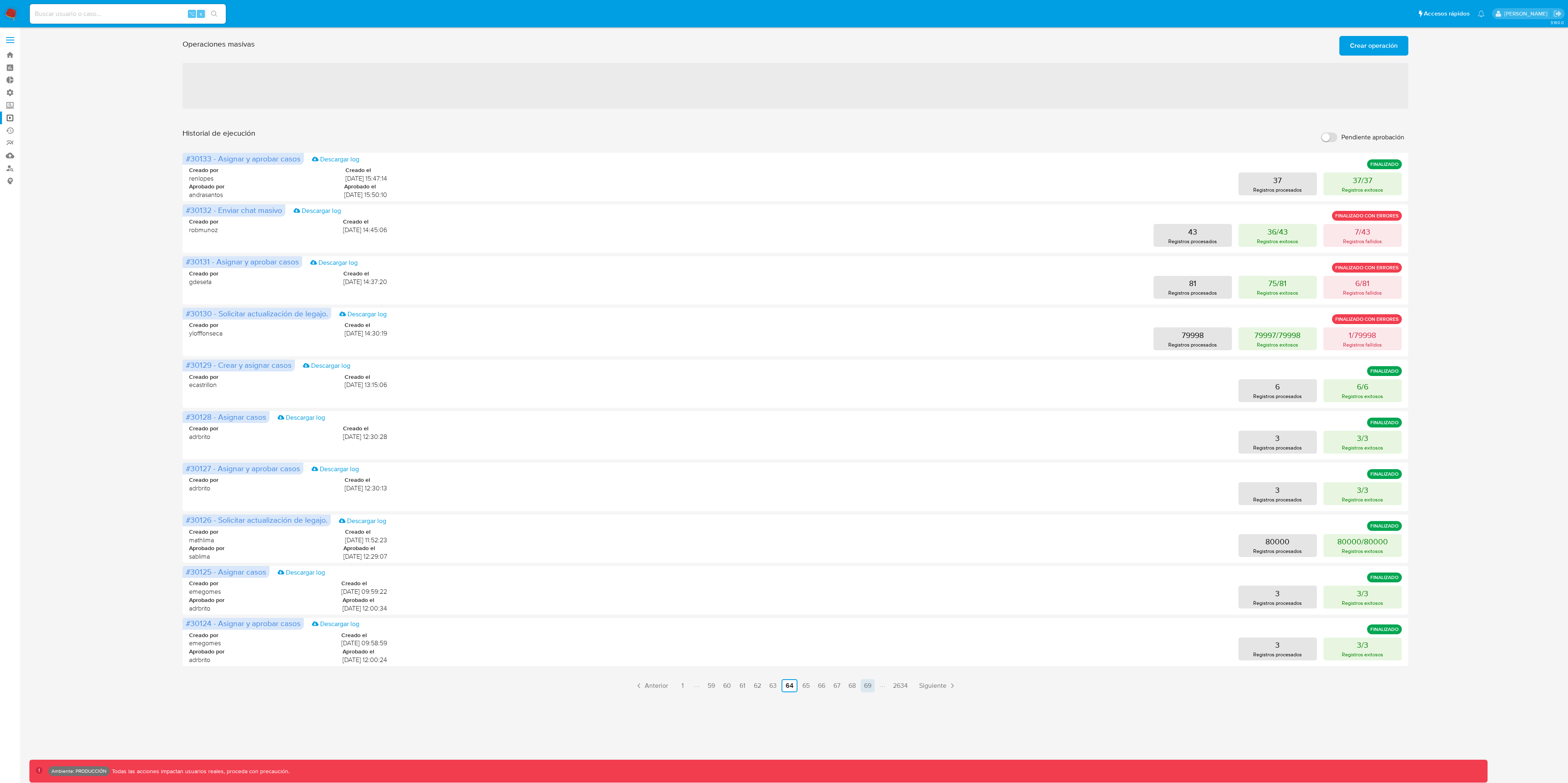
click at [868, 587] on link "69" at bounding box center [868, 685] width 14 height 13
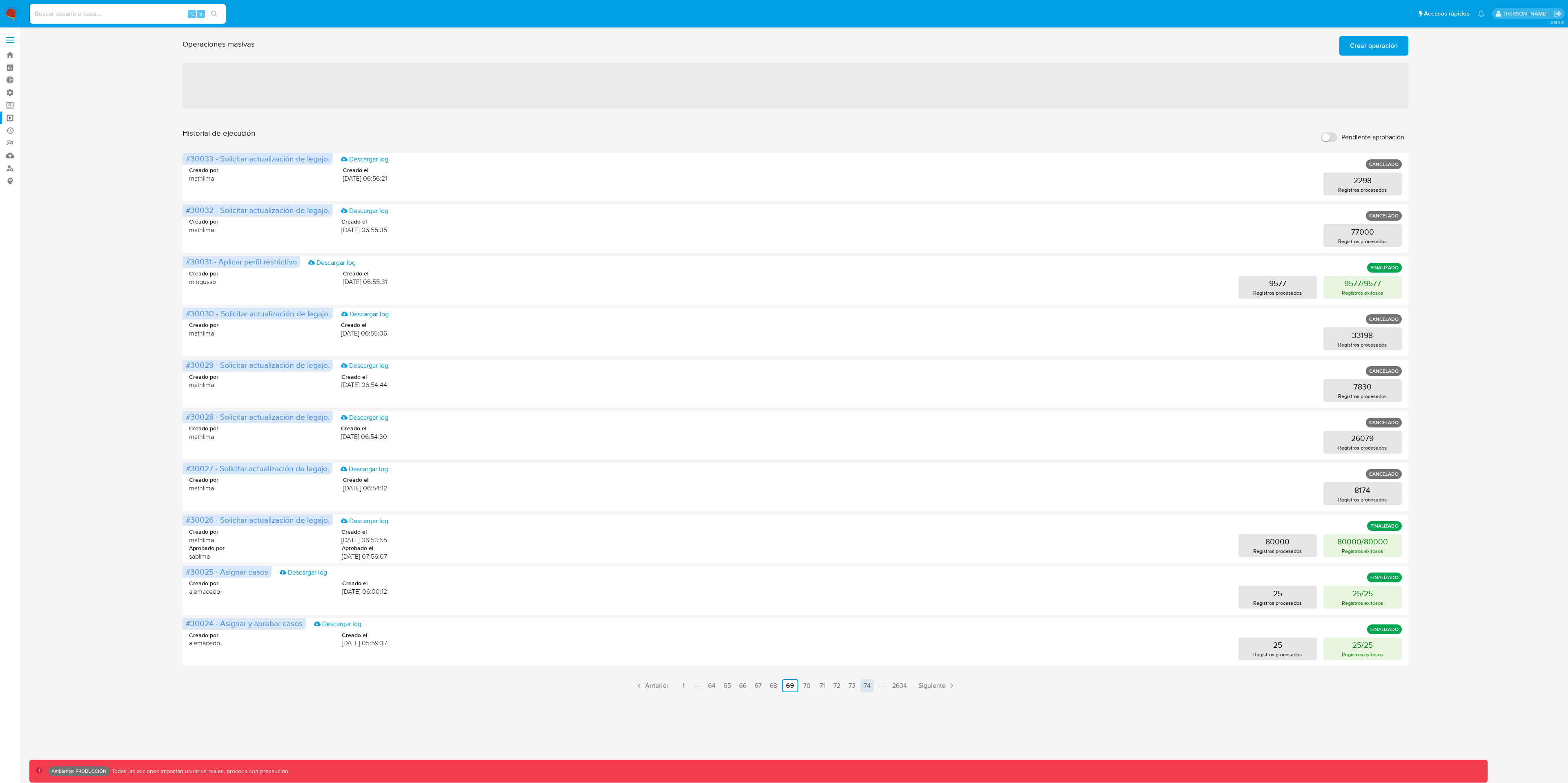
click at [869, 587] on link "74" at bounding box center [867, 685] width 14 height 13
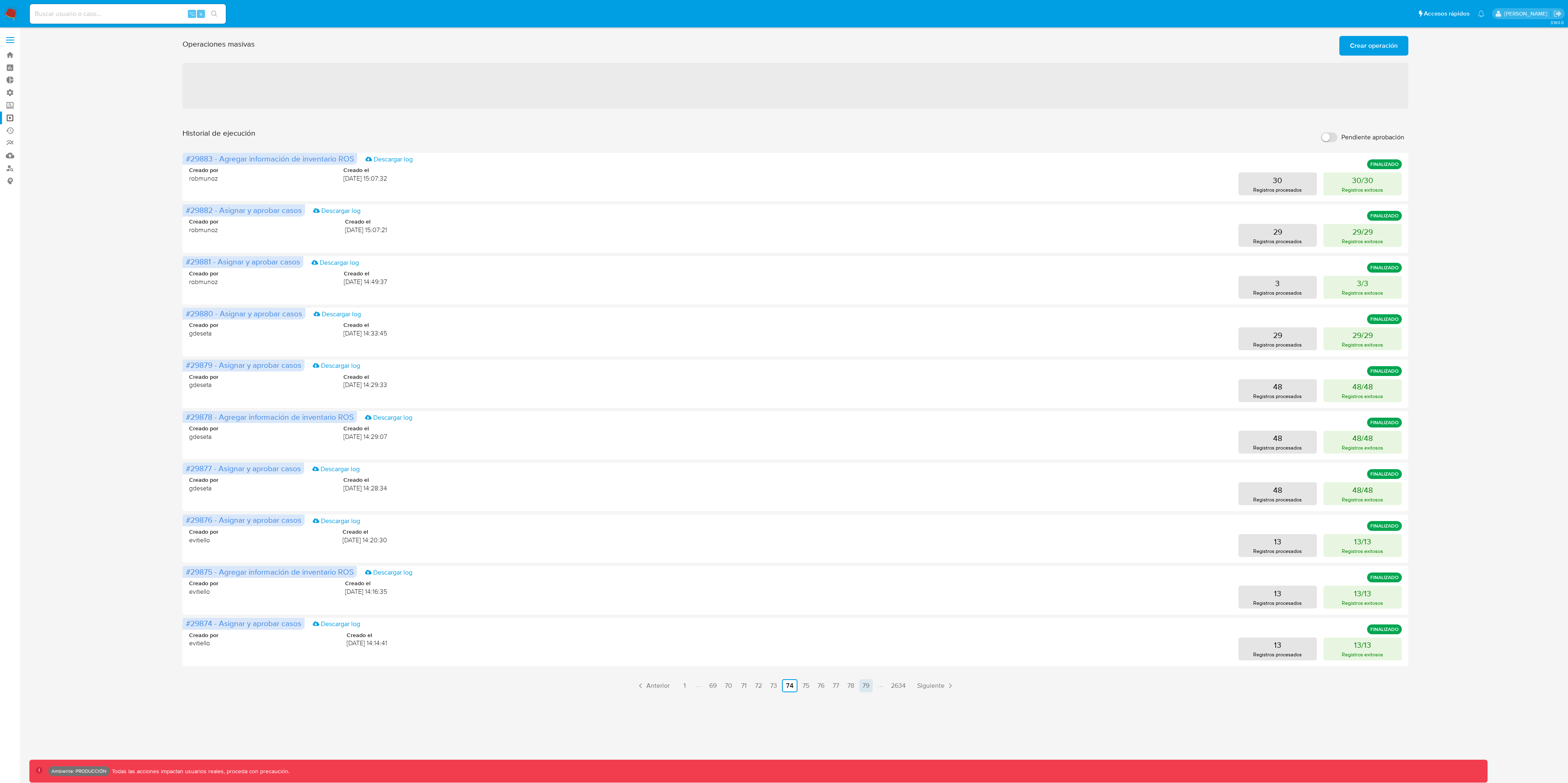
click at [865, 587] on link "79" at bounding box center [866, 685] width 14 height 13
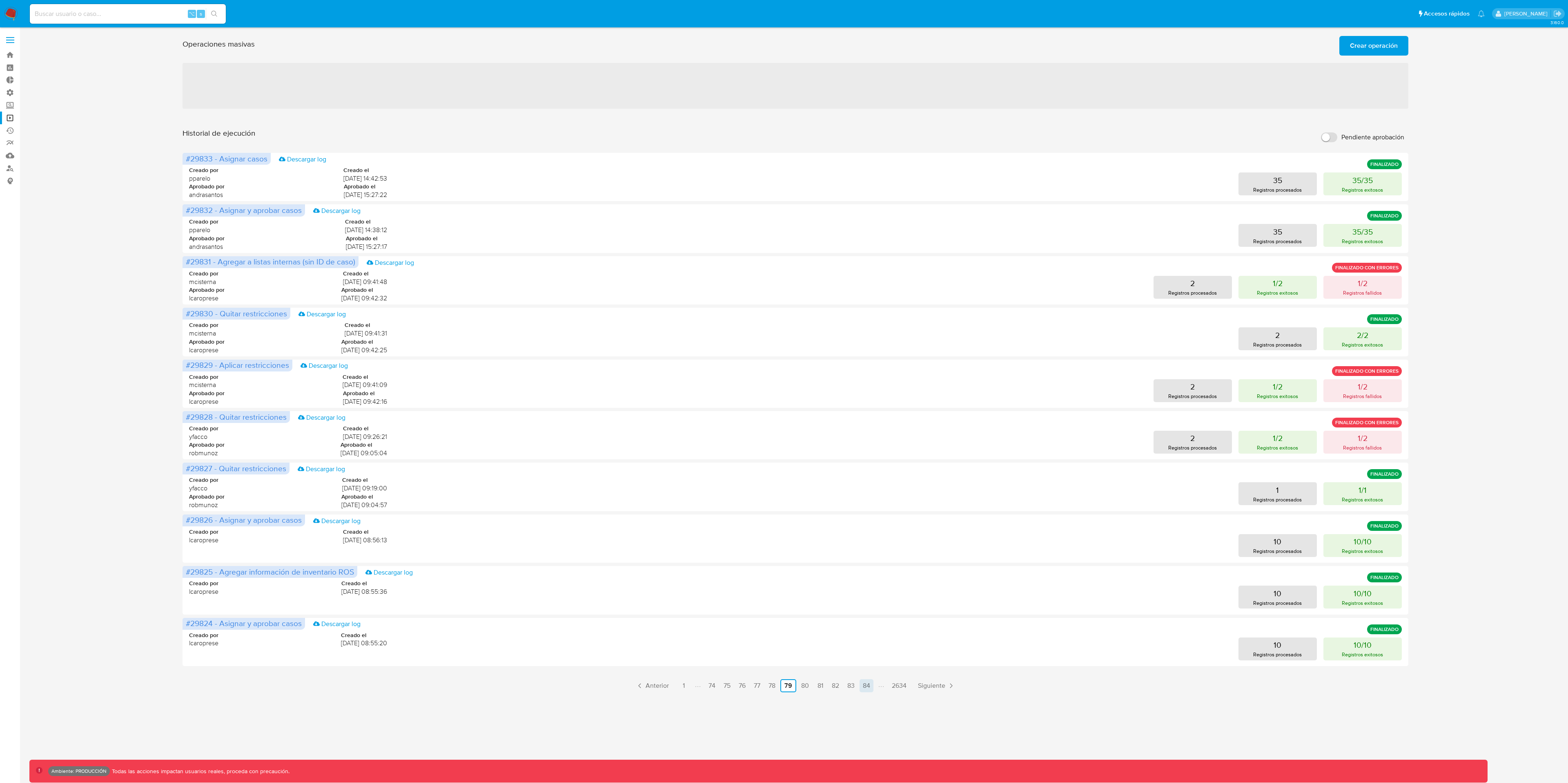
click at [868, 587] on link "84" at bounding box center [866, 685] width 14 height 13
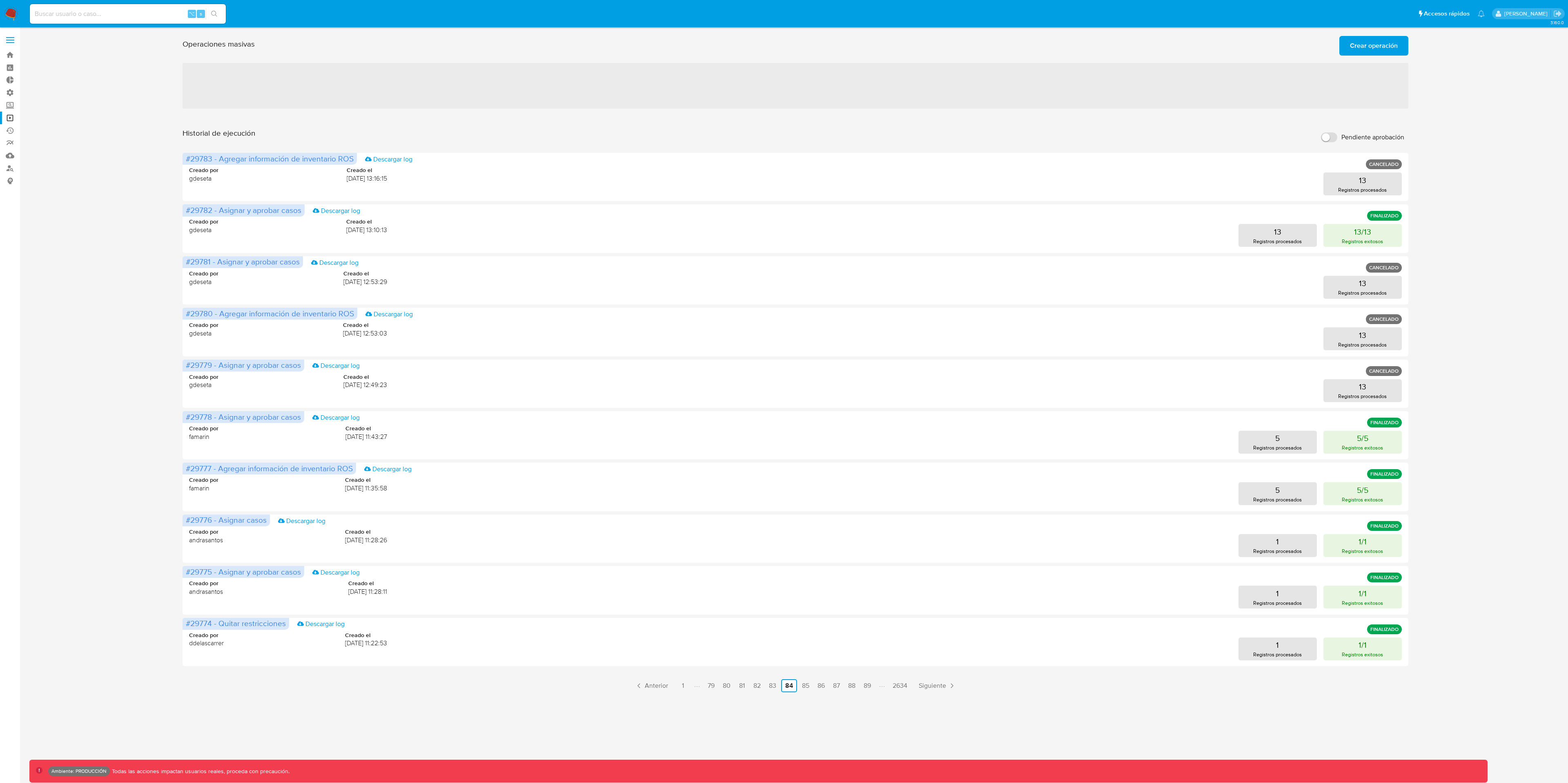
click at [869, 587] on div "3.160.0 Ambiente: PRODUCCIÓN Todas las acciones impactan usuarios reales, proce…" at bounding box center [795, 405] width 1532 height 745
click at [870, 587] on link "89" at bounding box center [867, 685] width 14 height 13
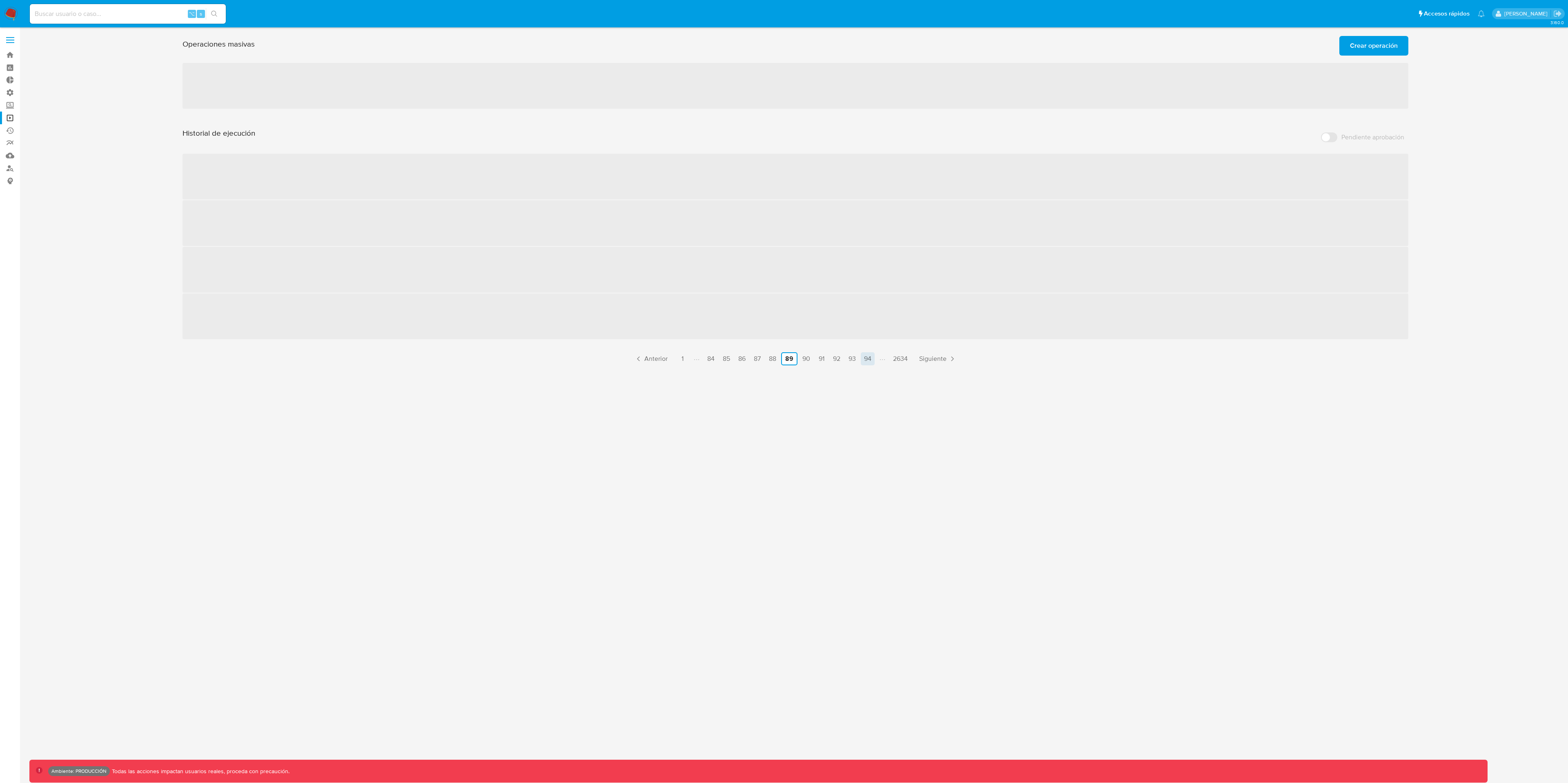
click at [868, 358] on link "94" at bounding box center [868, 359] width 14 height 13
click at [868, 358] on link "99" at bounding box center [868, 359] width 14 height 13
click at [868, 358] on link "104" at bounding box center [872, 359] width 16 height 13
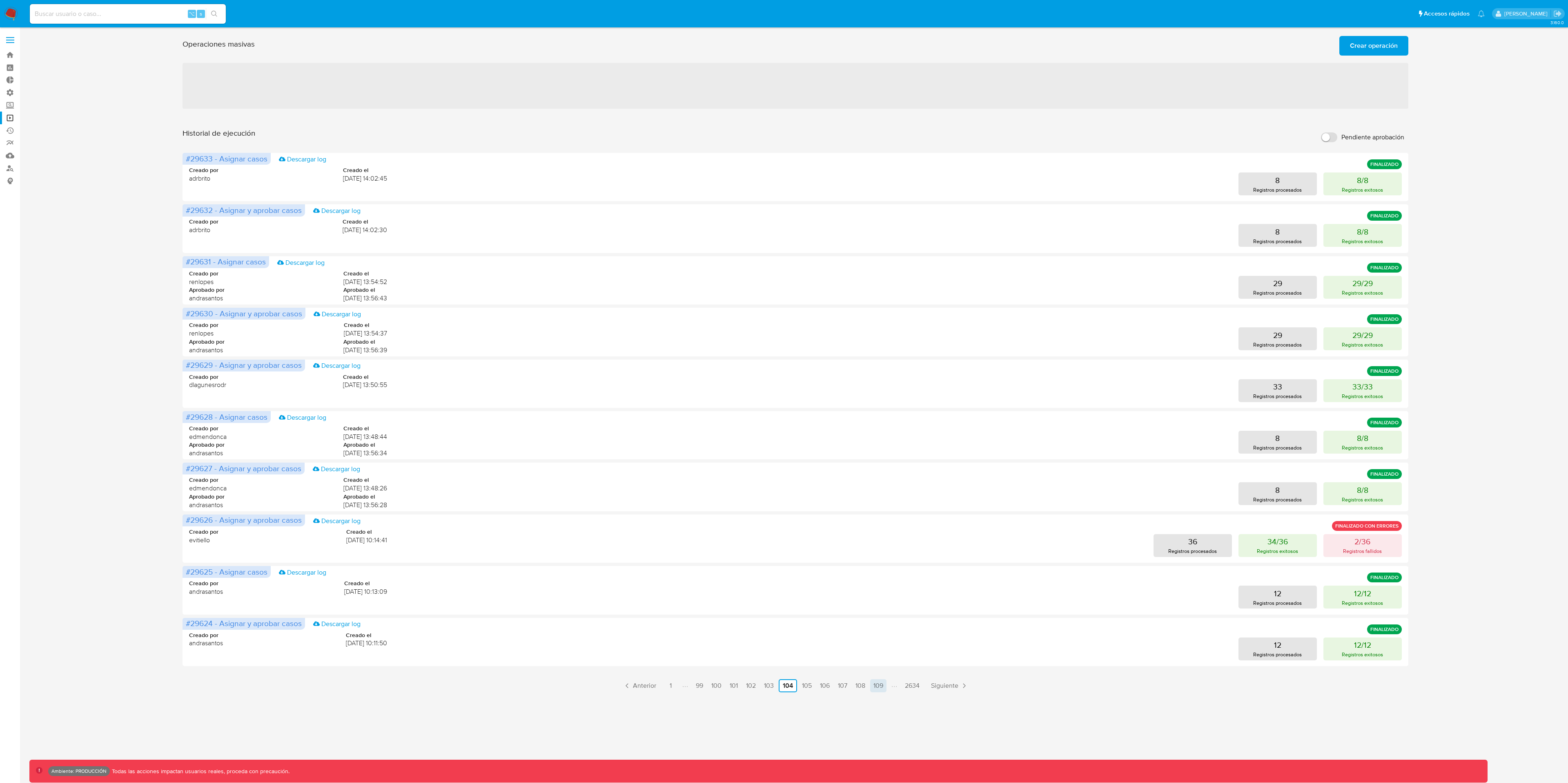
click at [875, 356] on div "Historial de ejecución Pendiente aprobación #29633 - Asignar casos Descargar lo…" at bounding box center [795, 409] width 1226 height 564
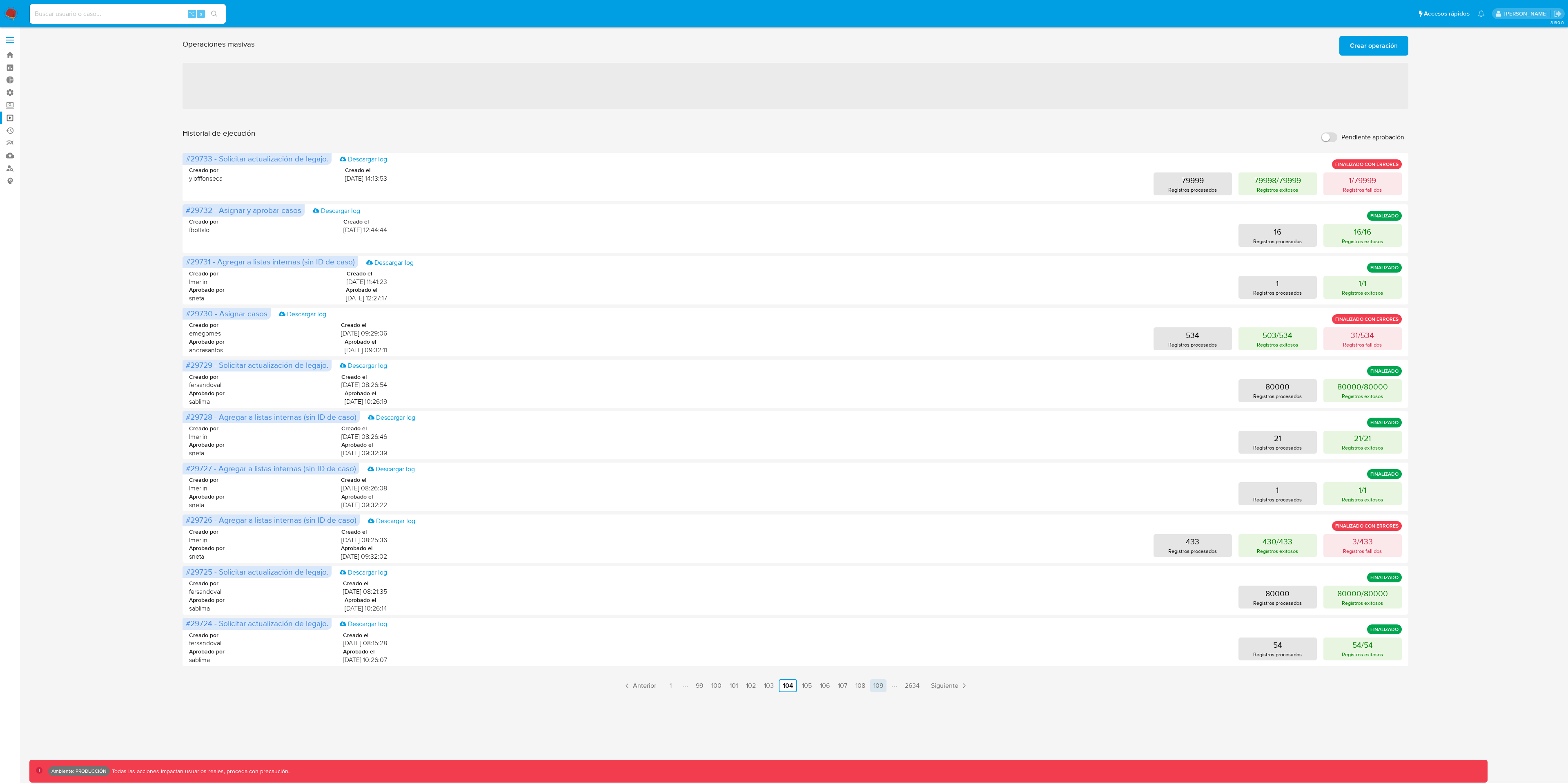
click at [879, 587] on link "109" at bounding box center [879, 685] width 16 height 13
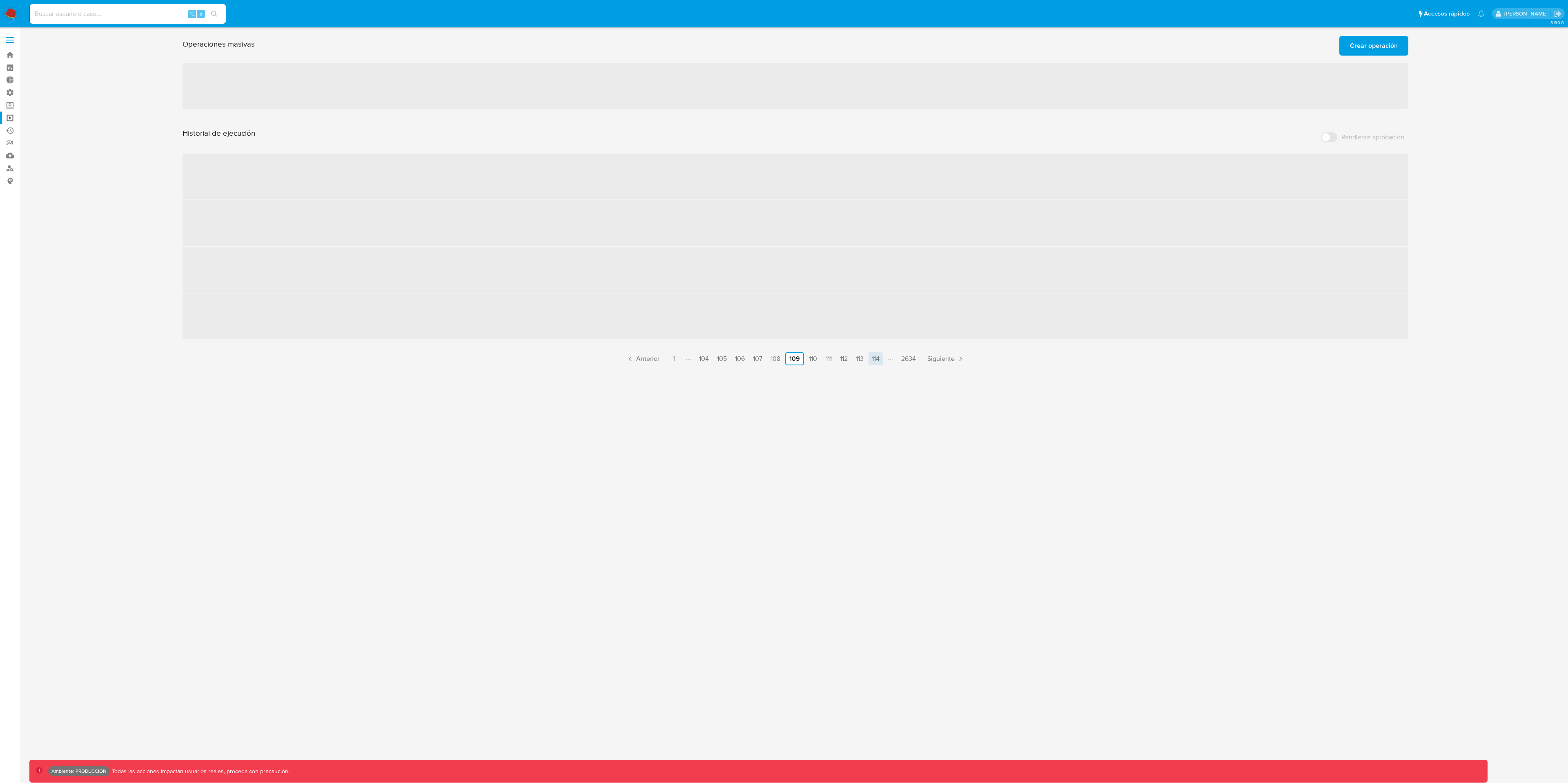
click at [877, 358] on link "114" at bounding box center [876, 359] width 15 height 13
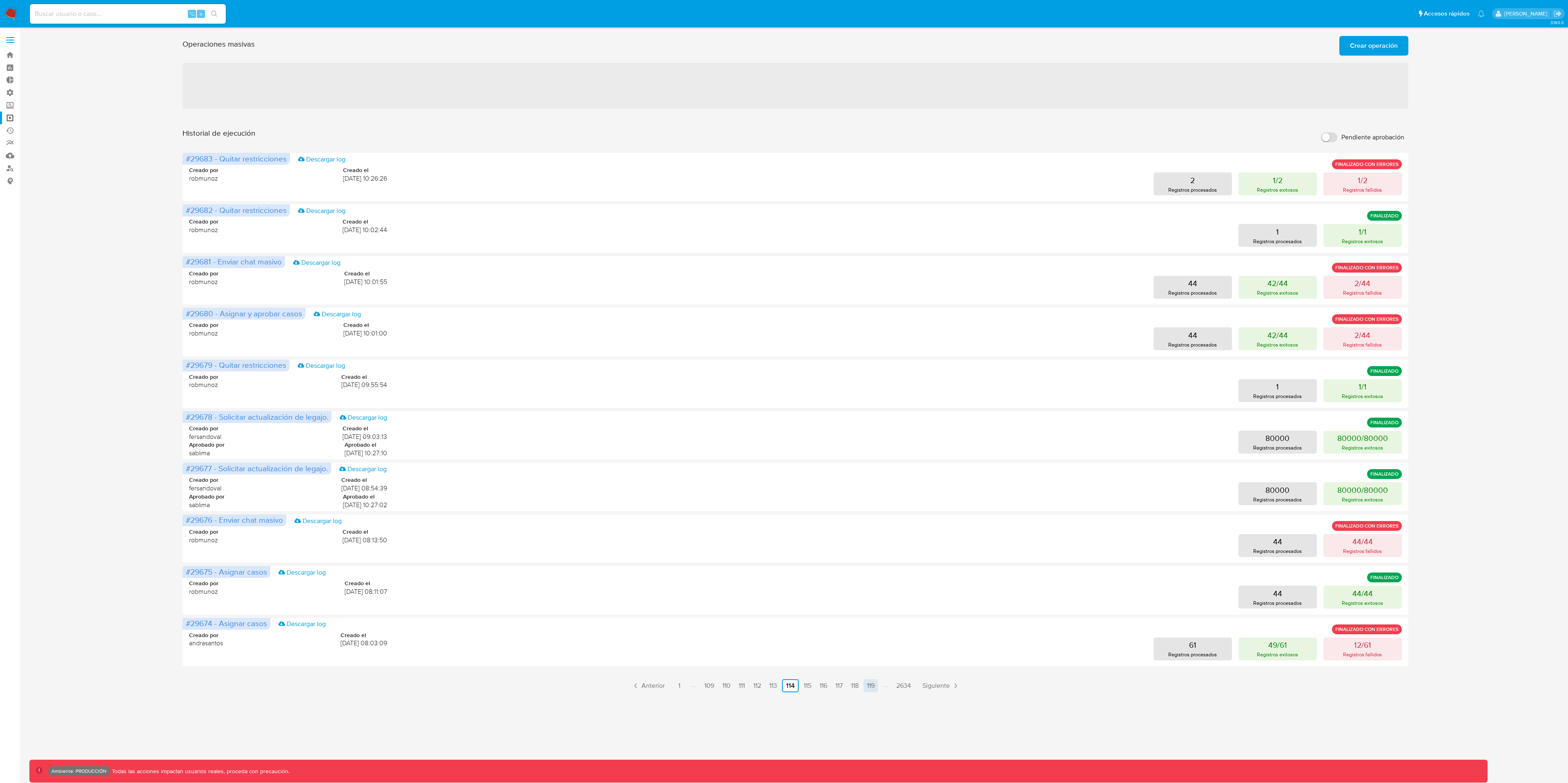
click at [874, 587] on link "119" at bounding box center [871, 685] width 15 height 13
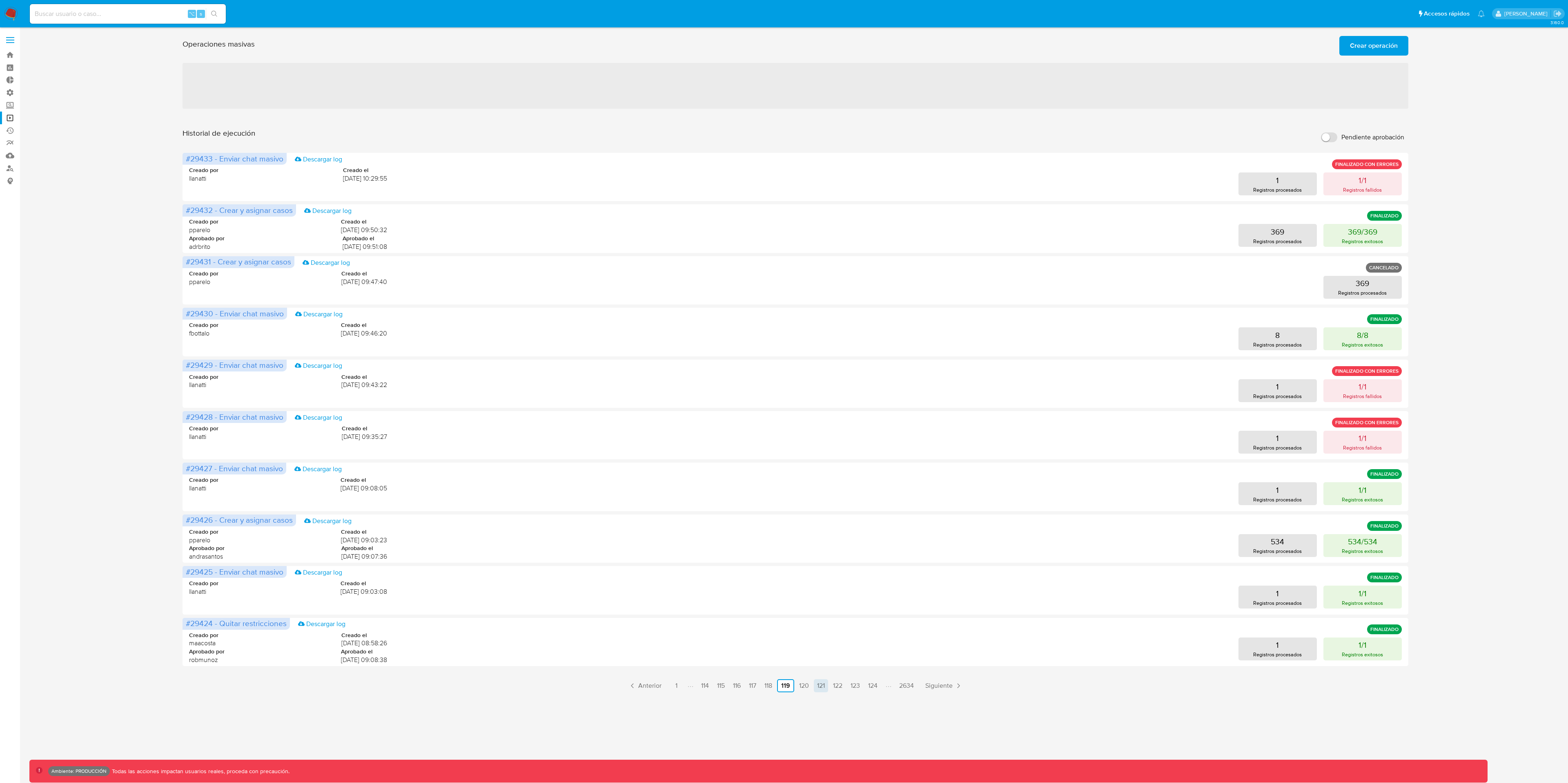
click at [826, 587] on link "121" at bounding box center [821, 685] width 15 height 13
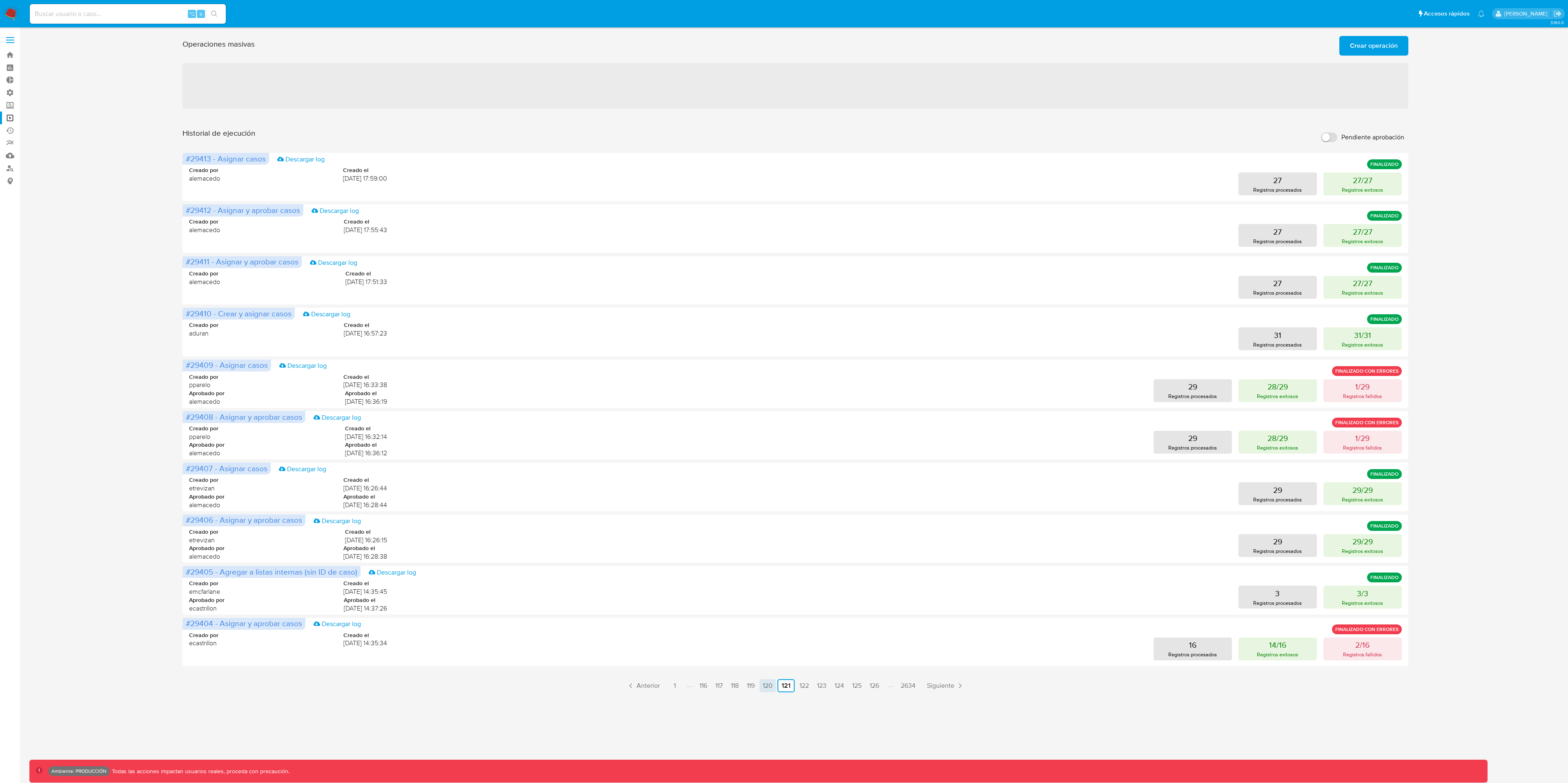
click at [767, 587] on link "120" at bounding box center [768, 685] width 16 height 13
